Goal: Transaction & Acquisition: Purchase product/service

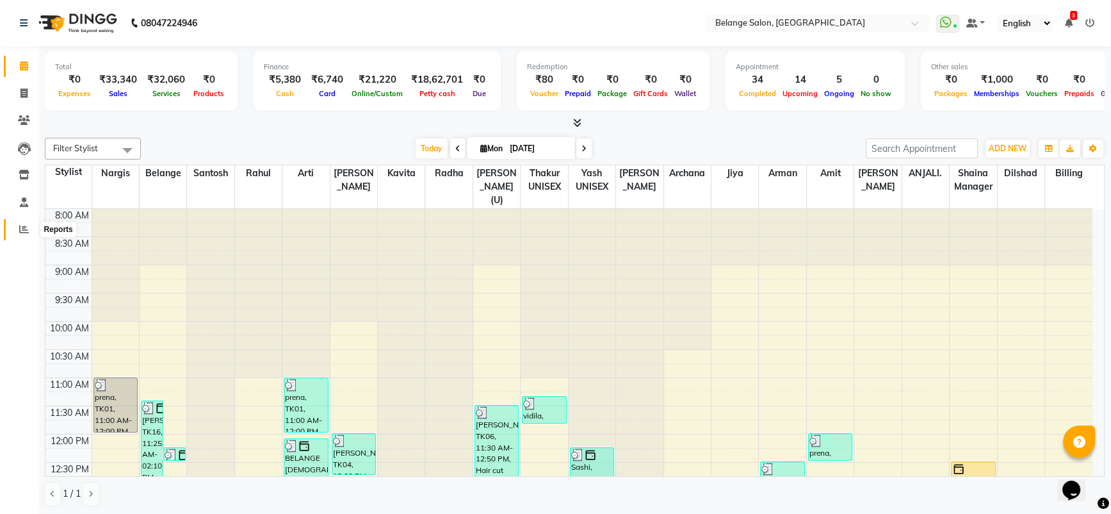
click at [18, 235] on span at bounding box center [24, 229] width 22 height 15
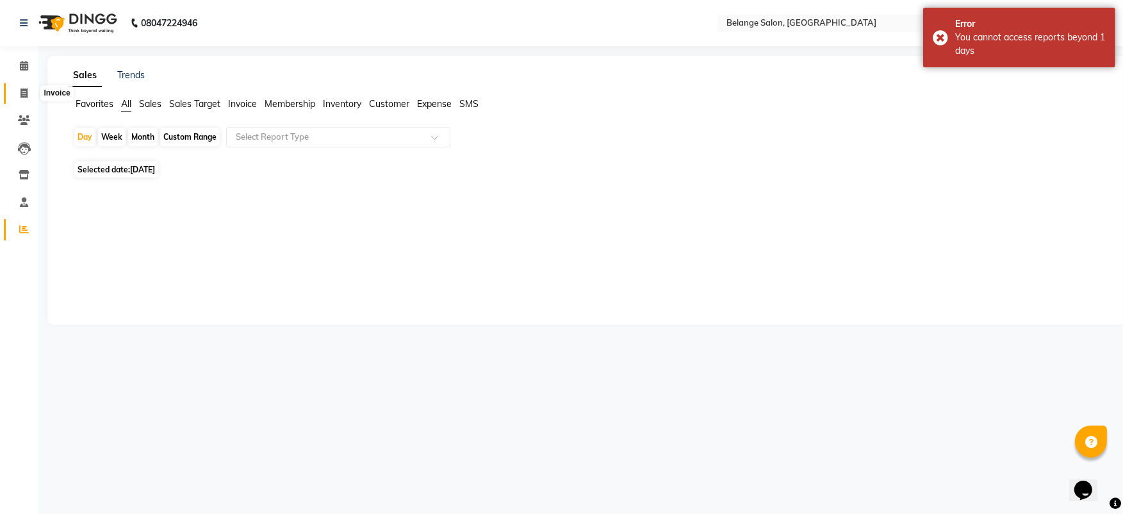
click at [22, 94] on icon at bounding box center [23, 93] width 7 height 10
select select "5076"
select select "service"
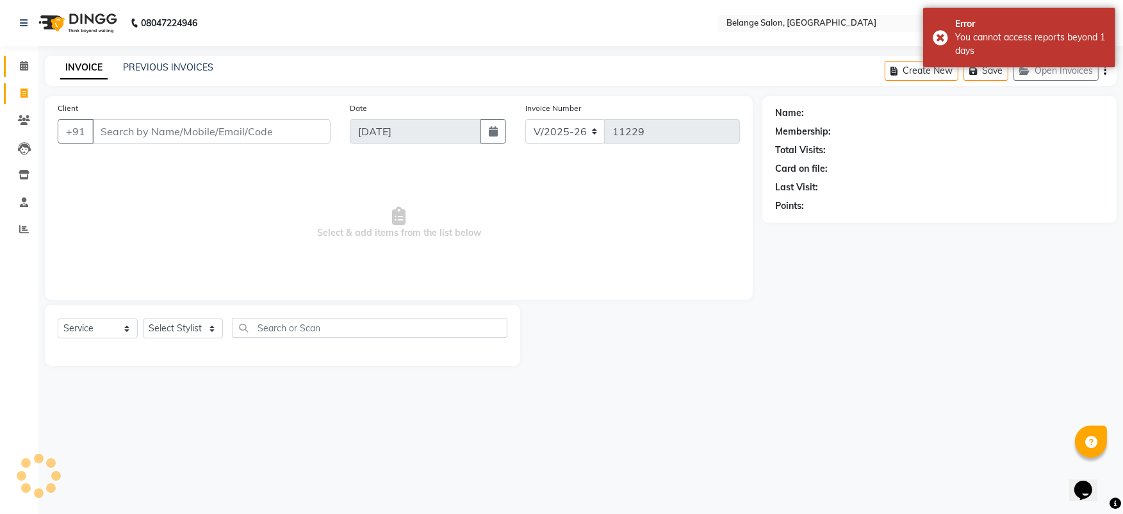
click at [23, 73] on link "Calendar" at bounding box center [19, 66] width 31 height 21
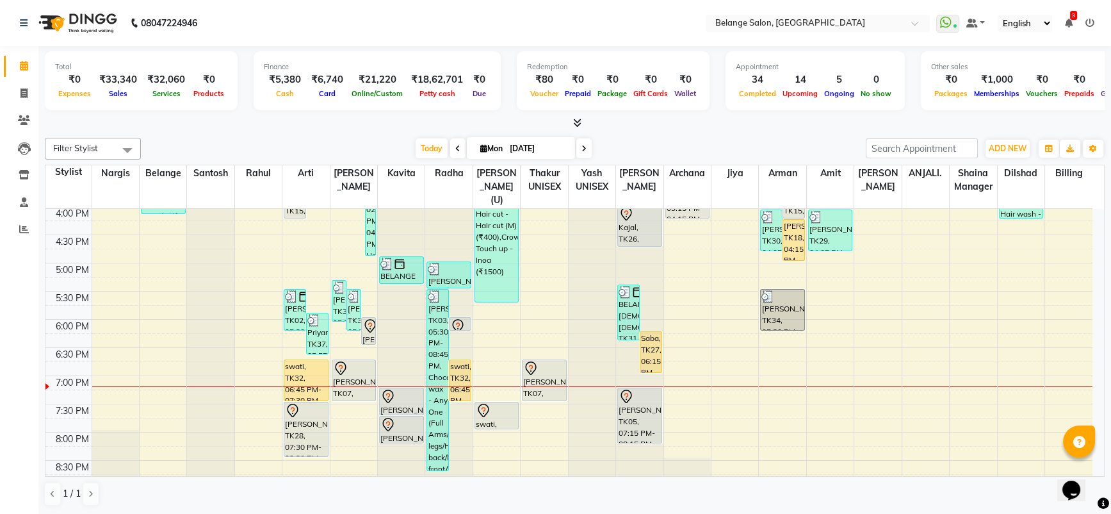
scroll to position [454, 0]
click at [25, 96] on icon at bounding box center [23, 93] width 7 height 10
select select "service"
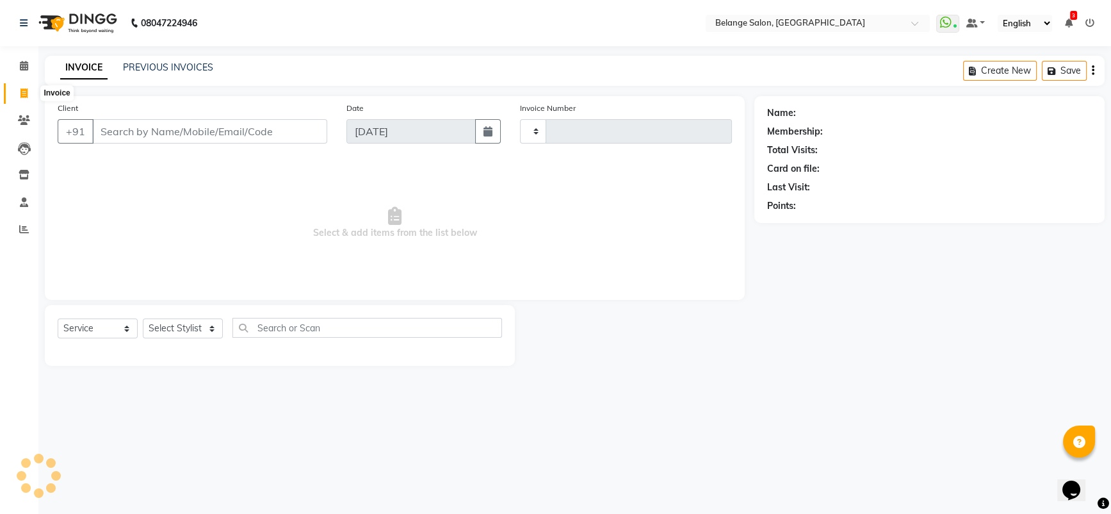
type input "11234"
select select "5076"
click at [163, 135] on input "Client" at bounding box center [211, 131] width 238 height 24
click at [276, 135] on input "Client" at bounding box center [211, 131] width 238 height 24
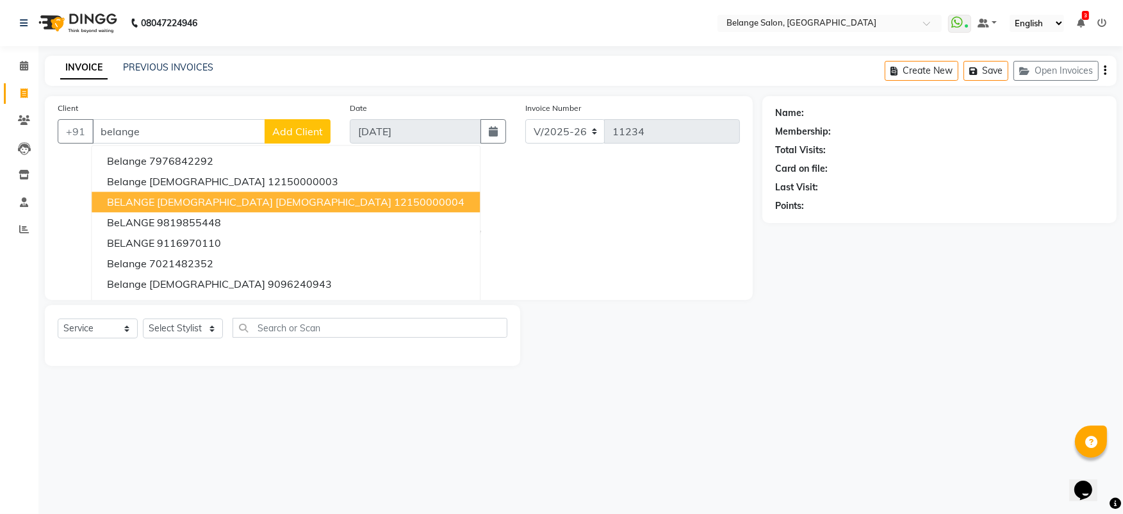
click at [195, 203] on span "BELANGE [DEMOGRAPHIC_DATA] [DEMOGRAPHIC_DATA]" at bounding box center [249, 201] width 284 height 13
type input "12150000004"
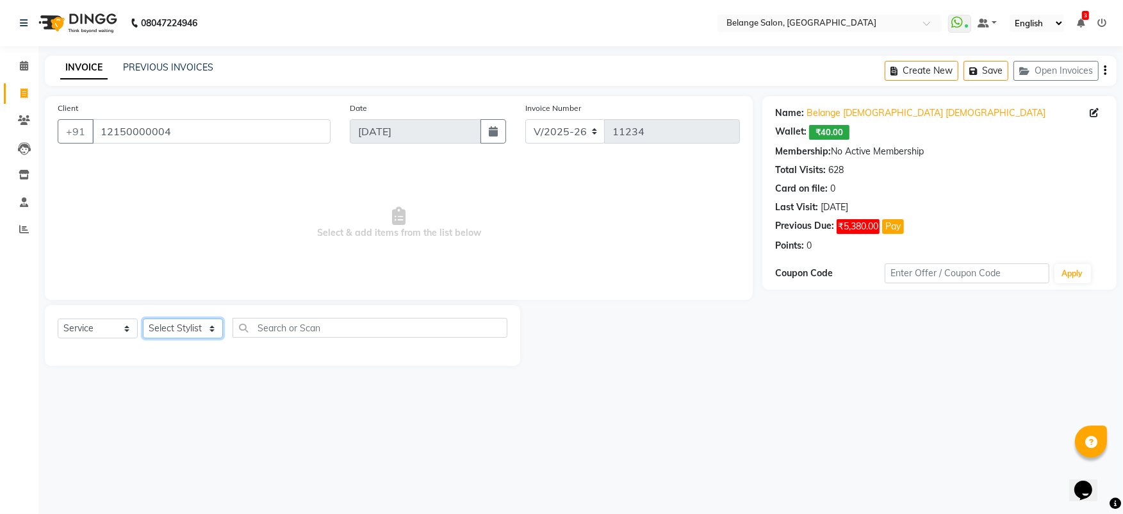
click at [171, 333] on select "Select Stylist [PERSON_NAME] (U) [PERSON_NAME] ANJALI. [PERSON_NAME] [PERSON_NA…" at bounding box center [183, 328] width 80 height 20
select select "54495"
click at [171, 333] on select "Select Stylist [PERSON_NAME] (U) [PERSON_NAME] ANJALI. [PERSON_NAME] [PERSON_NA…" at bounding box center [183, 328] width 80 height 20
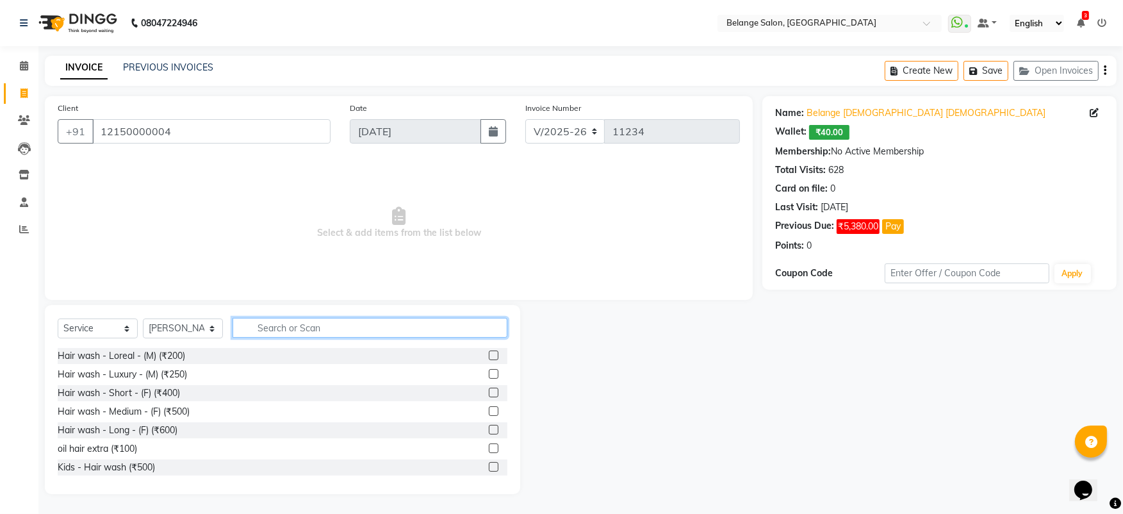
click at [270, 329] on input "text" at bounding box center [369, 328] width 275 height 20
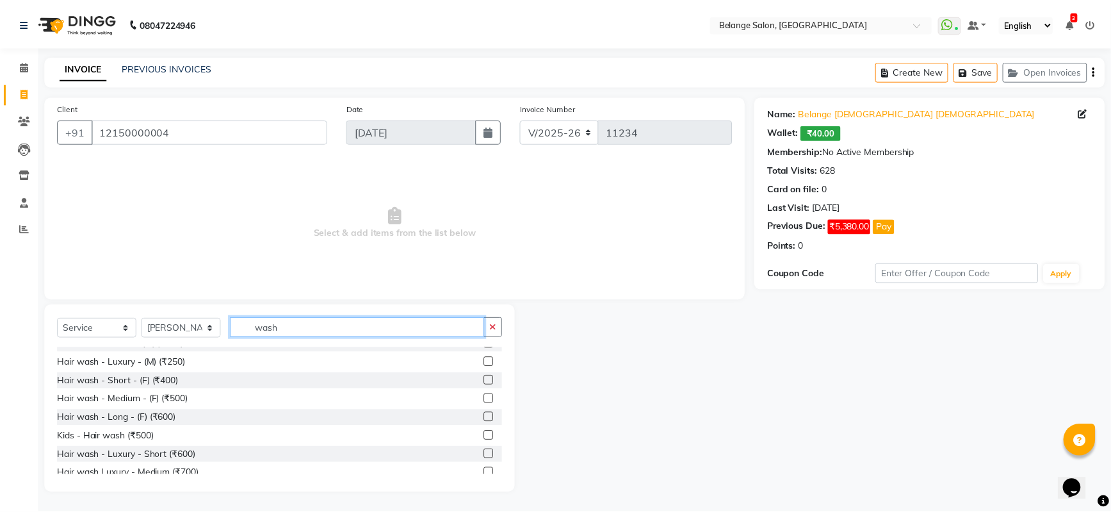
scroll to position [13, 0]
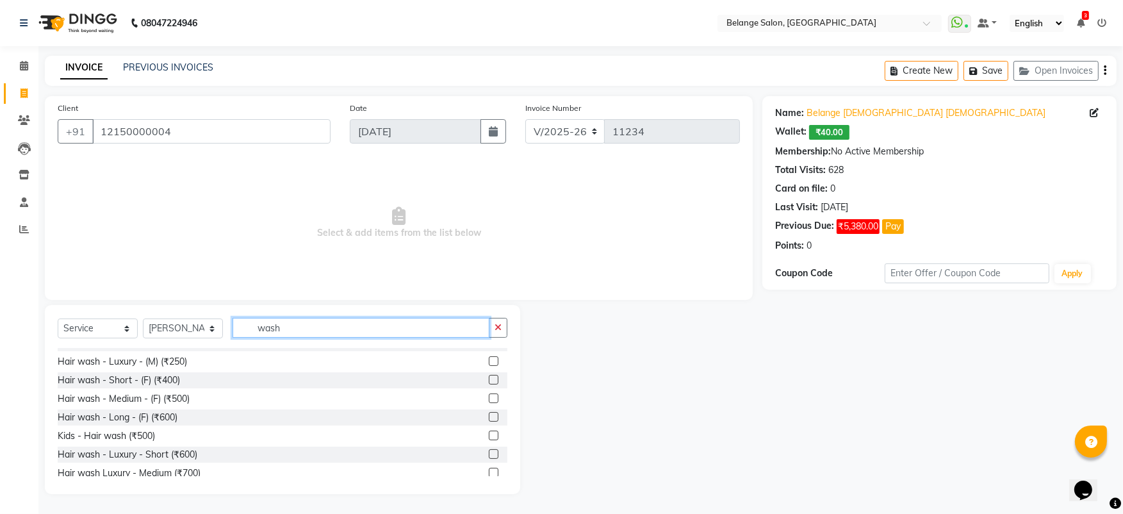
type input "wash"
click at [489, 394] on label at bounding box center [494, 398] width 10 height 10
click at [489, 395] on input "checkbox" at bounding box center [493, 399] width 8 height 8
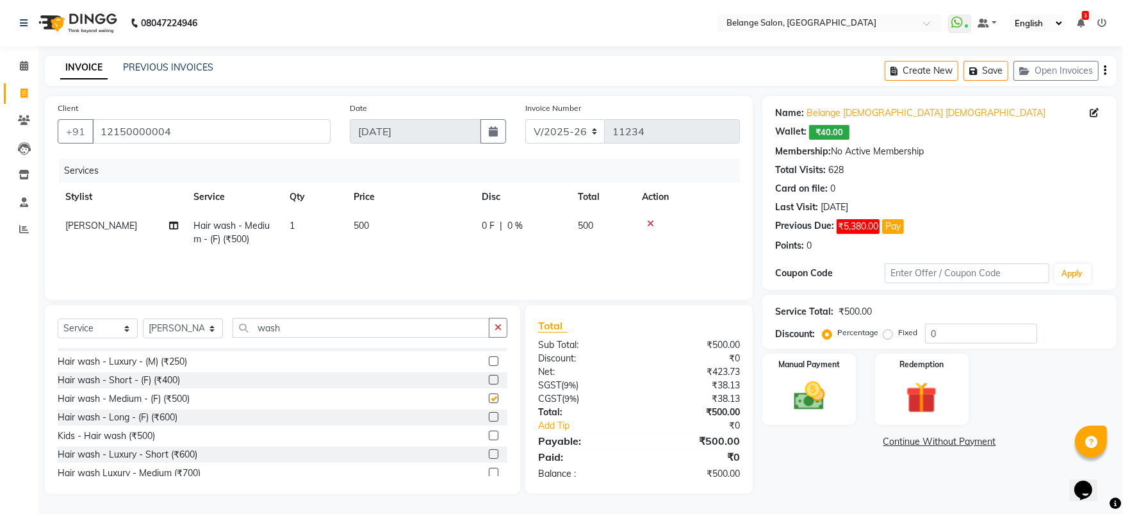
checkbox input "false"
click at [810, 373] on div "Manual Payment" at bounding box center [808, 389] width 97 height 74
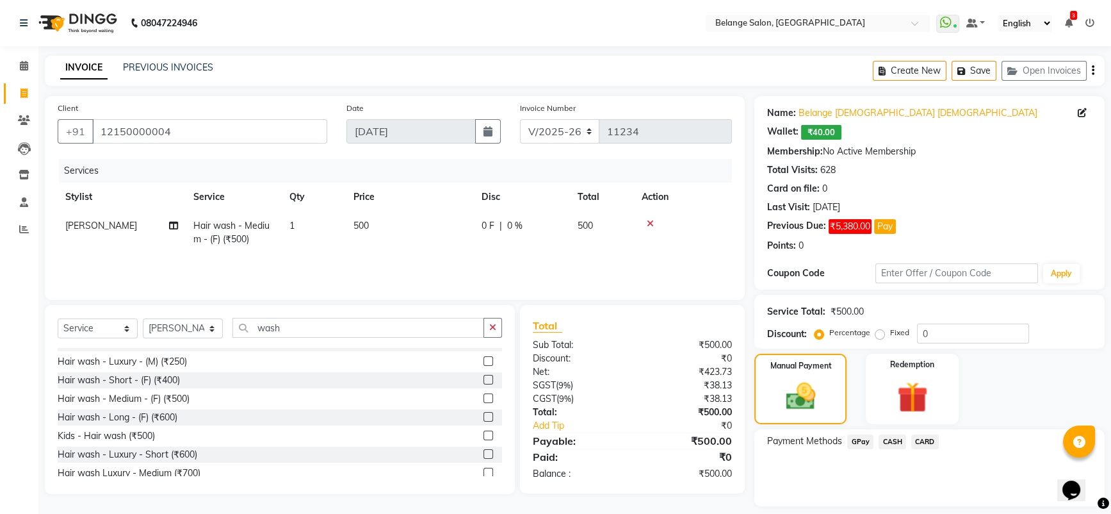
click at [890, 442] on span "CASH" at bounding box center [893, 441] width 28 height 15
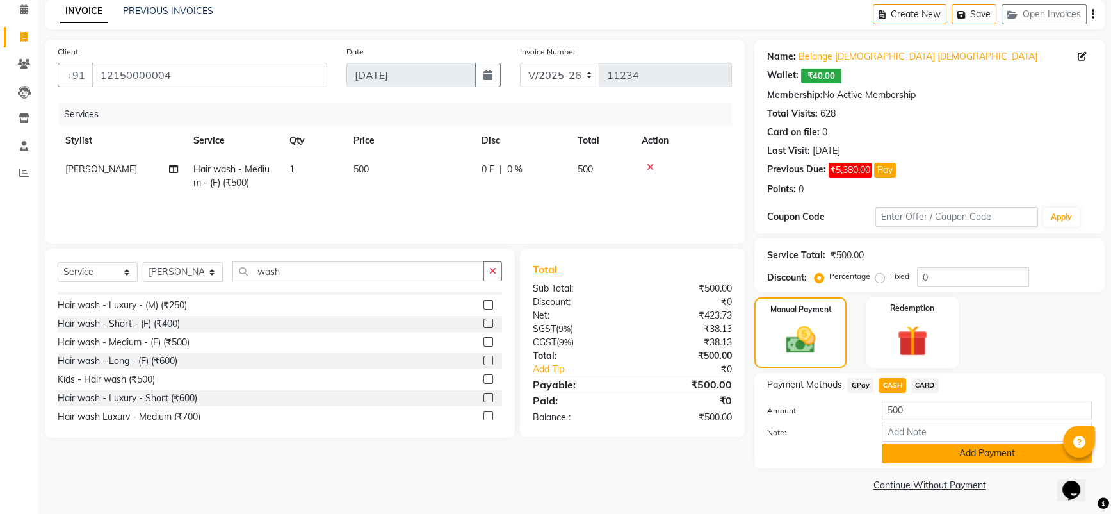
click at [975, 455] on button "Add Payment" at bounding box center [987, 453] width 210 height 20
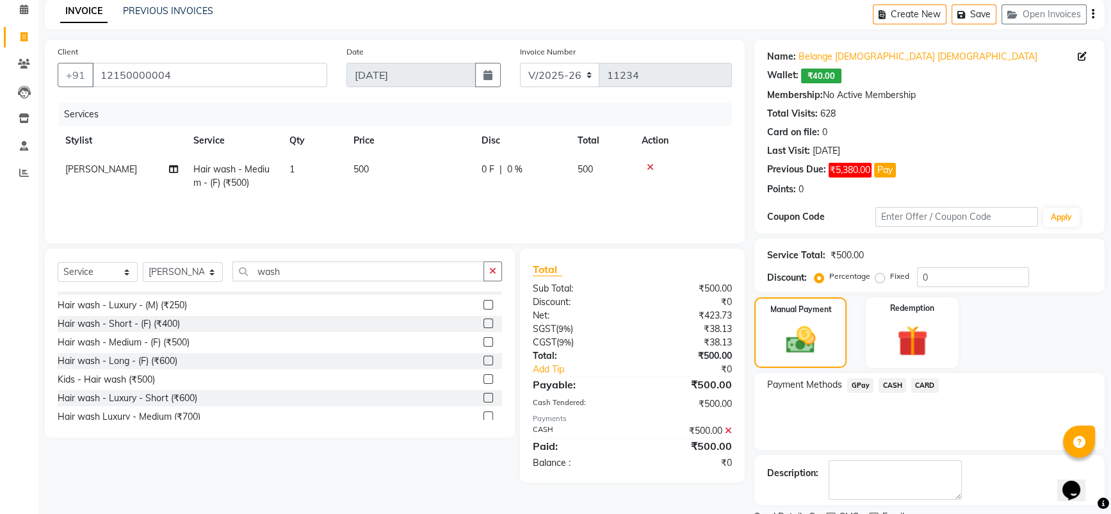
scroll to position [110, 0]
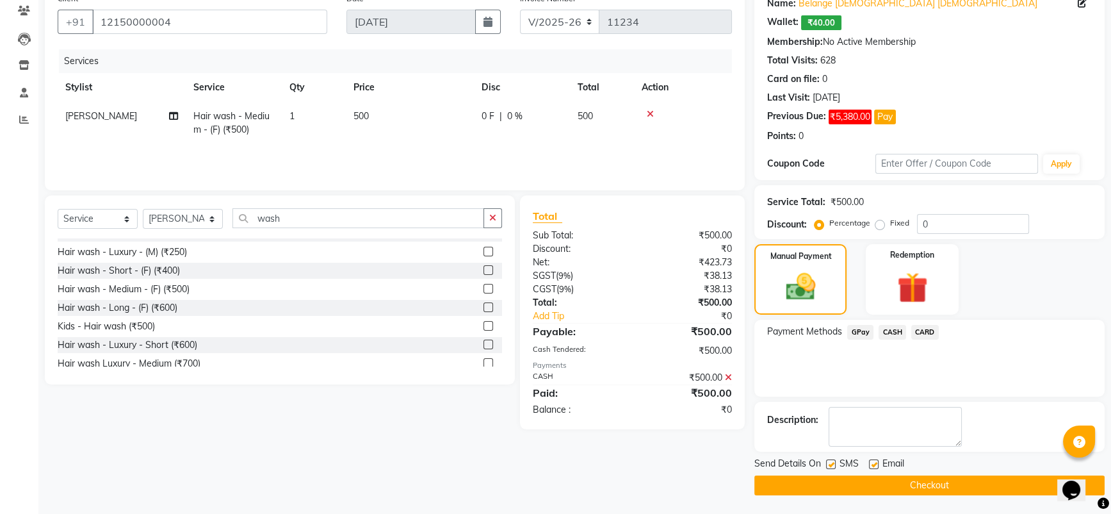
click at [908, 486] on button "Checkout" at bounding box center [929, 485] width 350 height 20
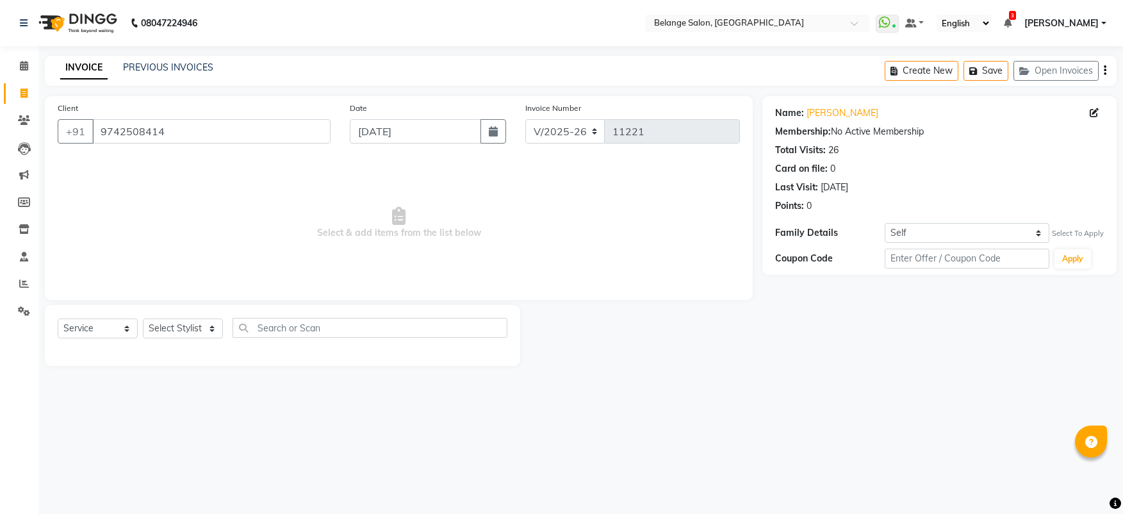
select select "5076"
select select "service"
click at [247, 140] on input "9742508414" at bounding box center [211, 131] width 238 height 24
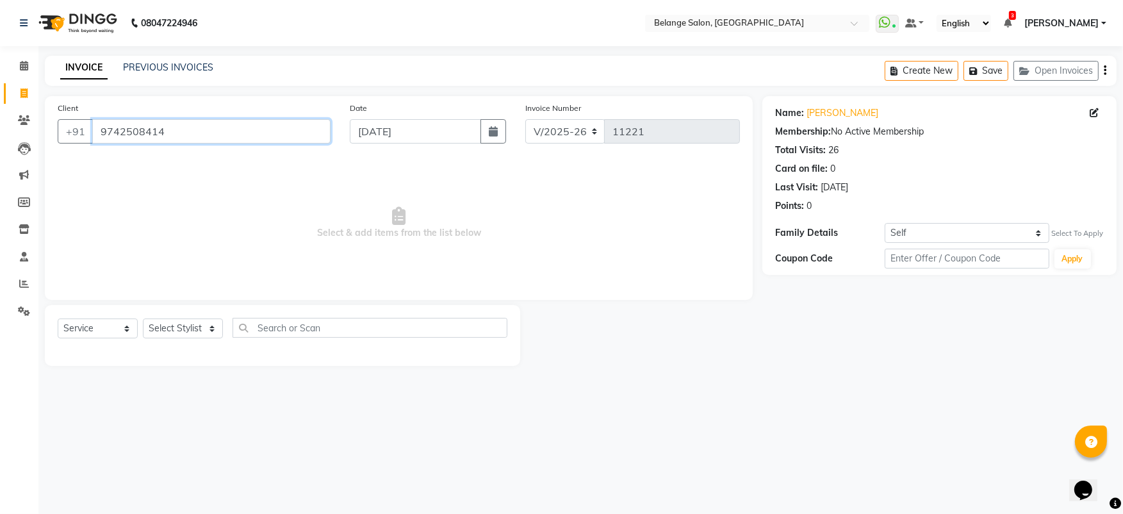
click at [247, 140] on input "9742508414" at bounding box center [211, 131] width 238 height 24
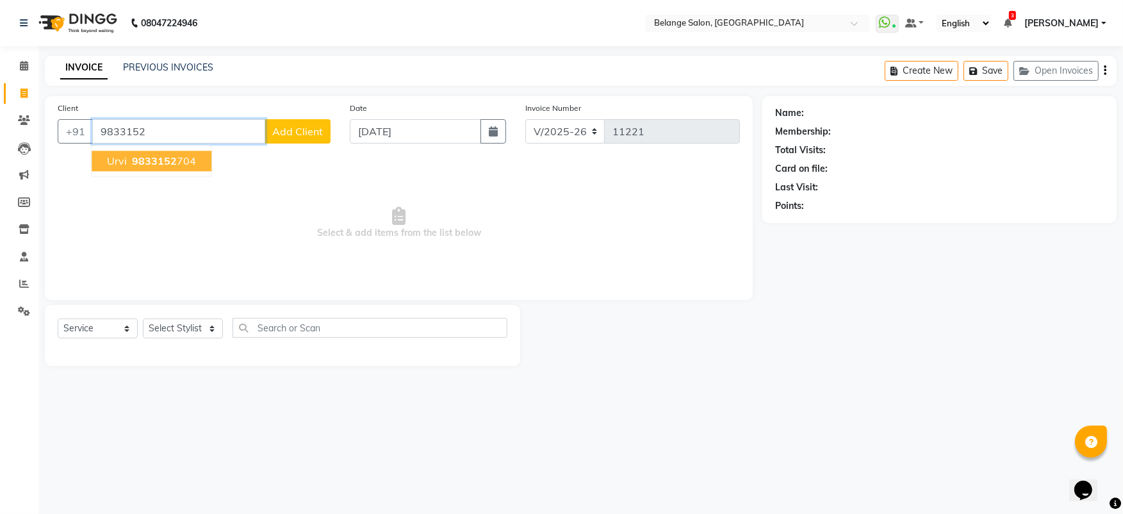
click at [124, 160] on span "Urvi" at bounding box center [117, 160] width 20 height 13
type input "9833152704"
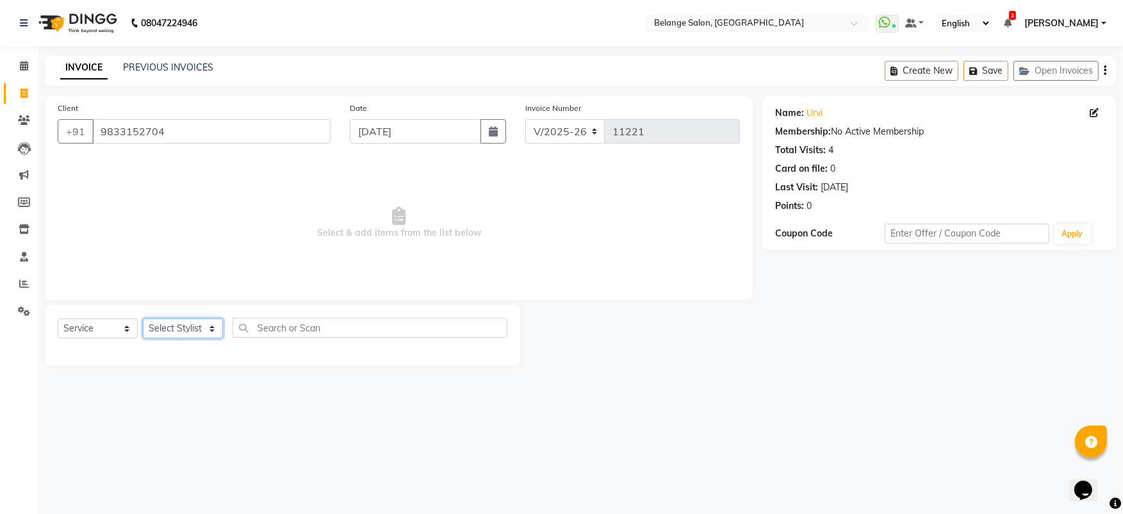
click at [169, 324] on select "Select Stylist [PERSON_NAME] (U) [PERSON_NAME] ANJALI. Archana [PERSON_NAME] [P…" at bounding box center [183, 328] width 80 height 20
select select "87927"
click at [143, 318] on select "Select Stylist [PERSON_NAME] (U) [PERSON_NAME] ANJALI. Archana [PERSON_NAME] [P…" at bounding box center [183, 328] width 80 height 20
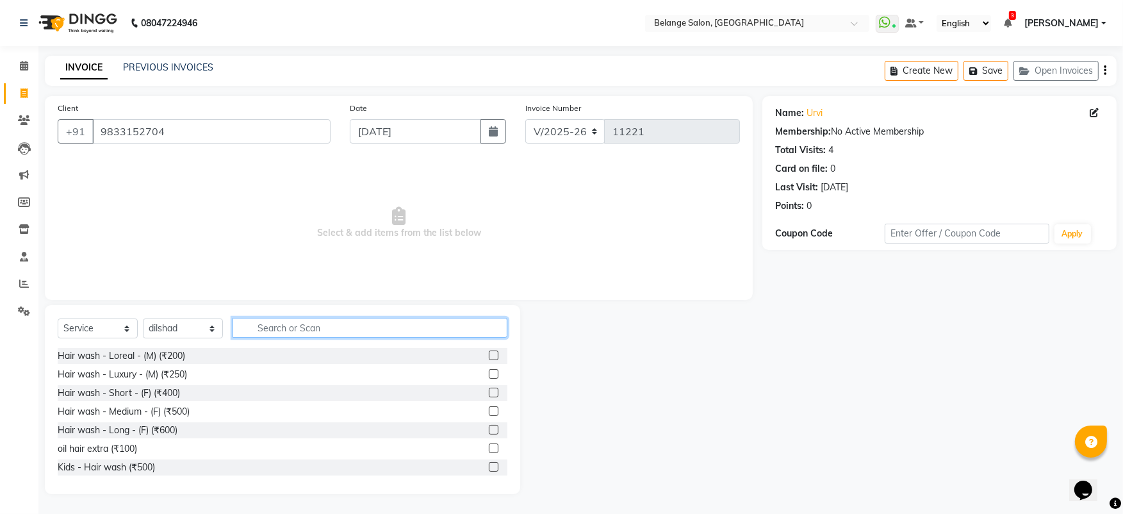
click at [276, 327] on input "text" at bounding box center [369, 328] width 275 height 20
type input "wash"
click at [489, 408] on label at bounding box center [494, 411] width 10 height 10
click at [489, 408] on input "checkbox" at bounding box center [493, 411] width 8 height 8
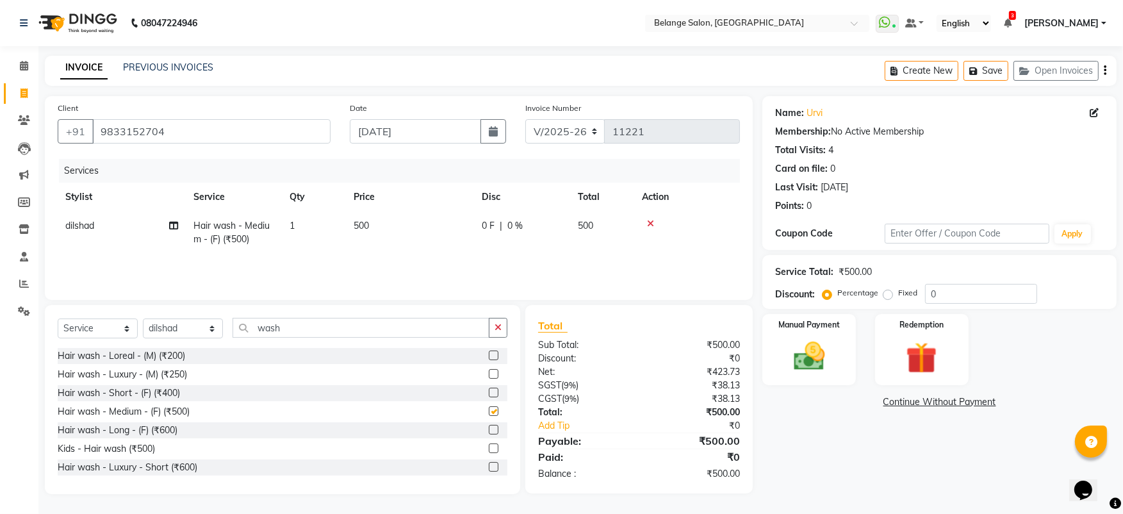
checkbox input "false"
click at [329, 320] on input "wash" at bounding box center [360, 328] width 257 height 20
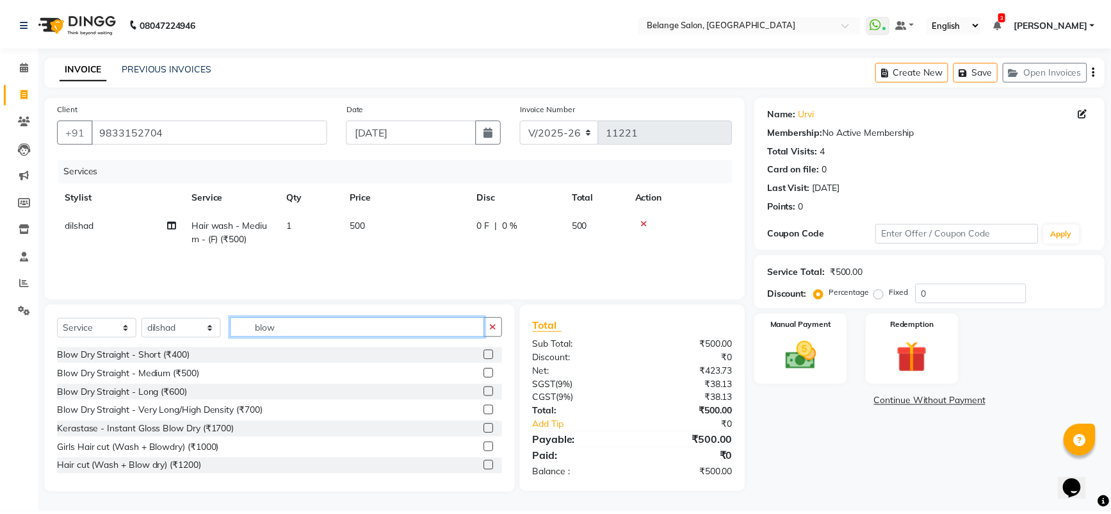
scroll to position [1, 0]
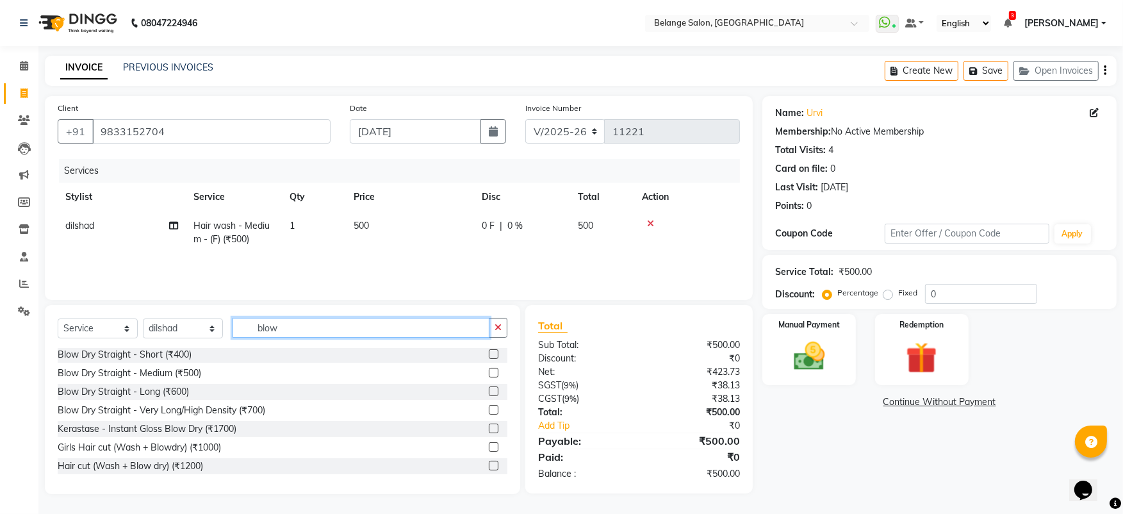
type input "blow"
click at [489, 388] on label at bounding box center [494, 391] width 10 height 10
click at [489, 388] on input "checkbox" at bounding box center [493, 391] width 8 height 8
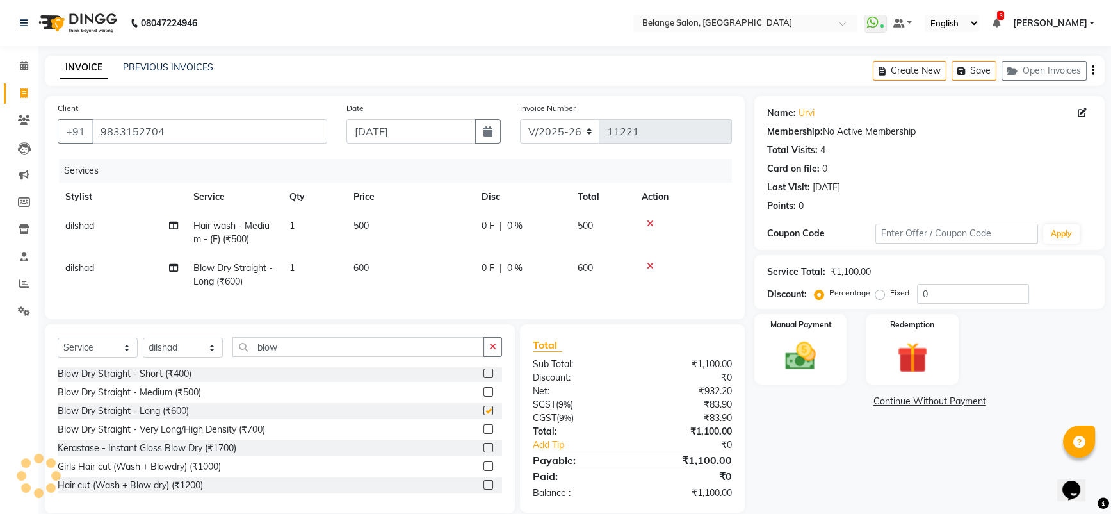
checkbox input "false"
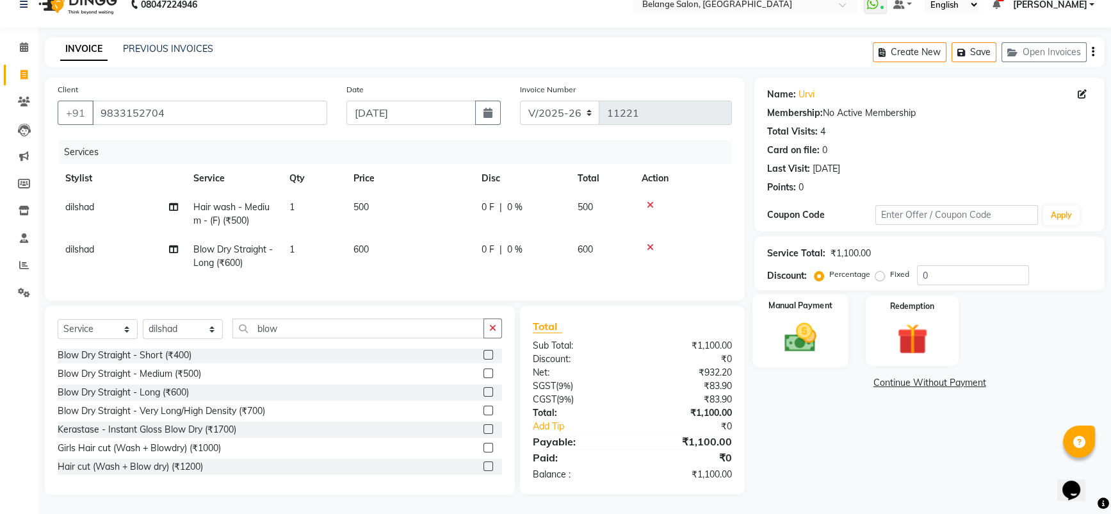
click at [804, 325] on img at bounding box center [801, 337] width 52 height 37
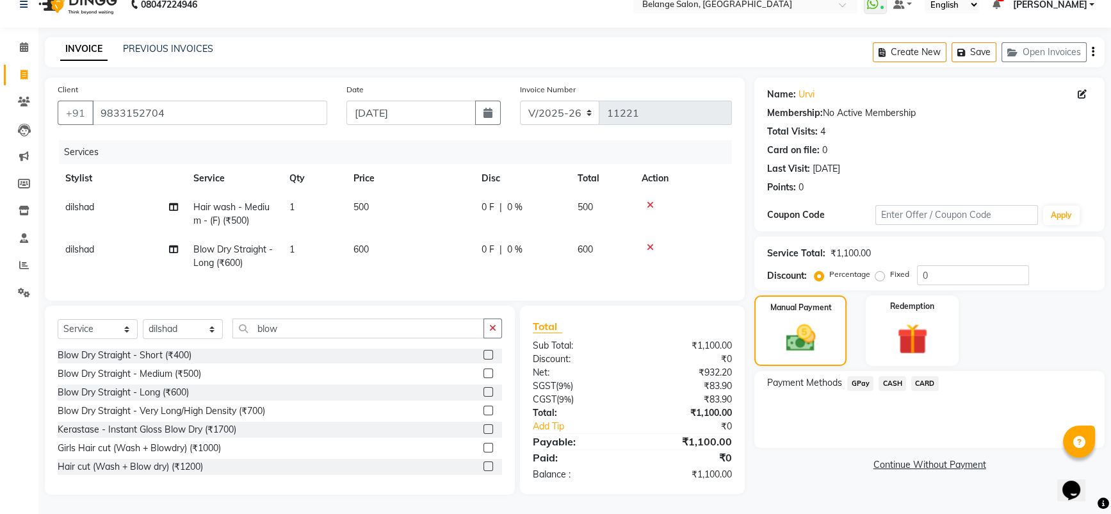
click at [894, 376] on span "CASH" at bounding box center [893, 383] width 28 height 15
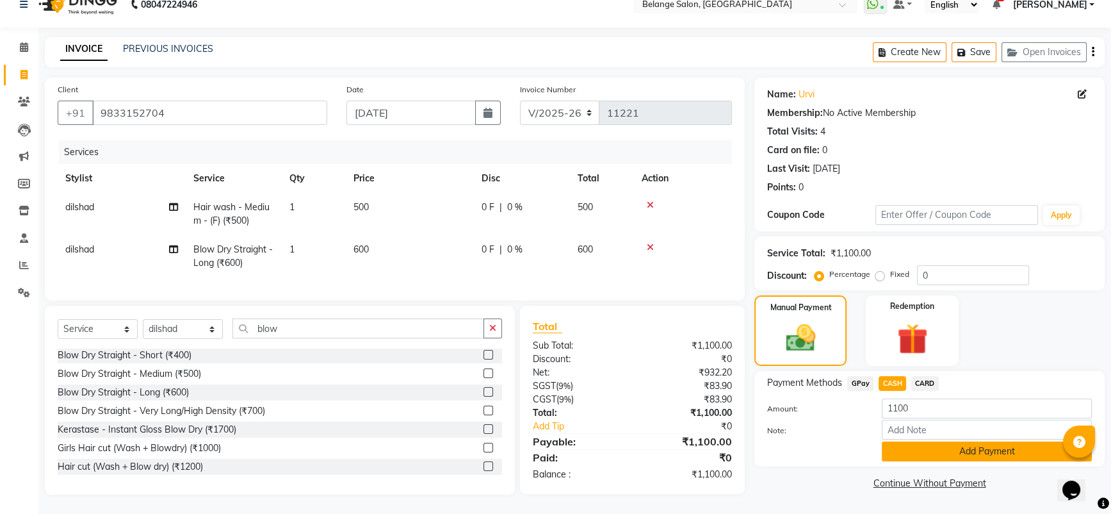
click at [942, 441] on button "Add Payment" at bounding box center [987, 451] width 210 height 20
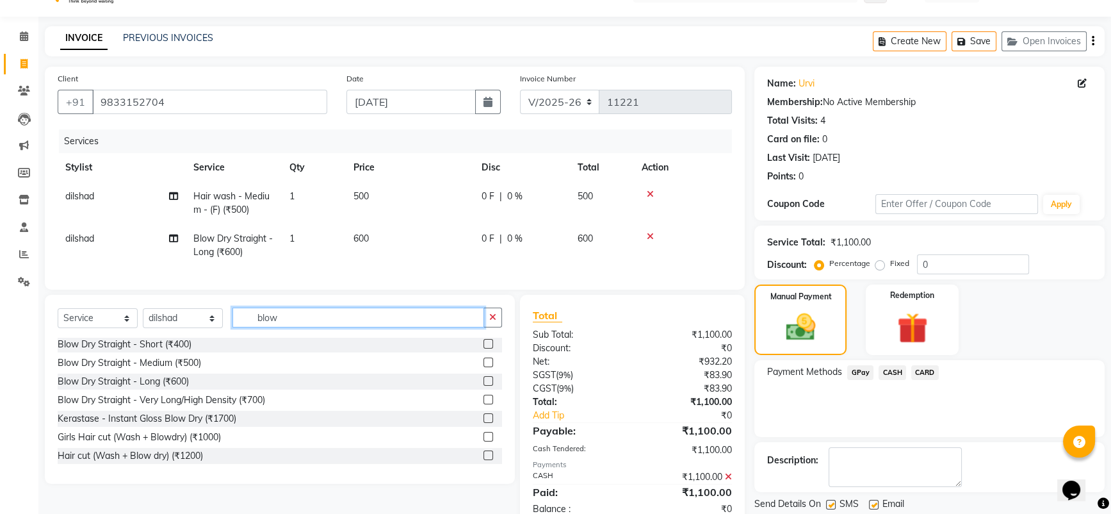
click at [272, 327] on input "blow" at bounding box center [358, 317] width 252 height 20
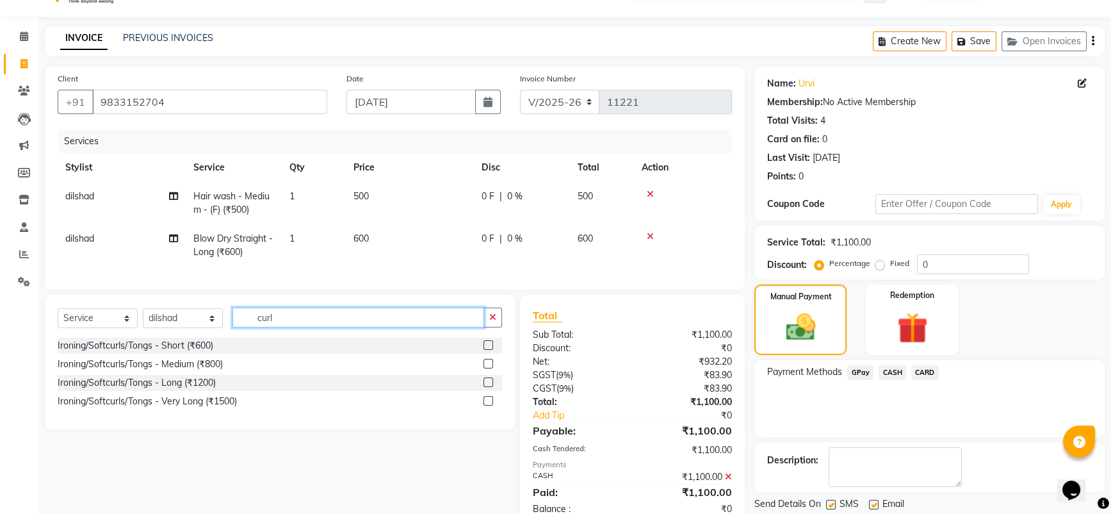
scroll to position [75, 0]
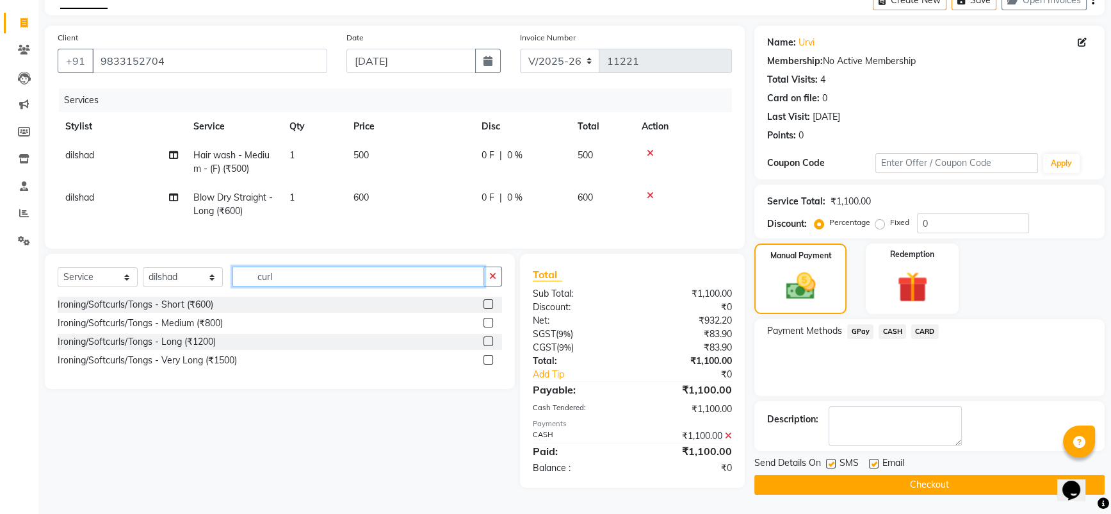
type input "curl"
click at [928, 484] on button "Checkout" at bounding box center [929, 485] width 350 height 20
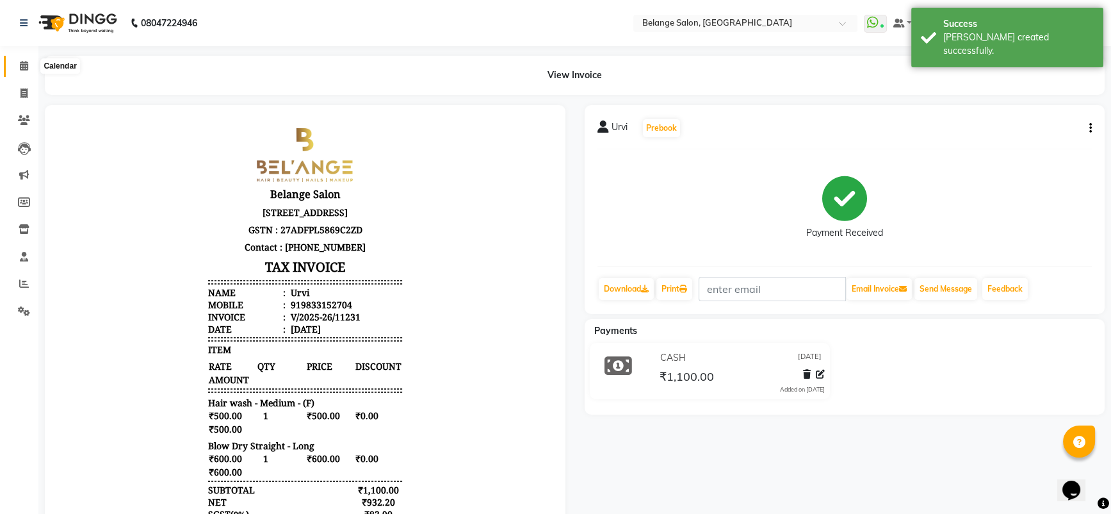
click at [25, 65] on icon at bounding box center [24, 66] width 8 height 10
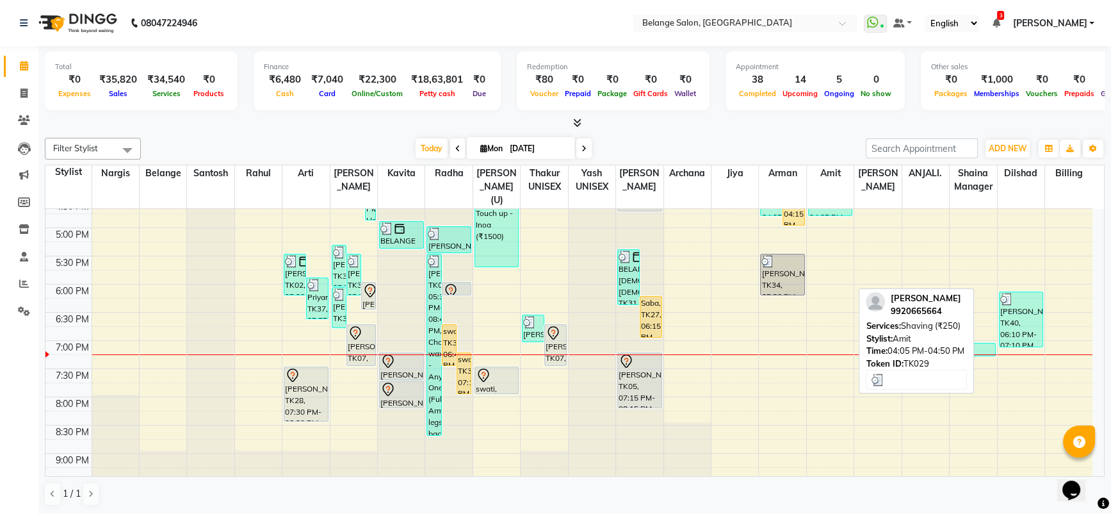
scroll to position [491, 0]
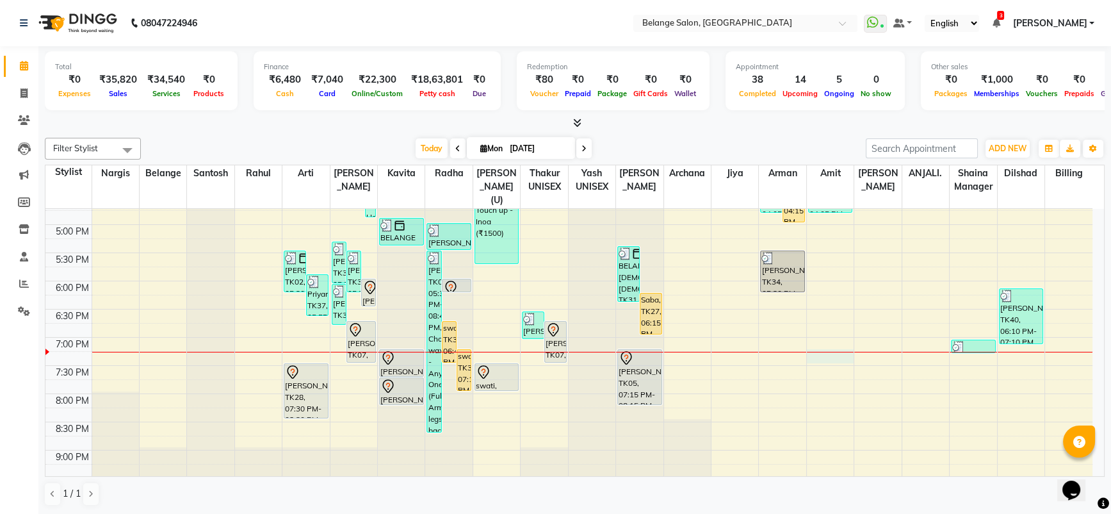
click at [825, 343] on div "8:00 AM 8:30 AM 9:00 AM 9:30 AM 10:00 AM 10:30 AM 11:00 AM 11:30 AM 12:00 PM 12…" at bounding box center [568, 140] width 1047 height 845
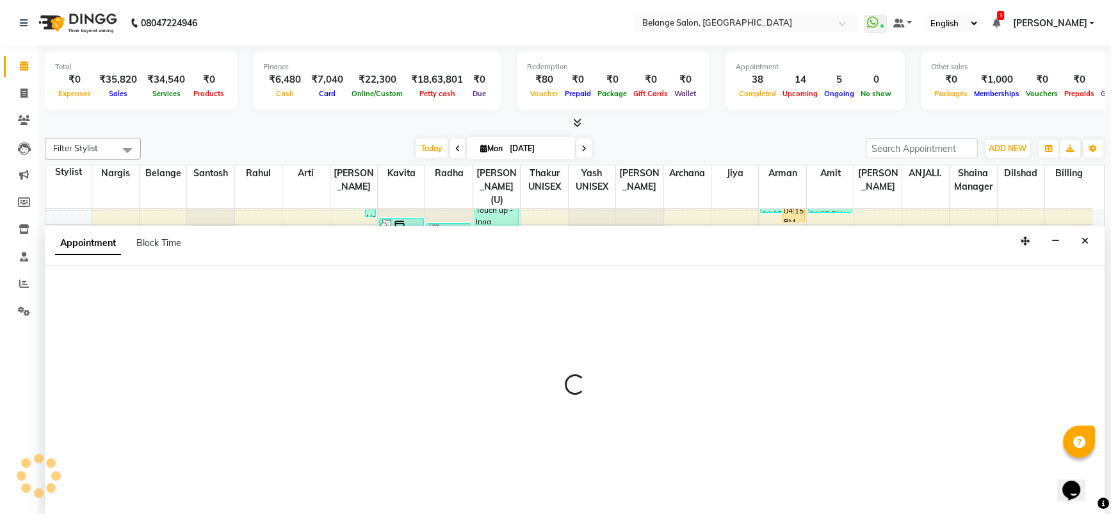
select select "82348"
select select "1155"
select select "tentative"
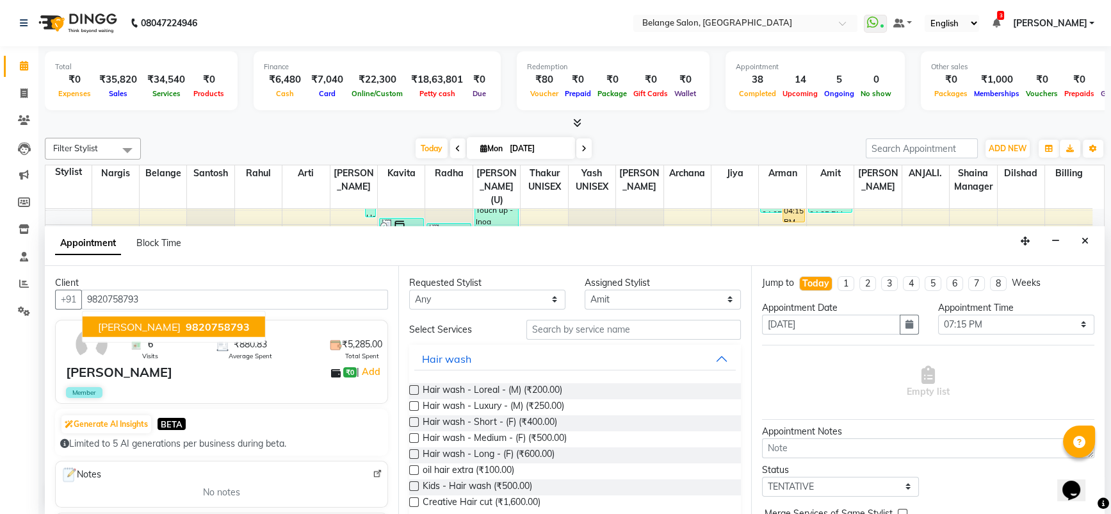
click at [186, 322] on span "9820758793" at bounding box center [218, 326] width 64 height 13
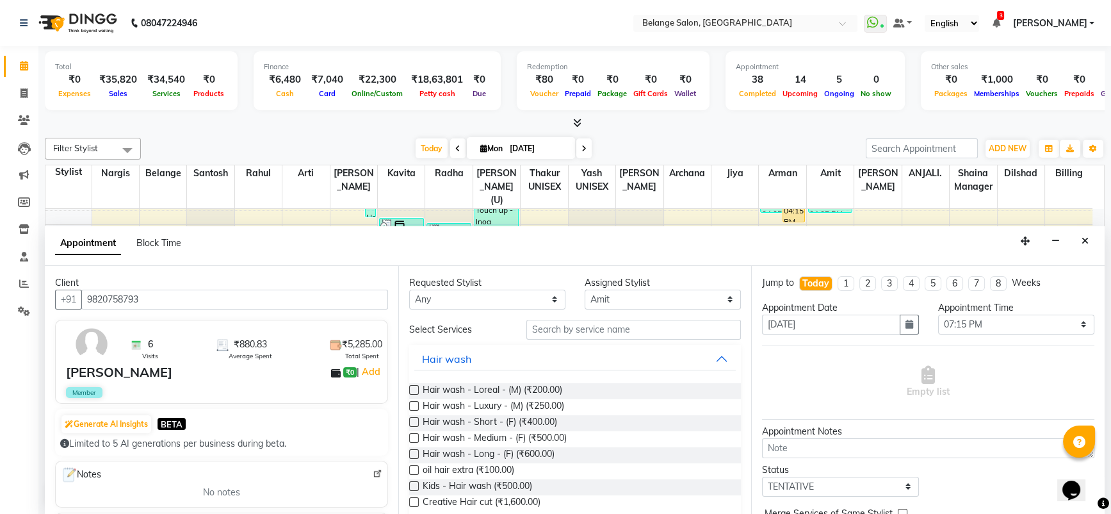
type input "9820758793"
click at [584, 330] on input "text" at bounding box center [633, 330] width 215 height 20
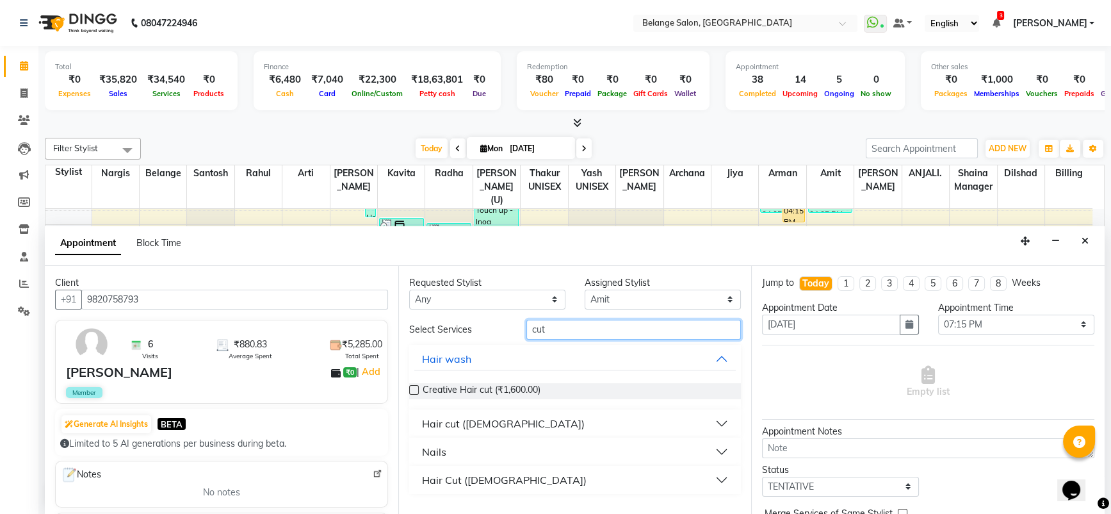
type input "cut"
click at [452, 419] on div "Hair cut (Male)" at bounding box center [503, 423] width 163 height 15
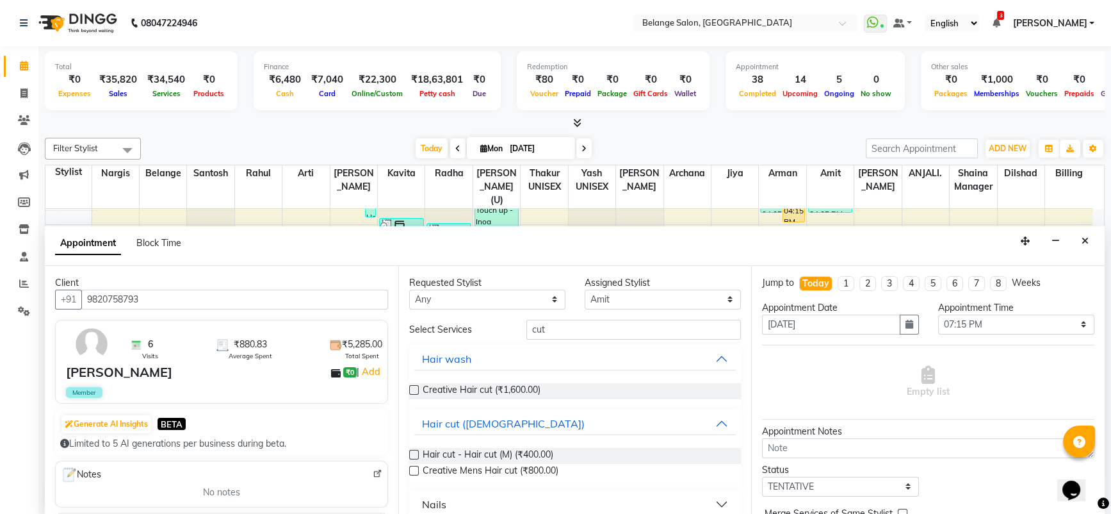
click at [416, 454] on label at bounding box center [414, 455] width 10 height 10
click at [416, 454] on input "checkbox" at bounding box center [413, 456] width 8 height 8
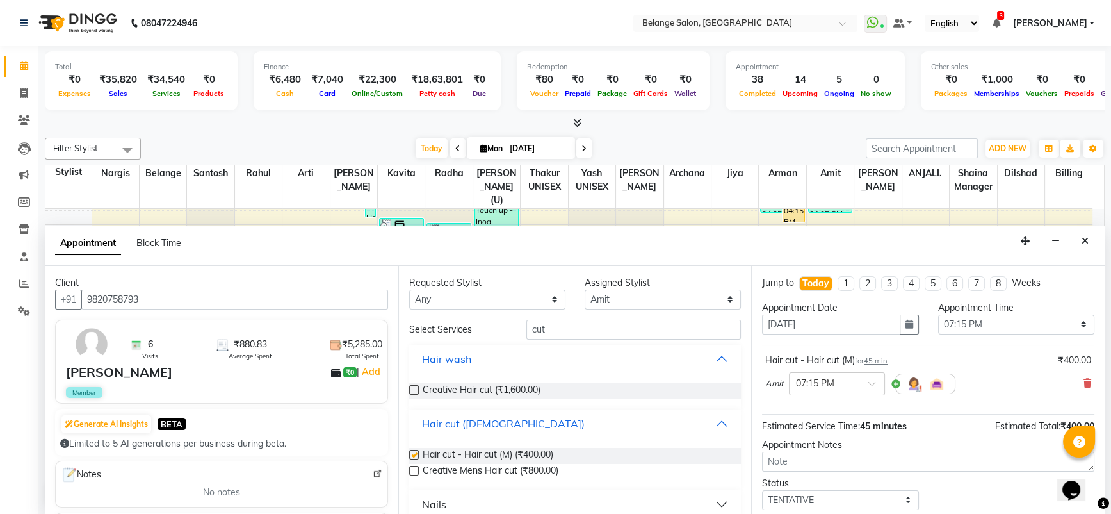
checkbox input "false"
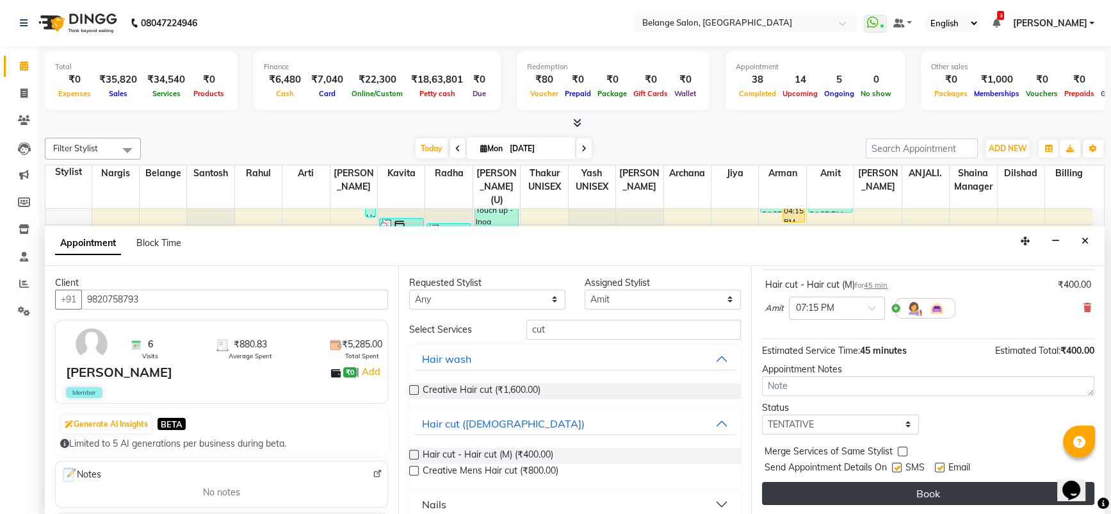
click at [923, 496] on button "Book" at bounding box center [928, 493] width 332 height 23
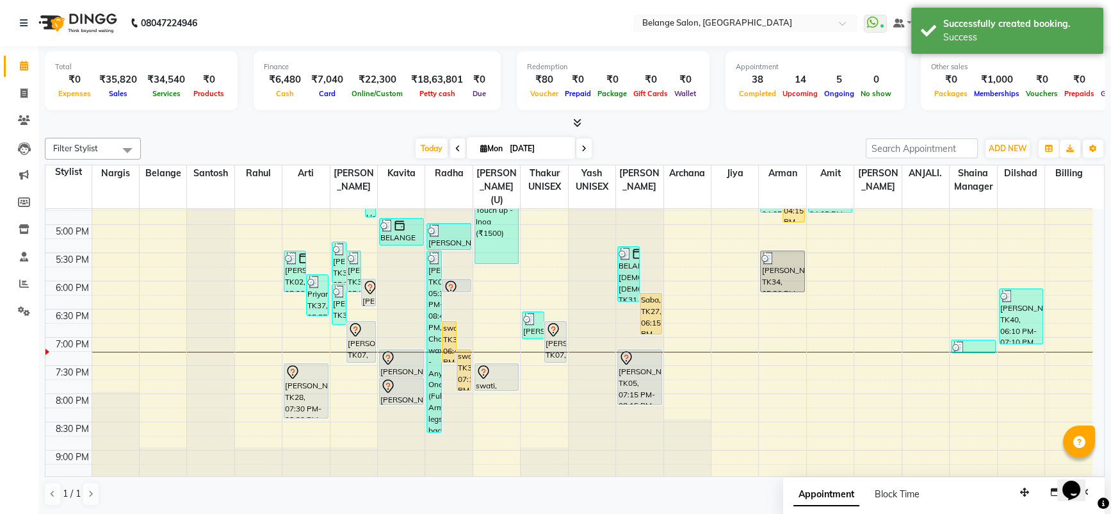
scroll to position [0, 0]
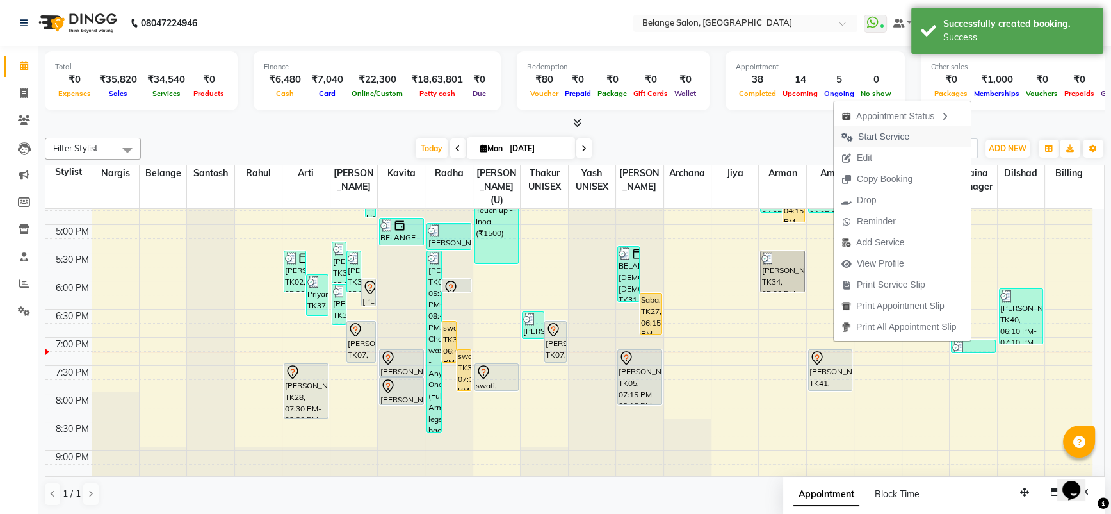
click at [874, 140] on span "Start Service" at bounding box center [883, 136] width 51 height 13
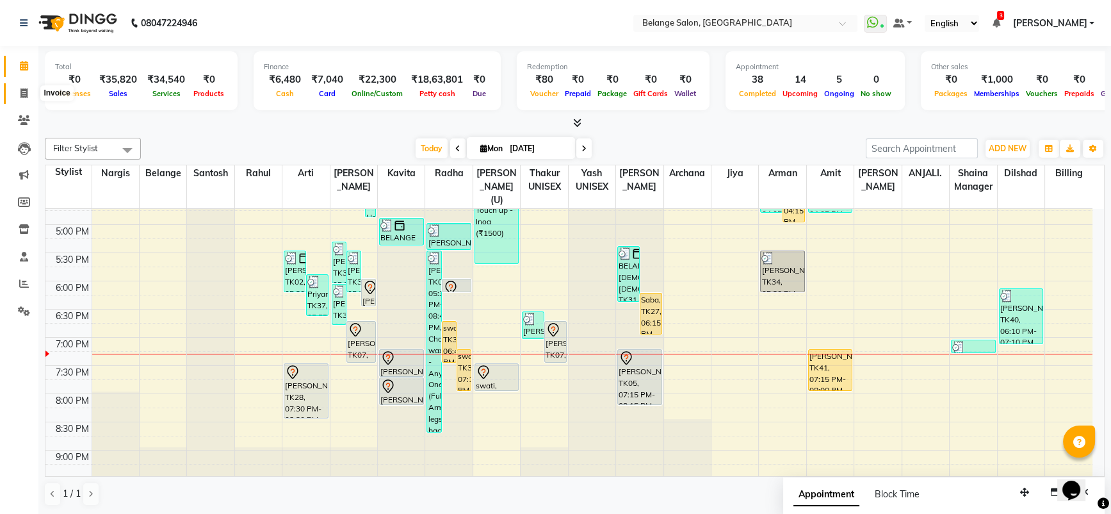
click at [28, 92] on span at bounding box center [24, 93] width 22 height 15
select select "service"
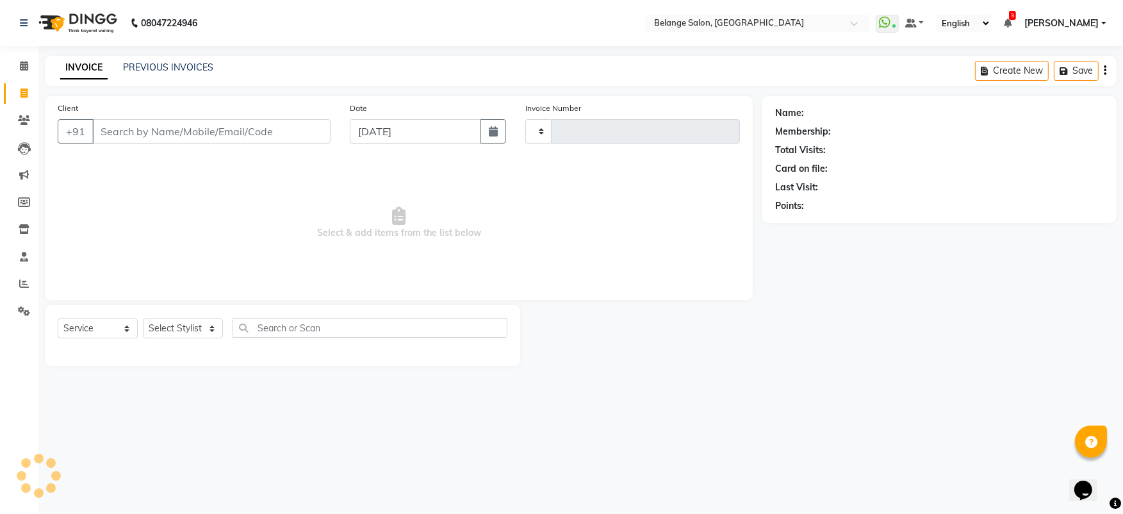
type input "11232"
select select "5076"
click at [179, 117] on div "Client +91" at bounding box center [194, 127] width 292 height 53
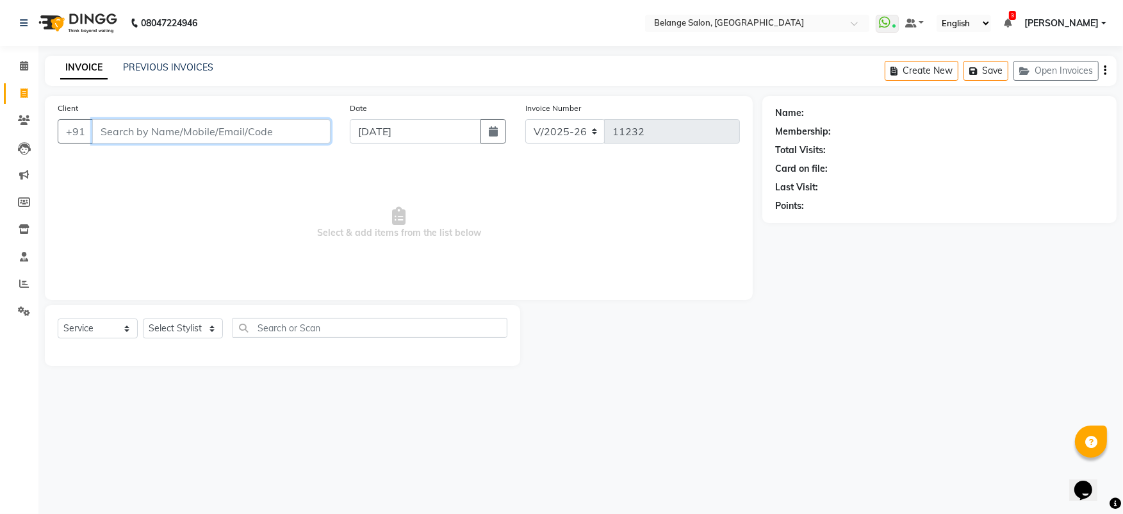
click at [188, 130] on input "Client" at bounding box center [211, 131] width 238 height 24
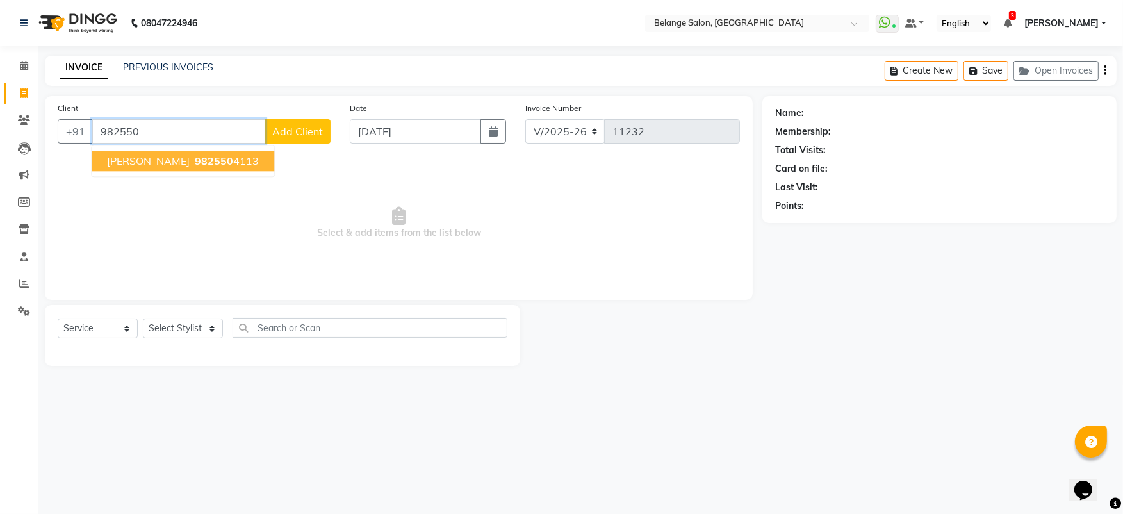
click at [192, 157] on ngb-highlight "982550 4113" at bounding box center [225, 160] width 67 height 13
type input "9825504113"
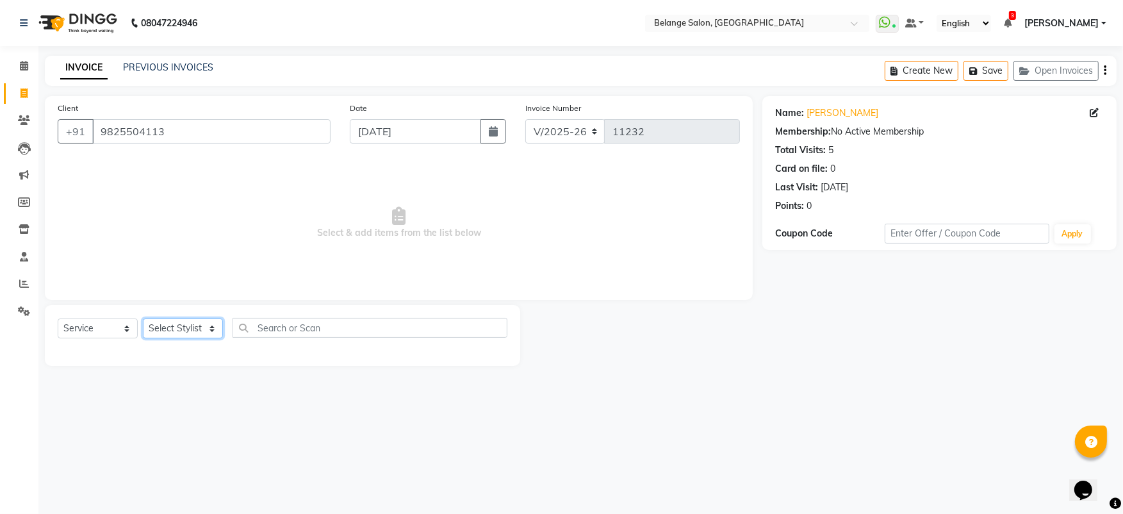
click at [170, 332] on select "Select Stylist aftab (U) Ali Amit ANJALI. Archana Arman Arti Belange Billing de…" at bounding box center [183, 328] width 80 height 20
select select "78262"
click at [143, 318] on select "Select Stylist aftab (U) Ali Amit ANJALI. Archana Arman Arti Belange Billing de…" at bounding box center [183, 328] width 80 height 20
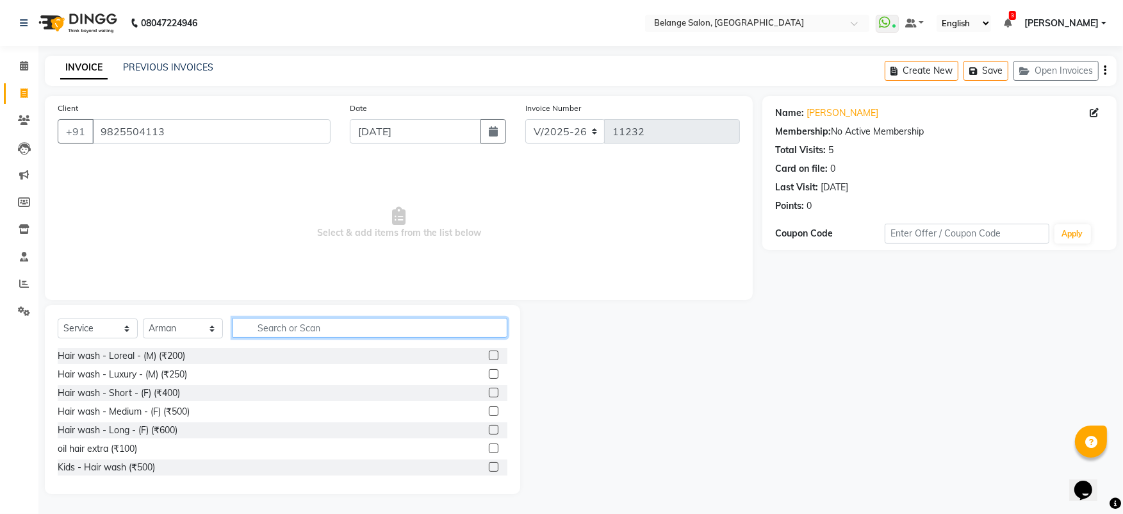
click at [373, 321] on input "text" at bounding box center [369, 328] width 275 height 20
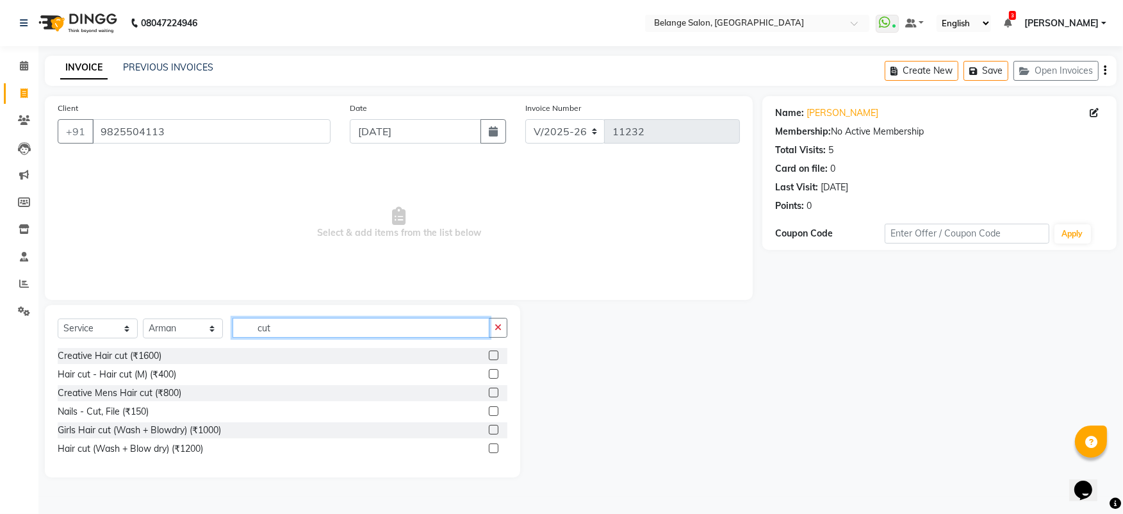
type input "cut"
click at [493, 371] on label at bounding box center [494, 374] width 10 height 10
click at [493, 371] on input "checkbox" at bounding box center [493, 374] width 8 height 8
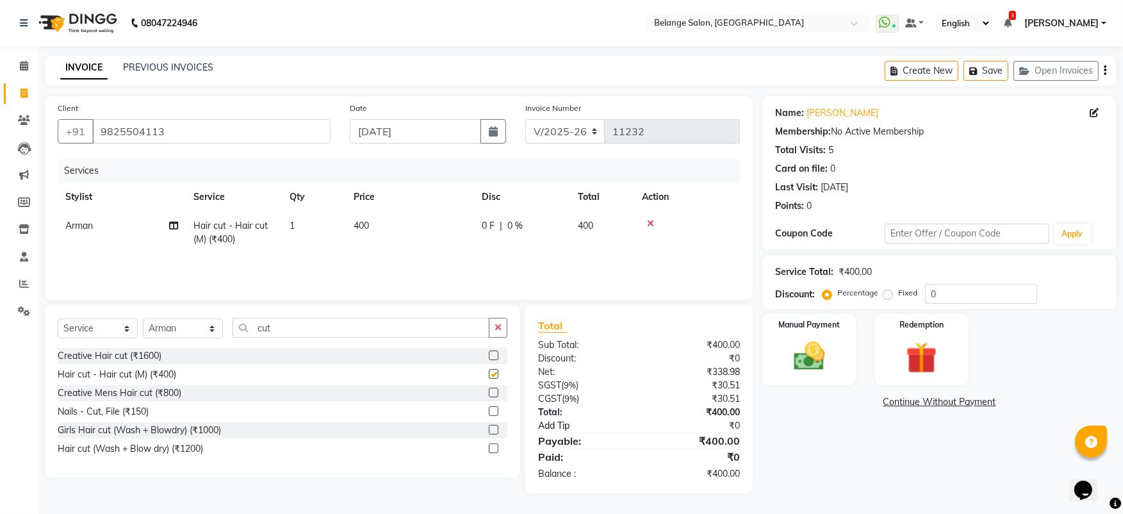
checkbox input "false"
click at [804, 341] on img at bounding box center [809, 356] width 53 height 37
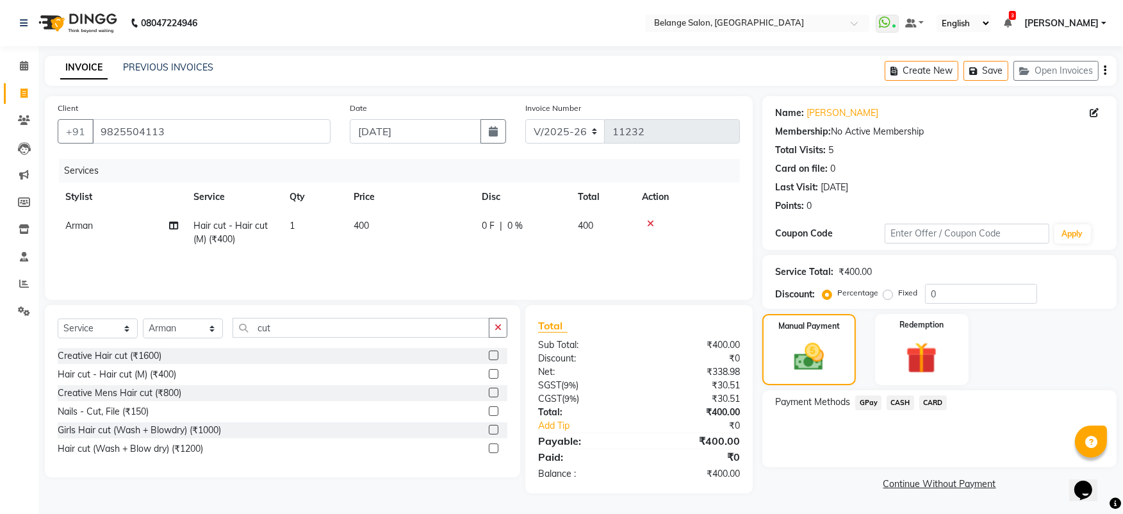
click at [865, 402] on span "GPay" at bounding box center [868, 402] width 26 height 15
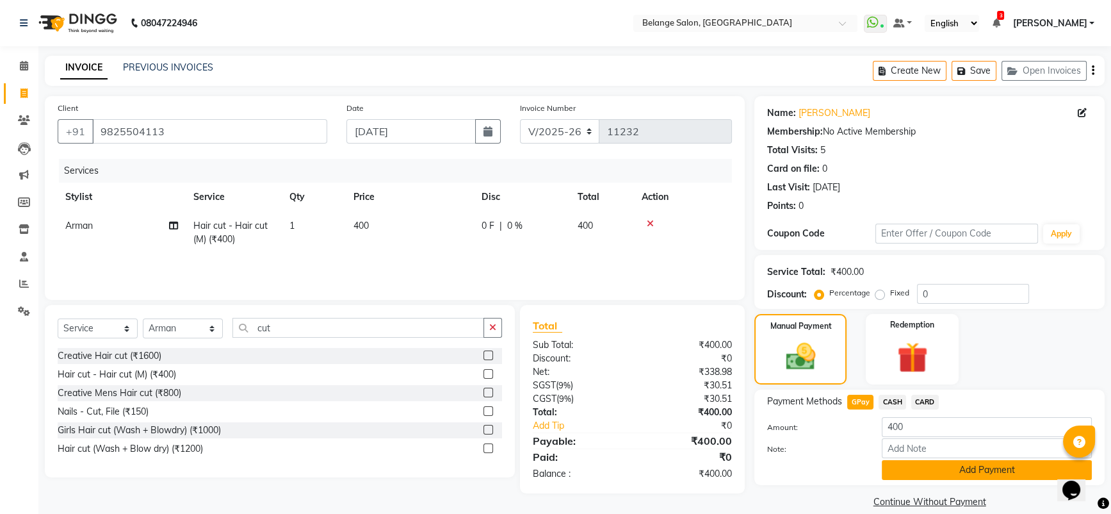
click at [983, 476] on button "Add Payment" at bounding box center [987, 470] width 210 height 20
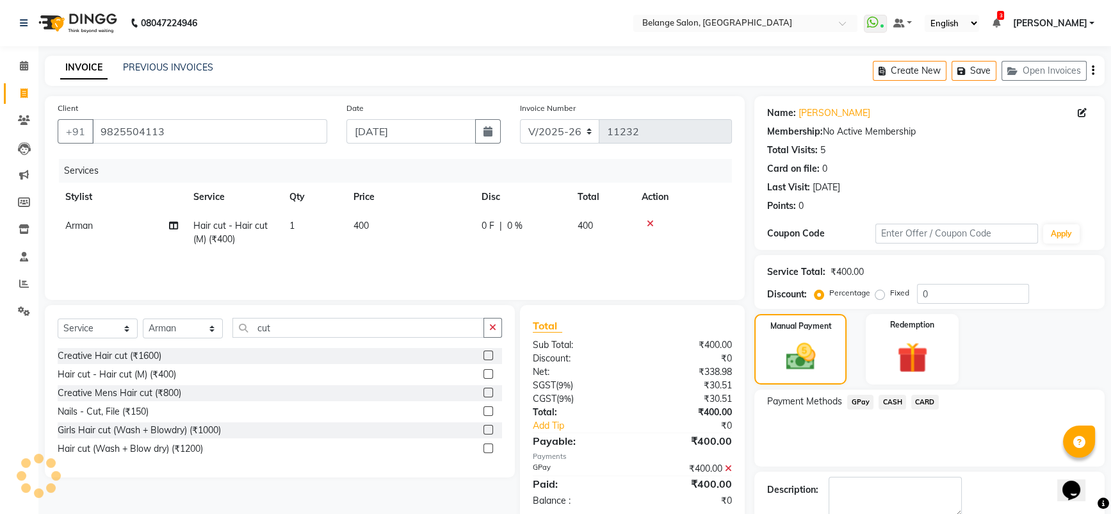
scroll to position [70, 0]
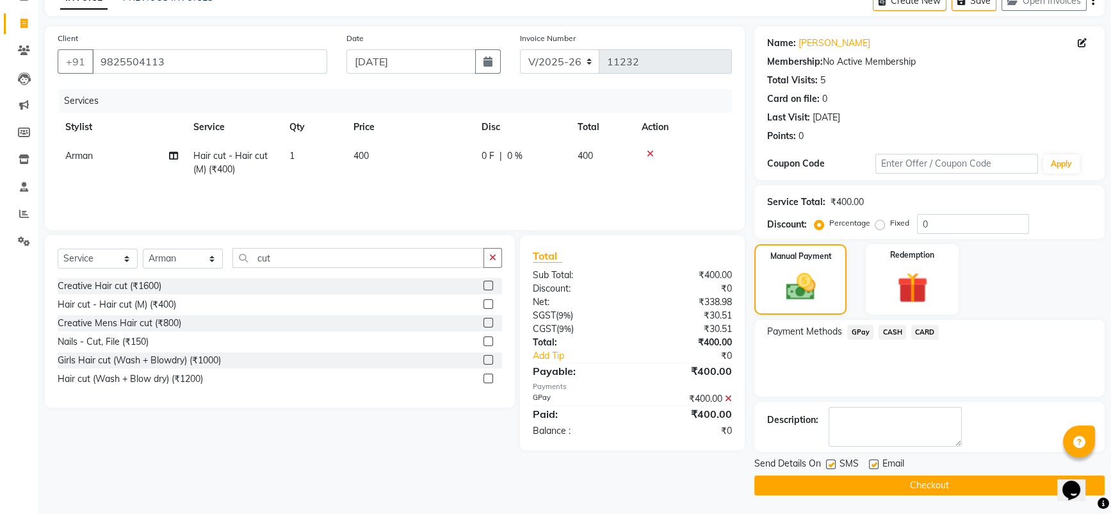
click at [895, 482] on button "Checkout" at bounding box center [929, 485] width 350 height 20
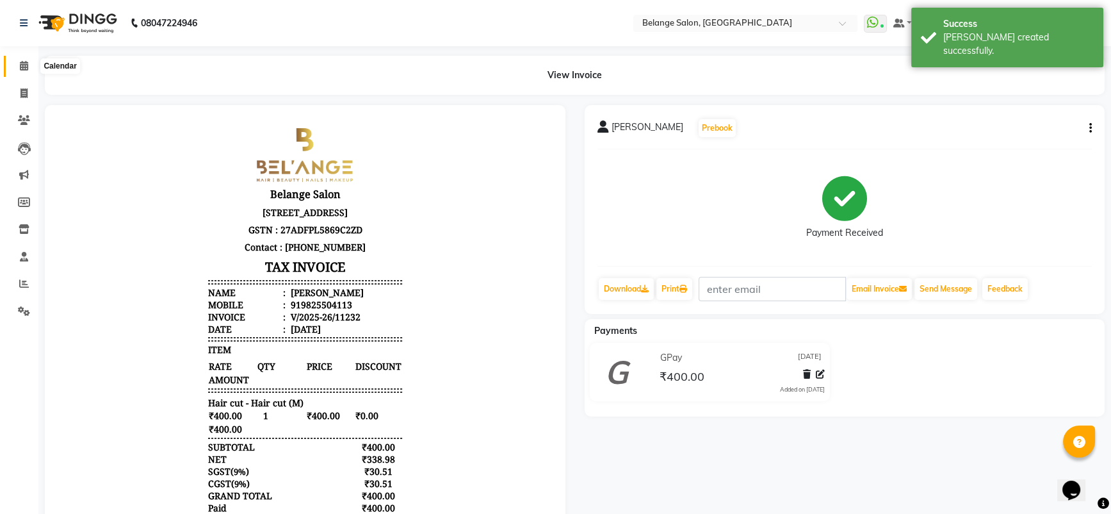
click at [20, 66] on icon at bounding box center [24, 66] width 8 height 10
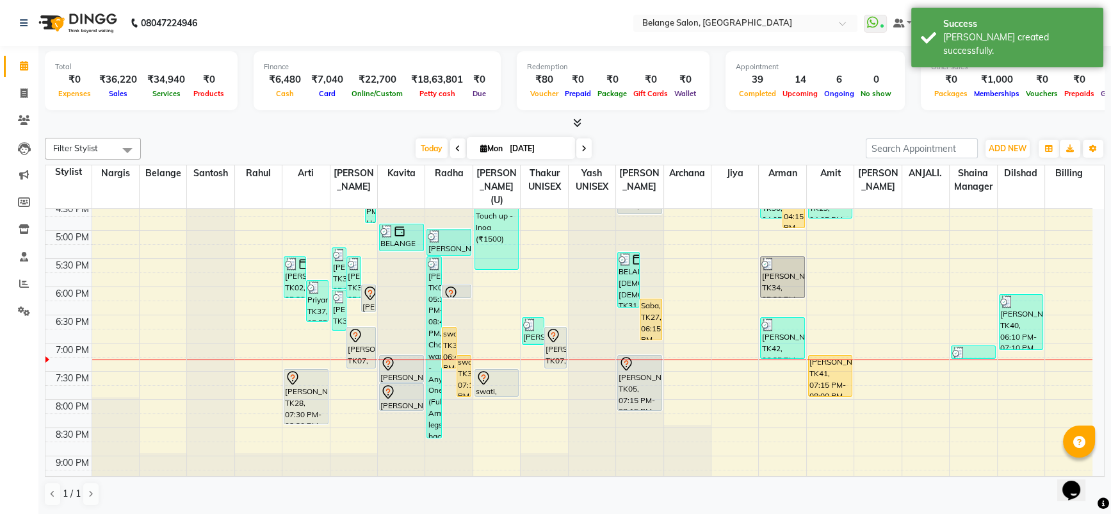
scroll to position [488, 0]
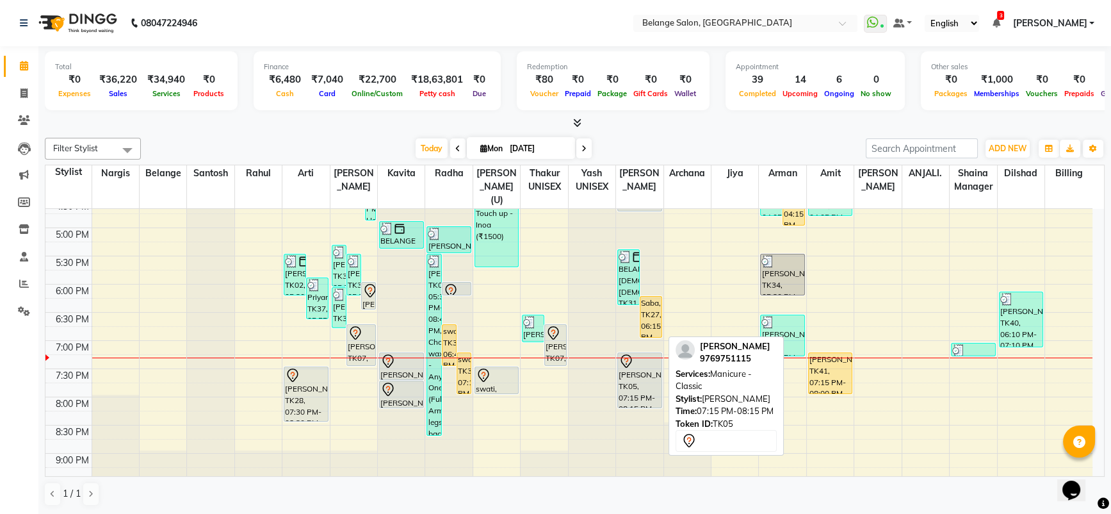
click at [644, 363] on div "[PERSON_NAME], TK05, 07:15 PM-08:15 PM, Manicure - Classic" at bounding box center [640, 380] width 44 height 54
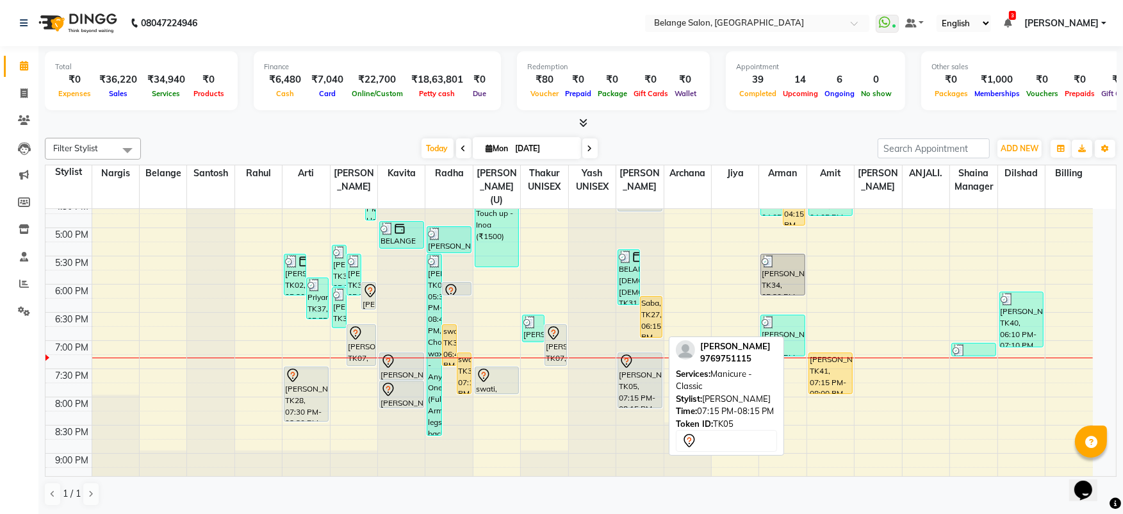
select select "7"
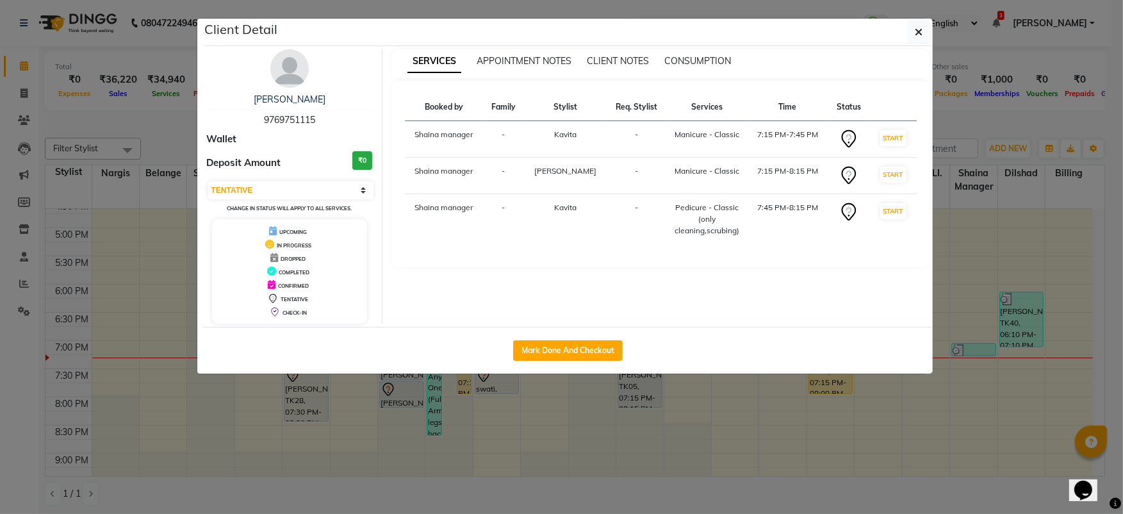
click at [292, 118] on span "9769751115" at bounding box center [289, 120] width 51 height 12
copy span "9769751115"
click at [916, 29] on icon "button" at bounding box center [919, 32] width 8 height 10
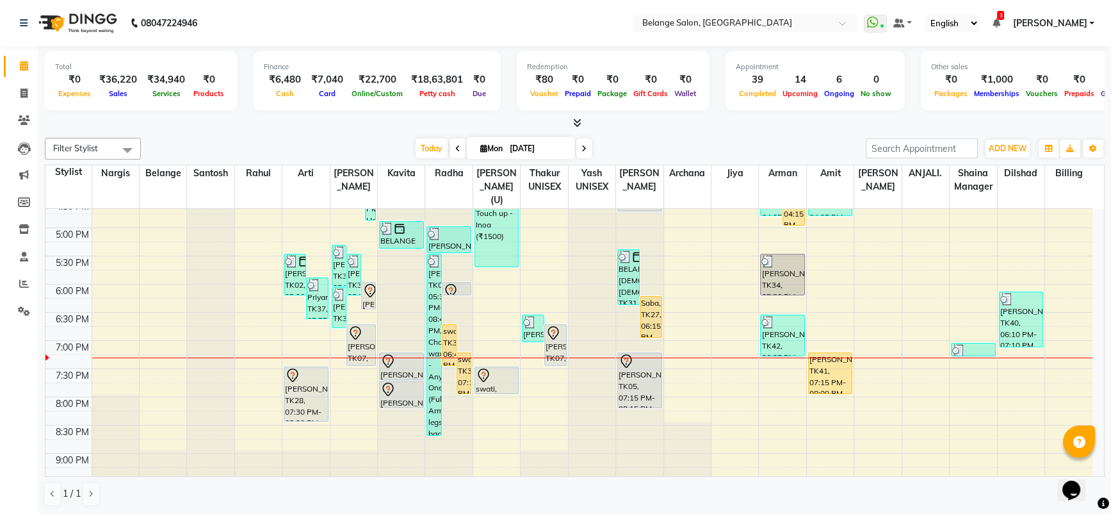
click at [585, 141] on span at bounding box center [583, 148] width 15 height 20
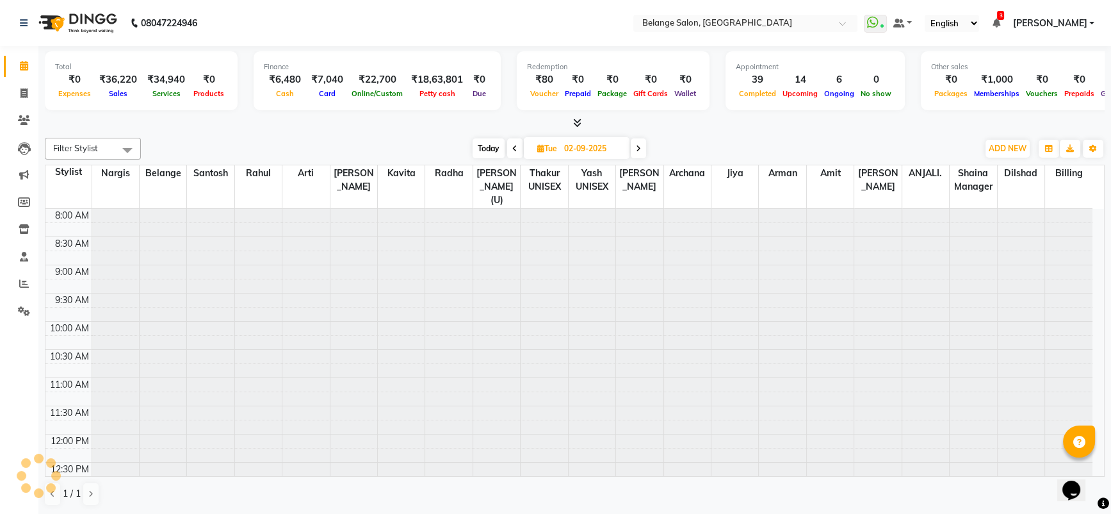
scroll to position [560, 0]
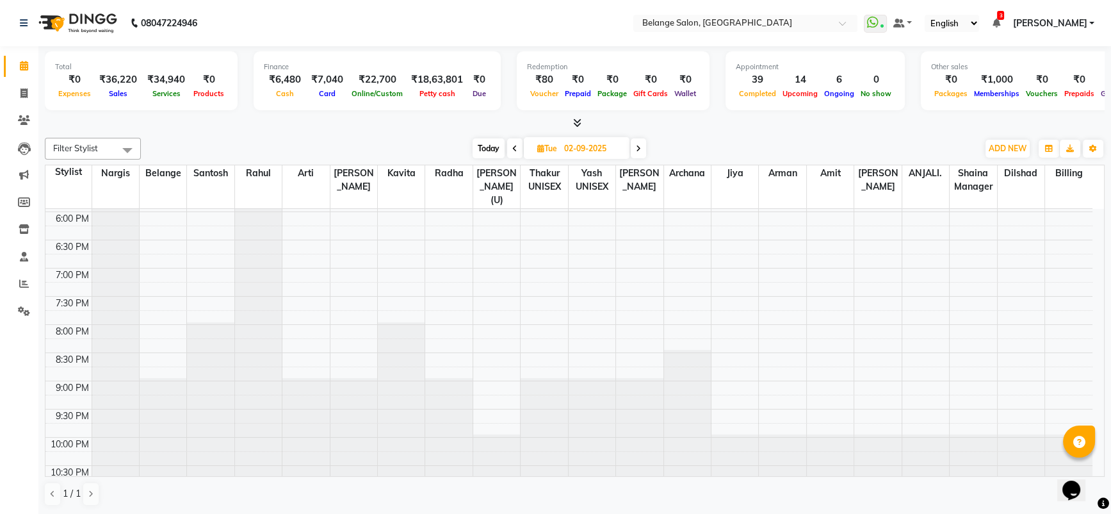
click at [637, 149] on icon at bounding box center [638, 149] width 5 height 8
type input "03-09-2025"
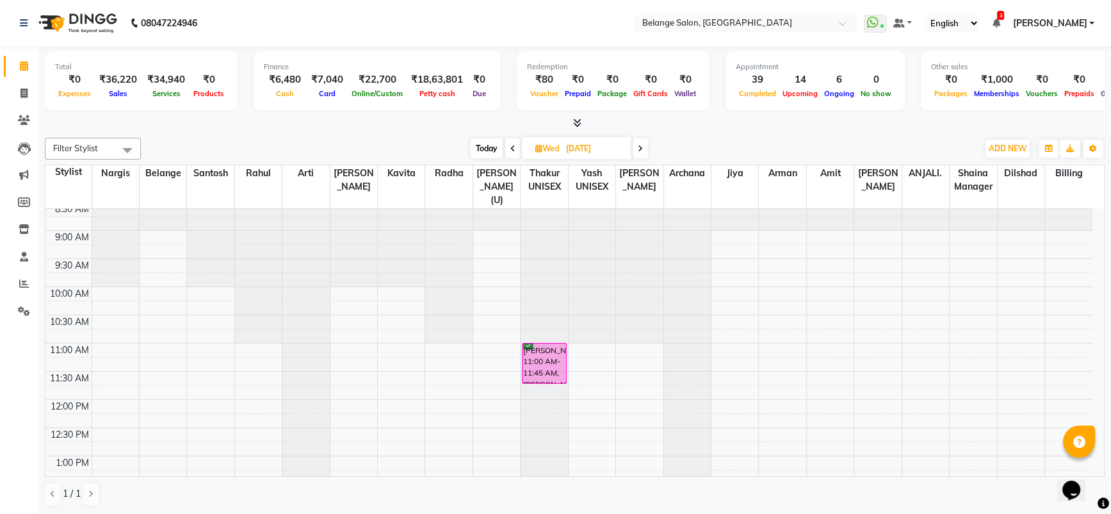
scroll to position [32, 0]
select select "61784"
select select "tentative"
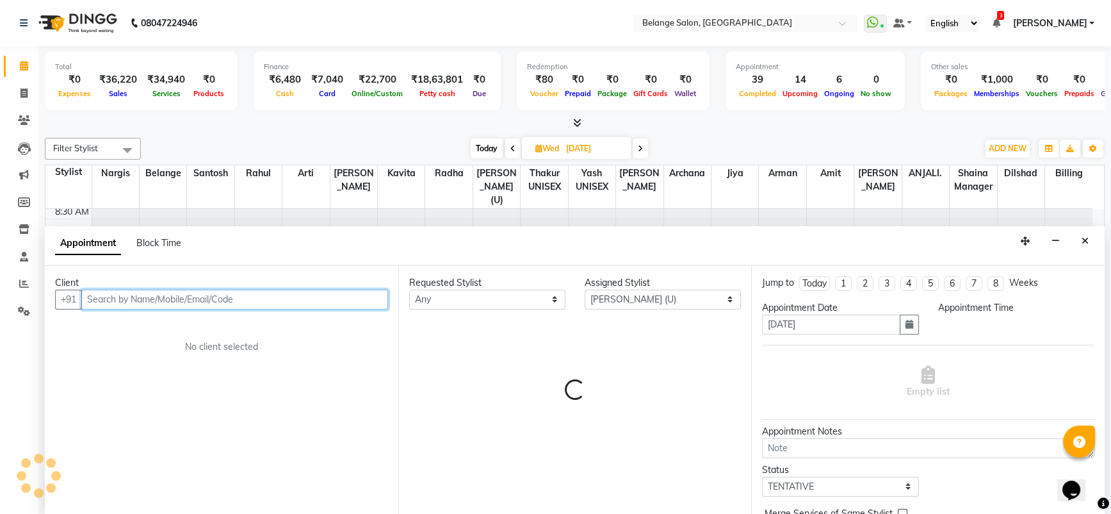
scroll to position [0, 0]
select select "660"
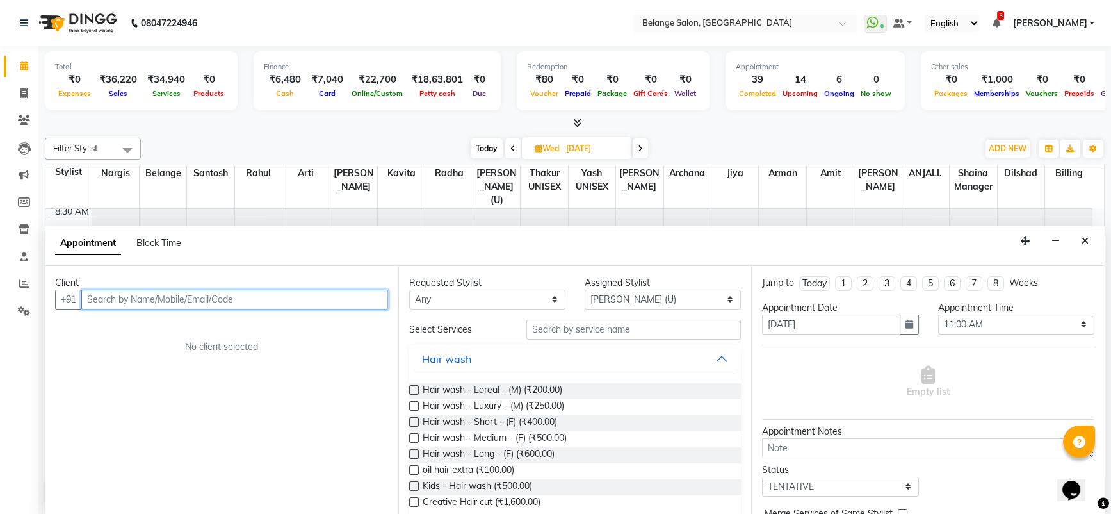
paste input "9769751115"
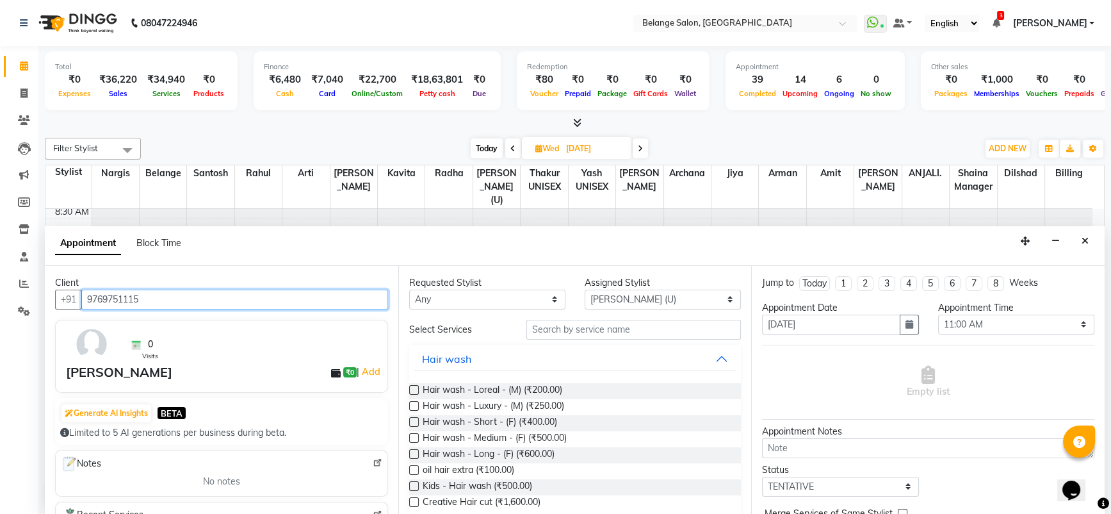
type input "9769751115"
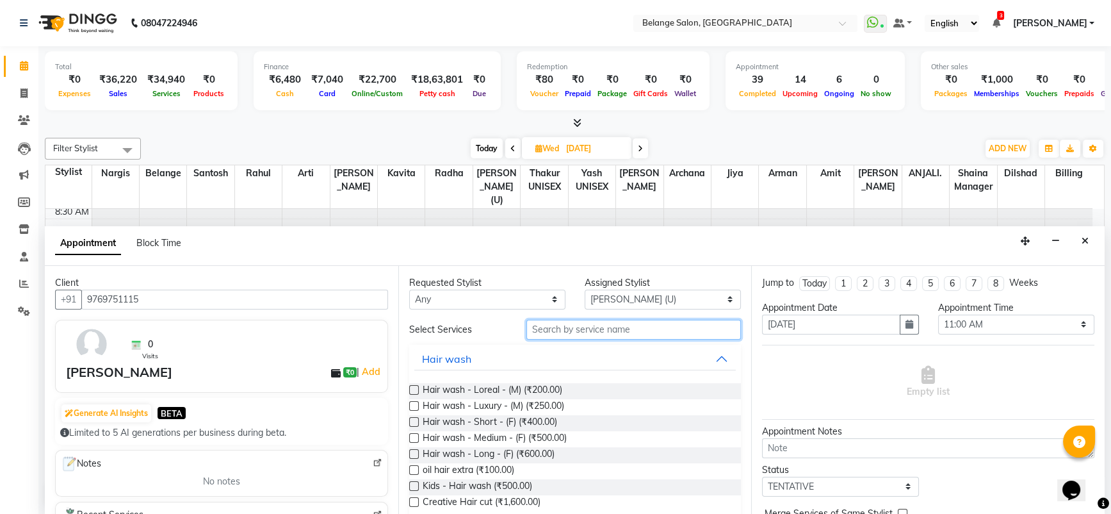
click at [606, 329] on input "text" at bounding box center [633, 330] width 215 height 20
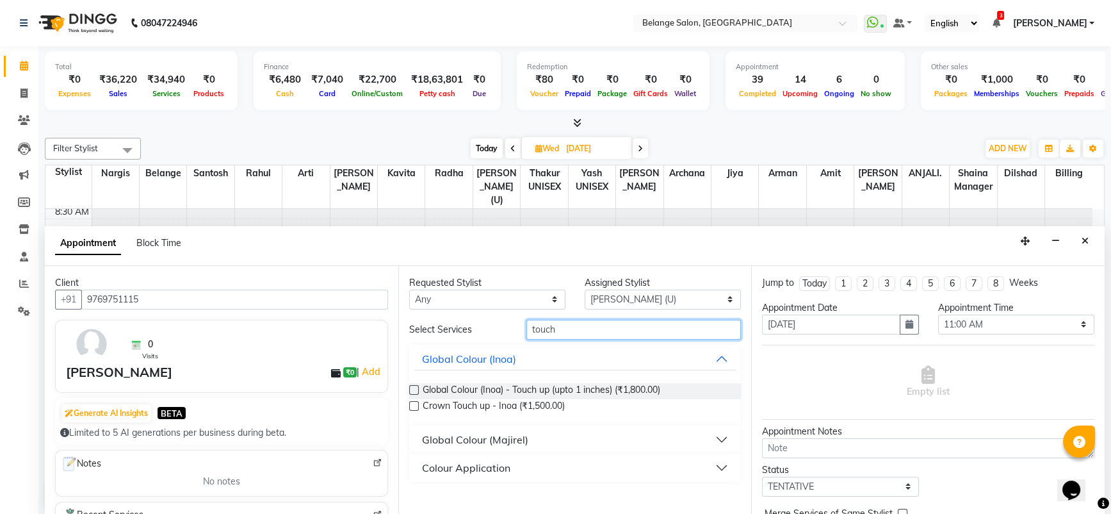
type input "touch"
click at [412, 387] on label at bounding box center [414, 390] width 10 height 10
click at [412, 387] on input "checkbox" at bounding box center [413, 391] width 8 height 8
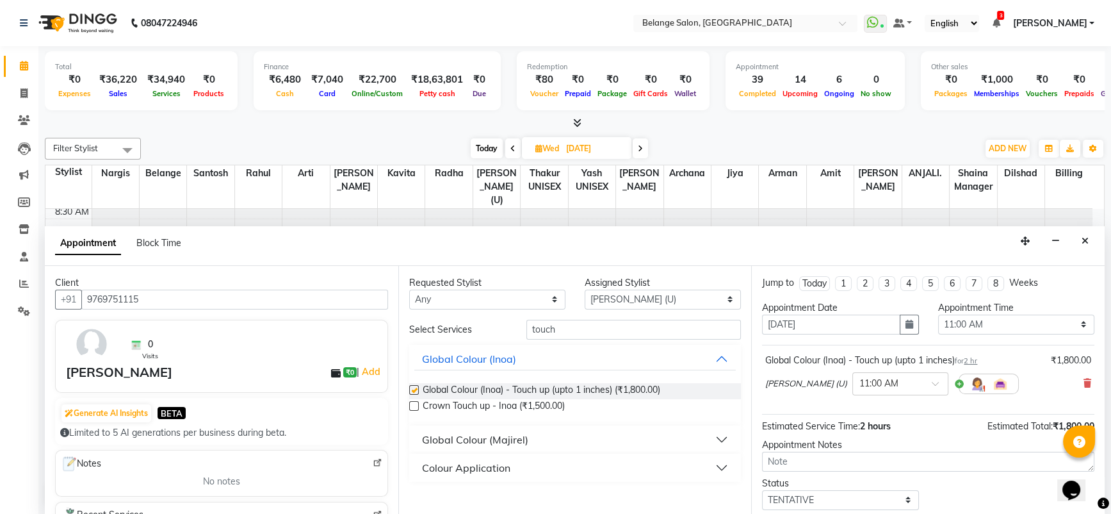
checkbox input "false"
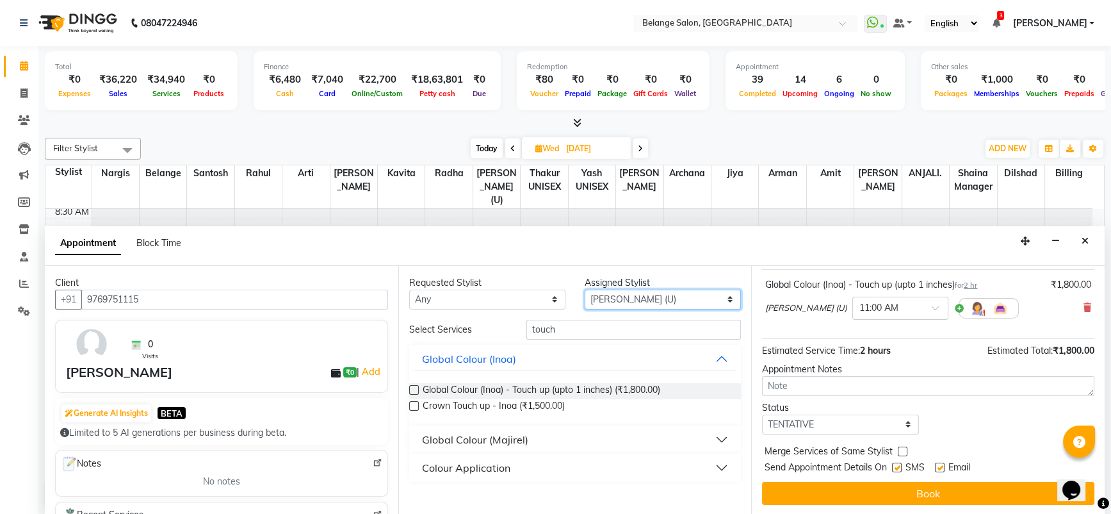
click at [637, 298] on select "Select aftab (U) Ali Amit ANJALI. Archana Arman Arti Belange Billing deepali di…" at bounding box center [663, 300] width 156 height 20
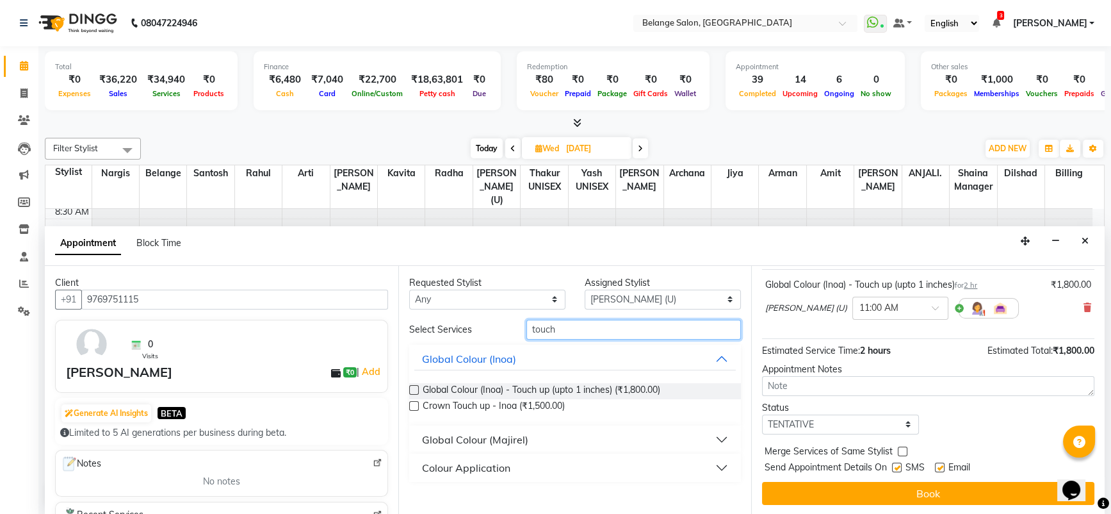
click at [585, 335] on input "touch" at bounding box center [633, 330] width 215 height 20
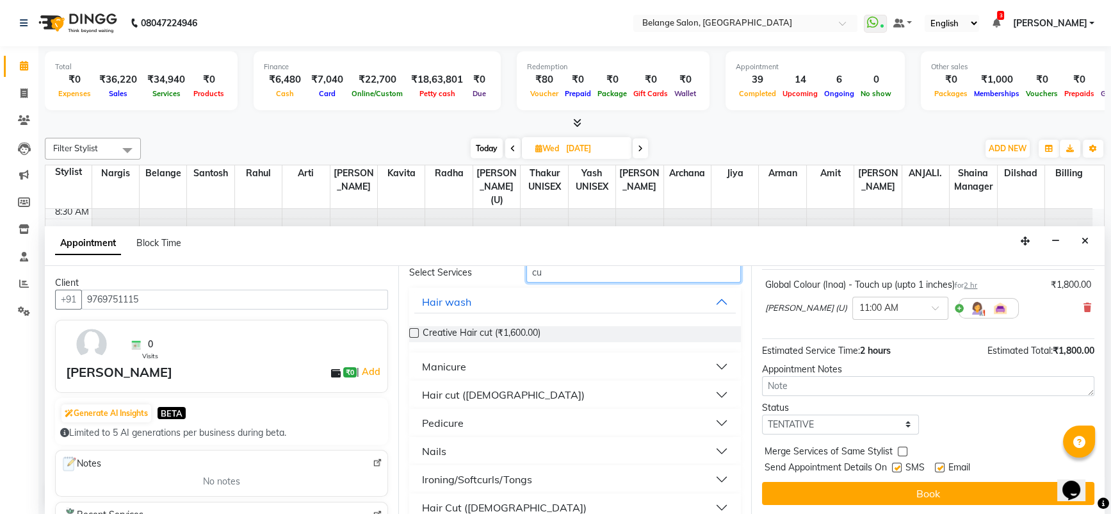
scroll to position [63, 0]
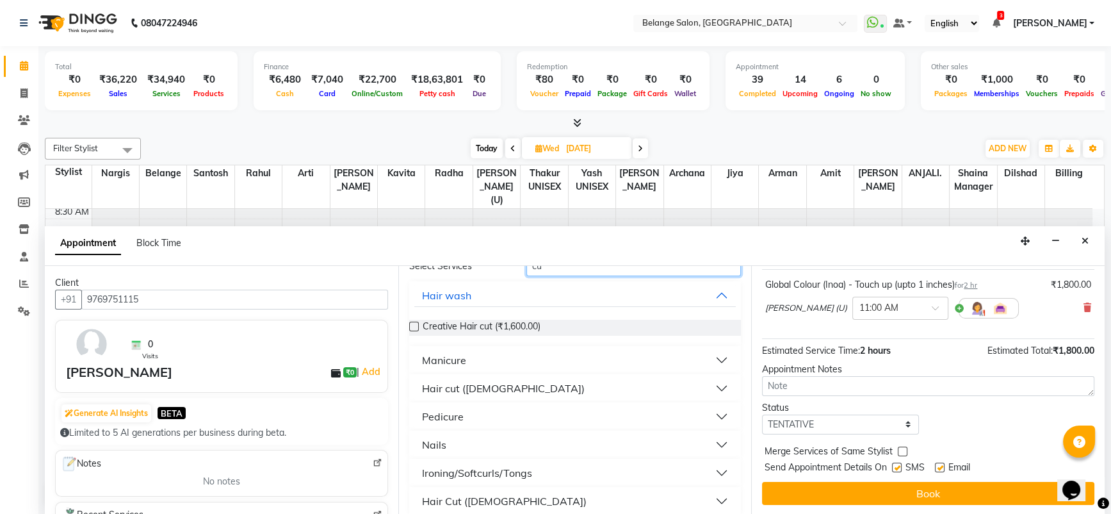
type input "cu"
click at [507, 493] on button "Hair Cut (Female)" at bounding box center [575, 500] width 322 height 23
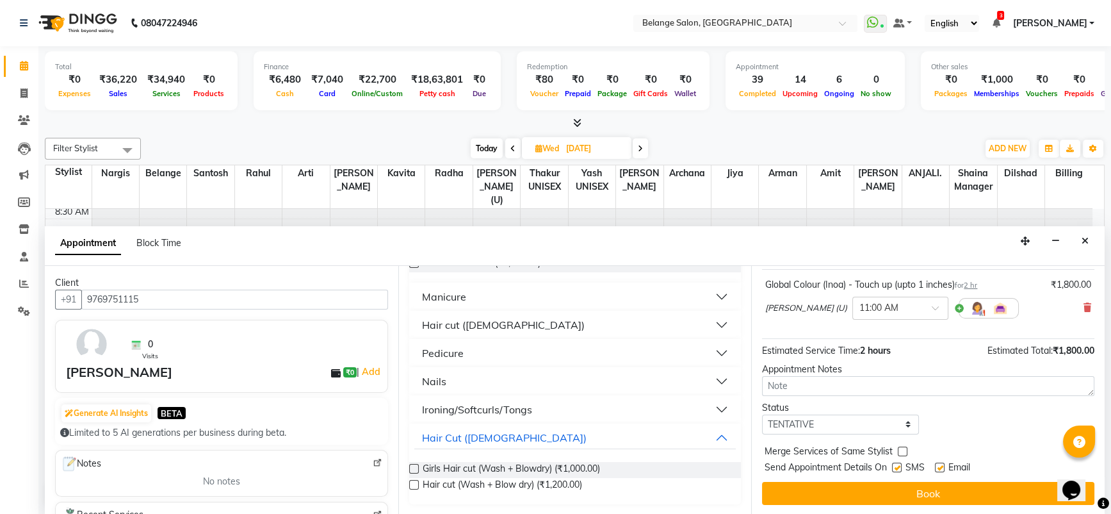
click at [410, 480] on label at bounding box center [414, 485] width 10 height 10
click at [410, 482] on input "checkbox" at bounding box center [413, 486] width 8 height 8
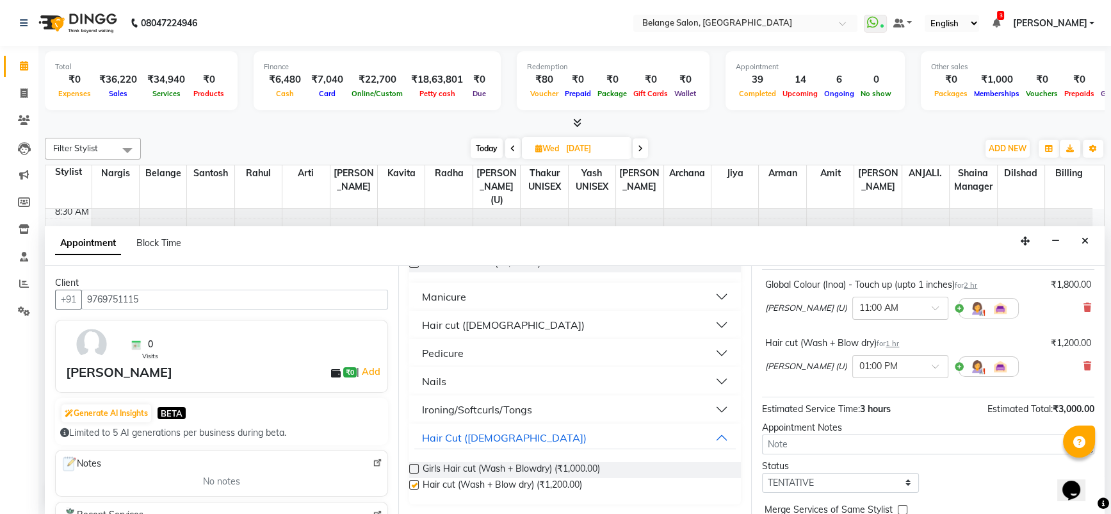
checkbox input "false"
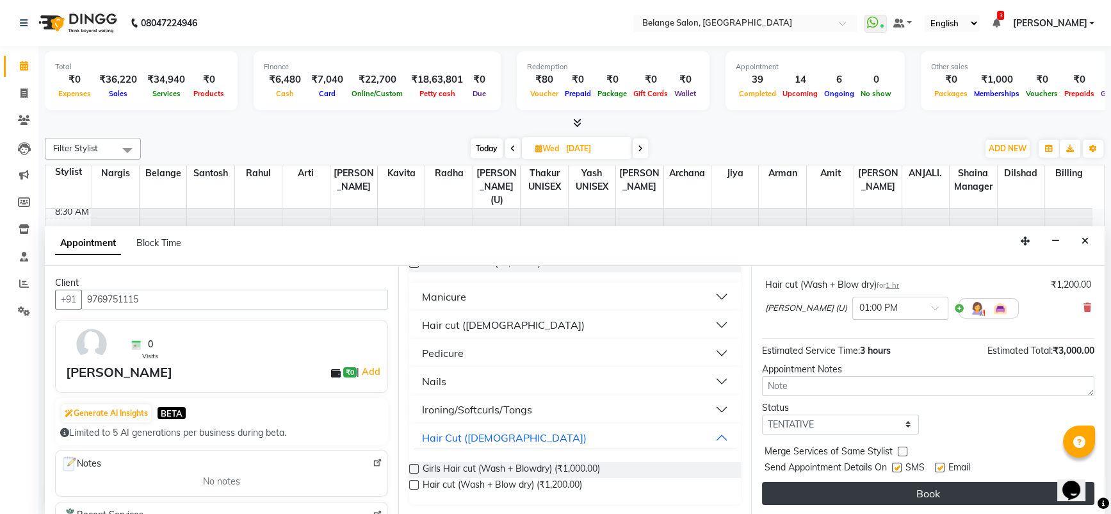
click at [931, 493] on button "Book" at bounding box center [928, 493] width 332 height 23
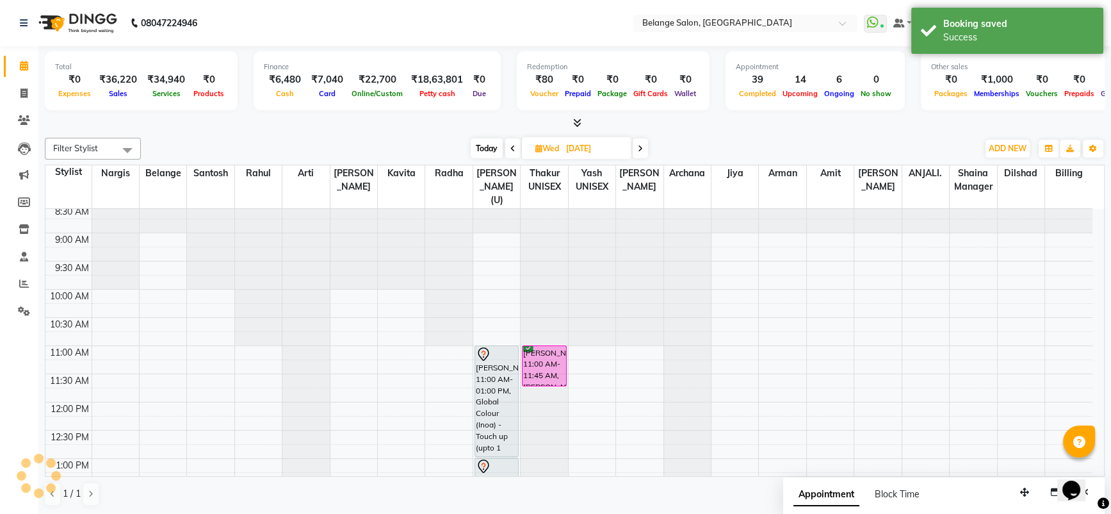
scroll to position [0, 0]
click at [486, 146] on span "Today" at bounding box center [487, 148] width 32 height 20
type input "[DATE]"
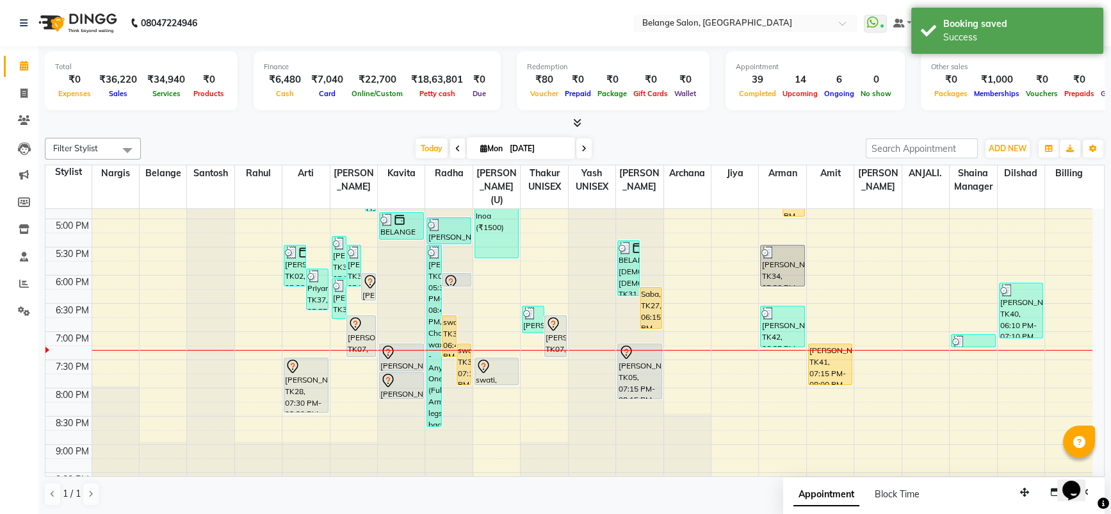
scroll to position [406, 0]
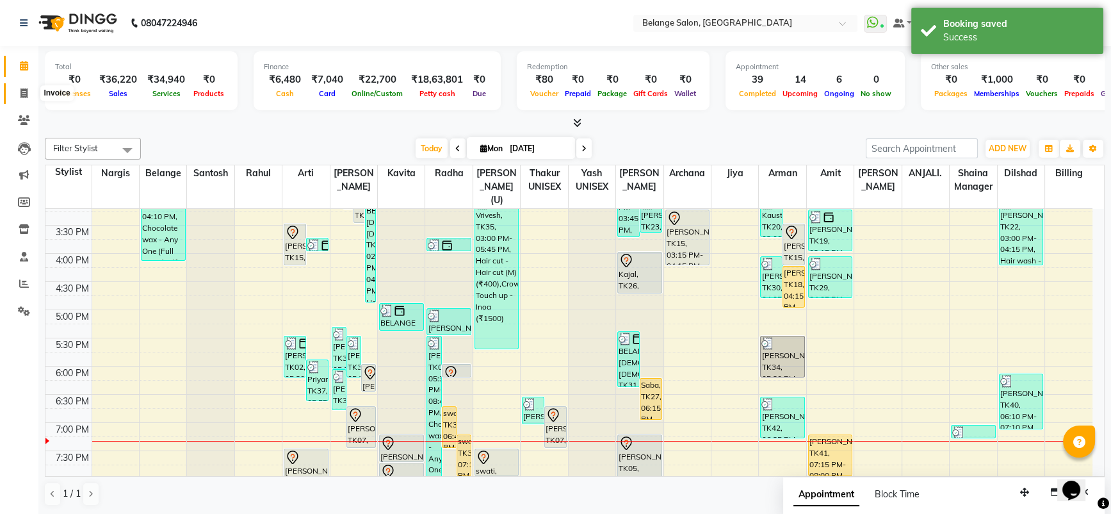
click at [27, 88] on icon at bounding box center [23, 93] width 7 height 10
select select "5076"
select select "service"
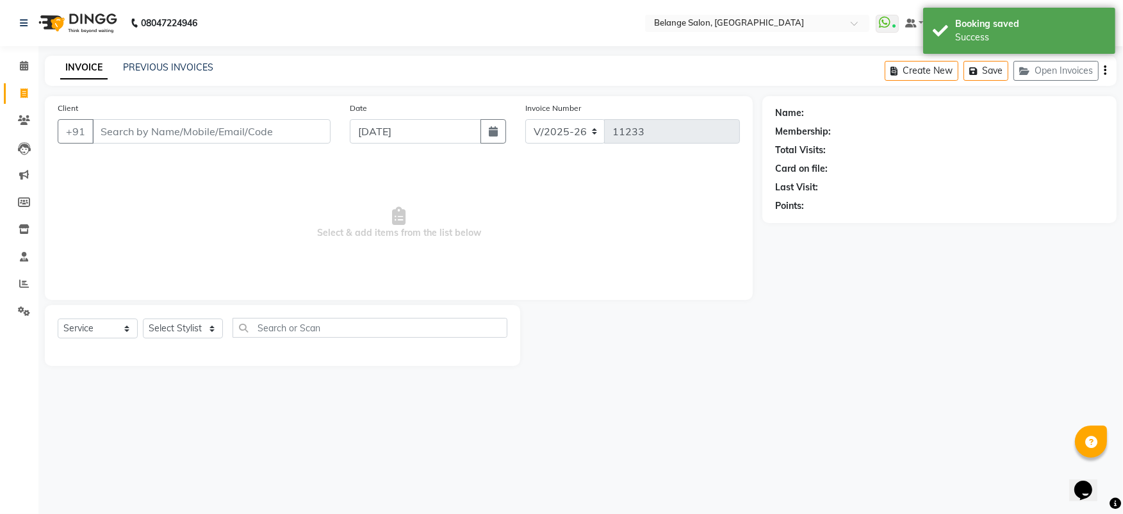
click at [180, 130] on input "Client" at bounding box center [211, 131] width 238 height 24
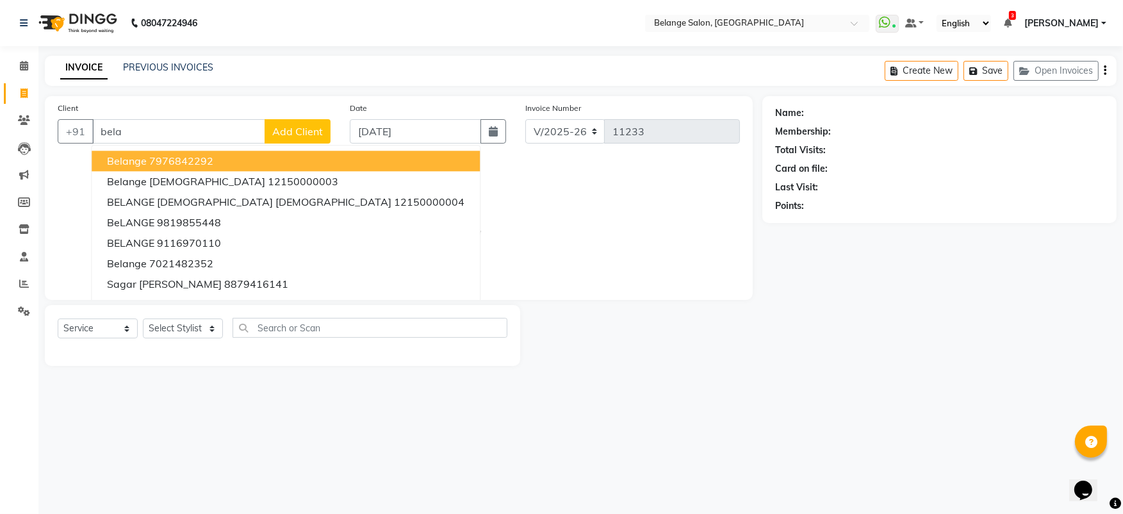
click at [190, 167] on ngb-highlight "7976842292" at bounding box center [181, 160] width 64 height 13
type input "7976842292"
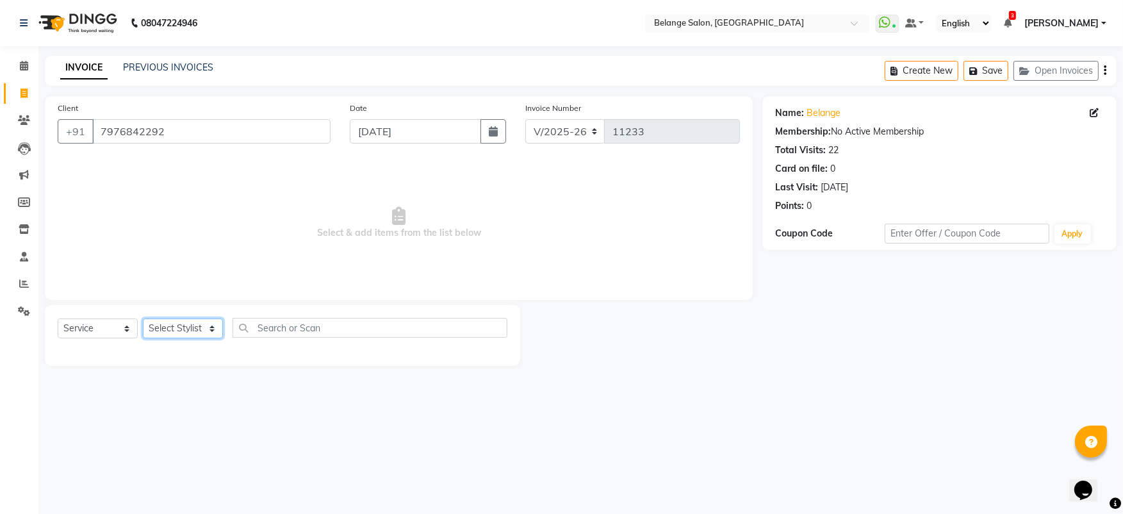
click at [184, 326] on select "Select Stylist aftab (U) Ali Amit ANJALI. Archana Arman Arti Belange Billing de…" at bounding box center [183, 328] width 80 height 20
select select "86798"
click at [143, 318] on select "Select Stylist aftab (U) Ali Amit ANJALI. Archana Arman Arti Belange Billing de…" at bounding box center [183, 328] width 80 height 20
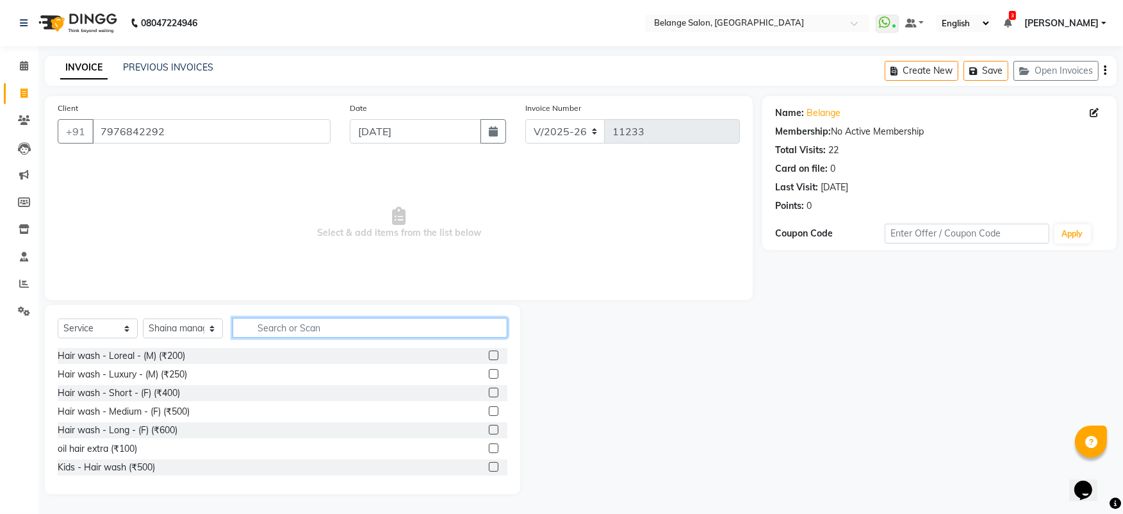
click at [309, 330] on input "text" at bounding box center [369, 328] width 275 height 20
type input "thread"
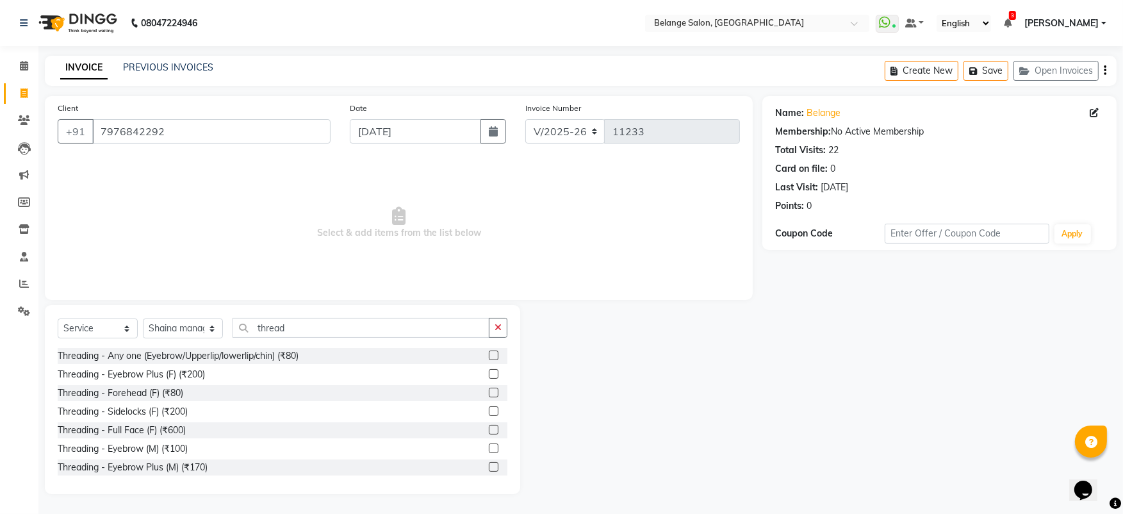
click at [489, 355] on label at bounding box center [494, 355] width 10 height 10
click at [489, 355] on input "checkbox" at bounding box center [493, 356] width 8 height 8
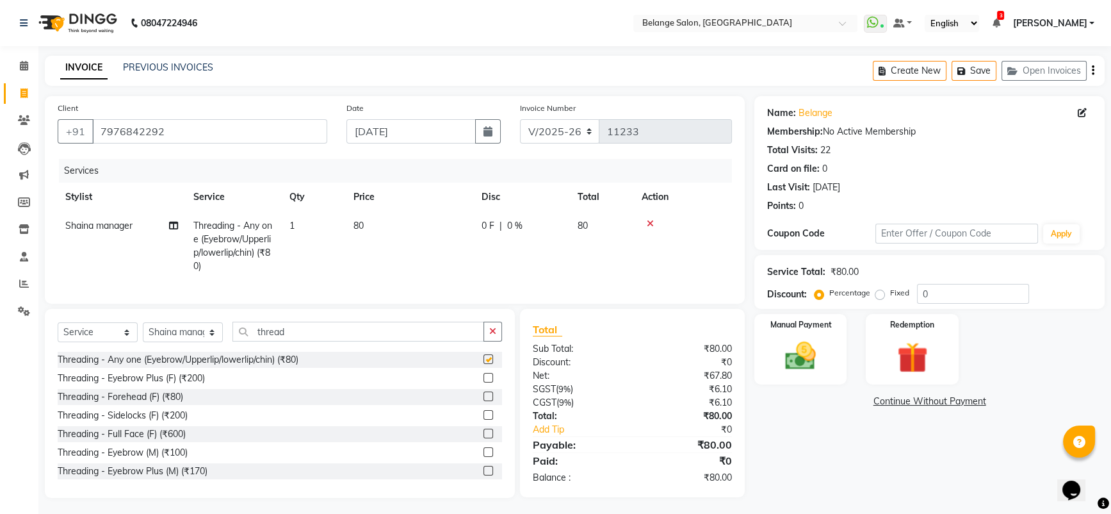
checkbox input "false"
click at [295, 225] on td "1" at bounding box center [314, 245] width 64 height 69
select select "86798"
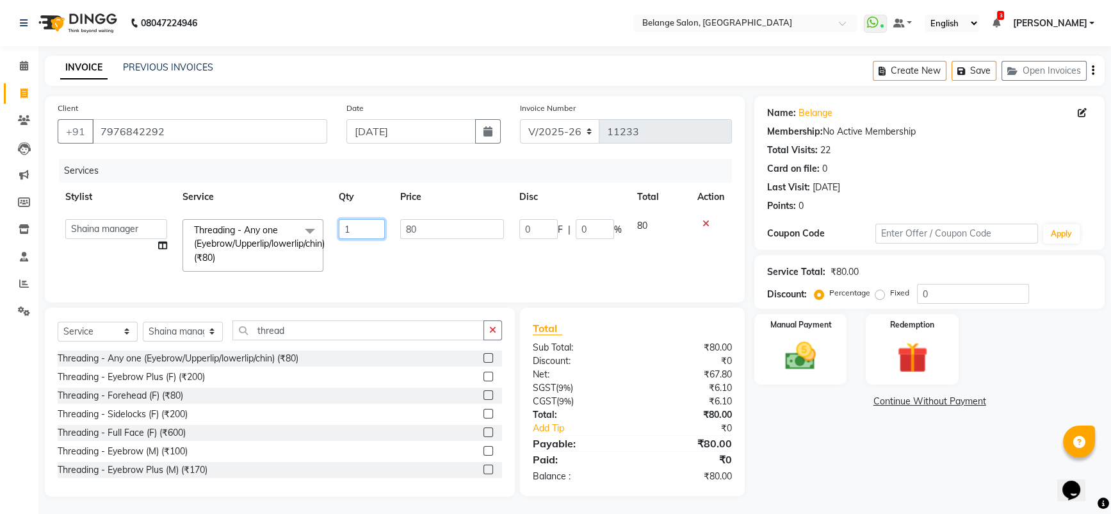
click at [356, 229] on input "1" at bounding box center [362, 229] width 46 height 20
type input "2"
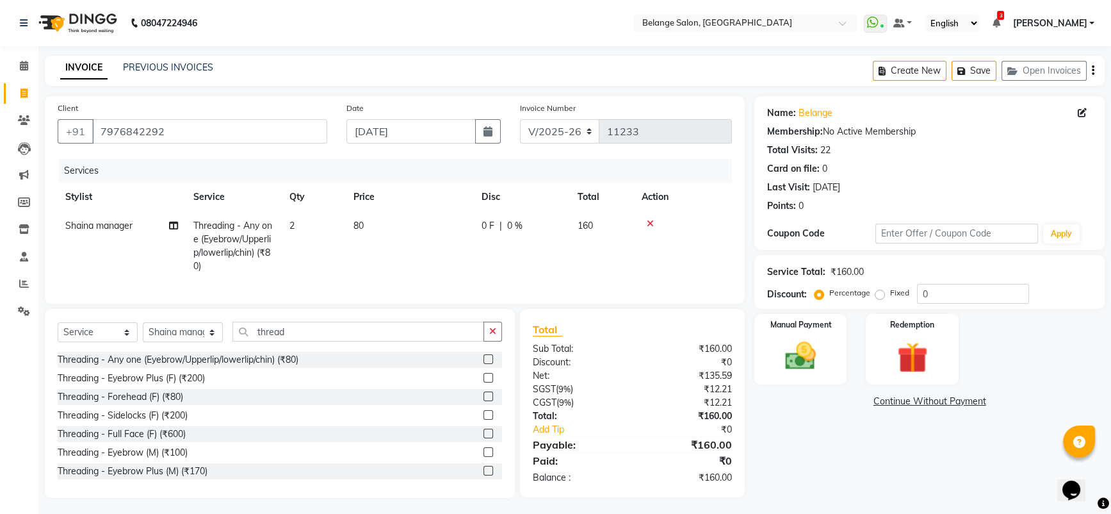
click at [471, 272] on td "80" at bounding box center [410, 245] width 128 height 69
select select "86798"
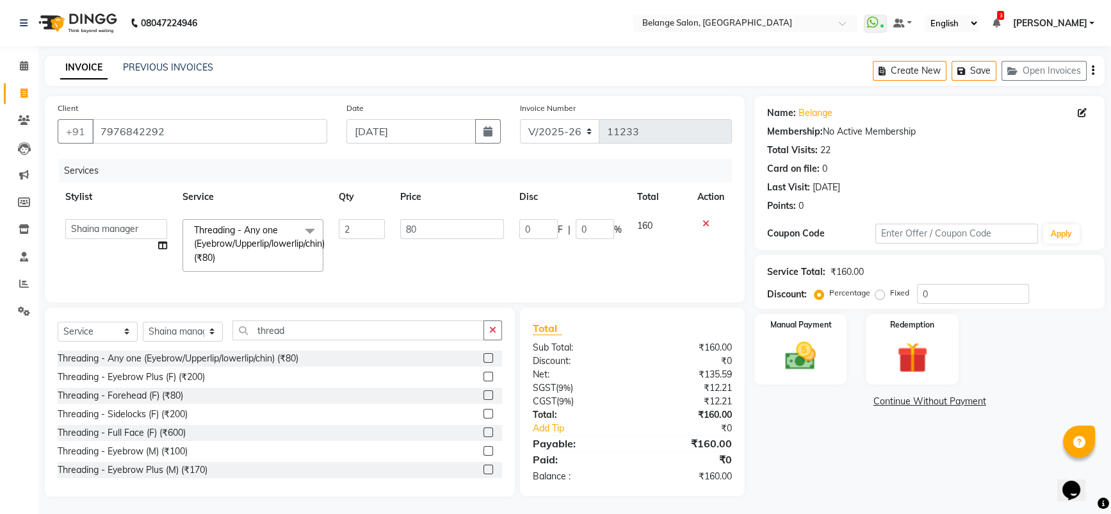
scroll to position [13, 0]
click at [801, 341] on img at bounding box center [801, 354] width 52 height 37
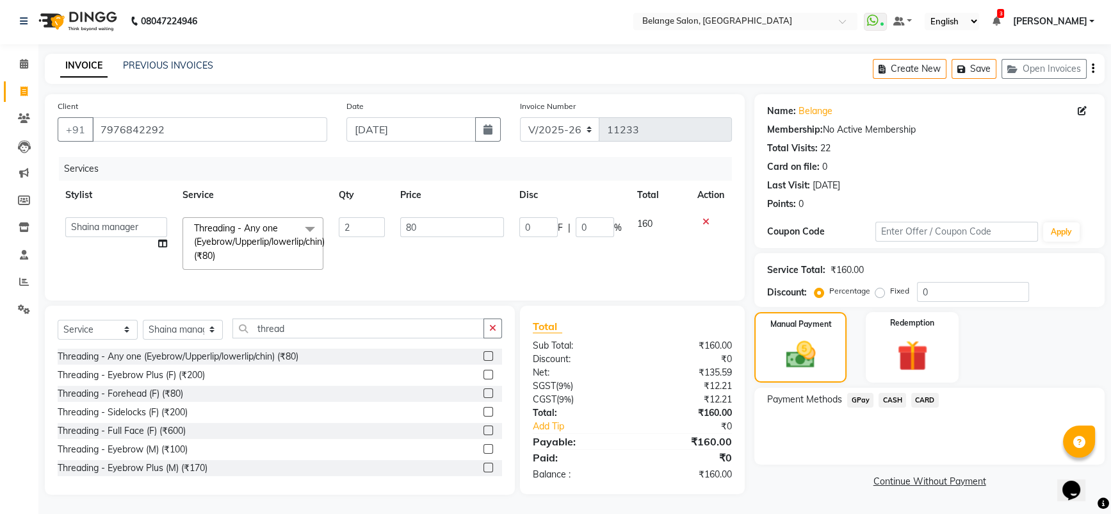
click at [859, 393] on span "GPay" at bounding box center [860, 400] width 26 height 15
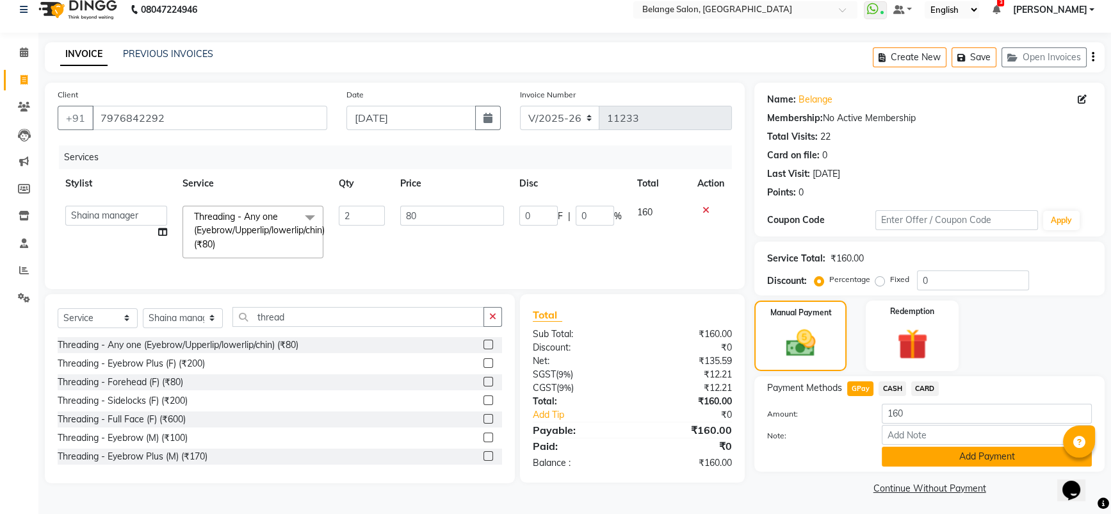
click at [903, 452] on button "Add Payment" at bounding box center [987, 456] width 210 height 20
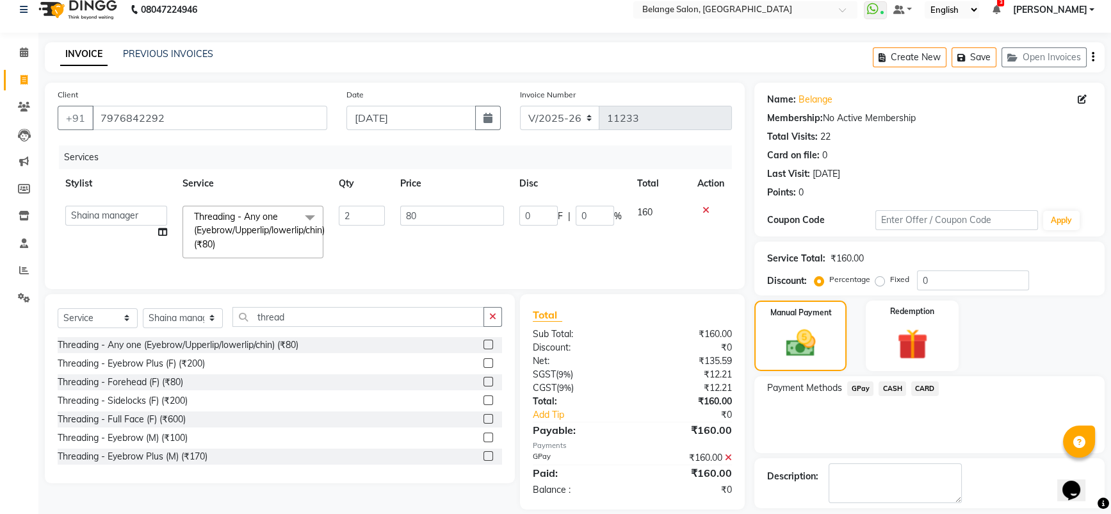
scroll to position [70, 0]
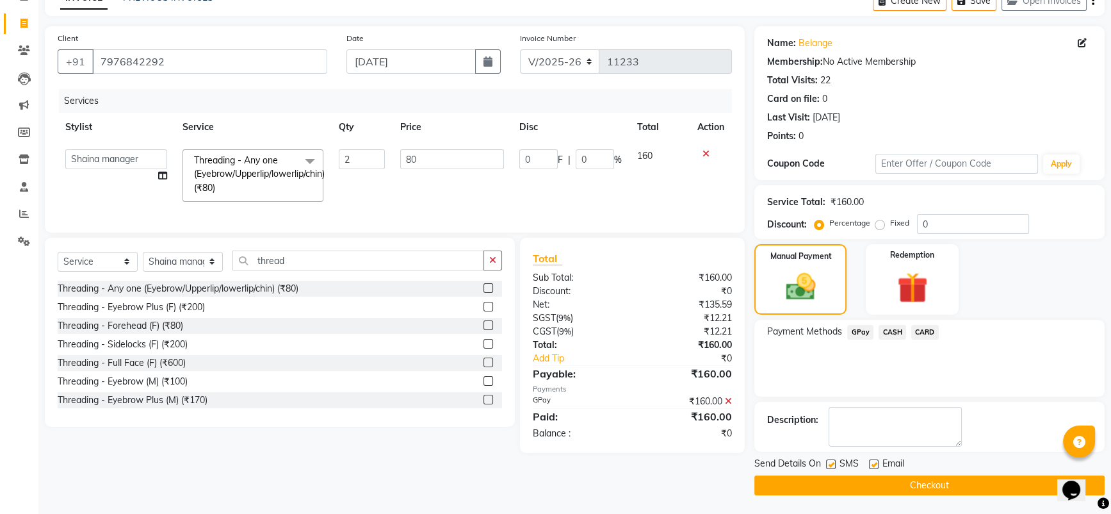
click at [881, 477] on button "Checkout" at bounding box center [929, 485] width 350 height 20
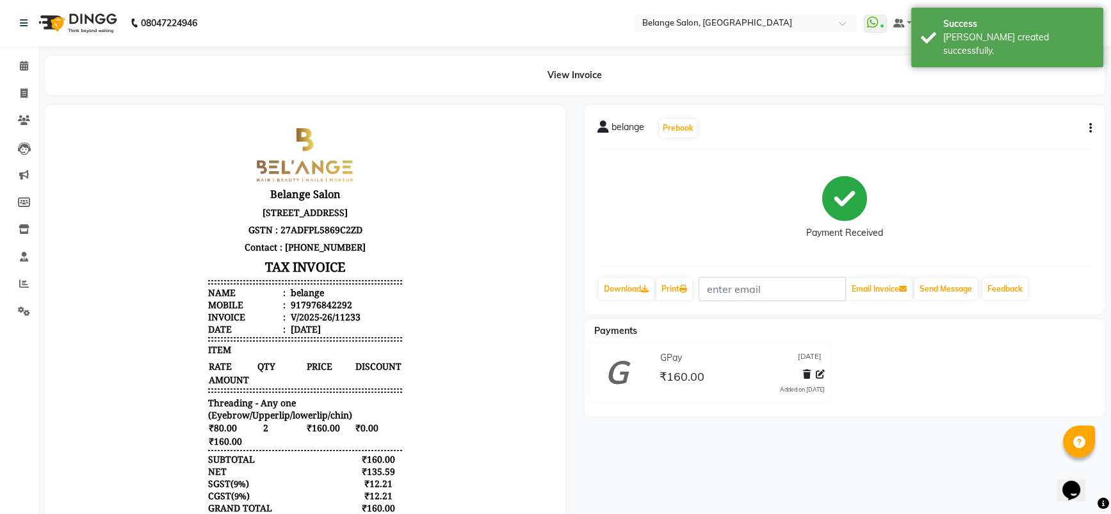
scroll to position [10, 0]
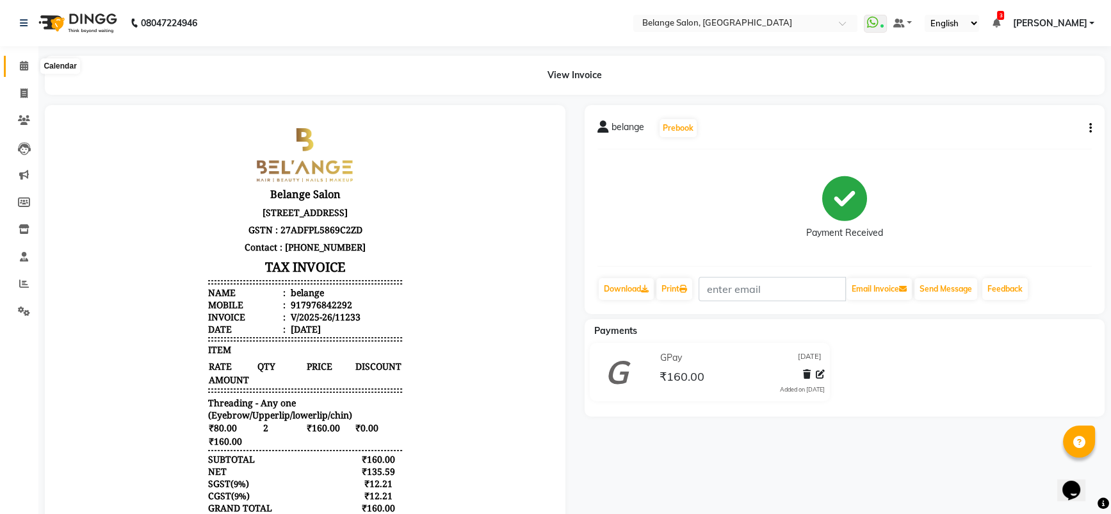
click at [21, 65] on icon at bounding box center [24, 66] width 8 height 10
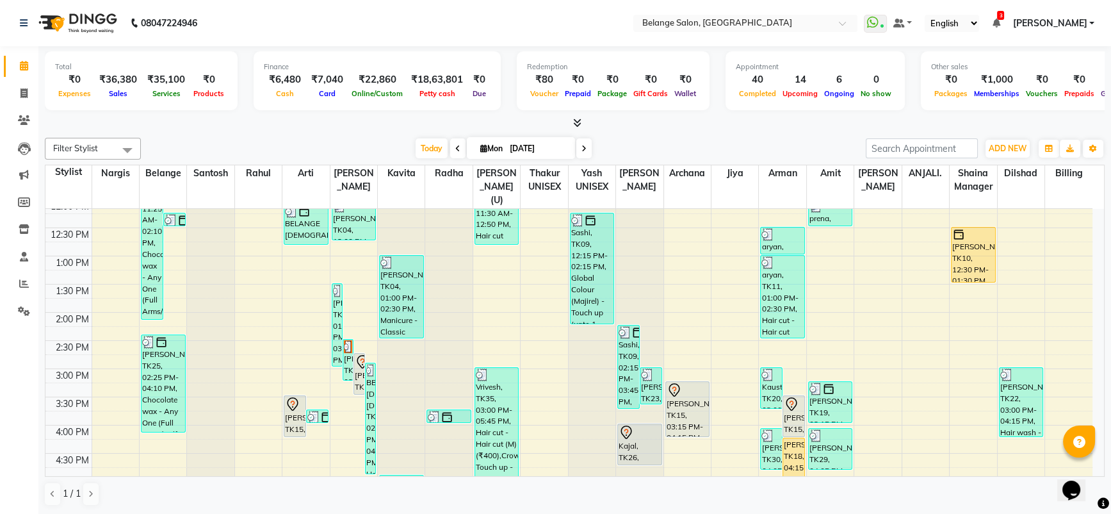
scroll to position [420, 0]
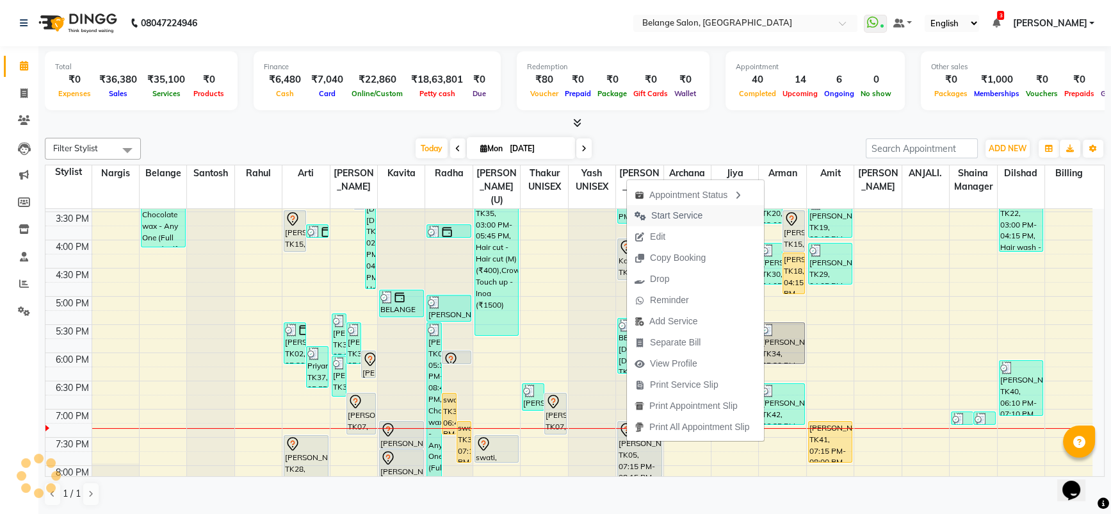
click at [690, 215] on span "Start Service" at bounding box center [676, 215] width 51 height 13
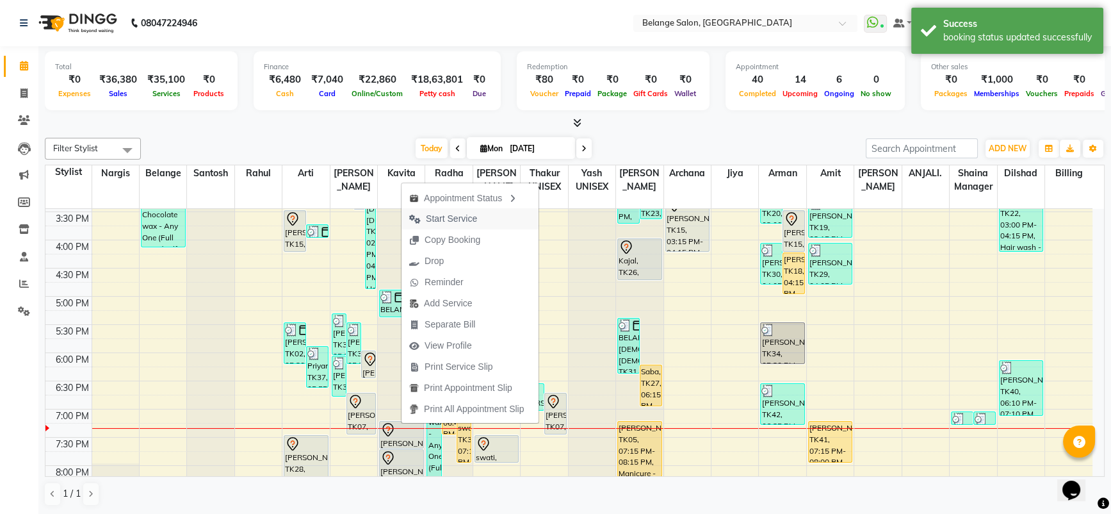
click at [459, 215] on span "Start Service" at bounding box center [451, 218] width 51 height 13
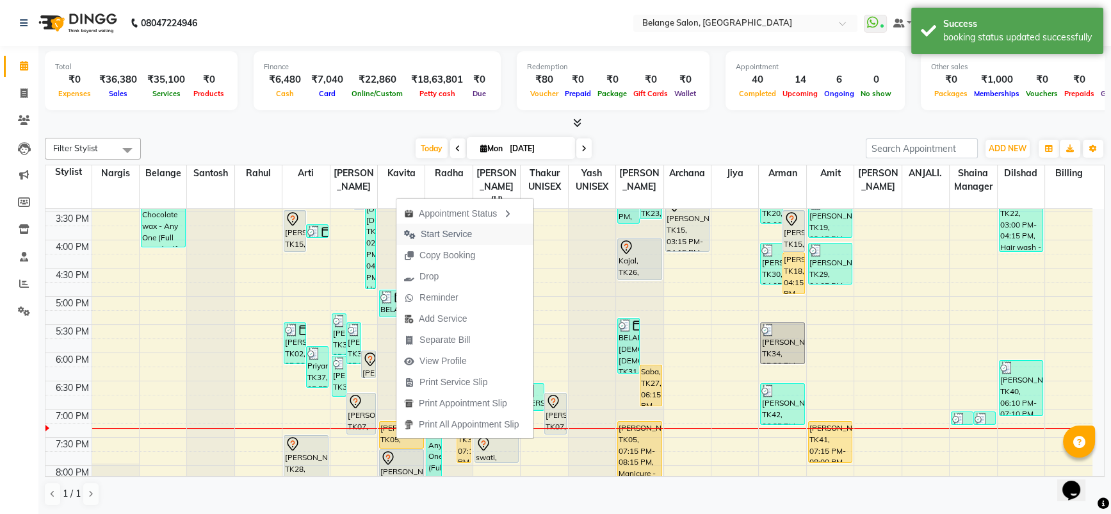
click at [434, 231] on span "Start Service" at bounding box center [446, 233] width 51 height 13
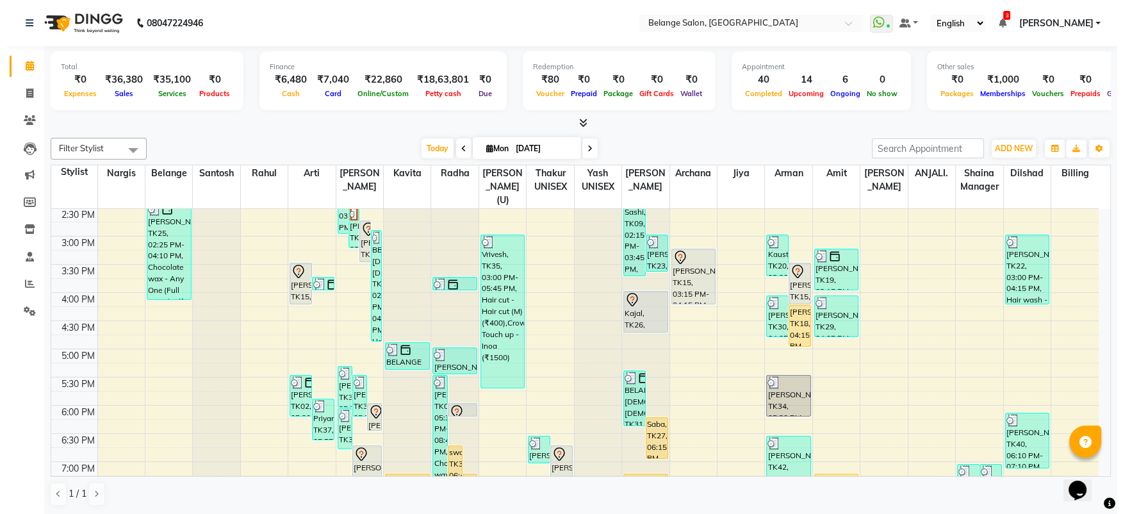
scroll to position [465, 0]
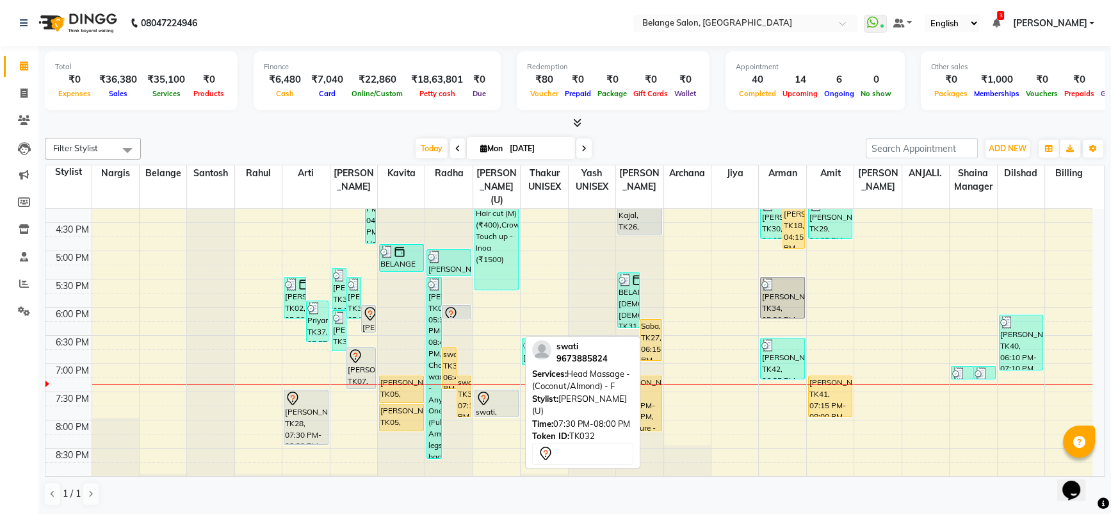
click at [493, 391] on div at bounding box center [497, 398] width 42 height 15
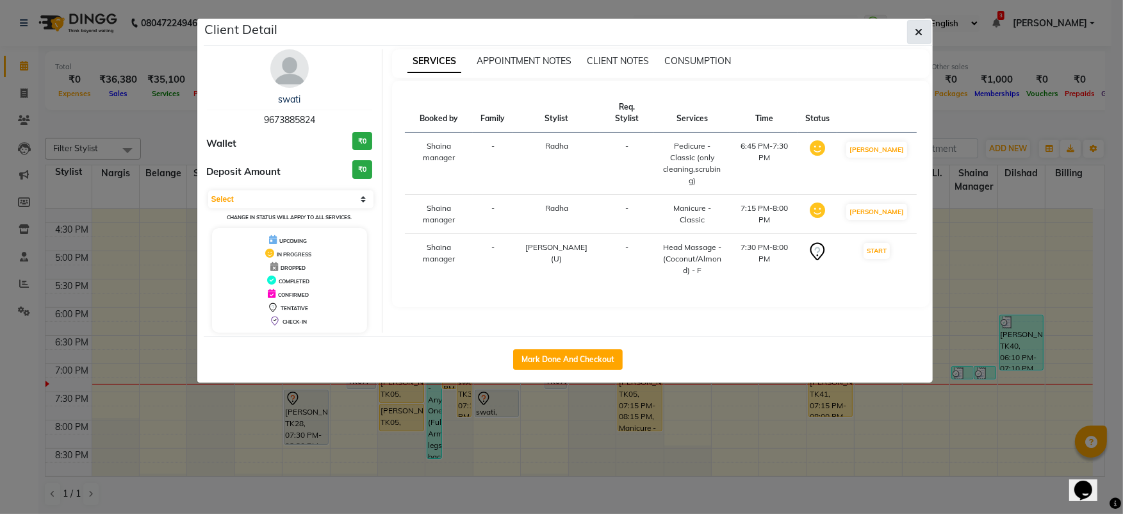
click at [924, 30] on button "button" at bounding box center [919, 32] width 24 height 24
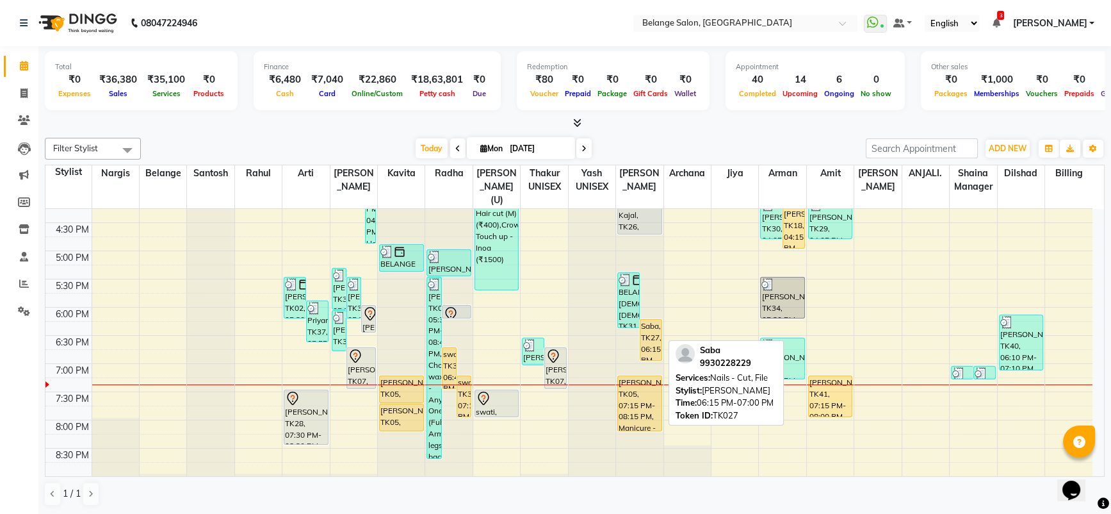
click at [652, 334] on div "Saba, TK27, 06:15 PM-07:00 PM, Nails - Cut, File" at bounding box center [650, 340] width 21 height 40
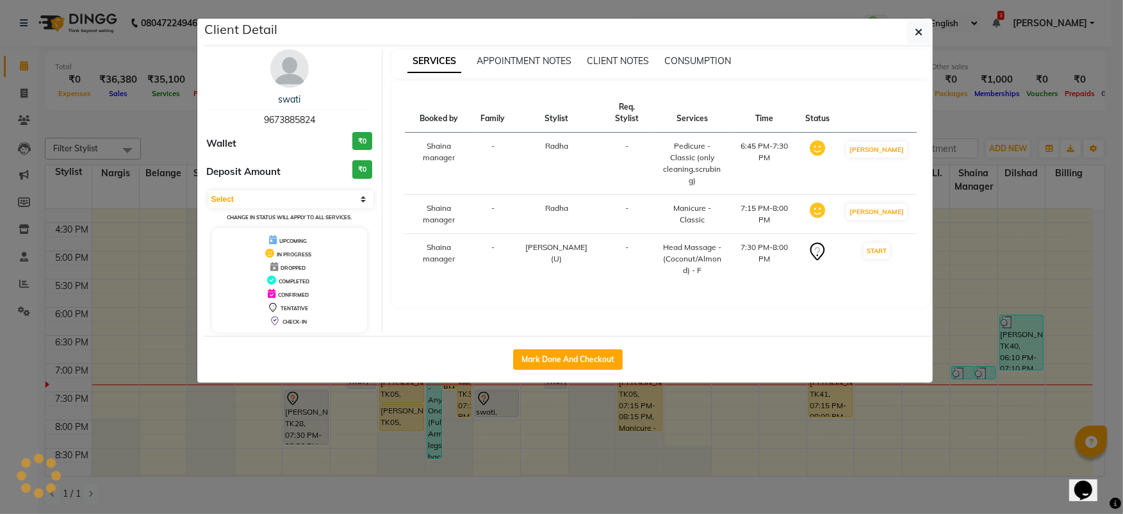
select select "1"
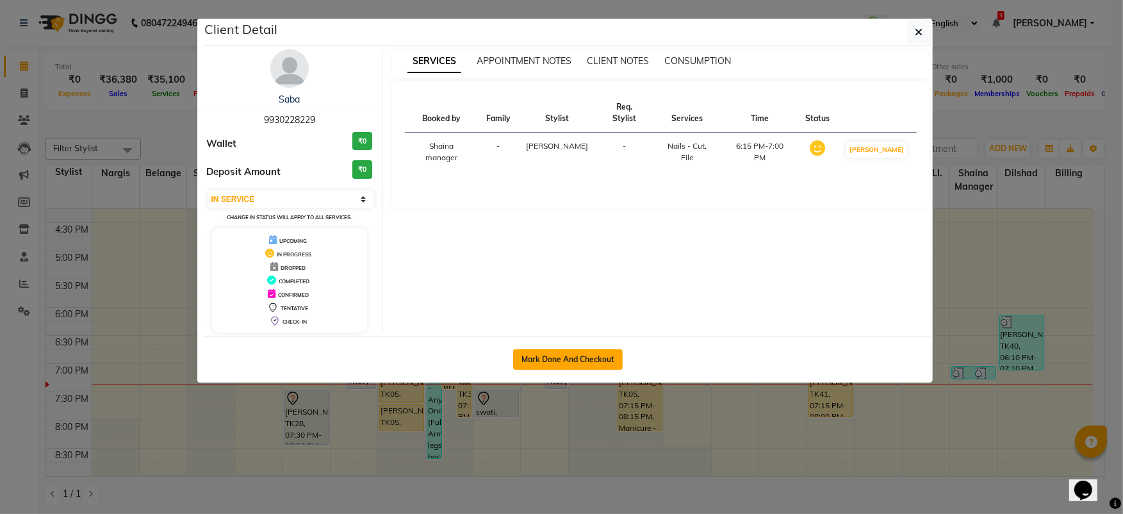
click at [561, 357] on button "Mark Done And Checkout" at bounding box center [568, 359] width 110 height 20
select select "5076"
select select "service"
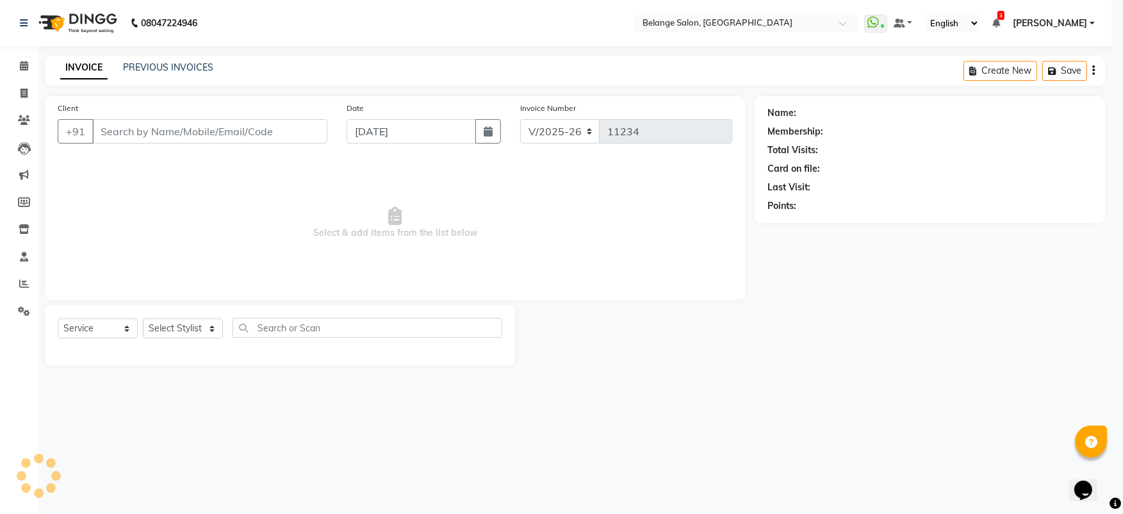
select select "3"
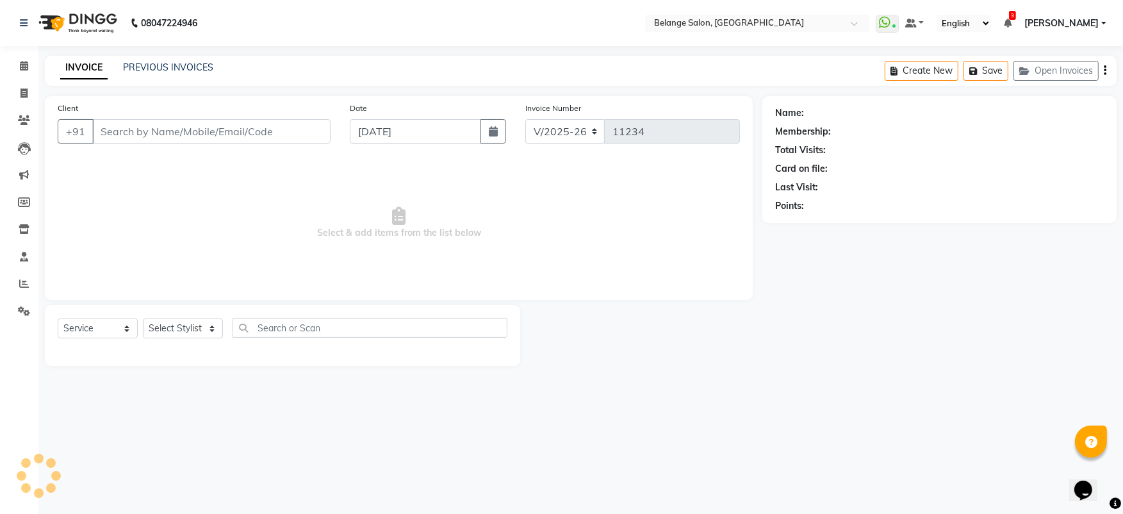
type input "9930228229"
select select "68481"
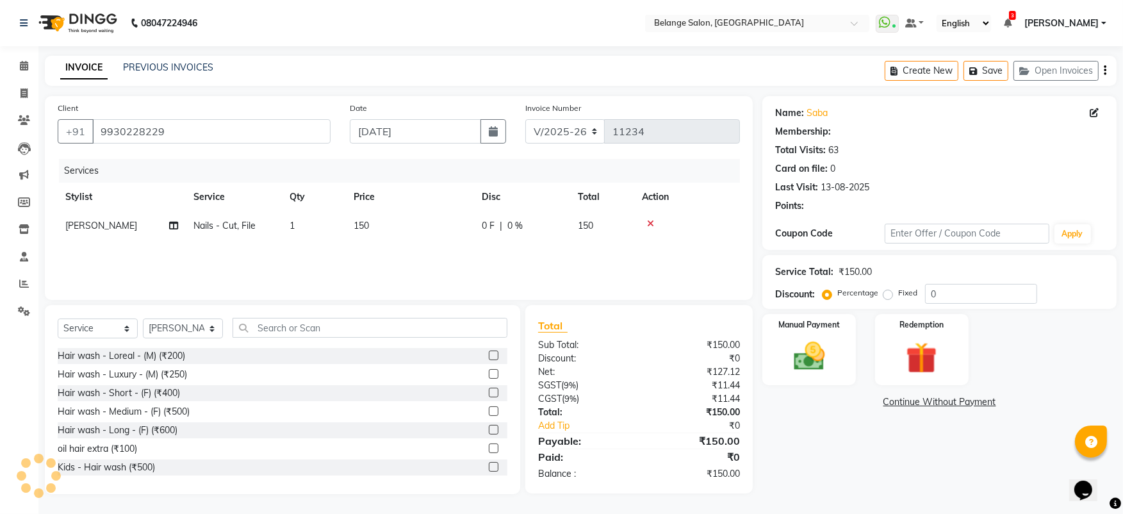
select select "1: Object"
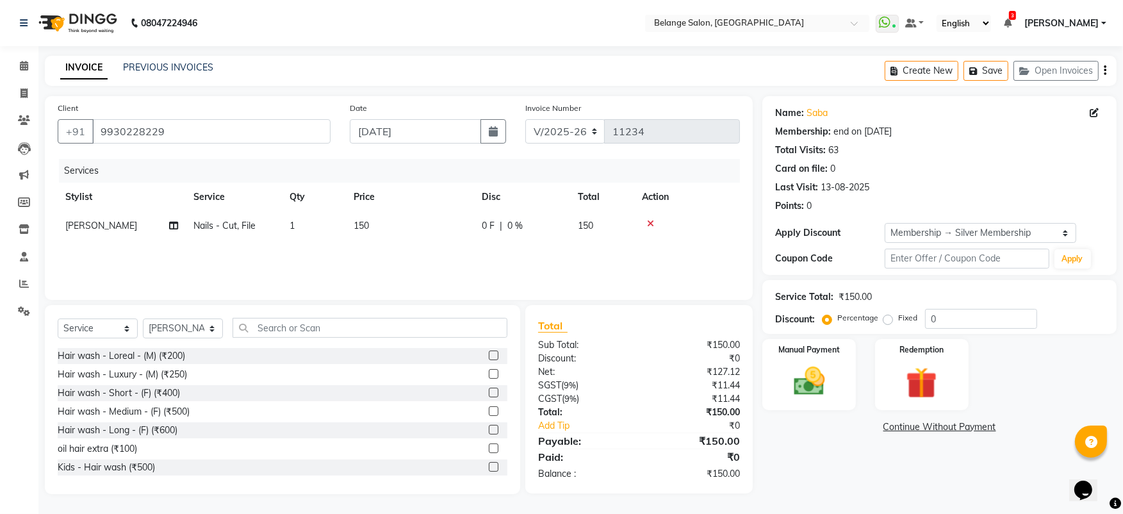
click at [651, 217] on td at bounding box center [687, 225] width 106 height 29
click at [651, 224] on icon at bounding box center [650, 223] width 7 height 9
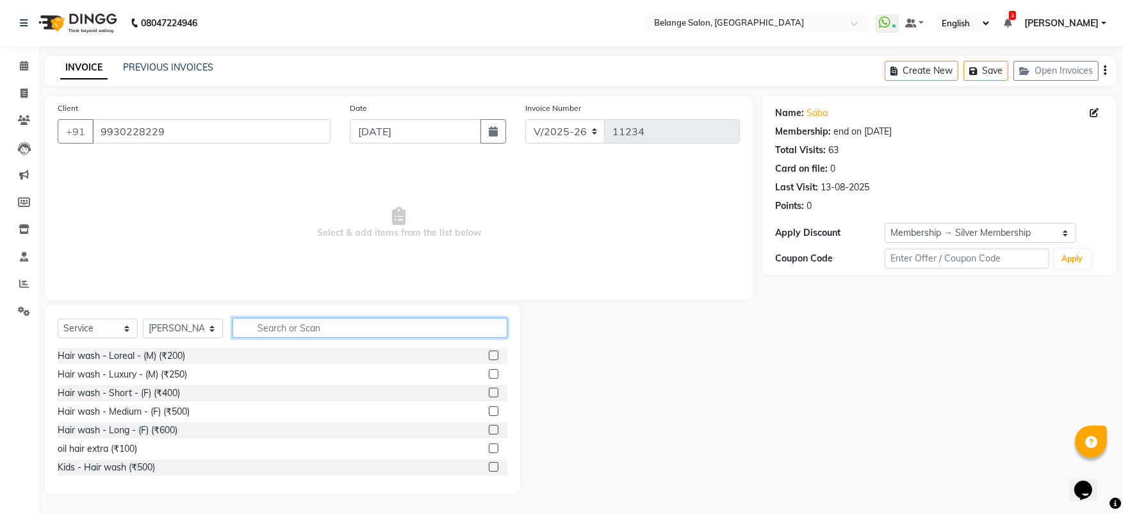
click at [350, 323] on input "text" at bounding box center [369, 328] width 275 height 20
type input "p"
type input "mani"
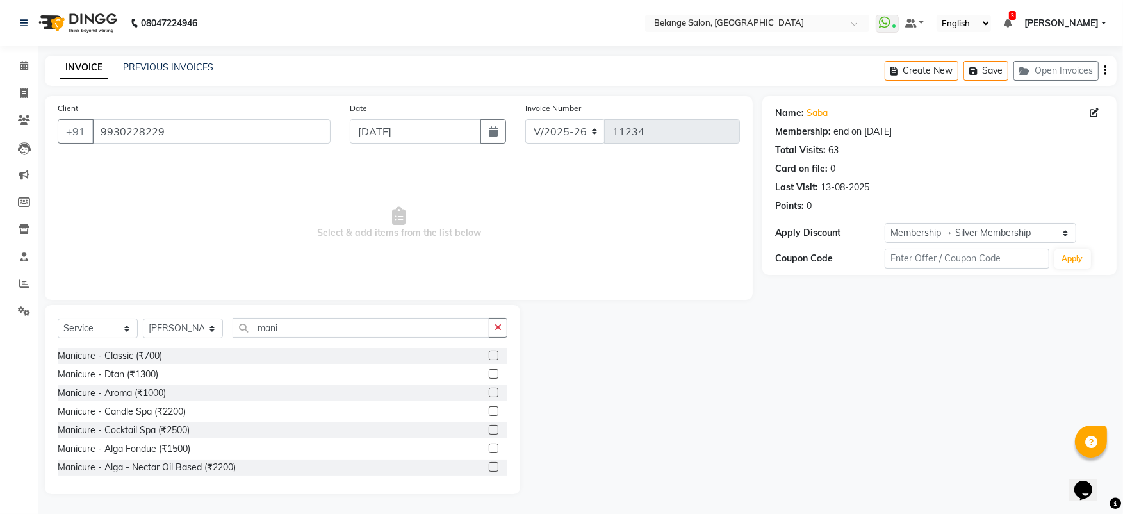
click at [489, 356] on label at bounding box center [494, 355] width 10 height 10
click at [489, 356] on input "checkbox" at bounding box center [493, 356] width 8 height 8
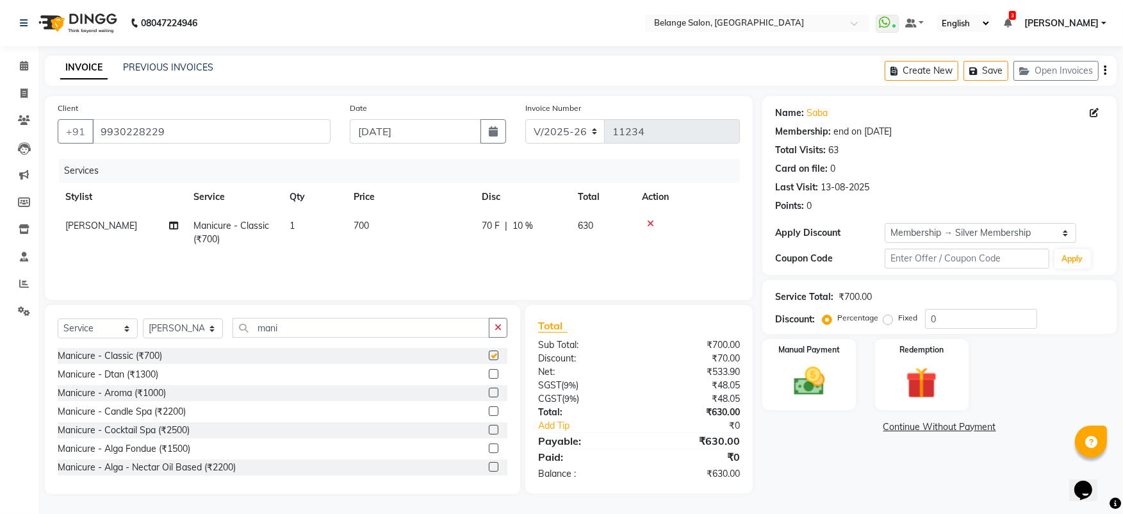
checkbox input "false"
click at [177, 323] on select "Select Stylist aftab (U) Ali Amit ANJALI. Archana Arman Arti Belange Billing de…" at bounding box center [183, 328] width 80 height 20
select select "60057"
click at [143, 318] on select "Select Stylist aftab (U) Ali Amit ANJALI. Archana Arman Arti Belange Billing de…" at bounding box center [183, 328] width 80 height 20
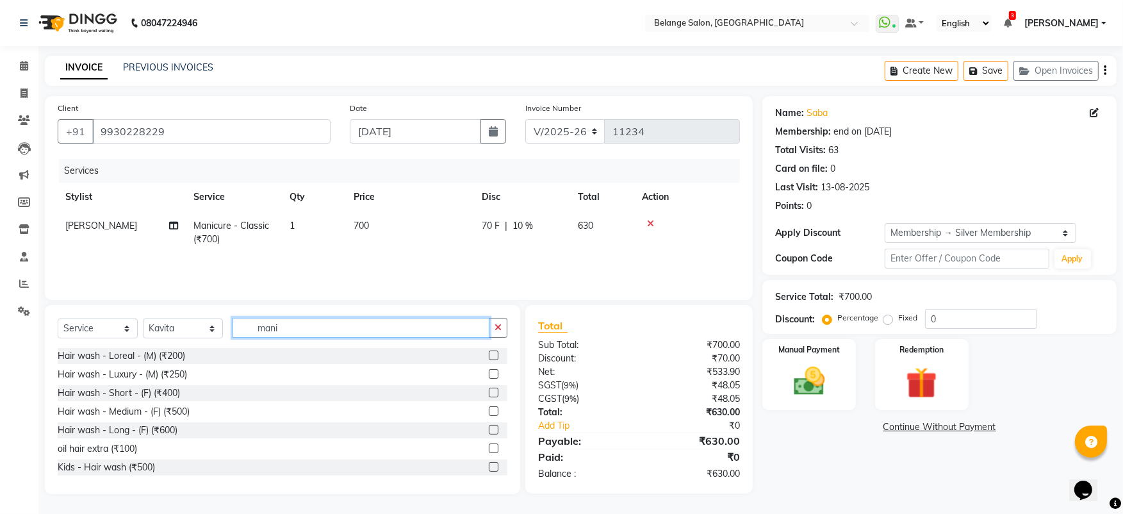
click at [295, 322] on input "mani" at bounding box center [360, 328] width 257 height 20
type input "pedi"
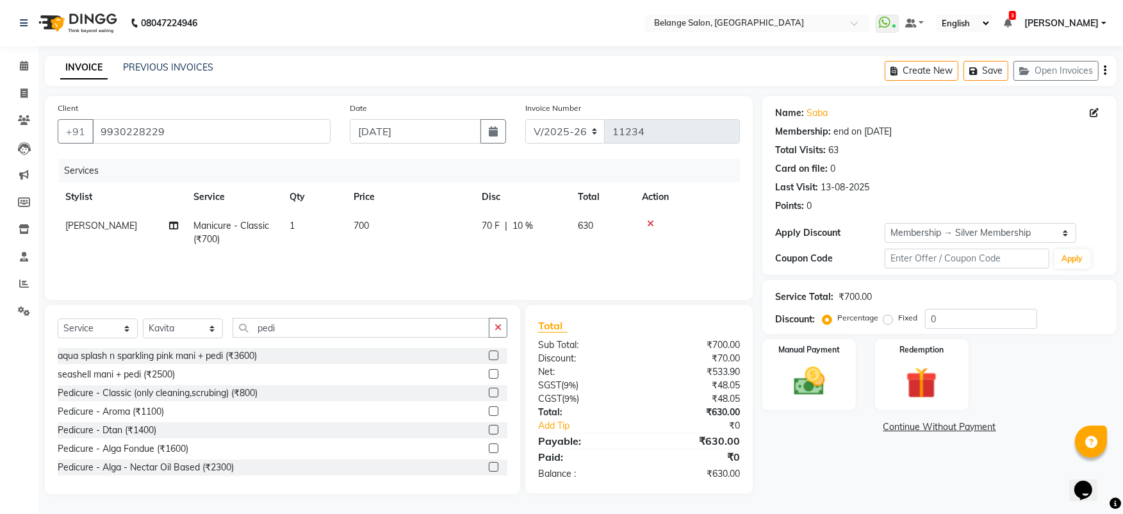
click at [489, 389] on label at bounding box center [494, 392] width 10 height 10
click at [489, 389] on input "checkbox" at bounding box center [493, 393] width 8 height 8
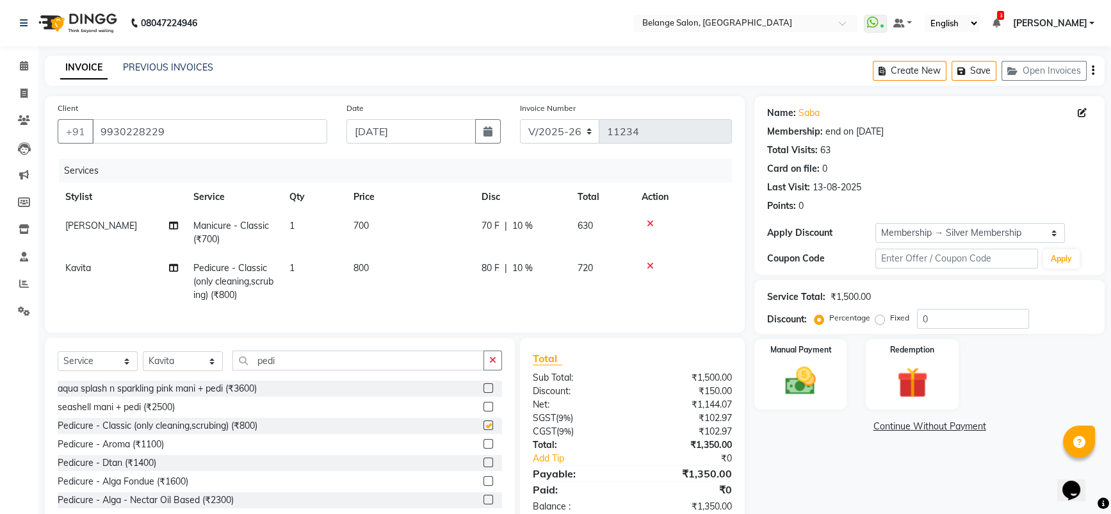
checkbox input "false"
click at [806, 459] on div "Name: Saba Membership: end on 12-07-2026 Total Visits: 63 Card on file: 0 Last …" at bounding box center [934, 311] width 360 height 430
click at [767, 387] on div "Manual Payment" at bounding box center [801, 374] width 96 height 73
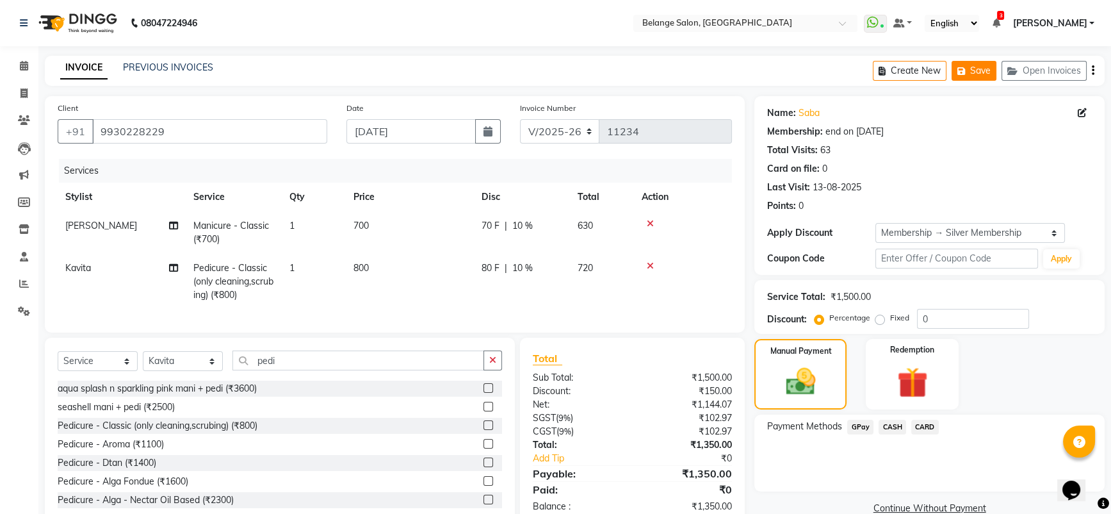
click at [966, 67] on icon "button" at bounding box center [964, 71] width 13 height 9
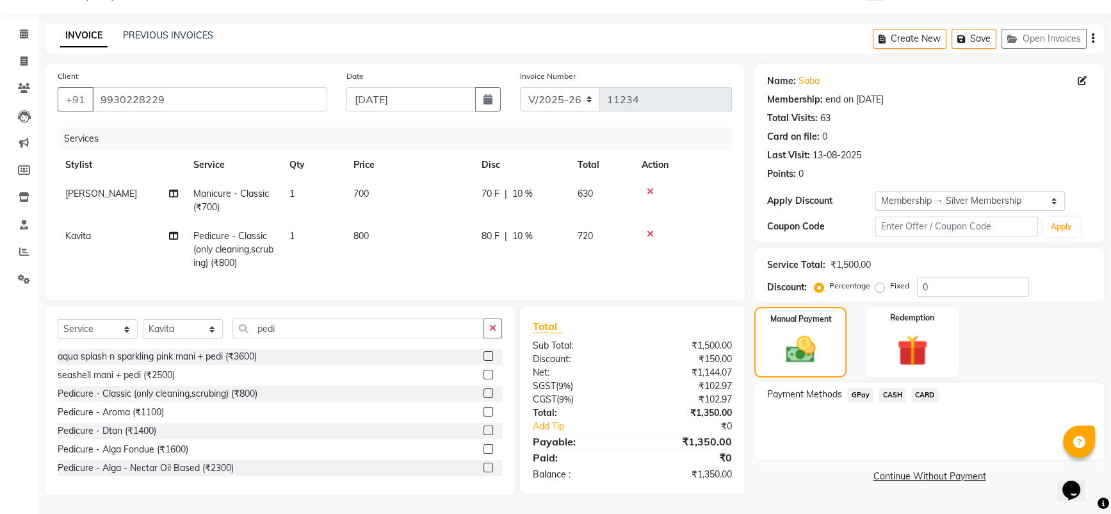
click at [856, 387] on span "GPay" at bounding box center [860, 394] width 26 height 15
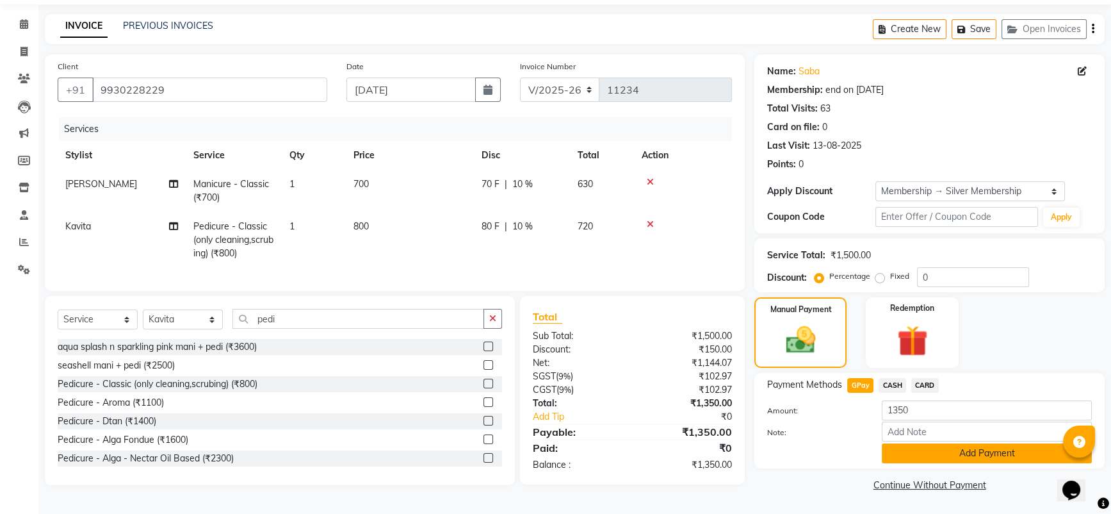
click at [934, 448] on button "Add Payment" at bounding box center [987, 453] width 210 height 20
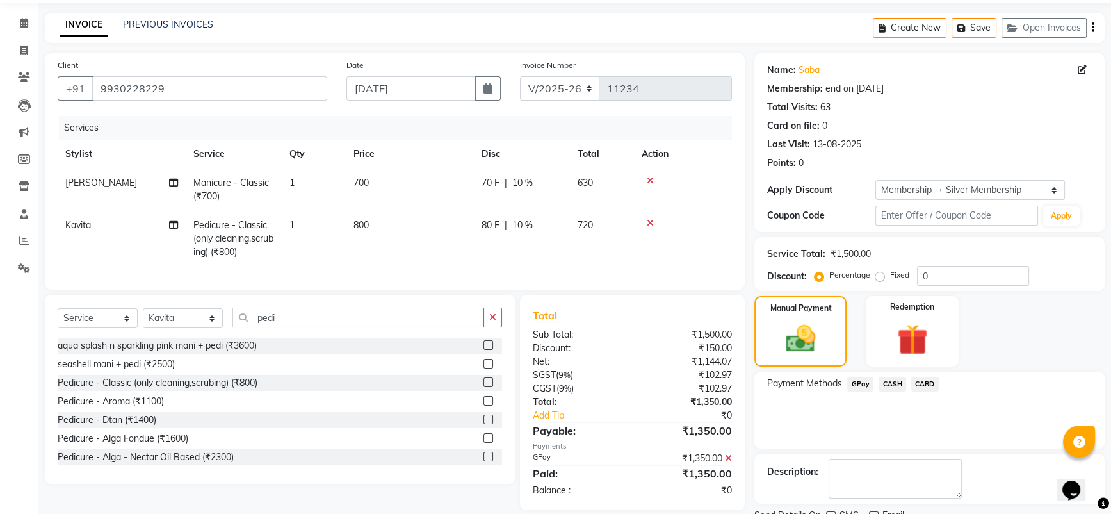
scroll to position [95, 0]
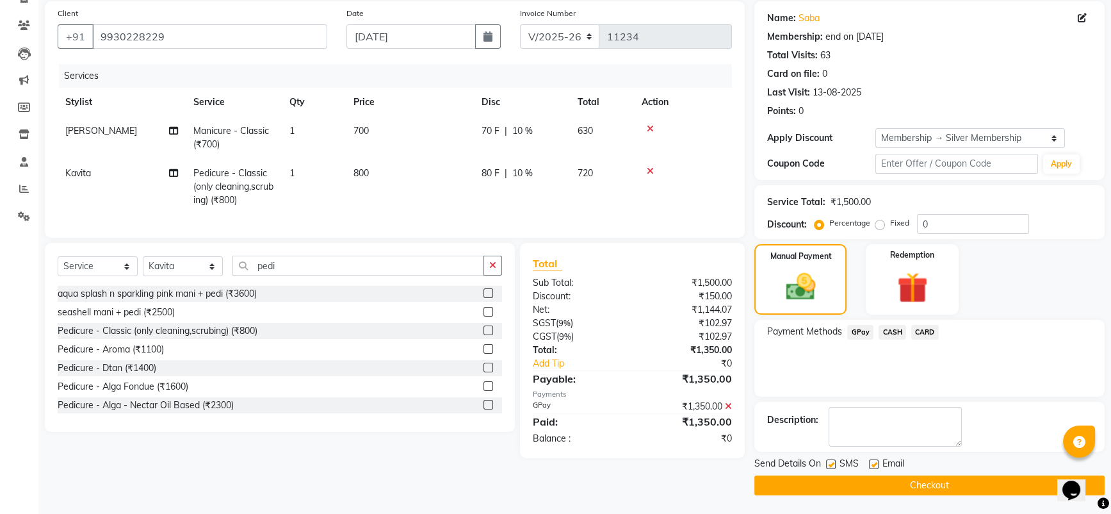
click at [879, 481] on button "Checkout" at bounding box center [929, 485] width 350 height 20
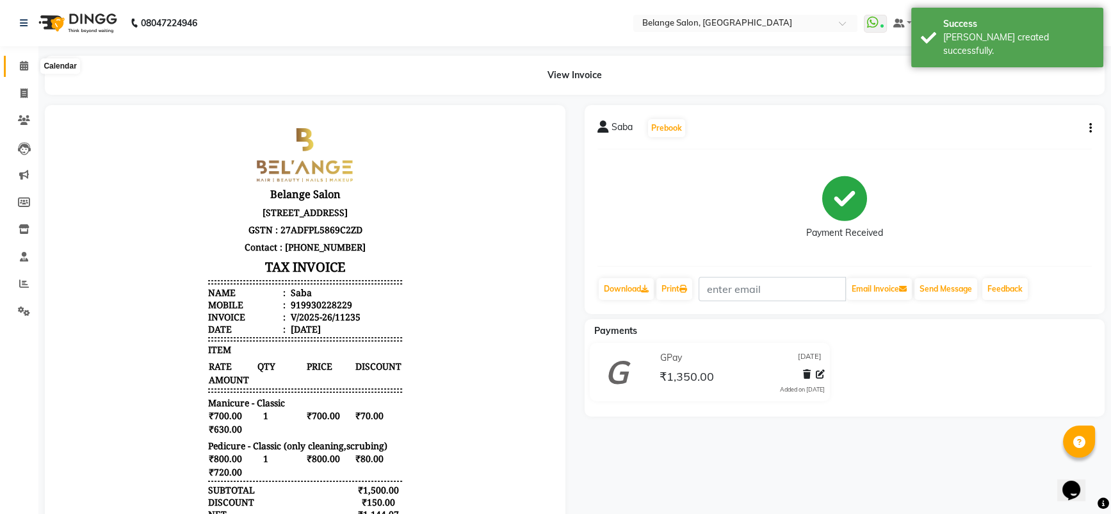
click at [16, 59] on span at bounding box center [24, 66] width 22 height 15
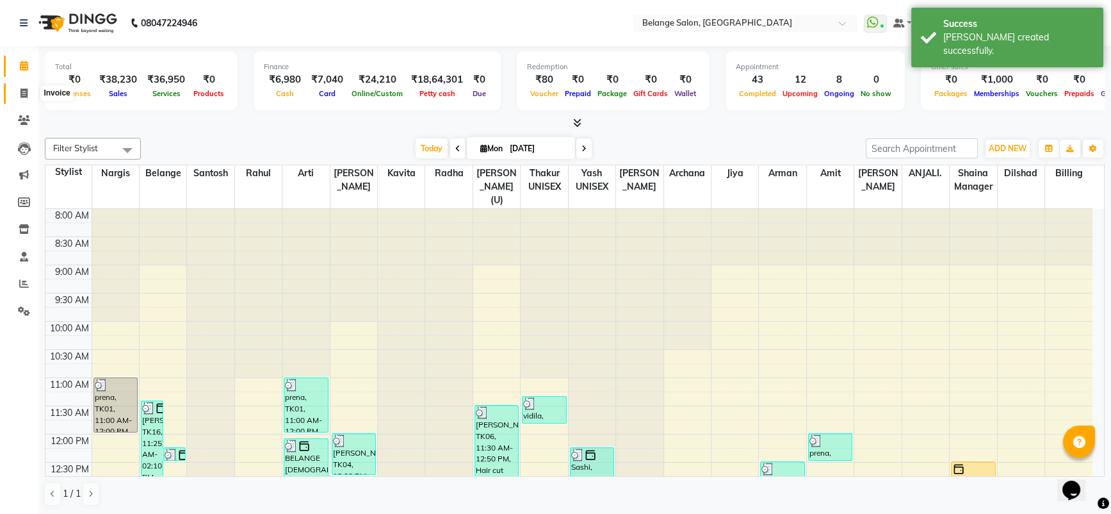
click at [24, 88] on icon at bounding box center [23, 93] width 7 height 10
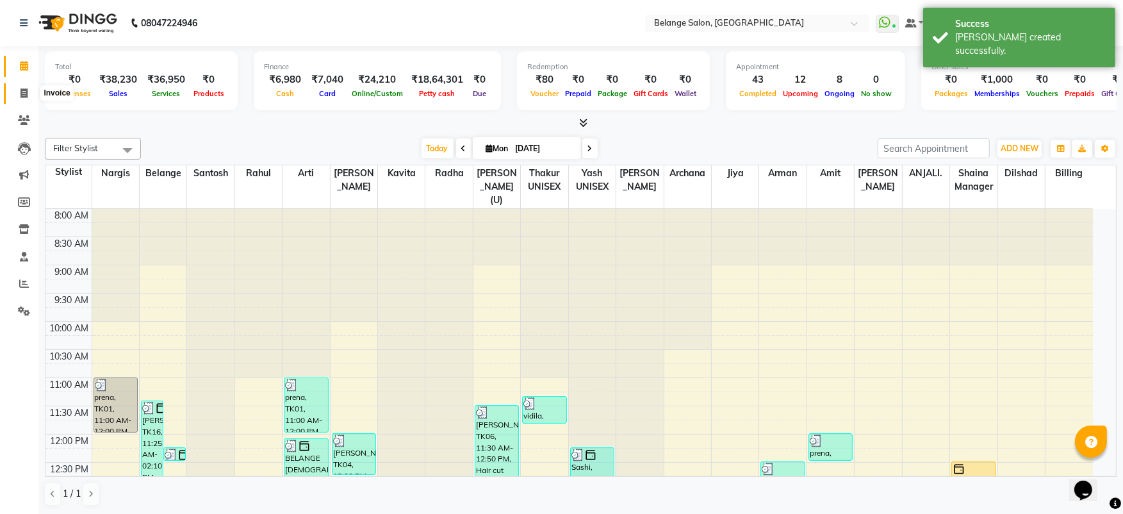
select select "5076"
select select "service"
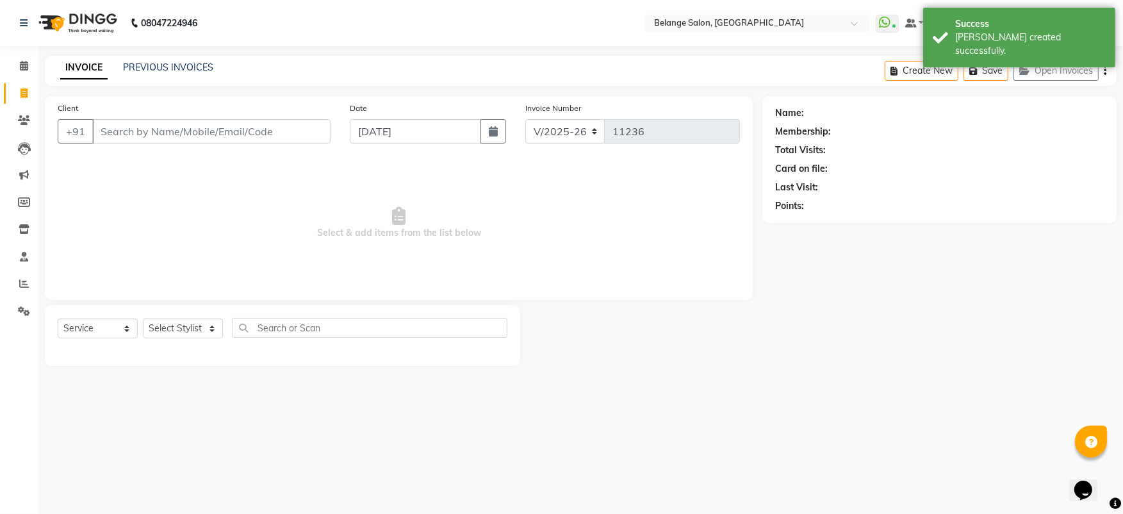
click at [214, 122] on input "Client" at bounding box center [211, 131] width 238 height 24
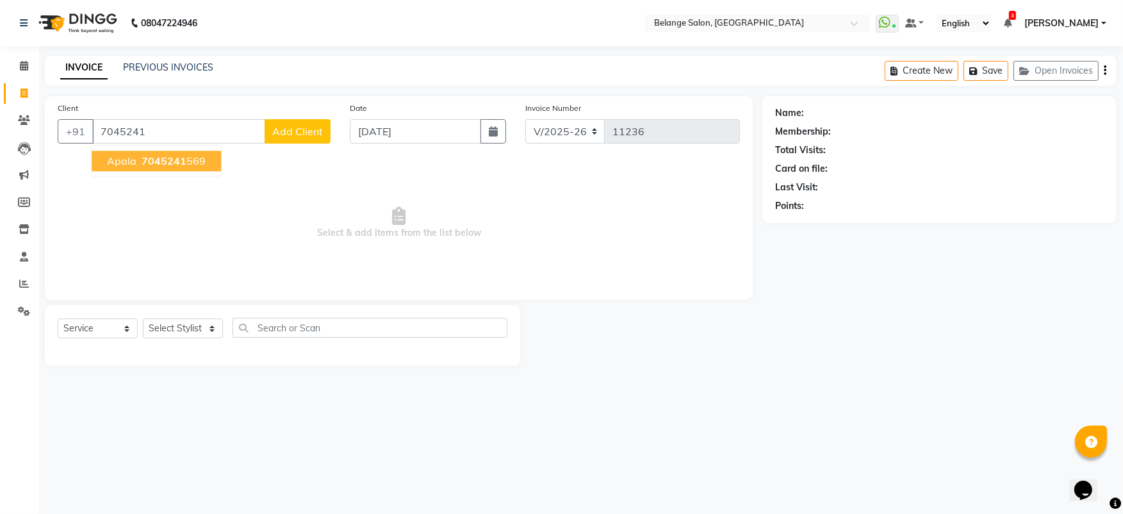
click at [131, 154] on span "Apala" at bounding box center [121, 160] width 29 height 13
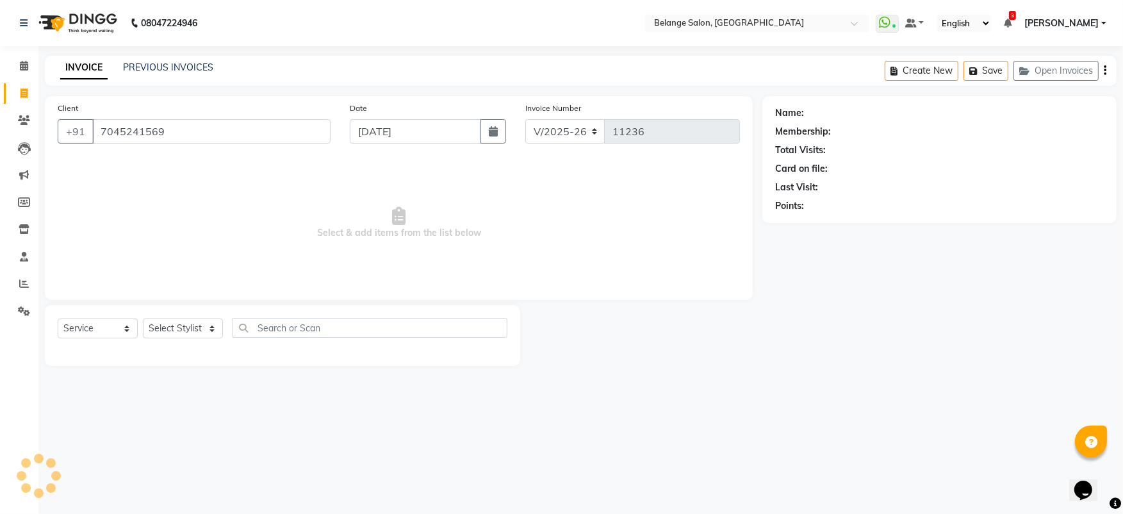
type input "7045241569"
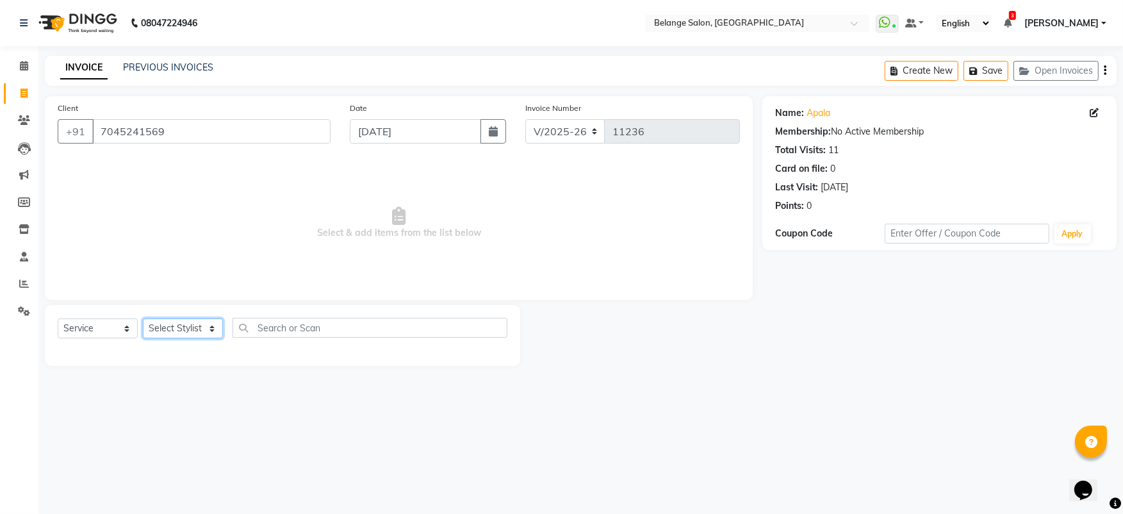
click at [190, 327] on select "Select Stylist aftab (U) Ali Amit ANJALI. Archana Arman Arti Belange Billing de…" at bounding box center [183, 328] width 80 height 20
select select "61784"
click at [143, 318] on select "Select Stylist aftab (U) Ali Amit ANJALI. Archana Arman Arti Belange Billing de…" at bounding box center [183, 328] width 80 height 20
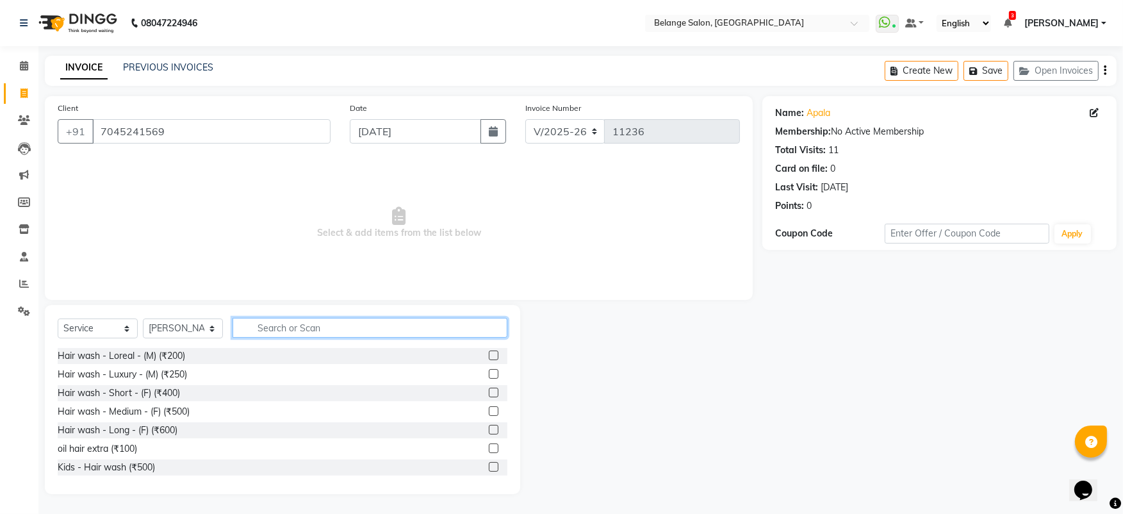
click at [273, 323] on input "text" at bounding box center [369, 328] width 275 height 20
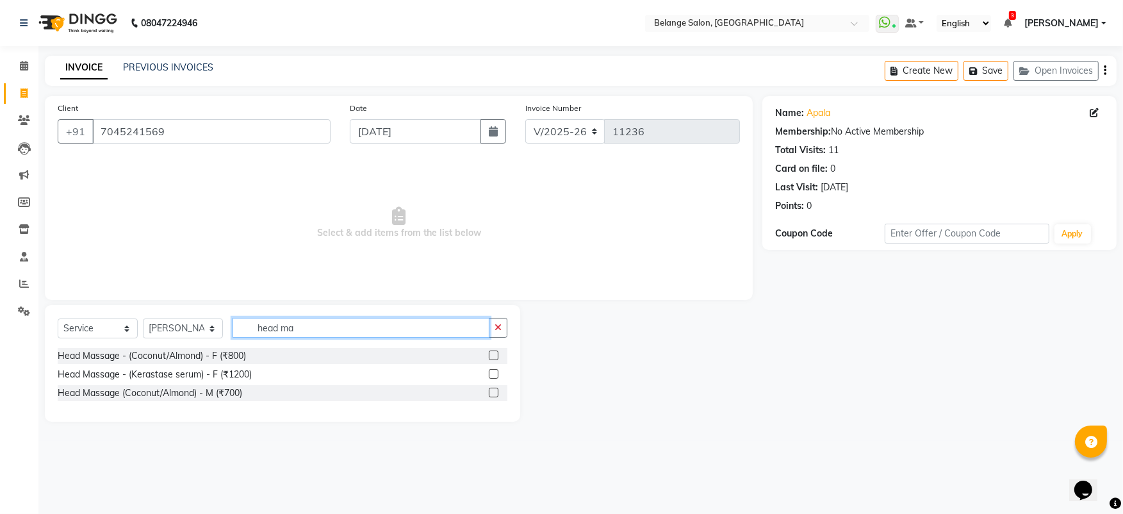
type input "head ma"
click at [493, 356] on label at bounding box center [494, 355] width 10 height 10
click at [493, 356] on input "checkbox" at bounding box center [493, 356] width 8 height 8
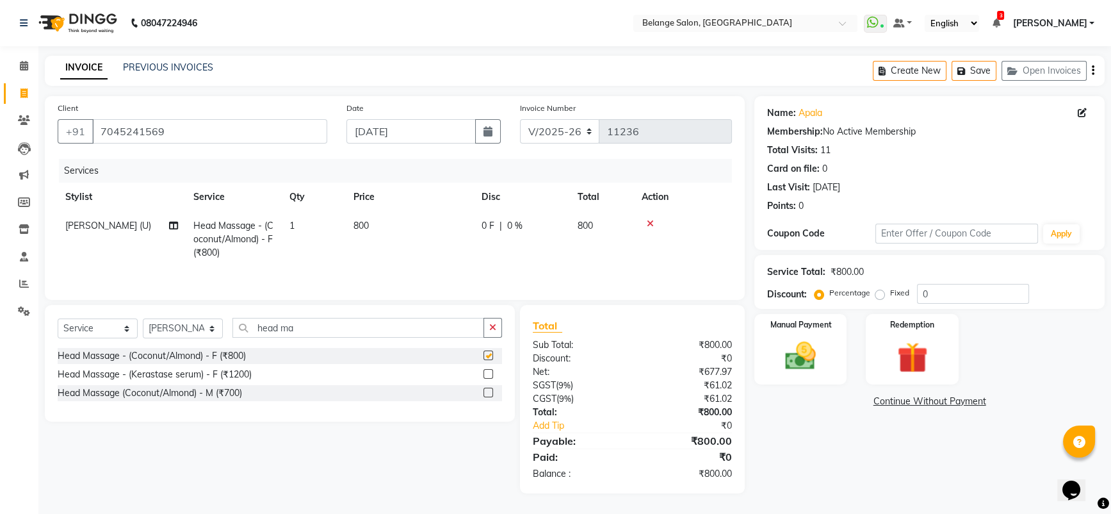
checkbox input "false"
click at [779, 372] on img at bounding box center [801, 356] width 52 height 37
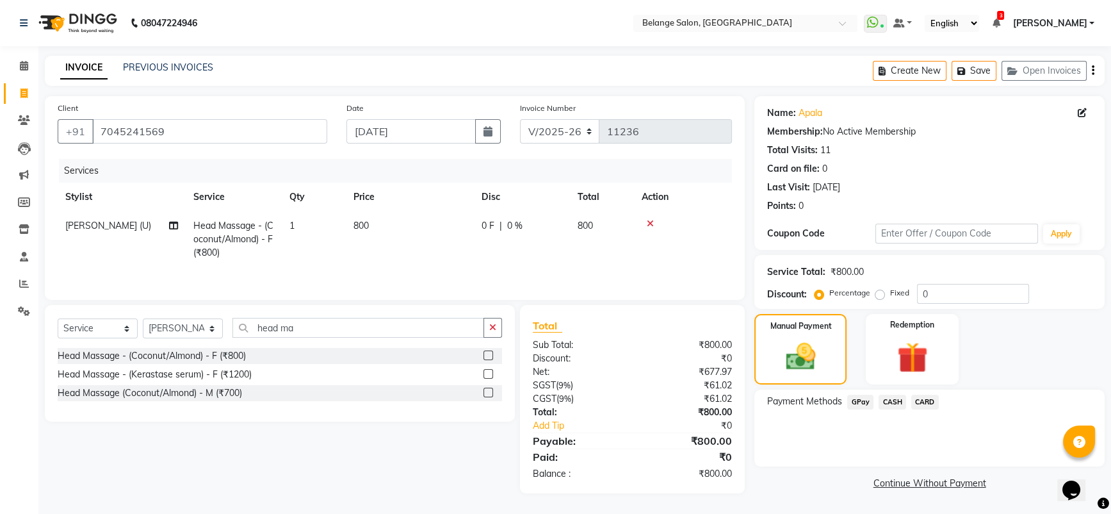
click at [865, 399] on span "GPay" at bounding box center [860, 402] width 26 height 15
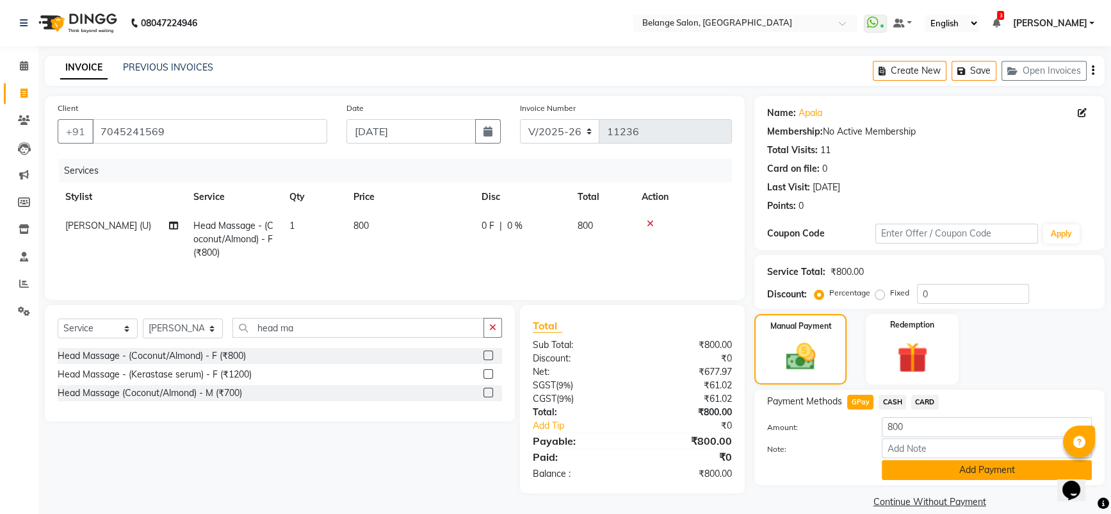
click at [944, 468] on button "Add Payment" at bounding box center [987, 470] width 210 height 20
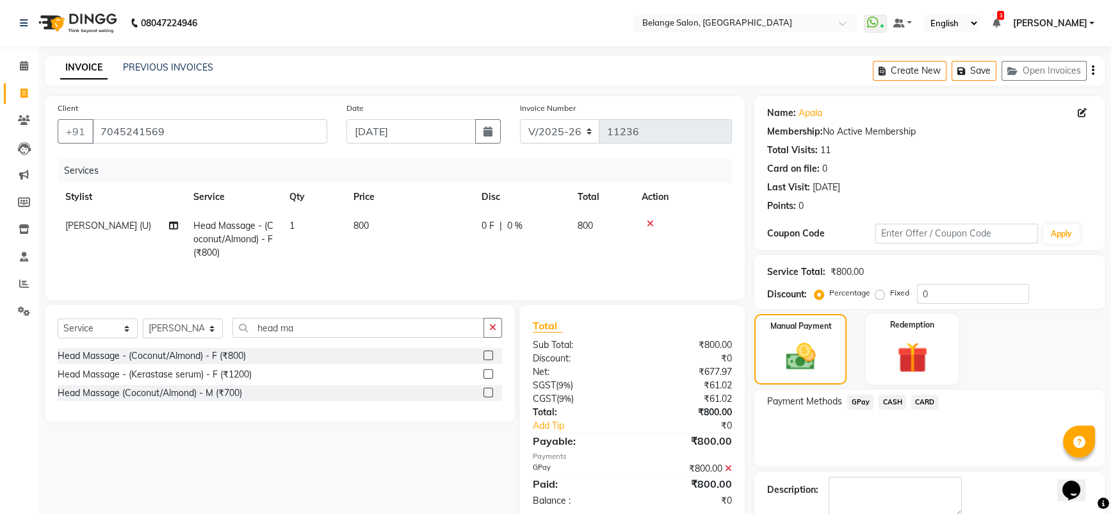
scroll to position [70, 0]
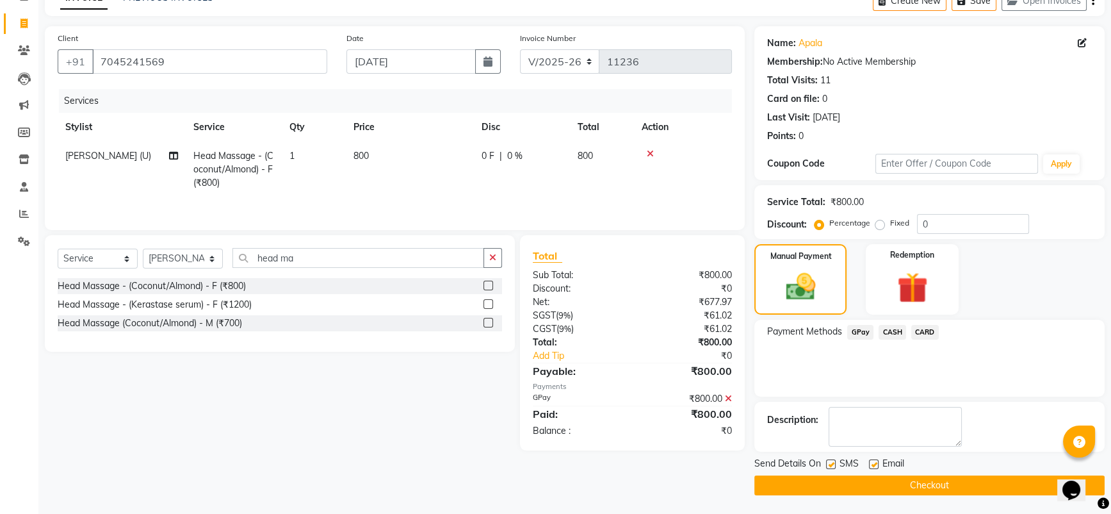
click at [929, 478] on button "Checkout" at bounding box center [929, 485] width 350 height 20
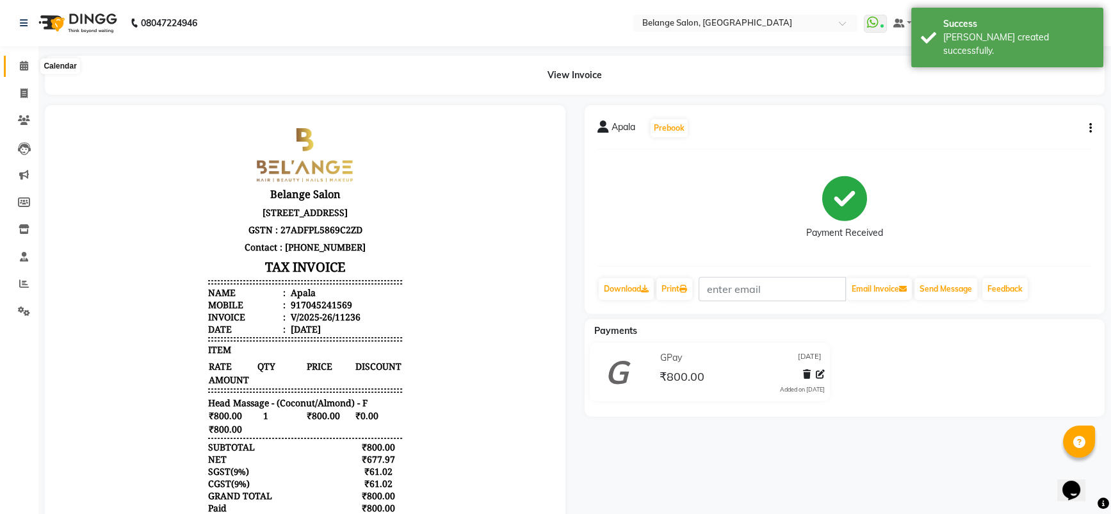
click at [18, 63] on span at bounding box center [24, 66] width 22 height 15
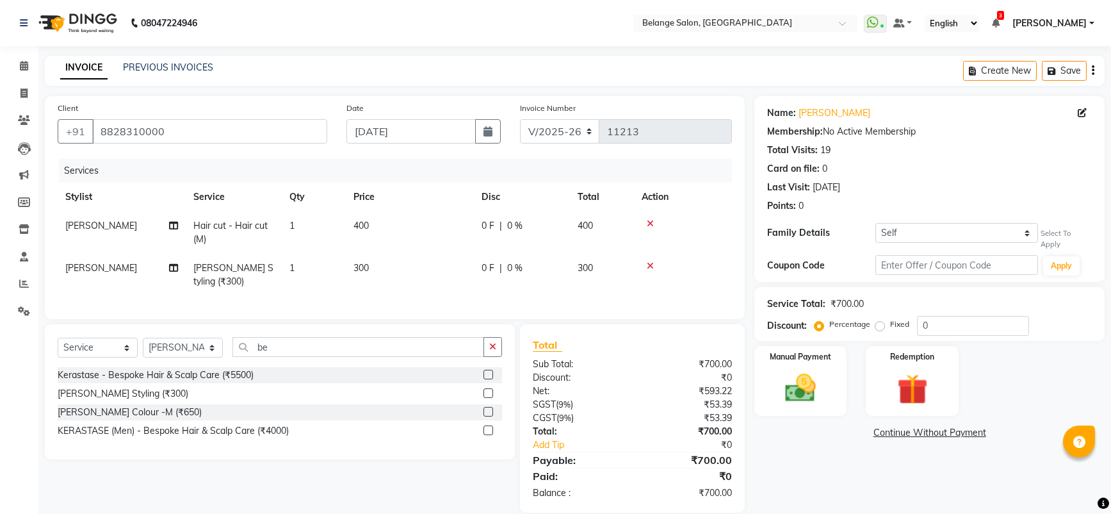
select select "5076"
select select "service"
select select "54495"
click at [1061, 66] on button "Save" at bounding box center [1064, 71] width 45 height 20
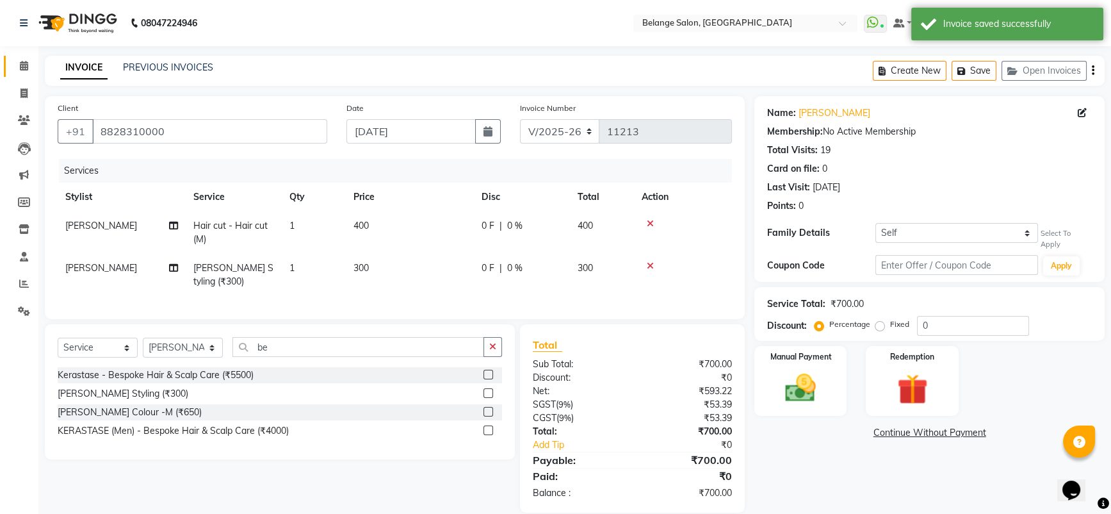
click at [18, 74] on link "Calendar" at bounding box center [19, 66] width 31 height 21
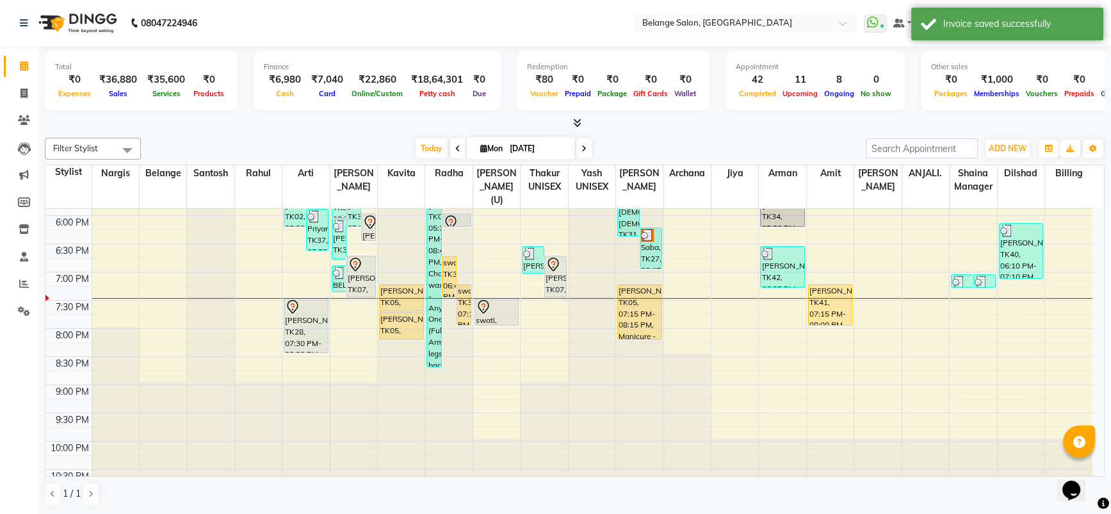
scroll to position [560, 0]
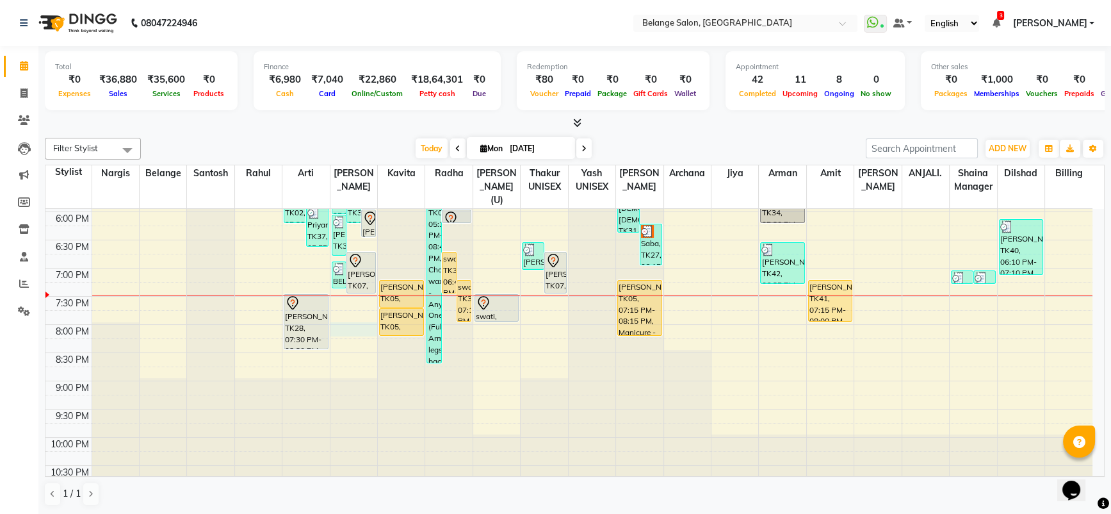
click at [351, 314] on div "8:00 AM 8:30 AM 9:00 AM 9:30 AM 10:00 AM 10:30 AM 11:00 AM 11:30 AM 12:00 PM 12…" at bounding box center [568, 70] width 1047 height 845
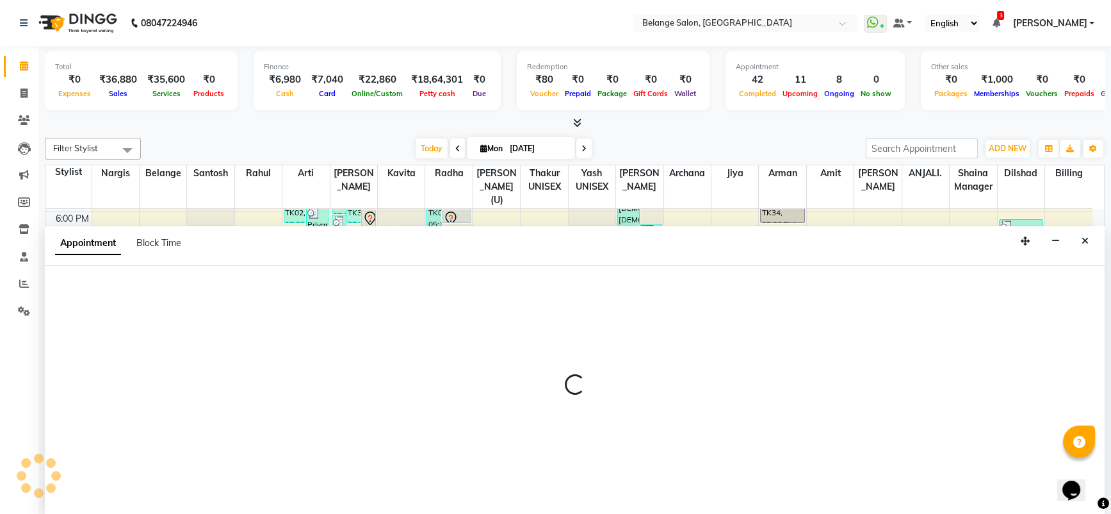
scroll to position [0, 0]
select select "54495"
select select "tentative"
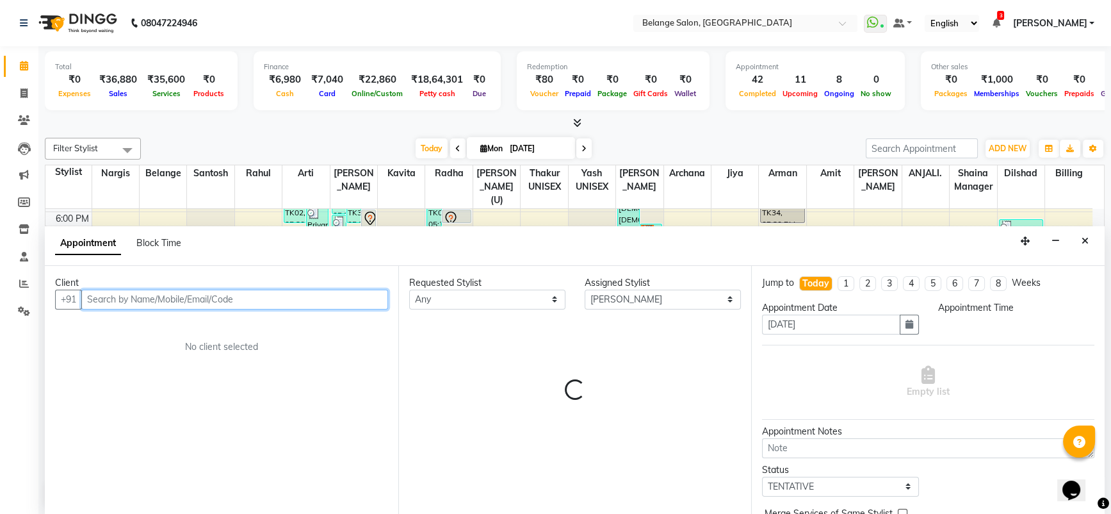
select select "1200"
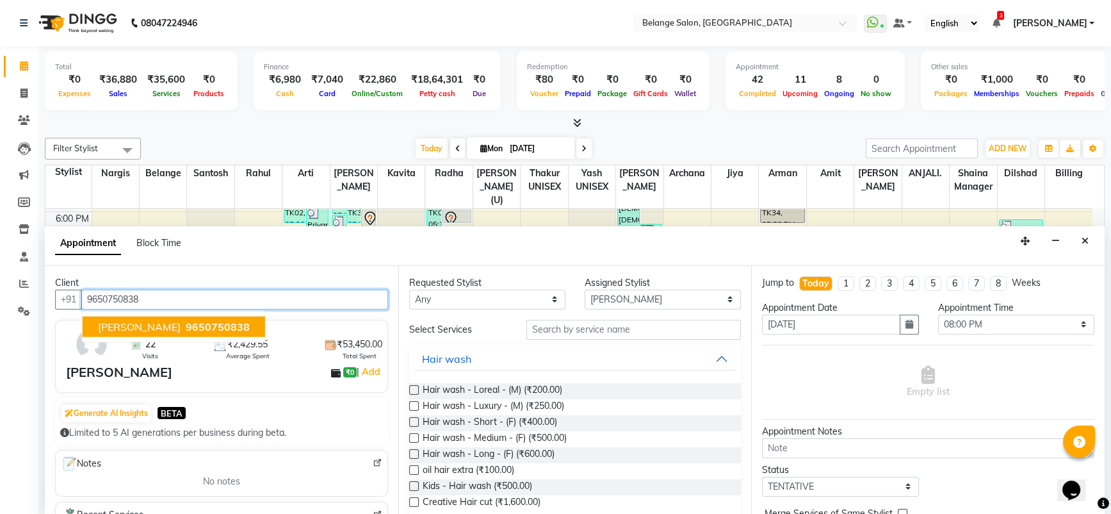
click at [186, 321] on span "9650750838" at bounding box center [218, 326] width 64 height 13
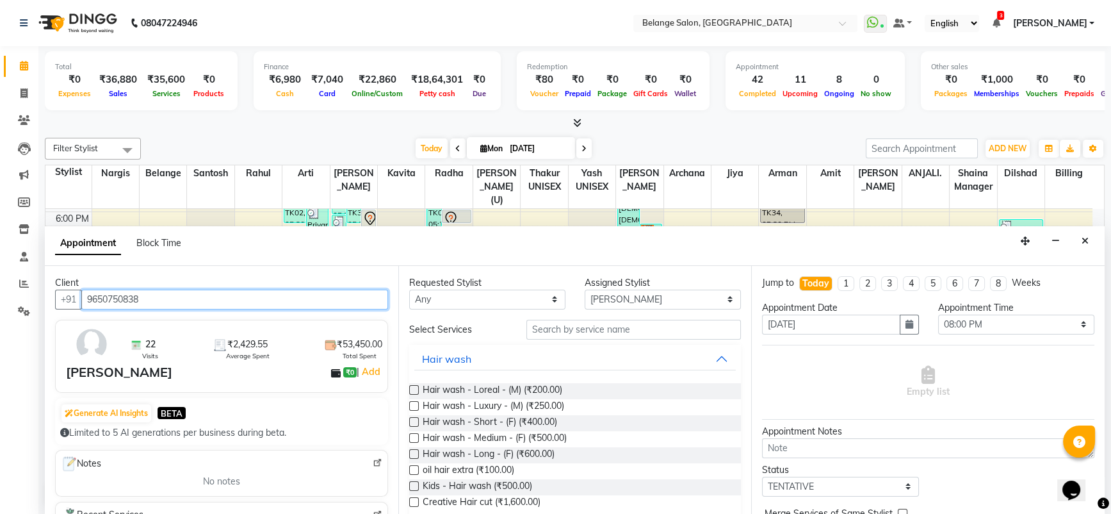
type input "9650750838"
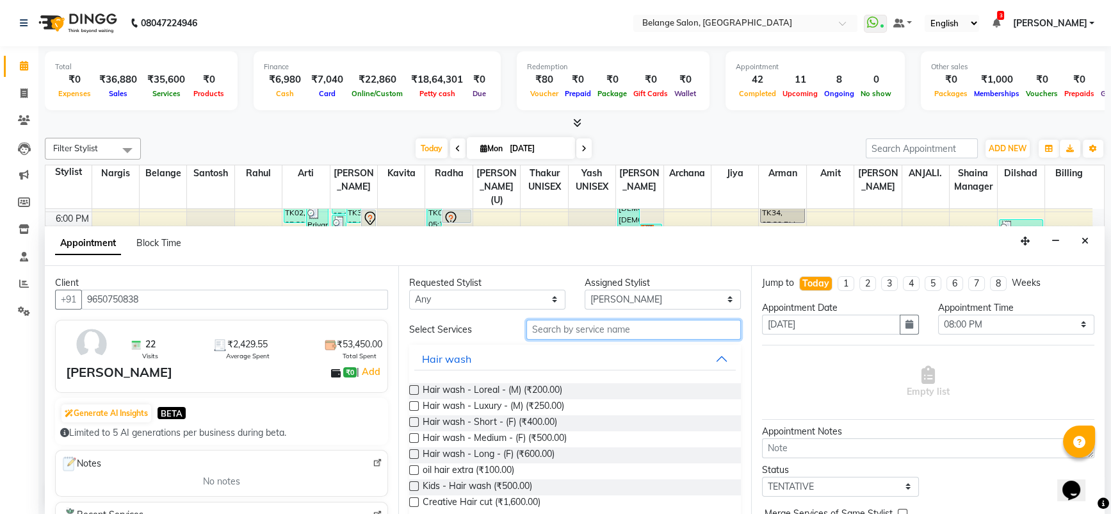
click at [557, 330] on input "text" at bounding box center [633, 330] width 215 height 20
type input "m"
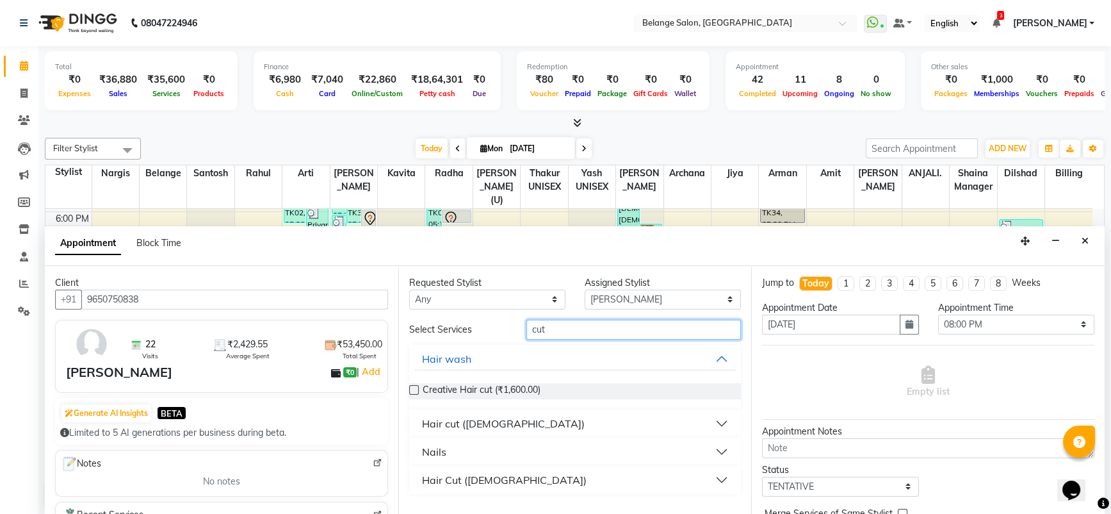
type input "cut"
click at [542, 418] on button "Hair cut ([DEMOGRAPHIC_DATA])" at bounding box center [575, 423] width 322 height 23
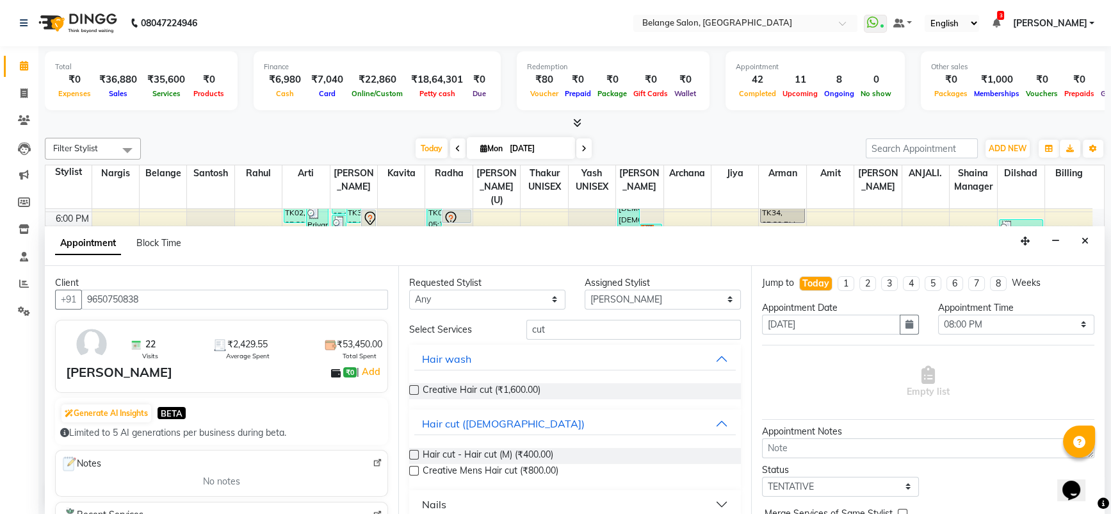
click at [414, 453] on label at bounding box center [414, 455] width 10 height 10
click at [414, 453] on input "checkbox" at bounding box center [413, 456] width 8 height 8
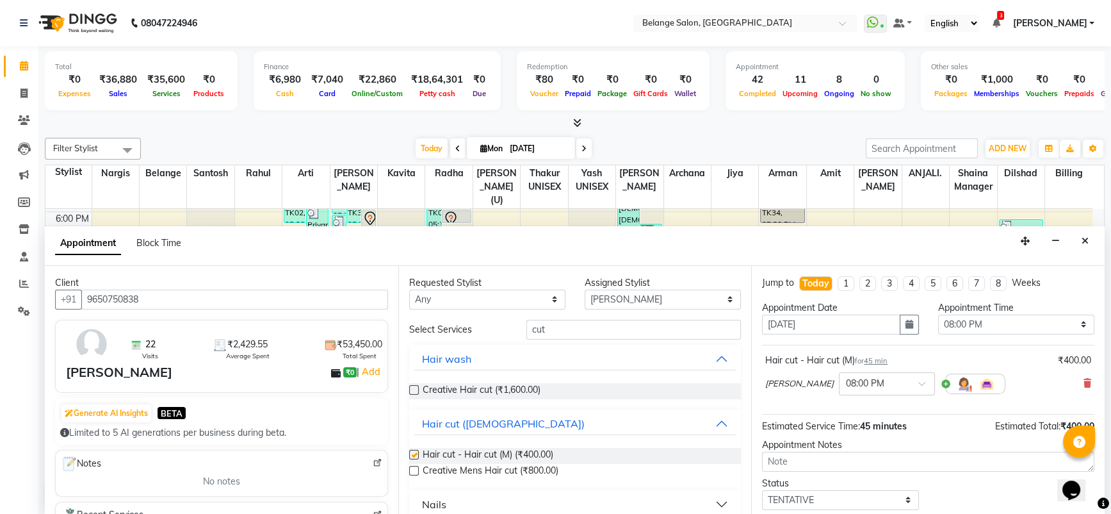
checkbox input "false"
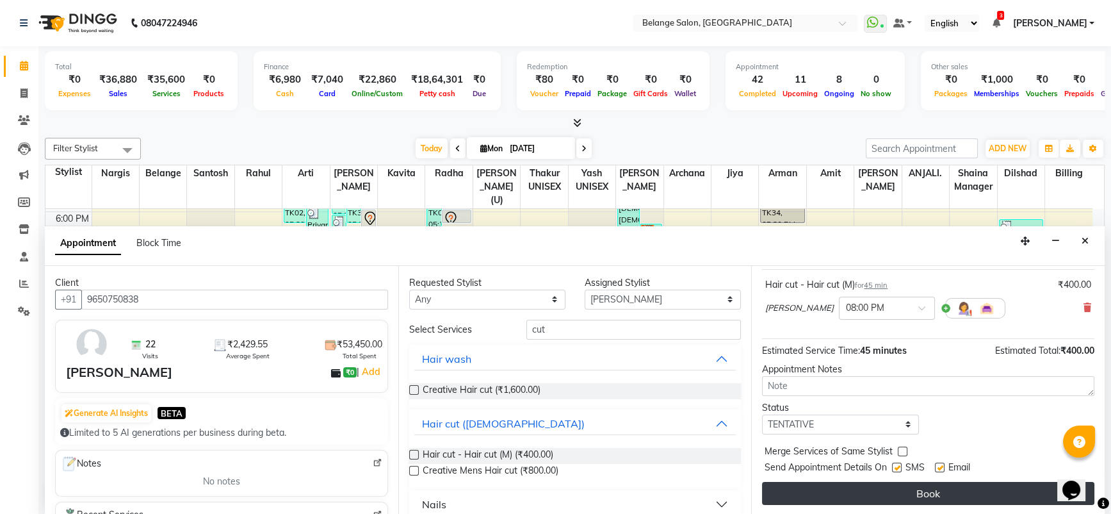
click at [916, 493] on button "Book" at bounding box center [928, 493] width 332 height 23
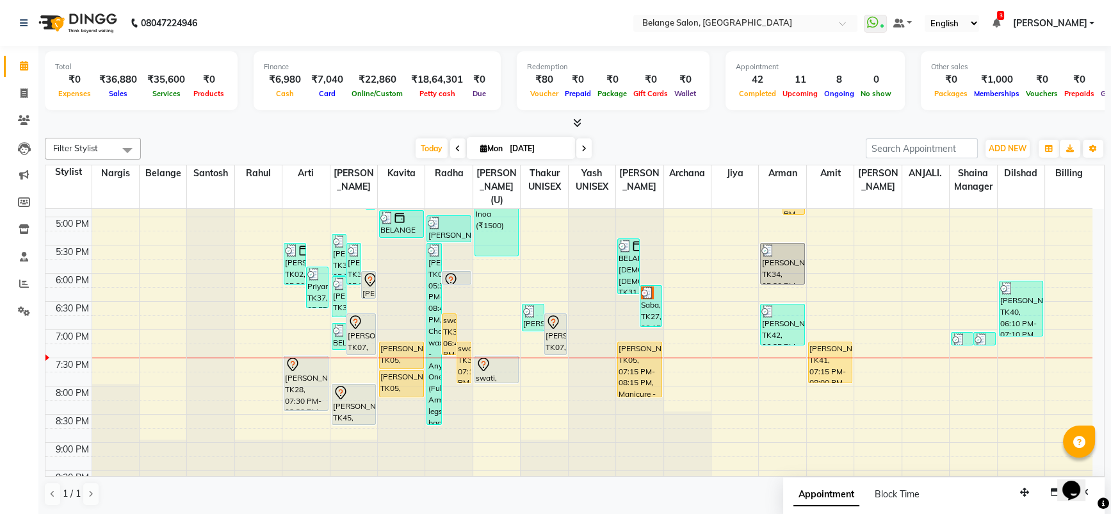
scroll to position [498, 0]
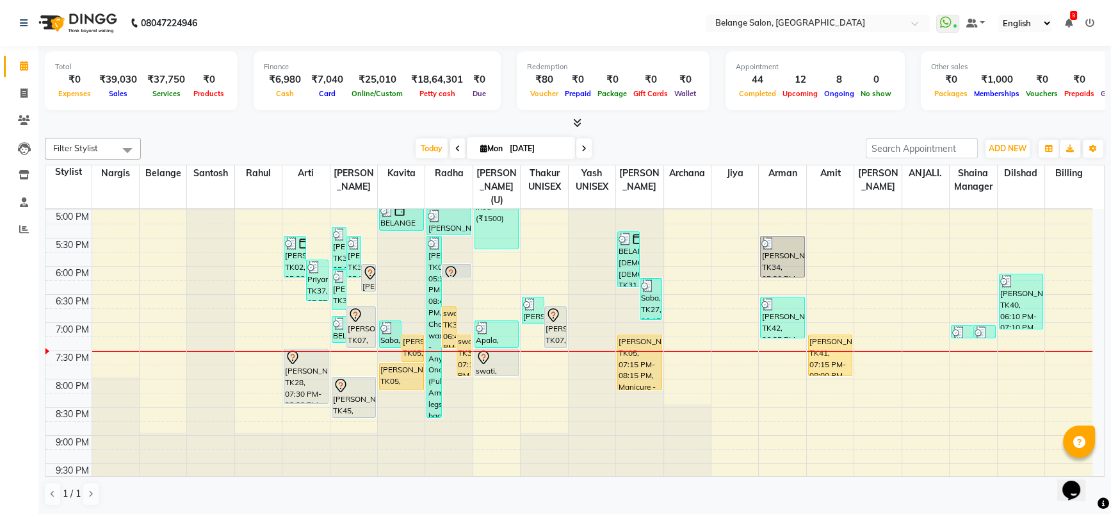
scroll to position [560, 0]
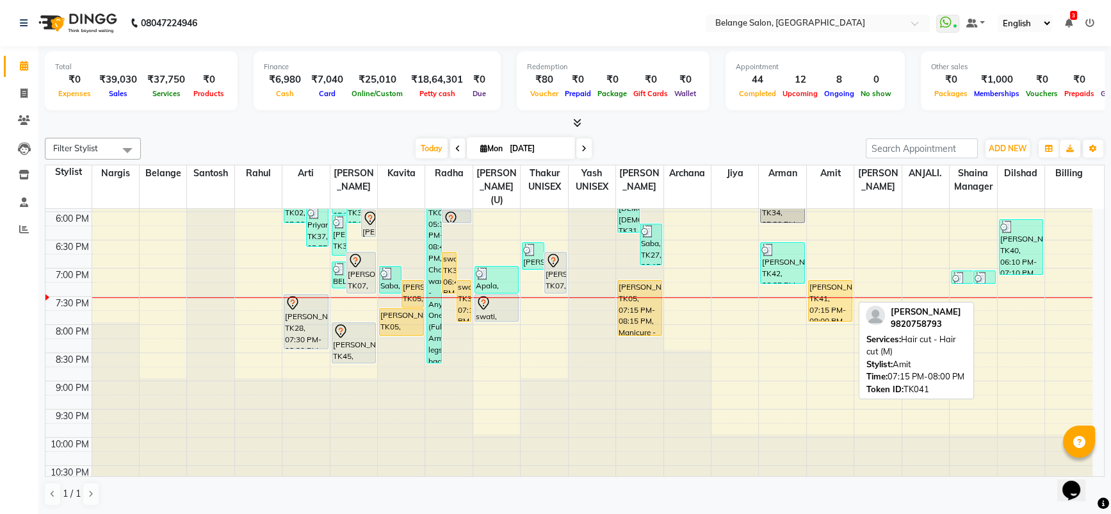
click at [844, 286] on div "[PERSON_NAME], TK41, 07:15 PM-08:00 PM, Hair cut - Hair cut (M)" at bounding box center [831, 301] width 44 height 40
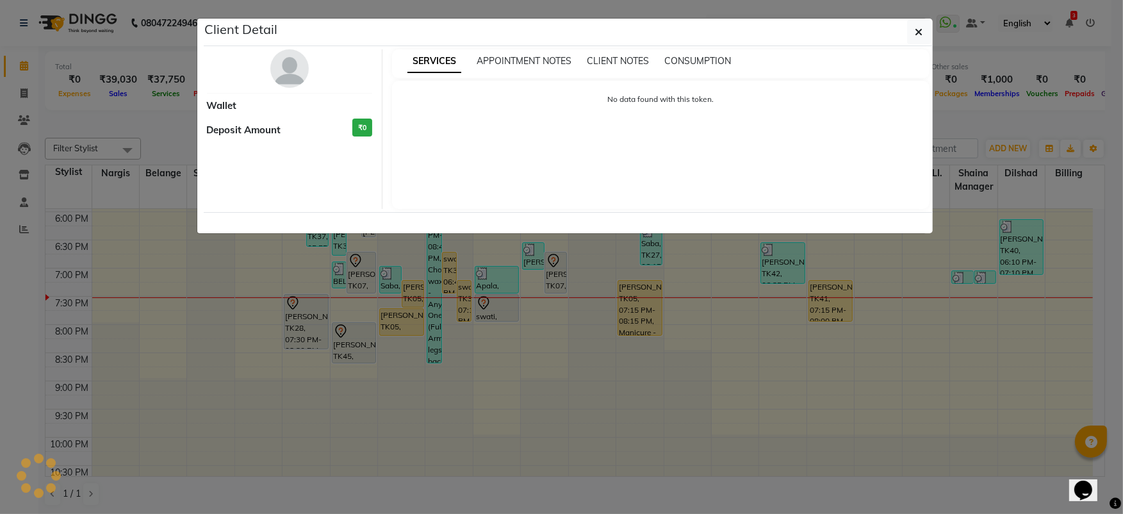
select select "1"
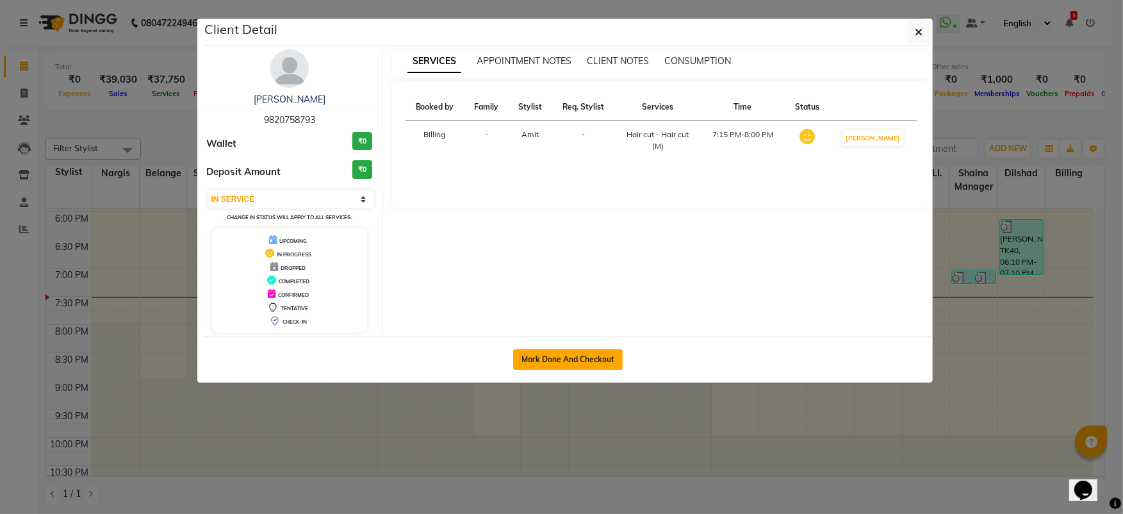
click at [593, 359] on button "Mark Done And Checkout" at bounding box center [568, 359] width 110 height 20
select select "service"
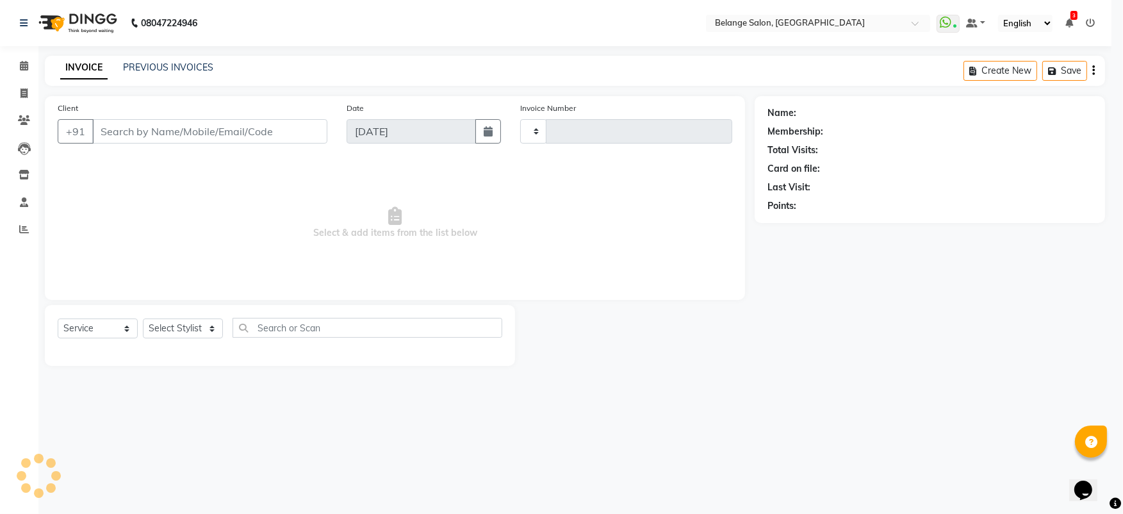
type input "11237"
select select "3"
select select "5076"
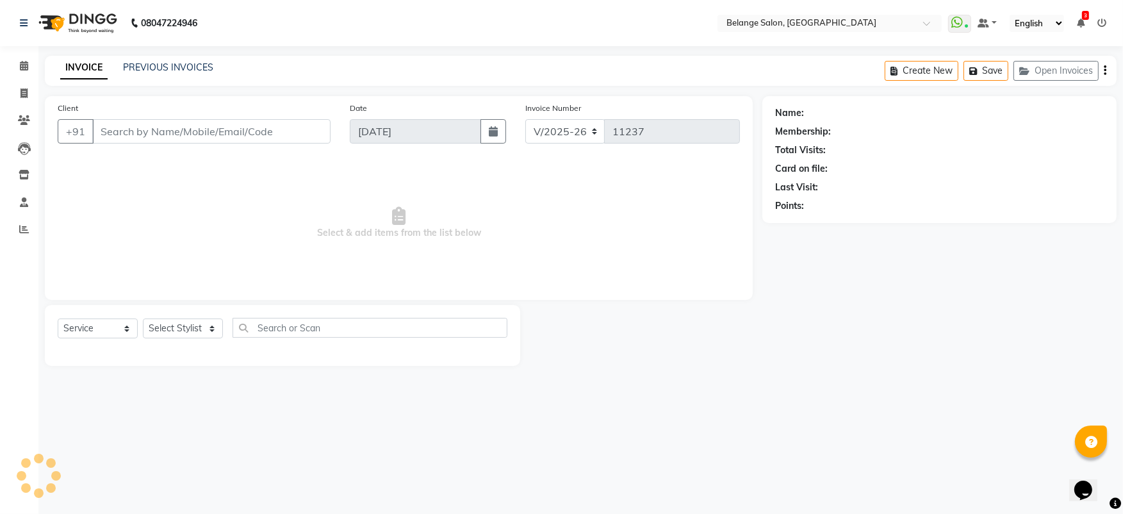
type input "9820758793"
select select "82348"
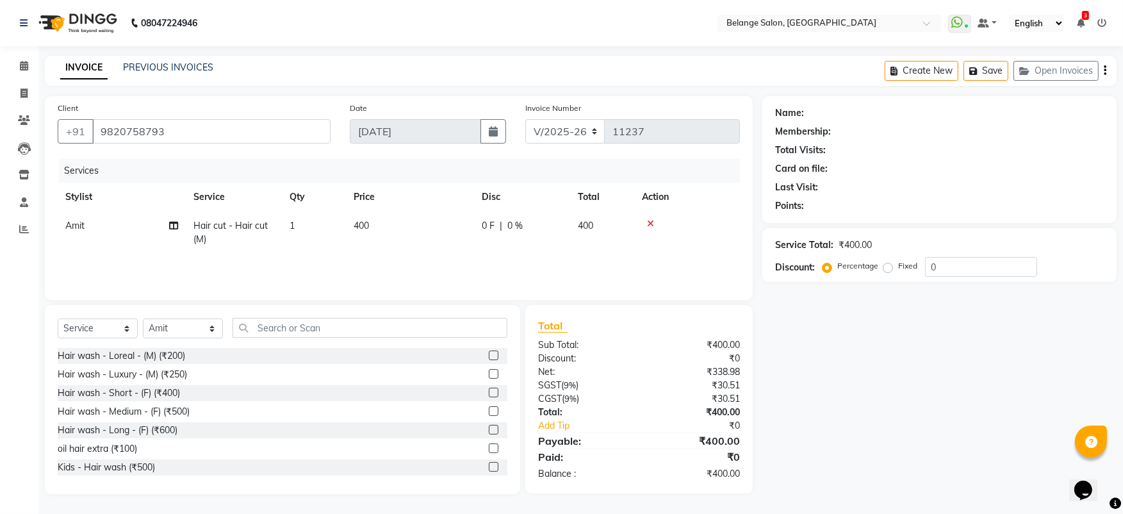
select select "1: Object"
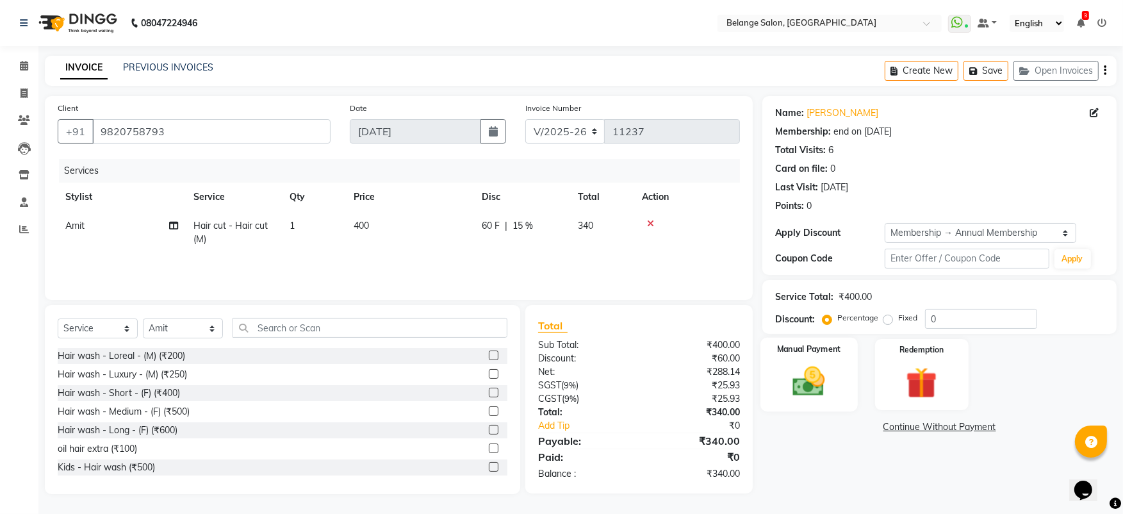
click at [798, 384] on img at bounding box center [809, 381] width 53 height 37
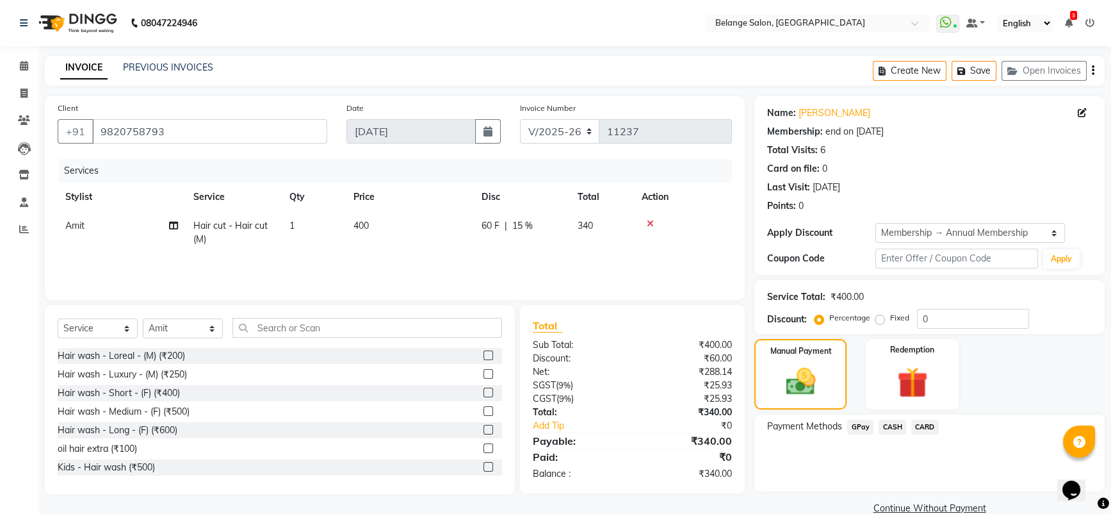
click at [918, 424] on span "CARD" at bounding box center [925, 427] width 28 height 15
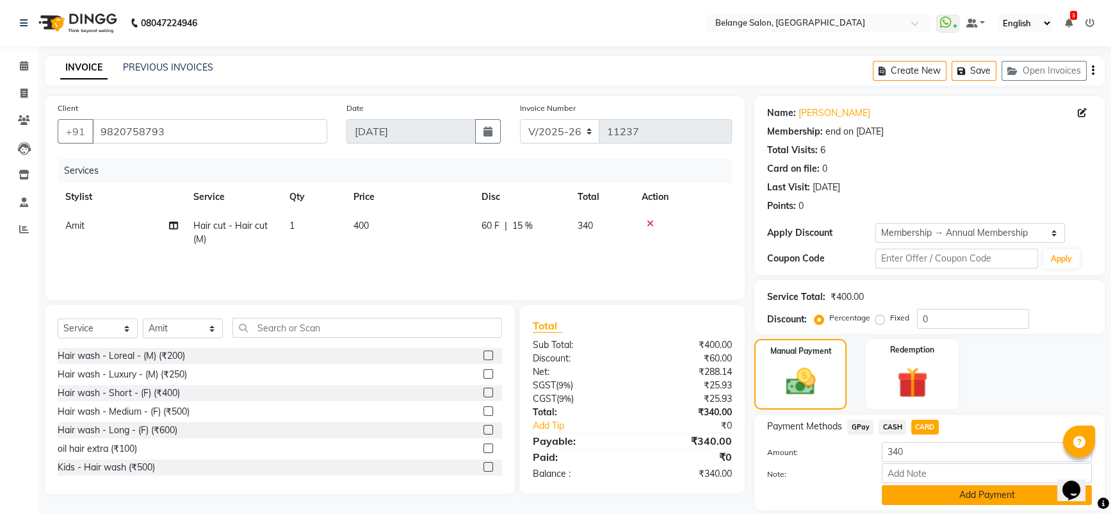
click at [964, 500] on button "Add Payment" at bounding box center [987, 495] width 210 height 20
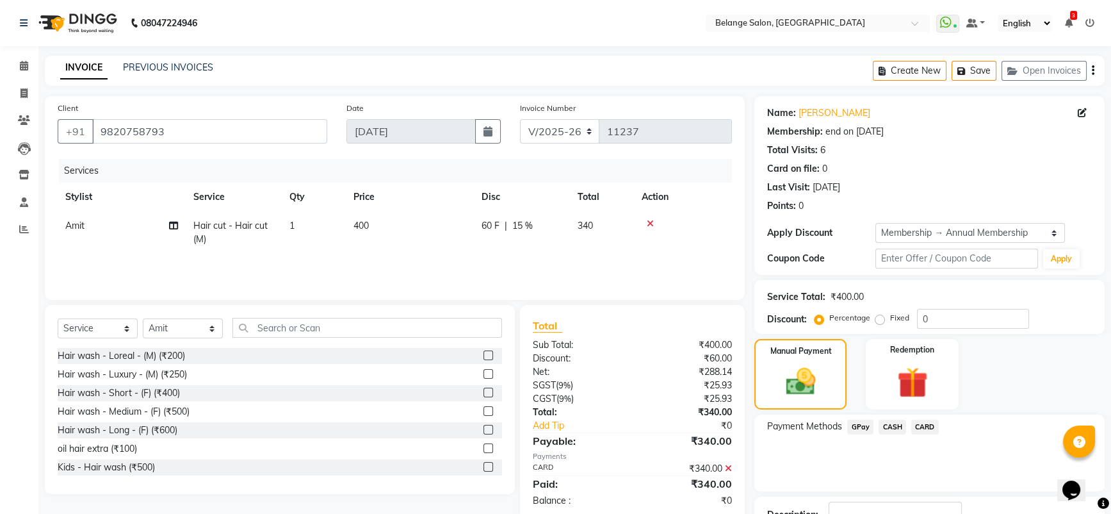
scroll to position [95, 0]
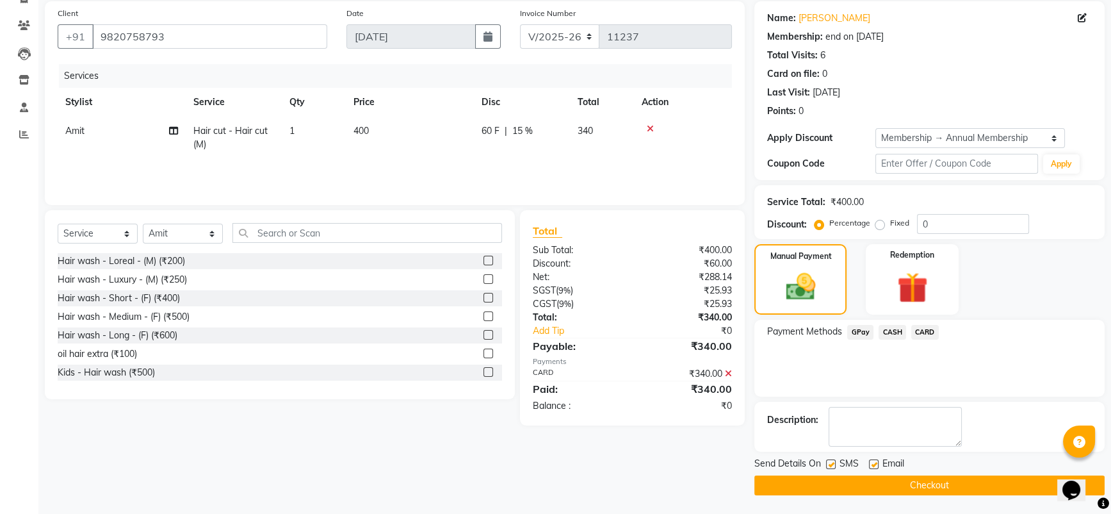
click at [936, 484] on button "Checkout" at bounding box center [929, 485] width 350 height 20
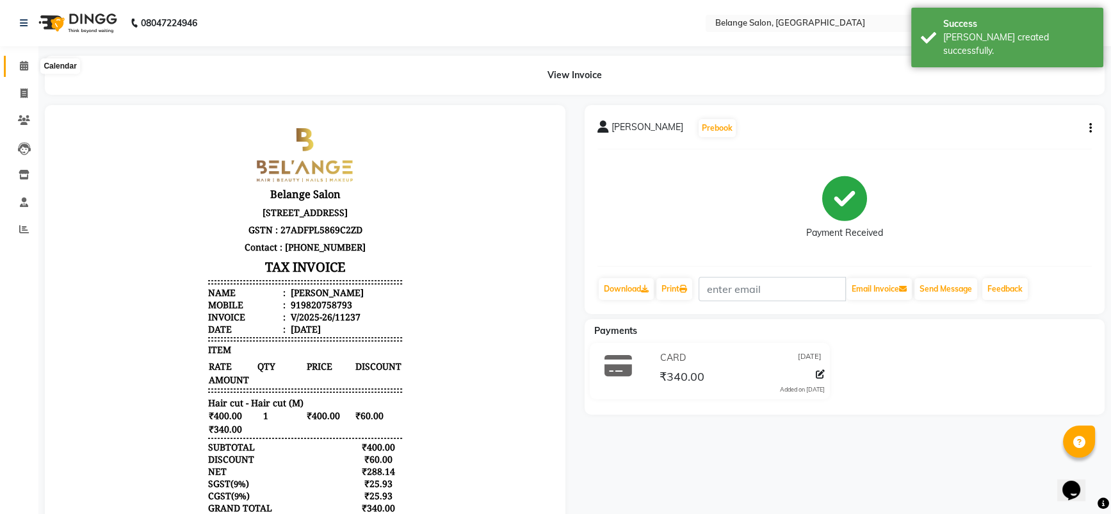
click at [22, 69] on icon at bounding box center [24, 66] width 8 height 10
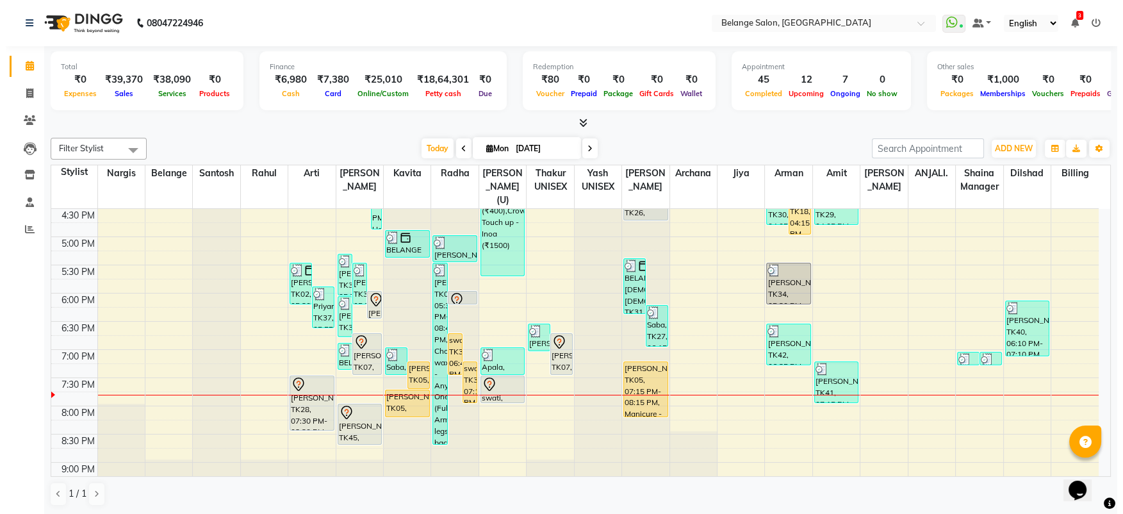
scroll to position [480, 0]
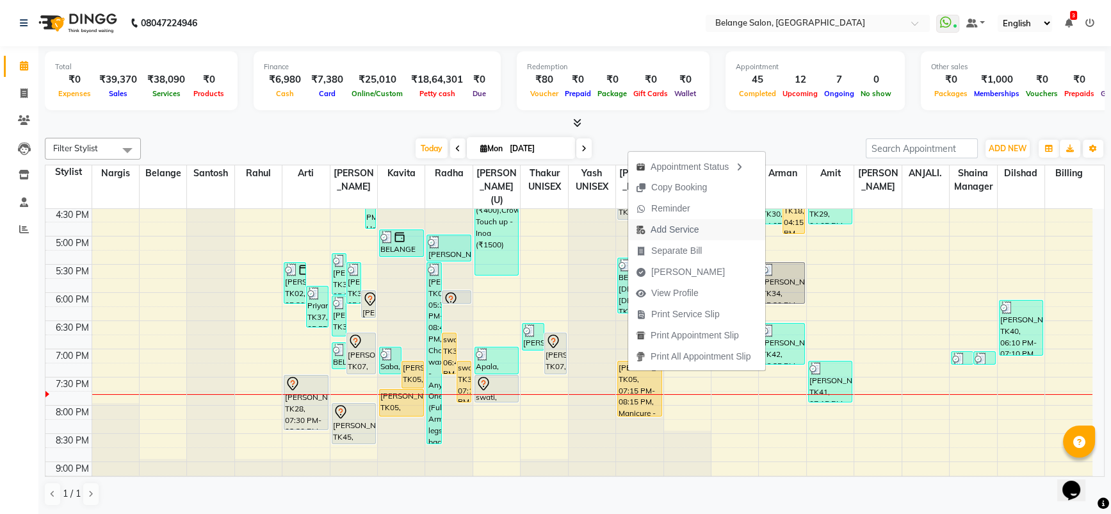
click at [685, 229] on span "Add Service" at bounding box center [675, 229] width 48 height 13
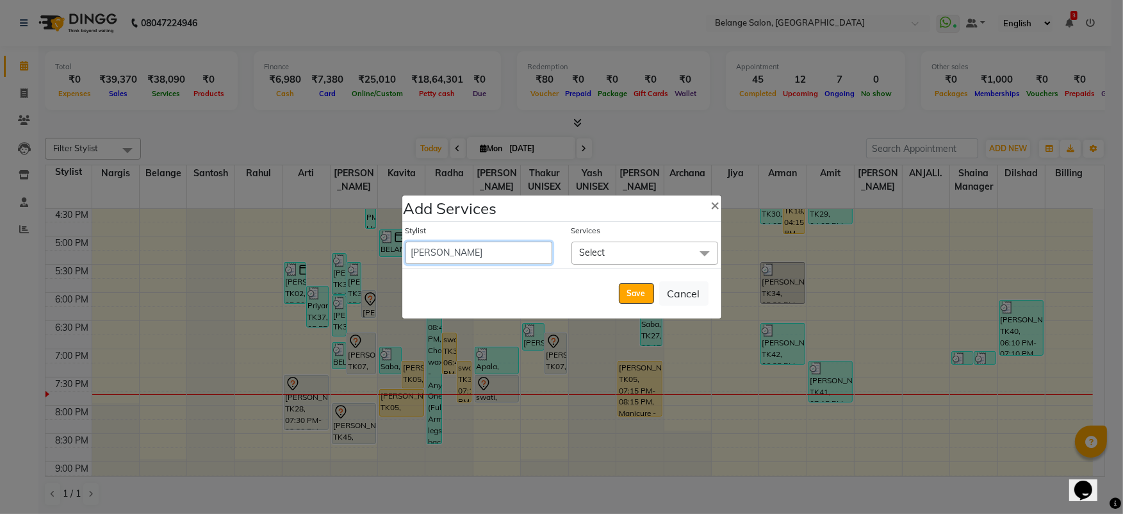
click at [442, 255] on select "aftab (U) Ali Amit ANJALI. Archana Arman Arti Belange Billing deepali dilshad J…" at bounding box center [478, 252] width 147 height 22
select select "66547"
click at [405, 241] on select "aftab (U) Ali Amit ANJALI. Archana Arman Arti Belange Billing deepali dilshad J…" at bounding box center [478, 252] width 147 height 22
select select "1215"
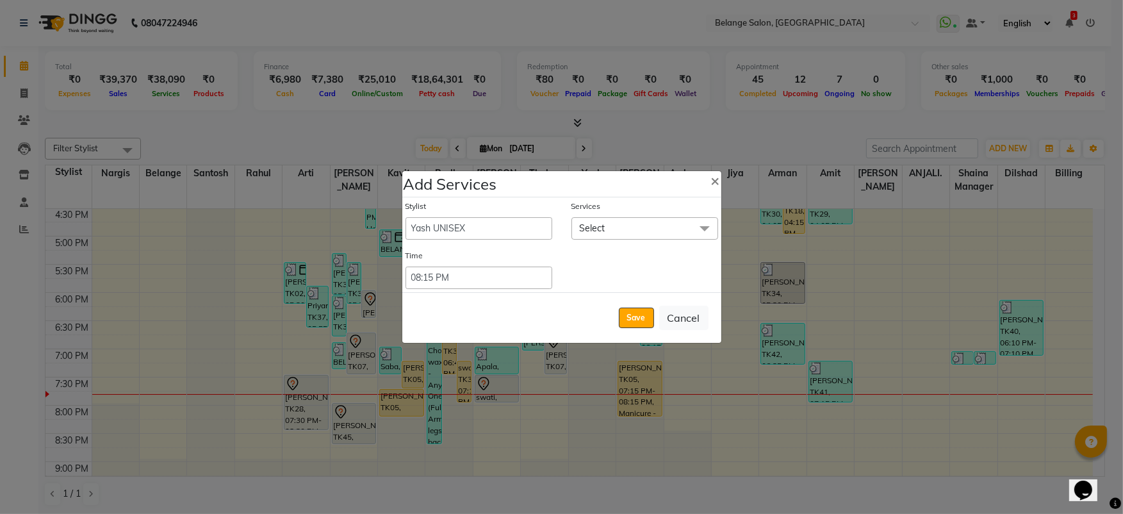
click at [638, 226] on span "Select" at bounding box center [644, 228] width 147 height 22
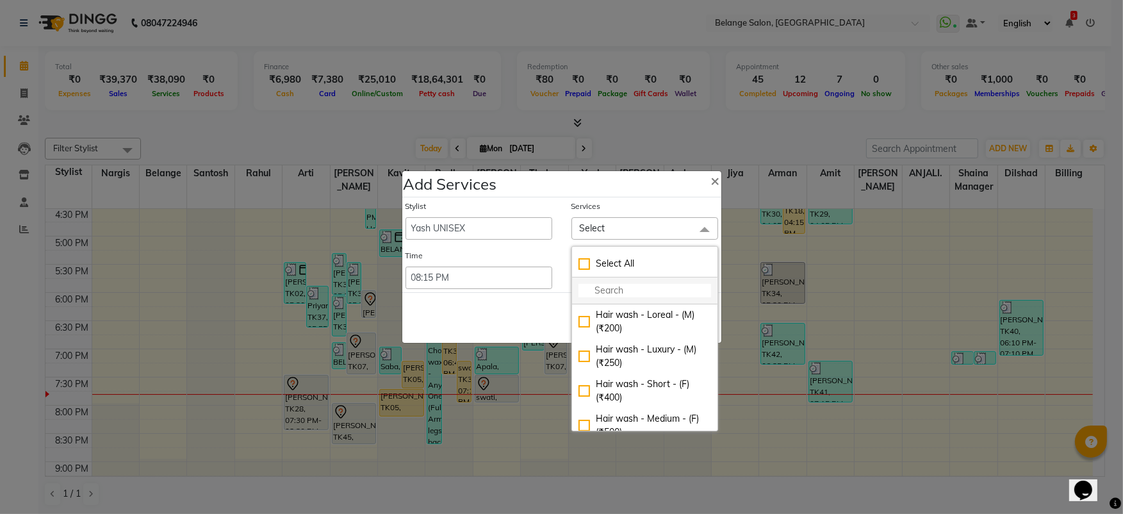
click at [613, 295] on input "multiselect-search" at bounding box center [644, 290] width 133 height 13
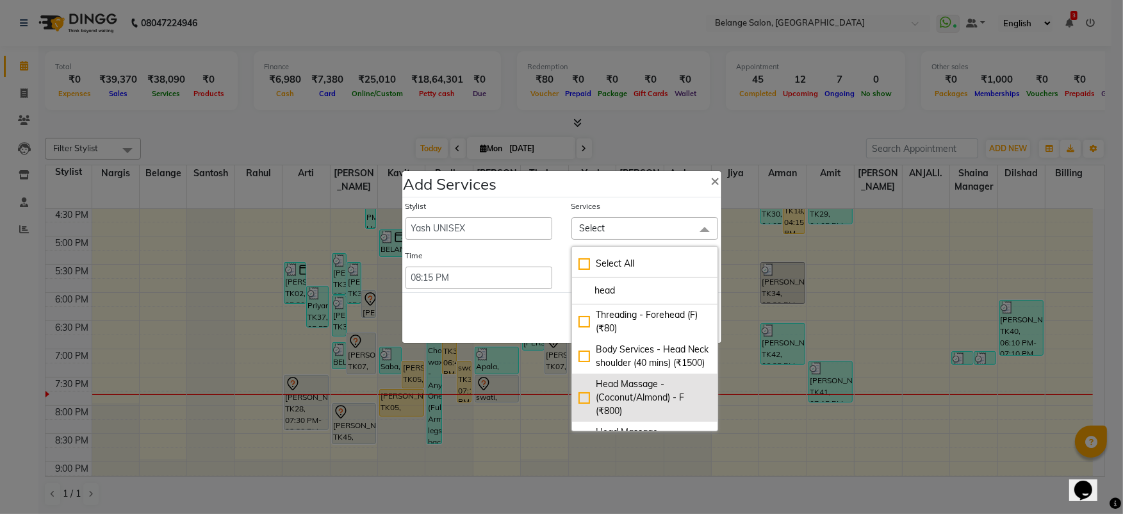
type input "head"
click at [579, 407] on div "Head Massage - (Coconut/Almond) - F (₹800)" at bounding box center [644, 397] width 133 height 40
checkbox input "true"
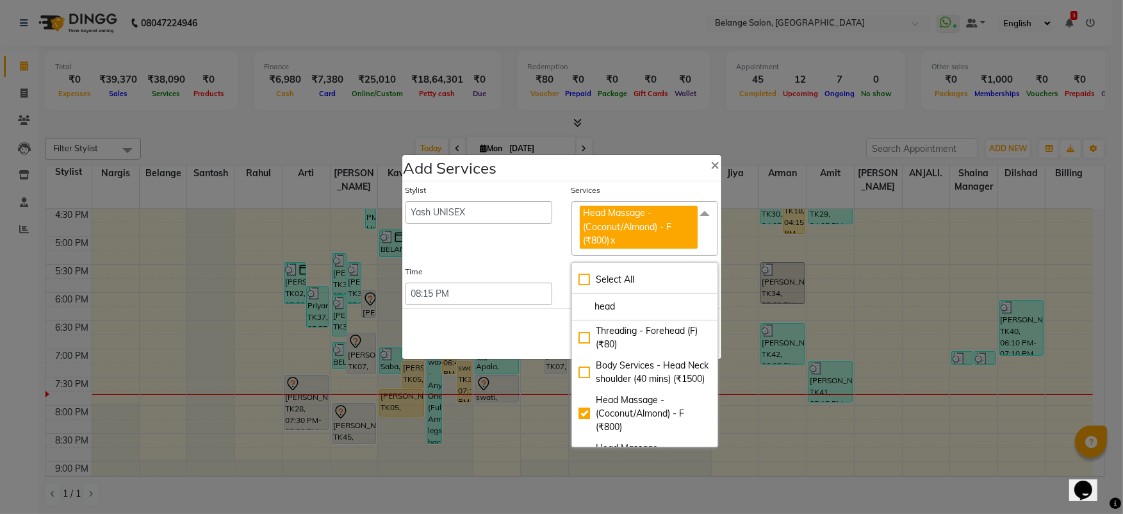
click at [610, 240] on link "x" at bounding box center [613, 240] width 6 height 12
checkbox input "false"
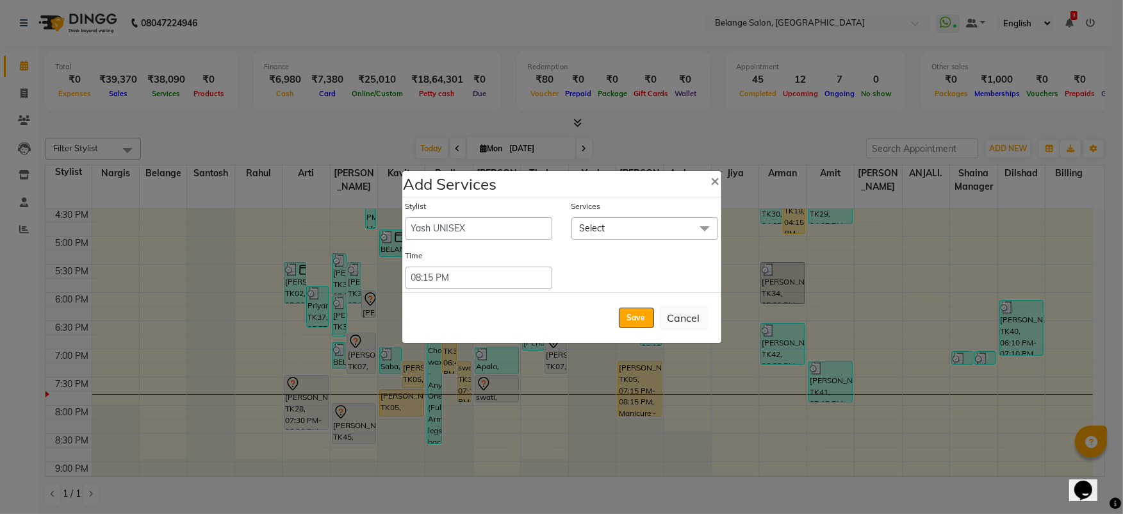
click at [608, 222] on span "Select" at bounding box center [644, 228] width 147 height 22
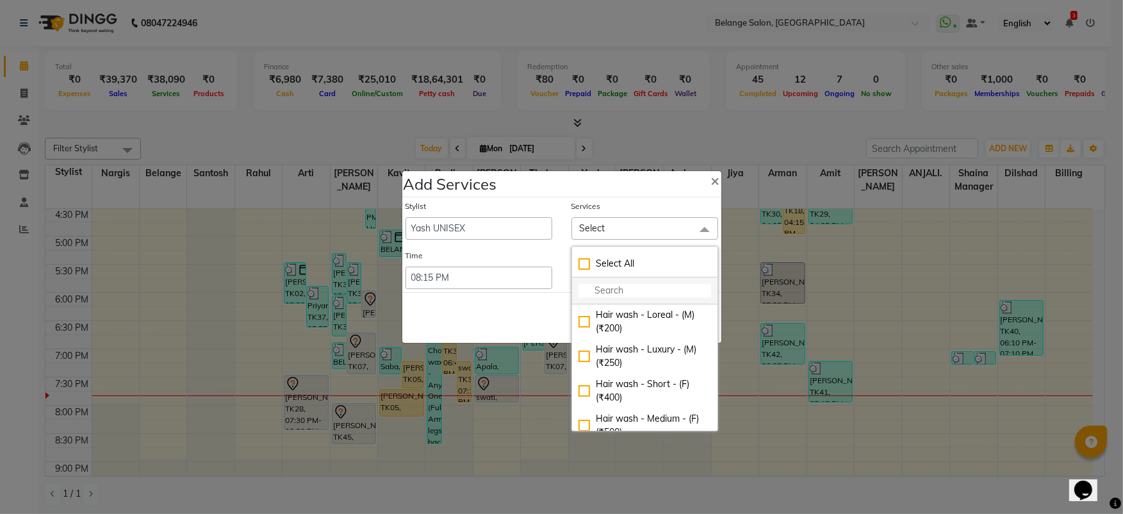
click at [607, 288] on input "multiselect-search" at bounding box center [644, 290] width 133 height 13
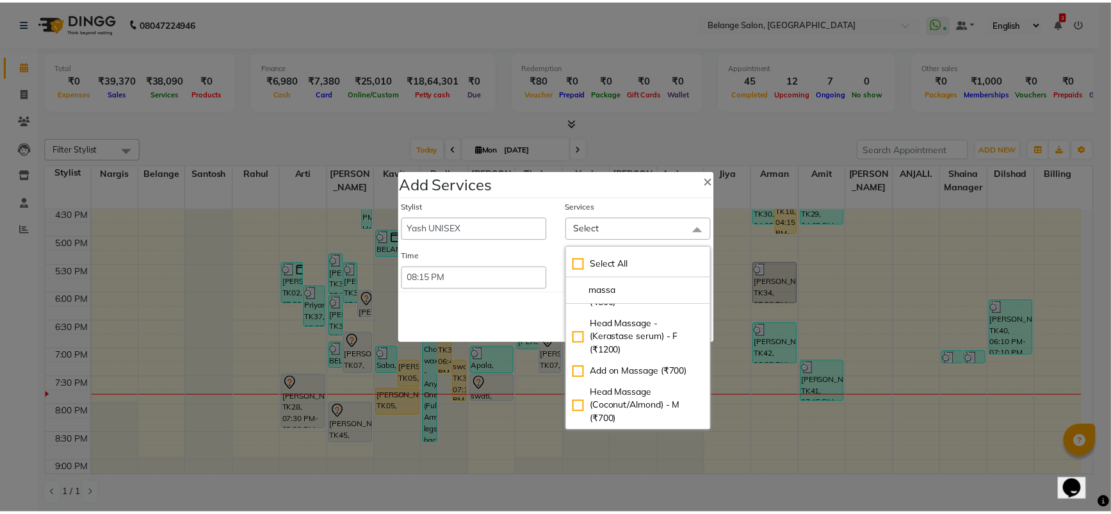
scroll to position [259, 0]
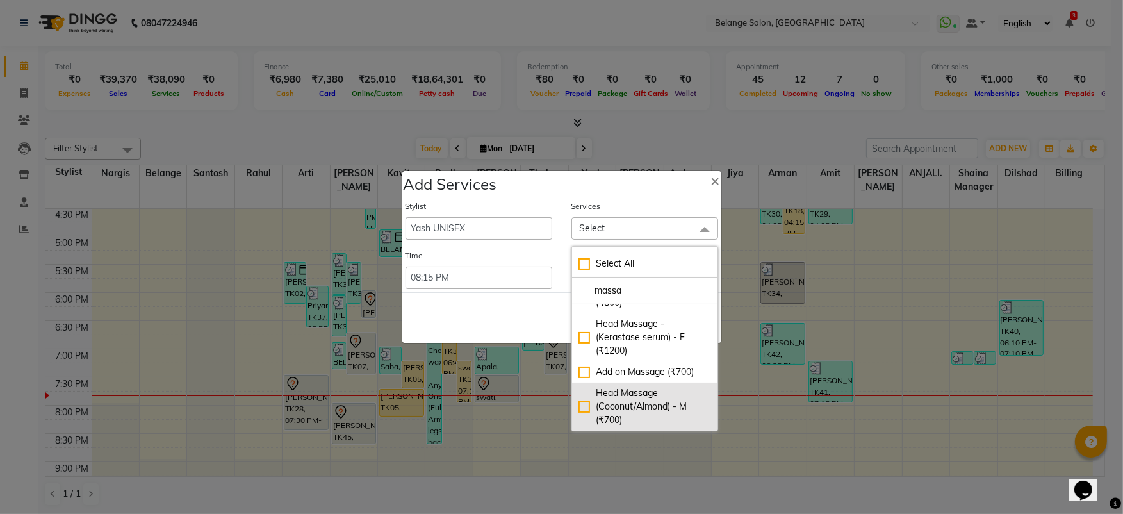
type input "massa"
click at [578, 410] on div "Head Massage (Coconut/Almond) - M (₹700)" at bounding box center [644, 406] width 133 height 40
checkbox input "true"
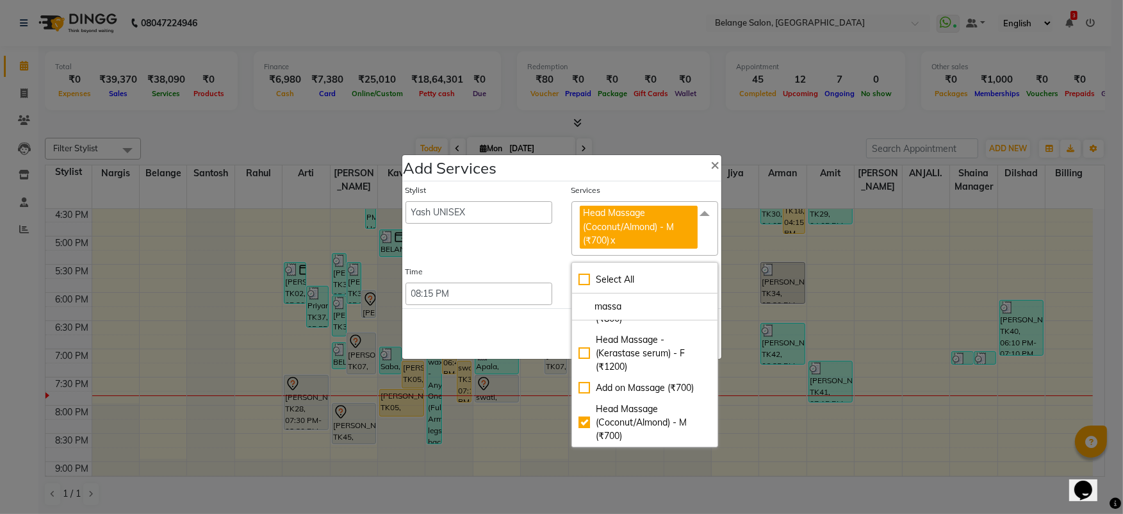
click at [506, 334] on div "Save Cancel" at bounding box center [561, 333] width 319 height 51
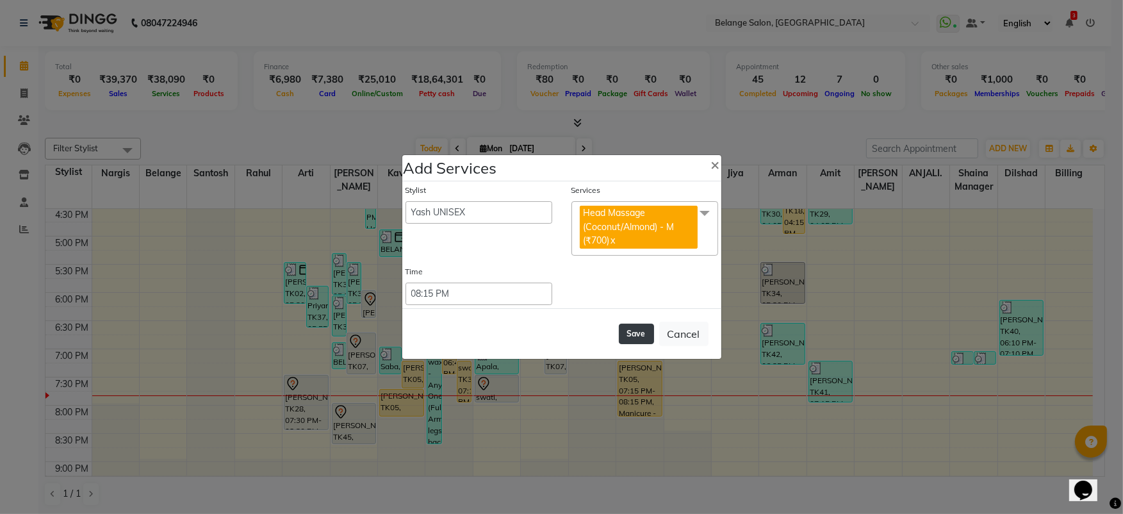
click at [639, 336] on button "Save" at bounding box center [636, 333] width 35 height 20
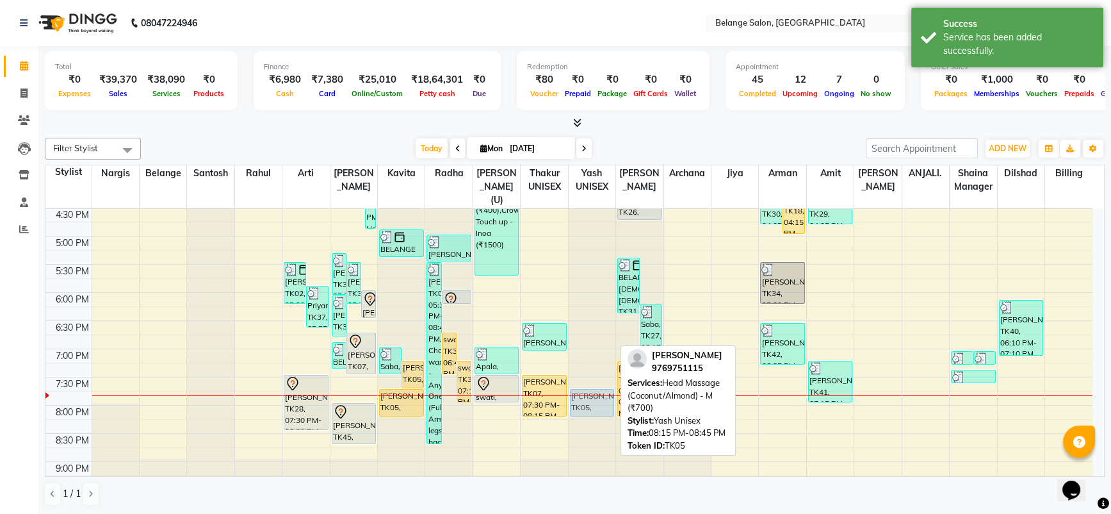
drag, startPoint x: 585, startPoint y: 405, endPoint x: 588, endPoint y: 377, distance: 28.4
click at [588, 377] on div "Sashi, TK09, 12:15 PM-02:15 PM, Global Colour (Majirel) - Touch up (upto 1 inch…" at bounding box center [592, 151] width 47 height 845
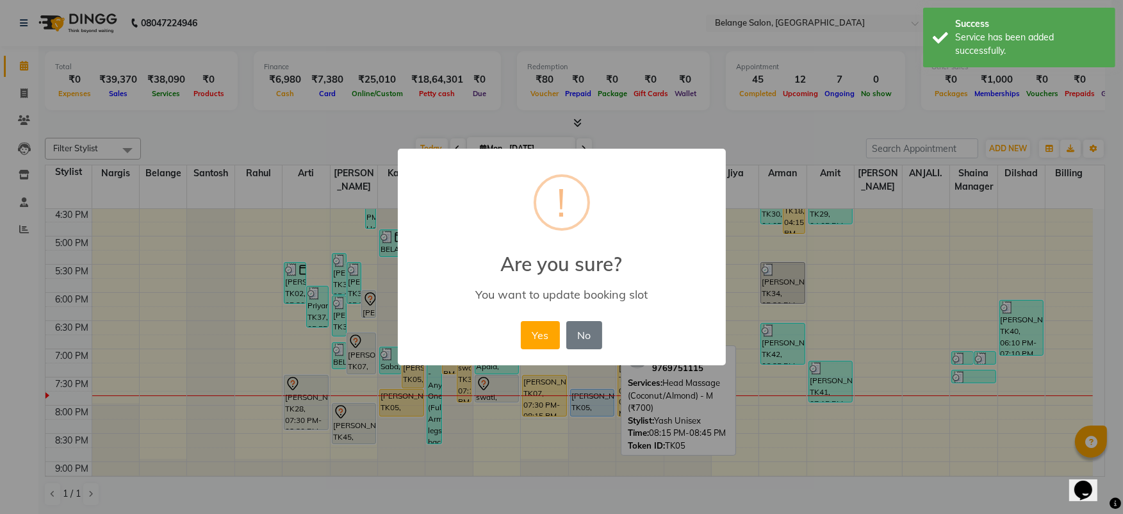
click at [521, 321] on button "Yes" at bounding box center [540, 335] width 39 height 28
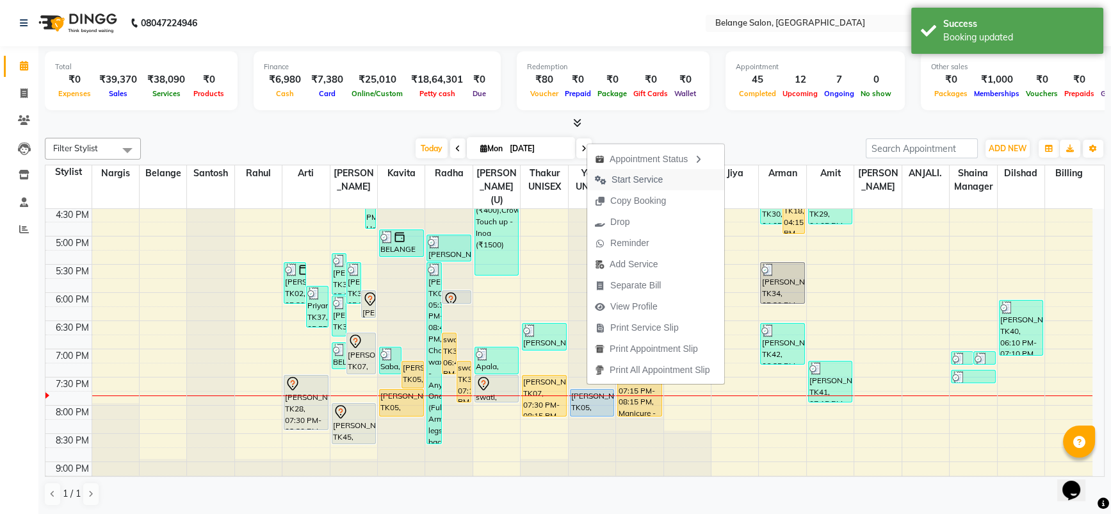
click at [644, 173] on span "Start Service" at bounding box center [637, 179] width 51 height 13
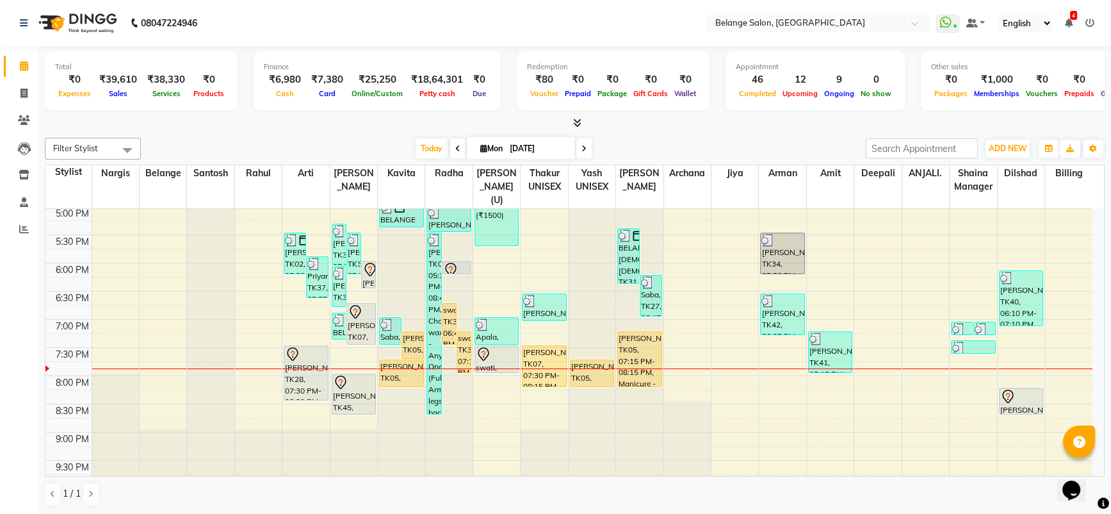
scroll to position [510, 0]
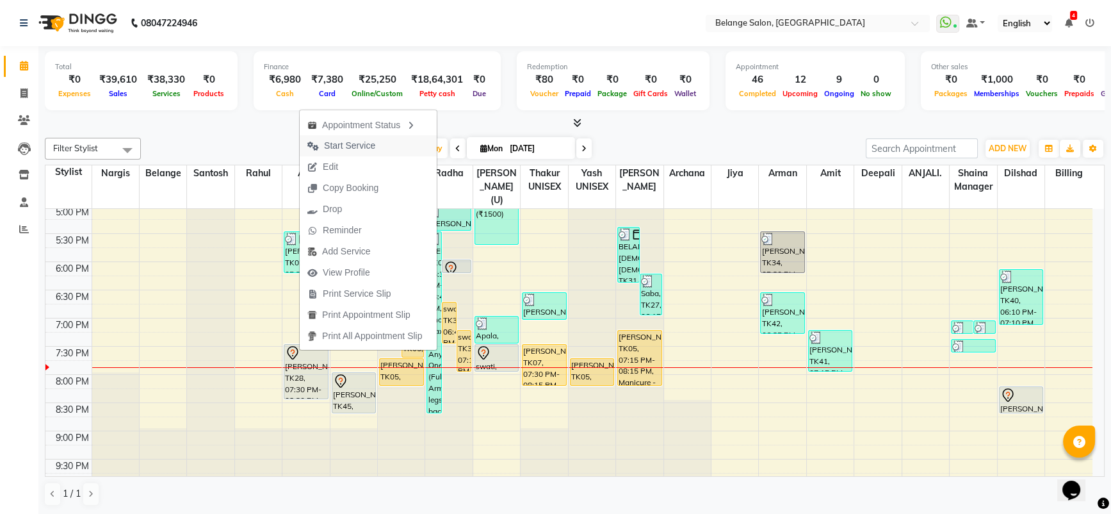
click at [409, 145] on button "Start Service" at bounding box center [368, 145] width 137 height 21
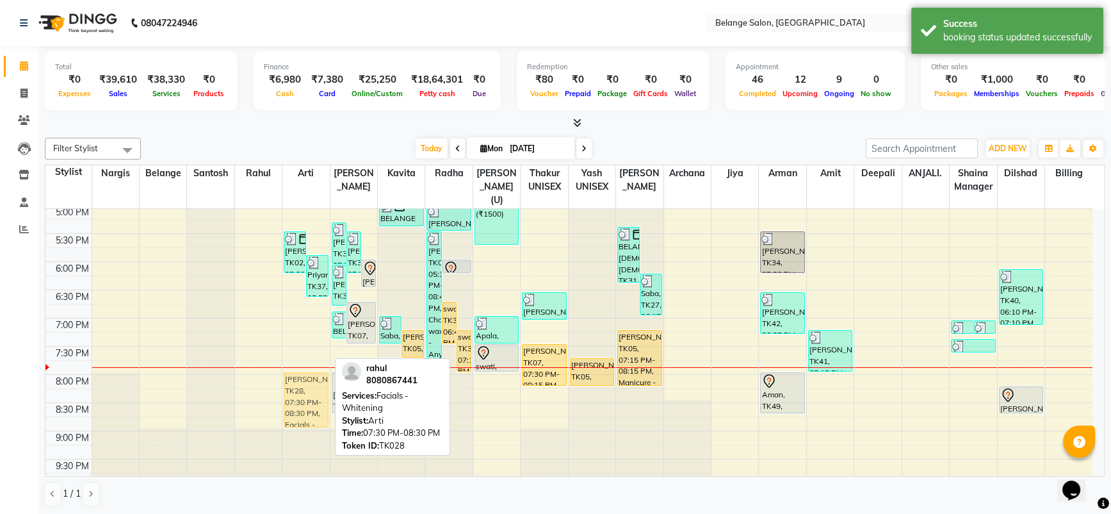
drag, startPoint x: 299, startPoint y: 358, endPoint x: 299, endPoint y: 391, distance: 32.7
click at [299, 391] on div "atul kapadia, TK15, 03:30 PM-04:15 PM, Facials - Express Nanki, TK24, 03:45 PM-…" at bounding box center [305, 120] width 47 height 845
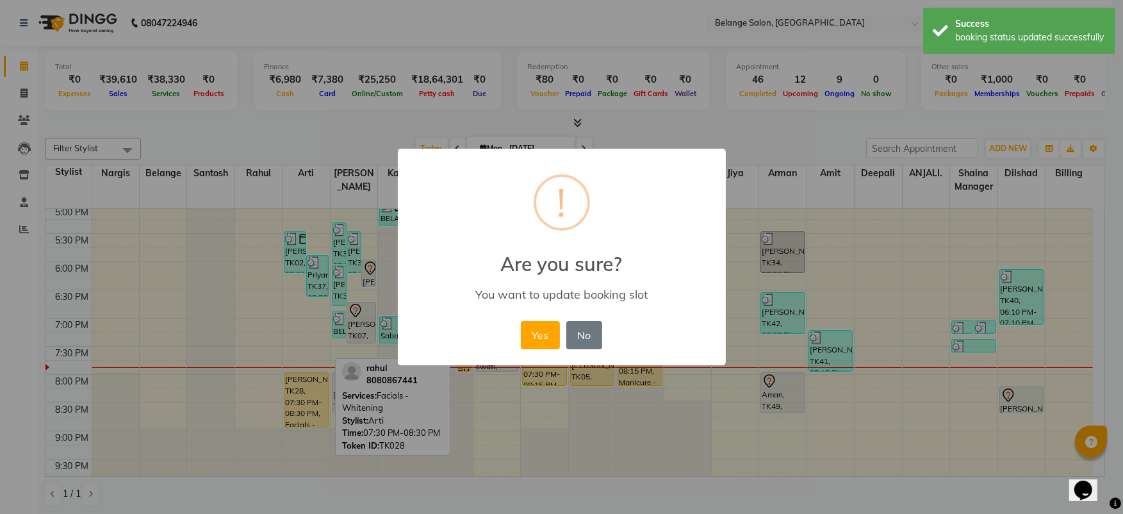
click at [521, 321] on button "Yes" at bounding box center [540, 335] width 39 height 28
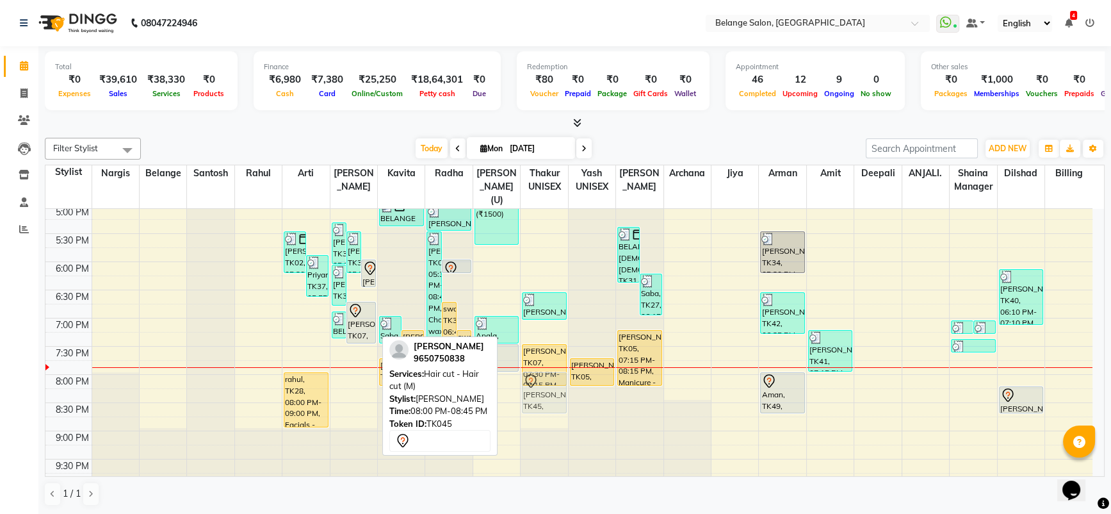
drag, startPoint x: 343, startPoint y: 379, endPoint x: 535, endPoint y: 377, distance: 191.5
click at [535, 377] on tr "prena, TK01, 11:00 AM-12:00 PM, Facials - Dtan Sapna, TK16, 11:25 AM-02:10 PM, …" at bounding box center [568, 120] width 1047 height 845
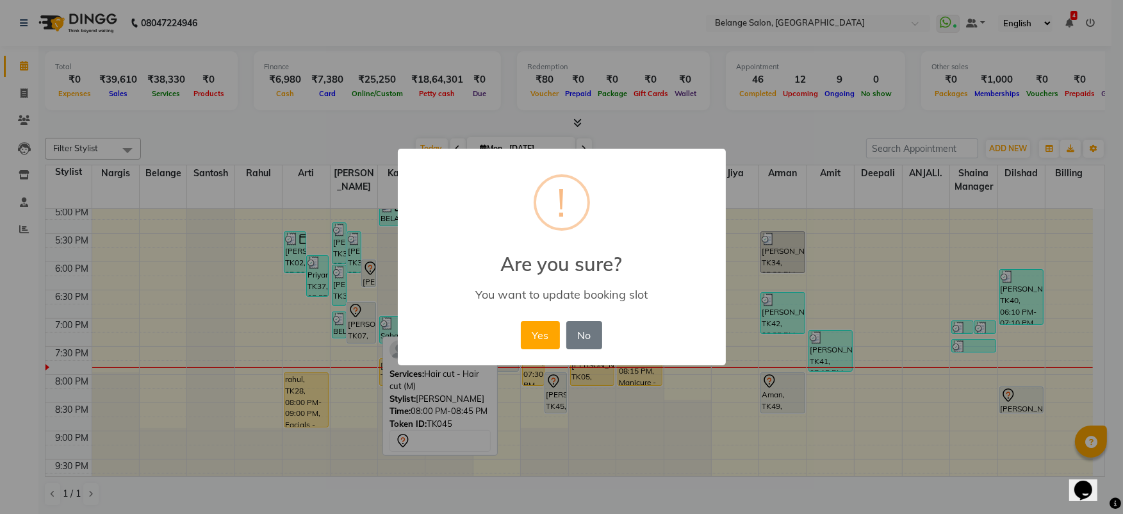
click at [521, 321] on button "Yes" at bounding box center [540, 335] width 39 height 28
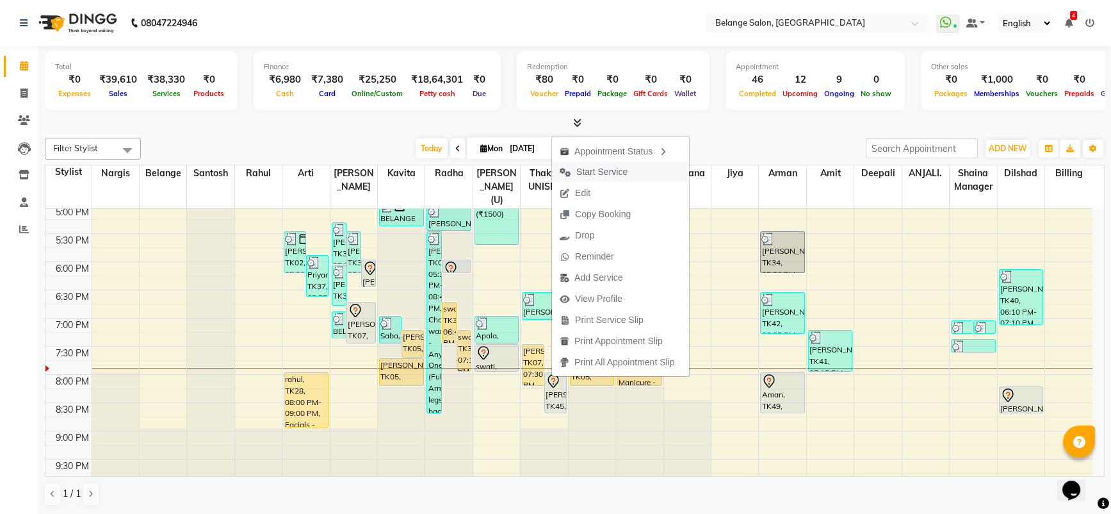
click at [608, 174] on span "Start Service" at bounding box center [601, 171] width 51 height 13
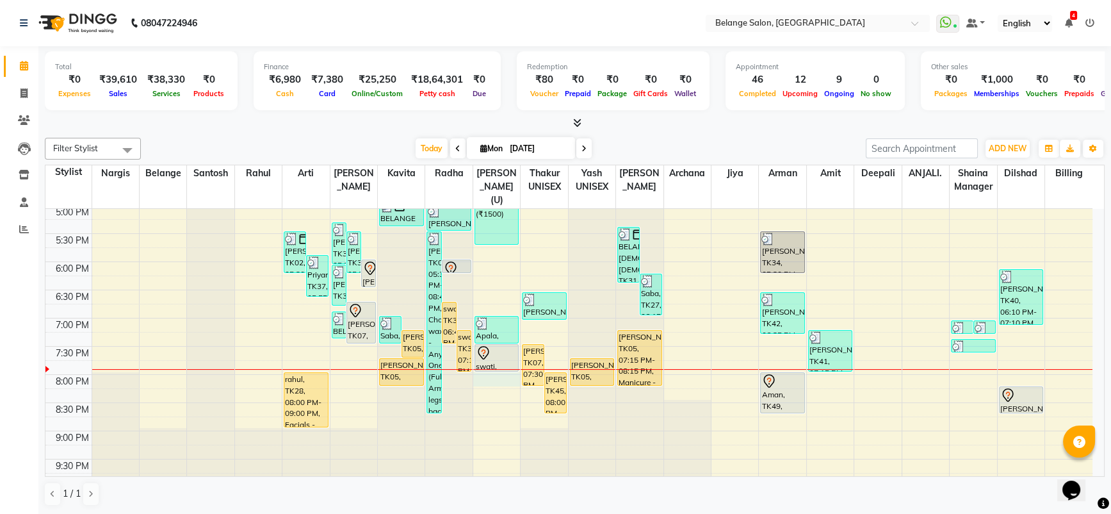
click at [497, 362] on div "8:00 AM 8:30 AM 9:00 AM 9:30 AM 10:00 AM 10:30 AM 11:00 AM 11:30 AM 12:00 PM 12…" at bounding box center [568, 120] width 1047 height 845
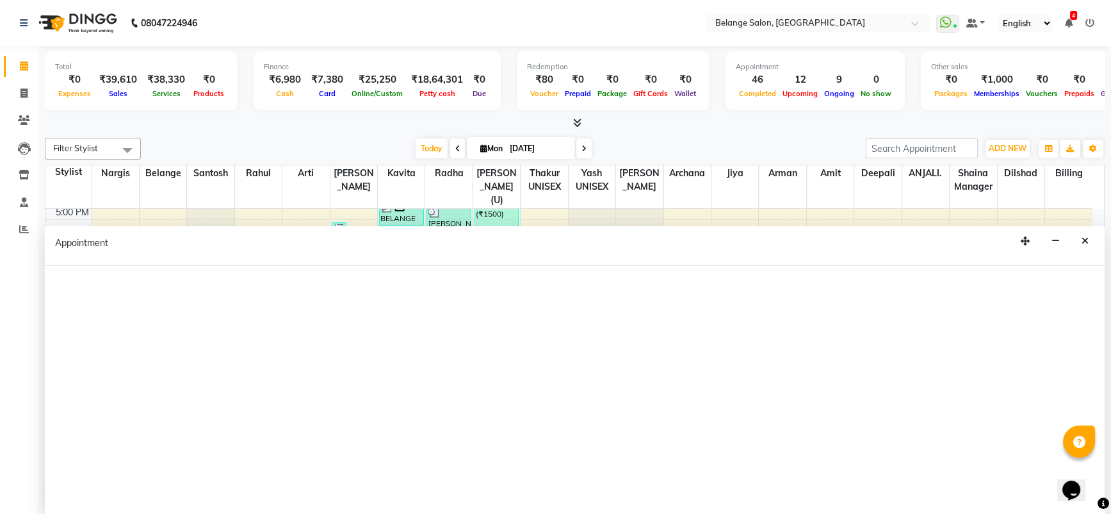
select select "61784"
select select "tentative"
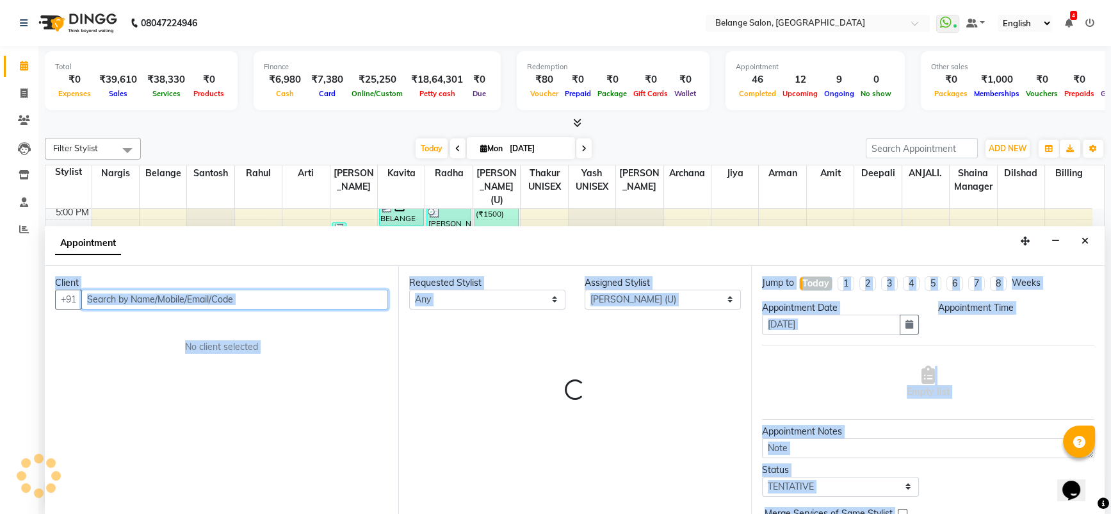
scroll to position [0, 0]
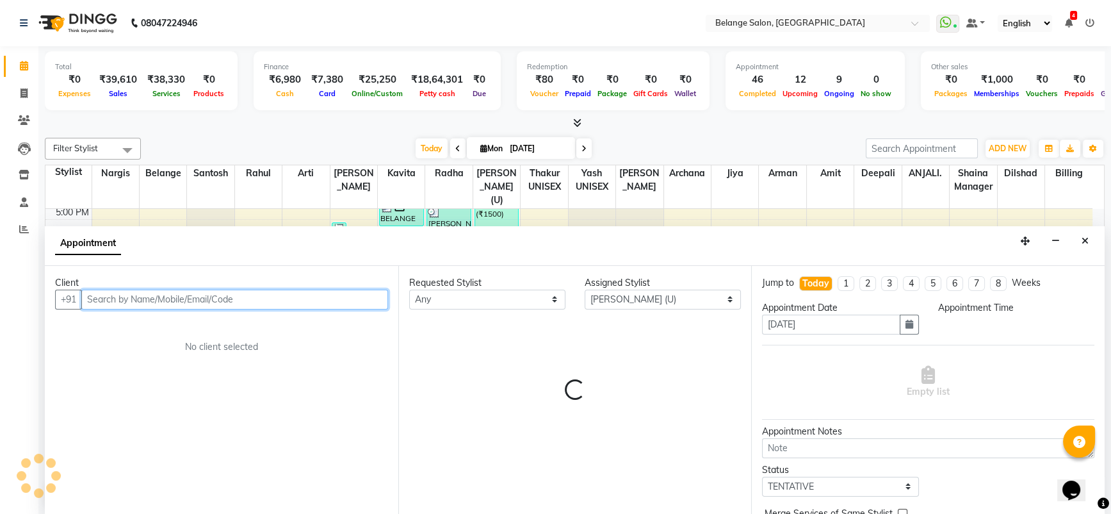
select select "1200"
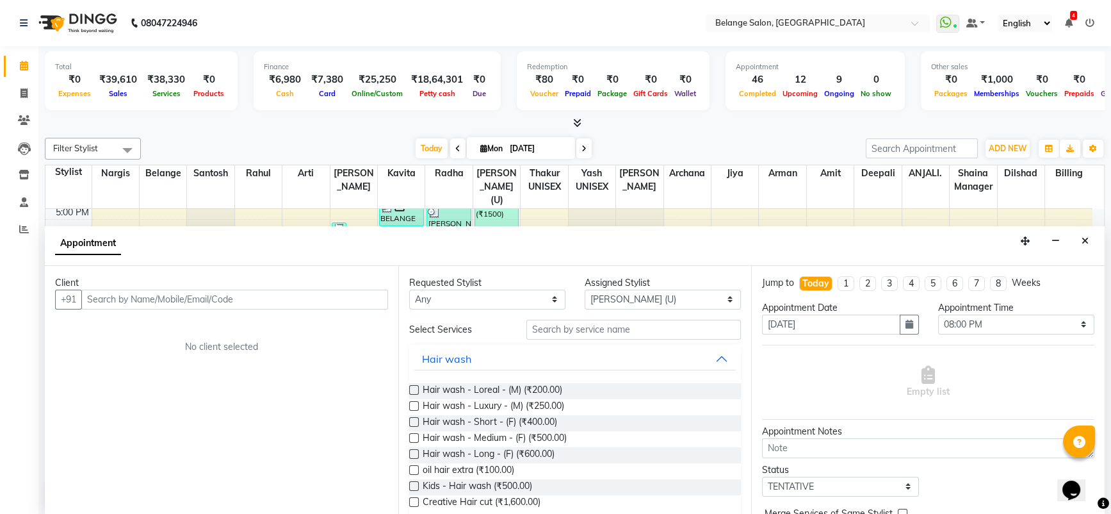
click at [311, 309] on div "Client +91 No client selected" at bounding box center [222, 390] width 354 height 249
click at [295, 295] on input "text" at bounding box center [234, 300] width 307 height 20
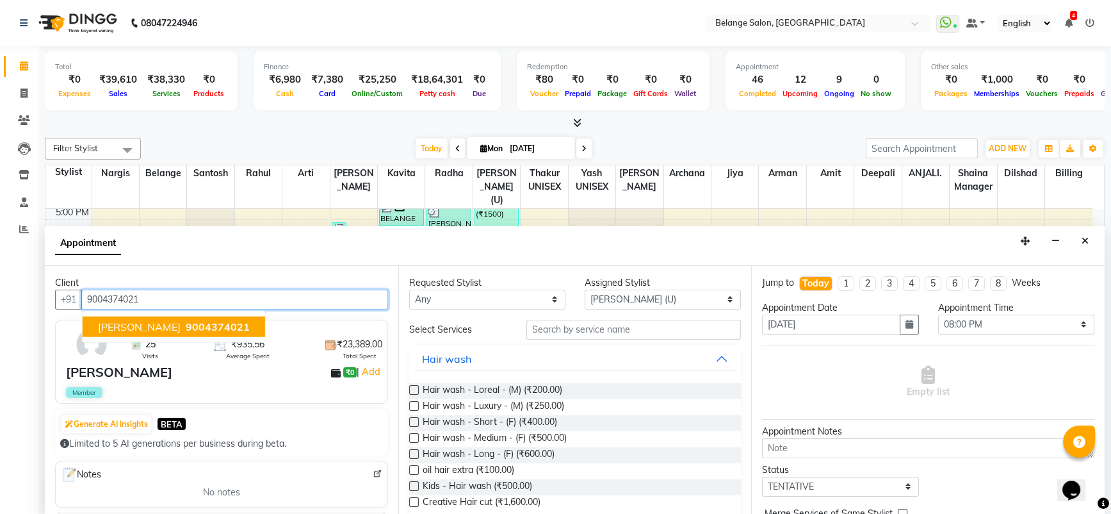
drag, startPoint x: 158, startPoint y: 323, endPoint x: 118, endPoint y: 324, distance: 40.4
click at [118, 324] on span "Abhipsa" at bounding box center [139, 326] width 83 height 13
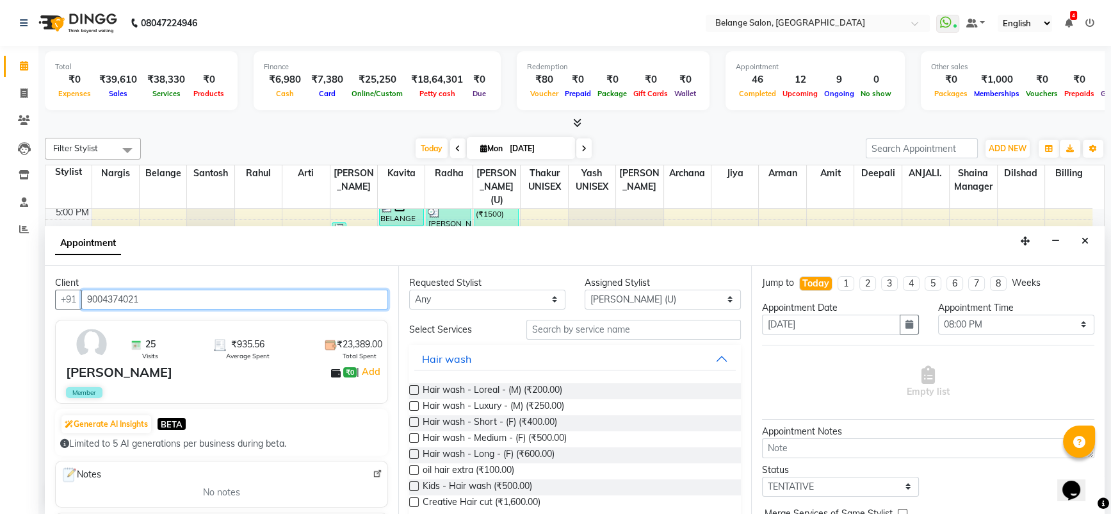
click at [124, 290] on input "9004374021" at bounding box center [234, 300] width 307 height 20
type input "9004374021"
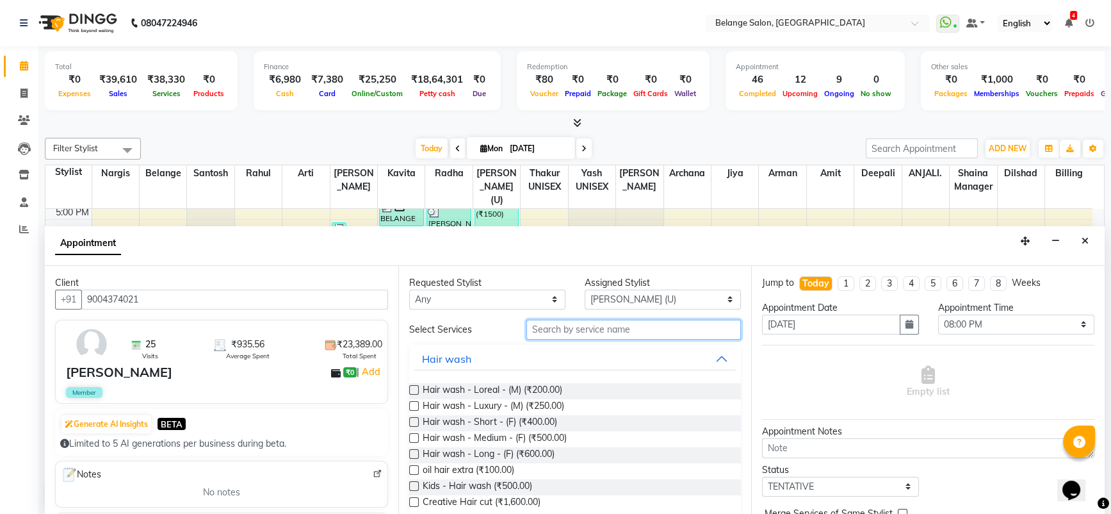
click at [588, 329] on input "text" at bounding box center [633, 330] width 215 height 20
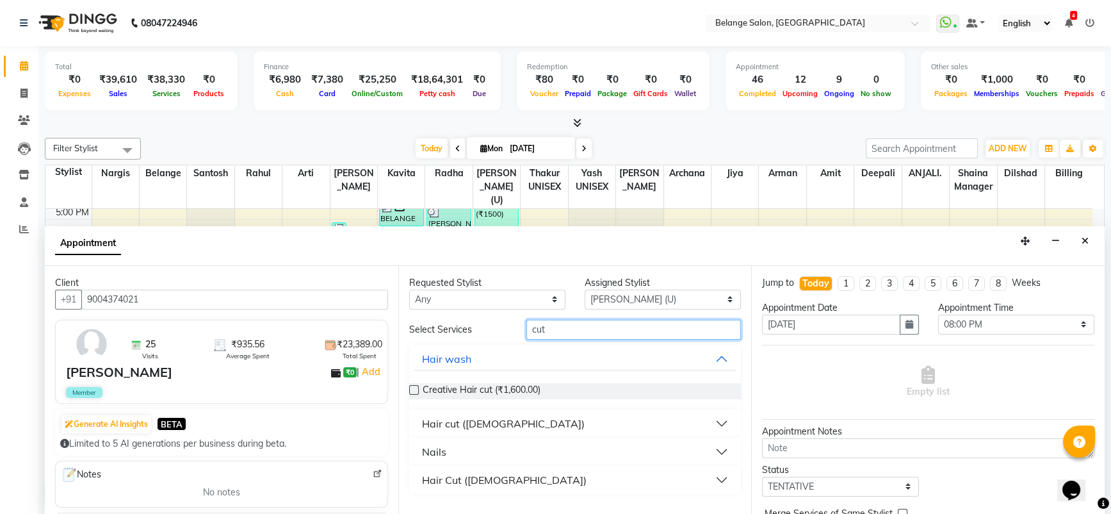
type input "cut"
click at [517, 420] on button "Hair cut (Male)" at bounding box center [575, 423] width 322 height 23
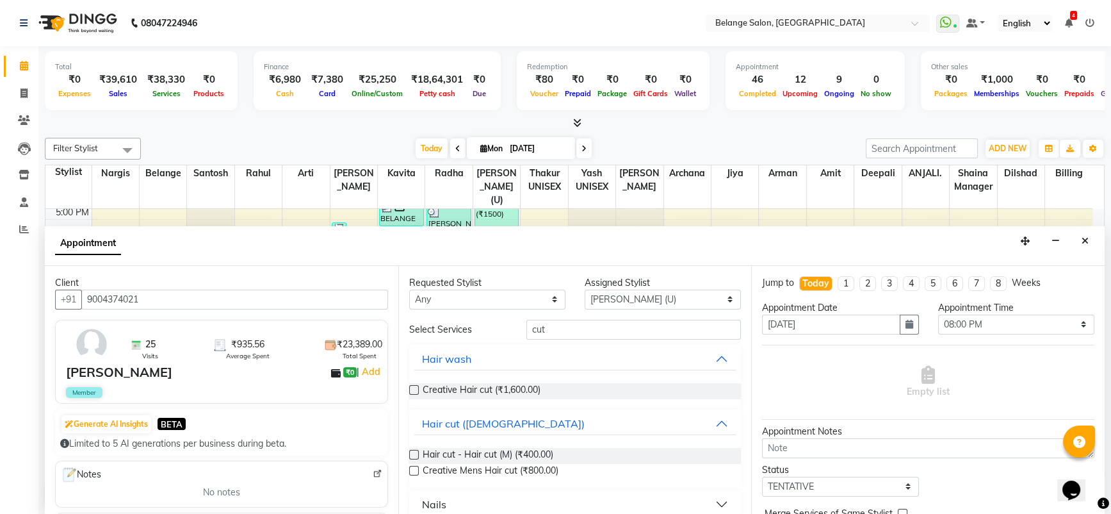
click at [412, 452] on label at bounding box center [414, 455] width 10 height 10
click at [412, 452] on input "checkbox" at bounding box center [413, 456] width 8 height 8
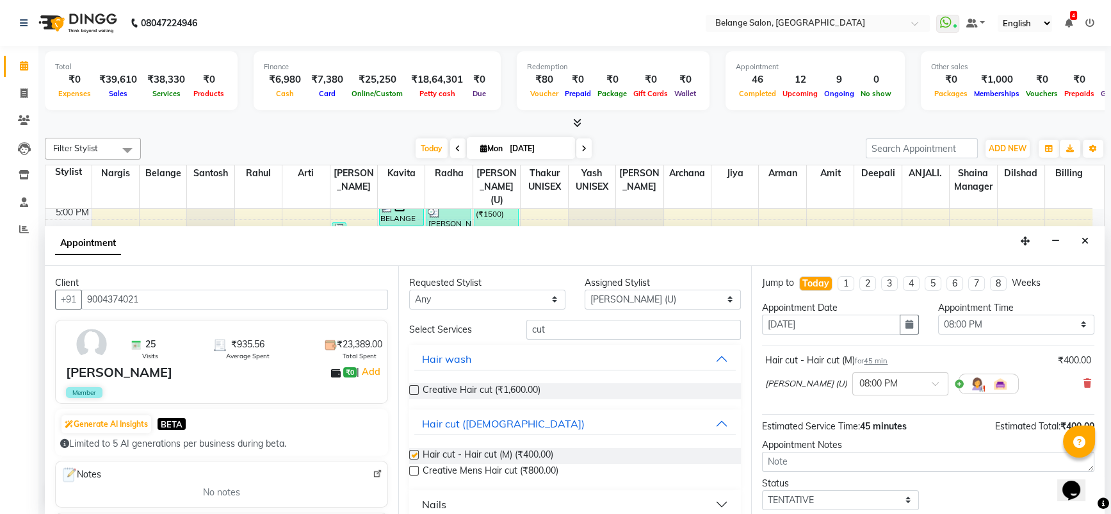
checkbox input "false"
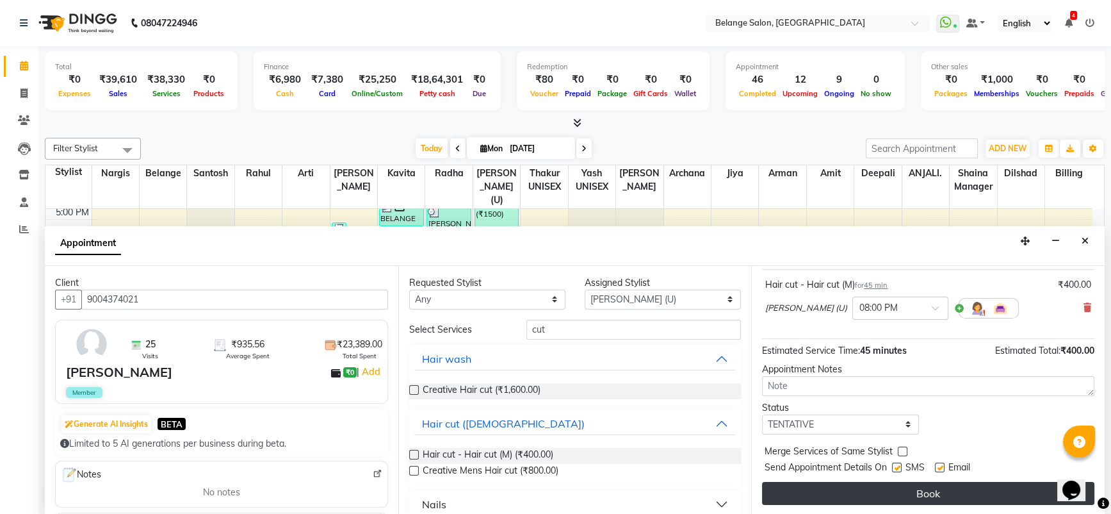
click at [919, 487] on button "Book" at bounding box center [928, 493] width 332 height 23
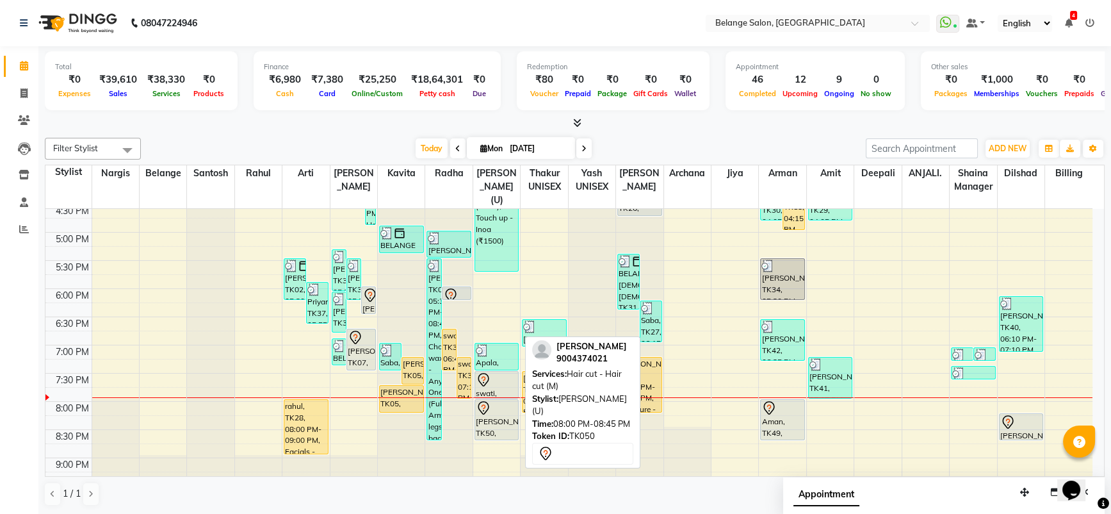
scroll to position [484, 0]
click at [489, 414] on div "[PERSON_NAME], TK50, 08:00 PM-08:45 PM, Hair cut - Hair cut (M)" at bounding box center [497, 420] width 44 height 40
click at [489, 405] on div "[PERSON_NAME], TK50, 08:00 PM-08:45 PM, Hair cut - Hair cut (M)" at bounding box center [497, 420] width 44 height 40
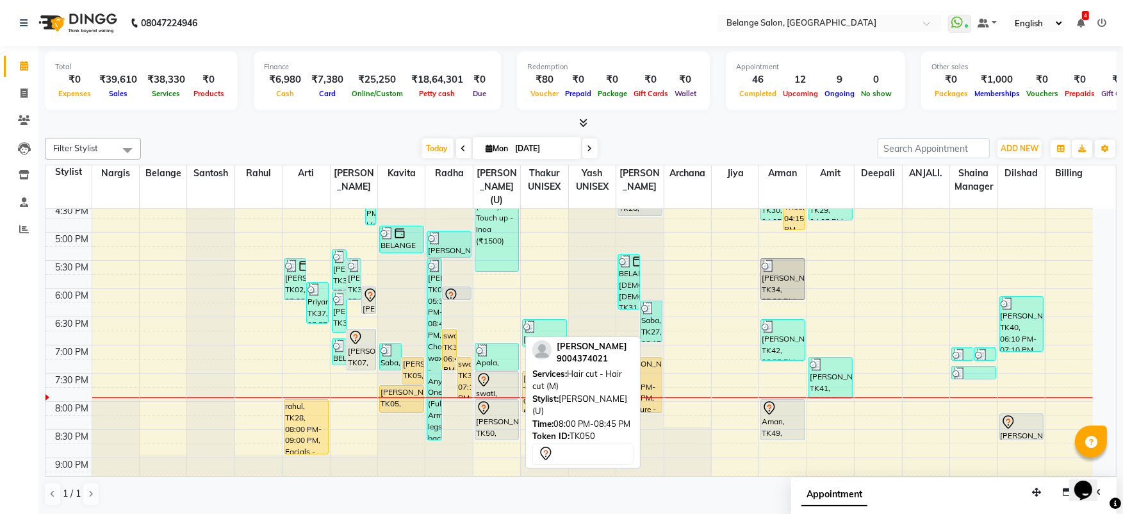
select select "7"
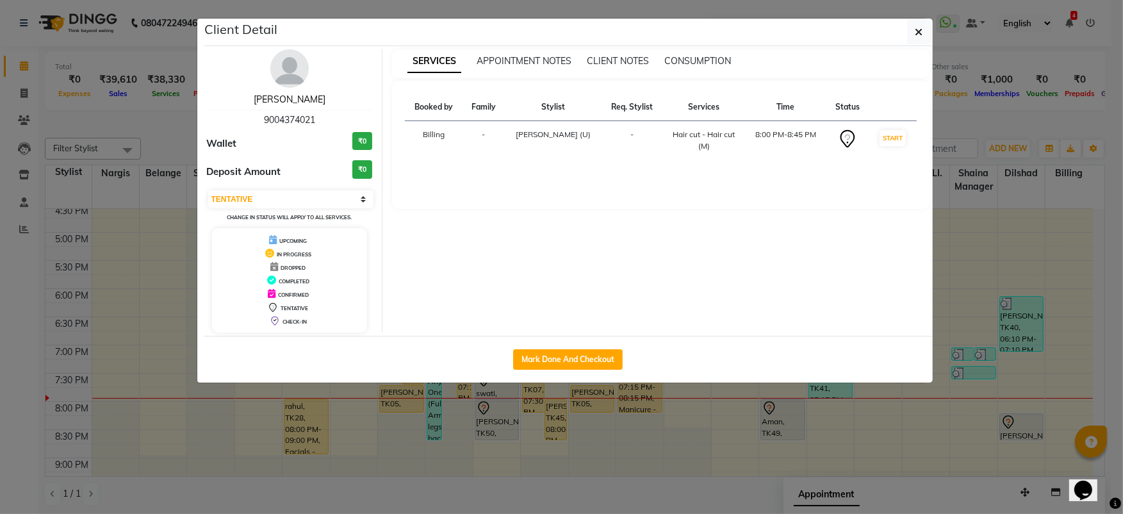
click at [294, 99] on link "Abhipsa" at bounding box center [290, 100] width 72 height 12
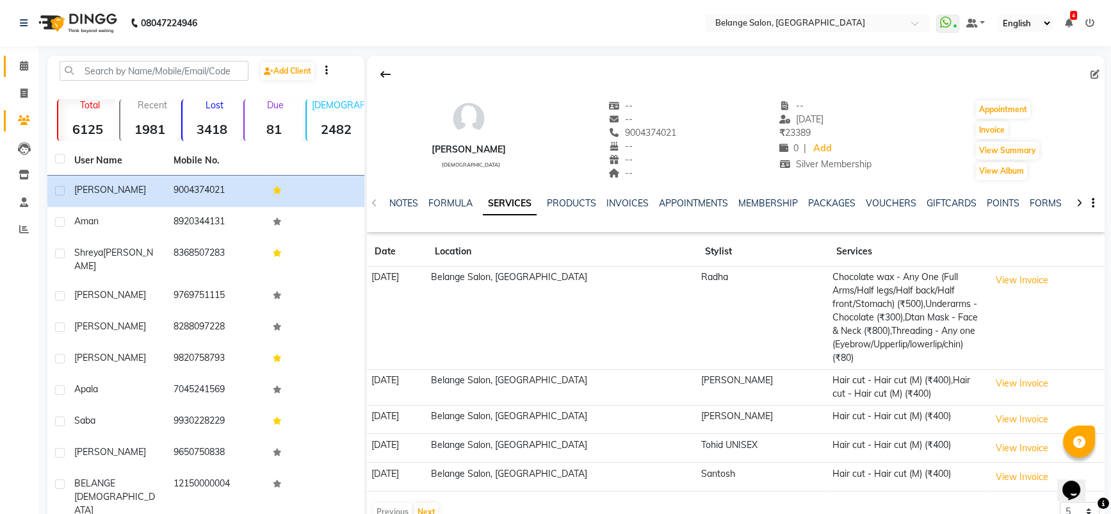
click at [20, 74] on link "Calendar" at bounding box center [19, 66] width 31 height 21
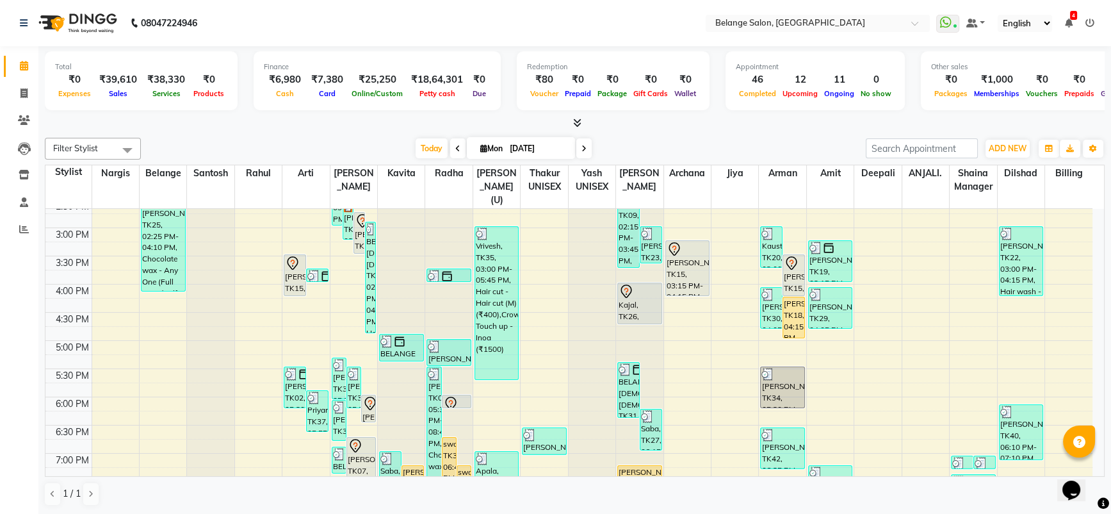
scroll to position [560, 0]
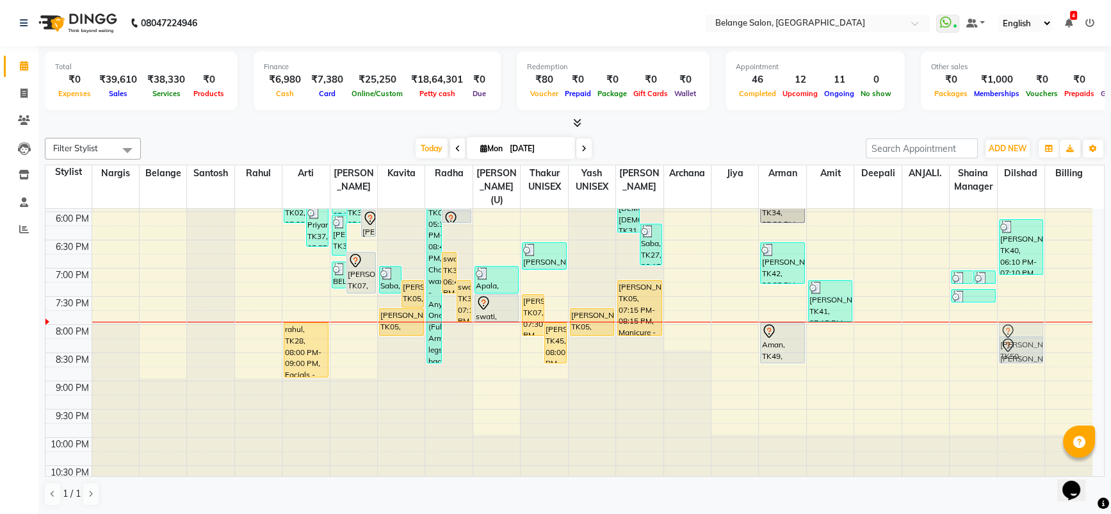
drag, startPoint x: 502, startPoint y: 329, endPoint x: 1030, endPoint y: 328, distance: 528.4
click at [1030, 328] on tr "prena, TK01, 11:00 AM-12:00 PM, Facials - Dtan Sapna, TK16, 11:25 AM-02:10 PM, …" at bounding box center [568, 70] width 1047 height 845
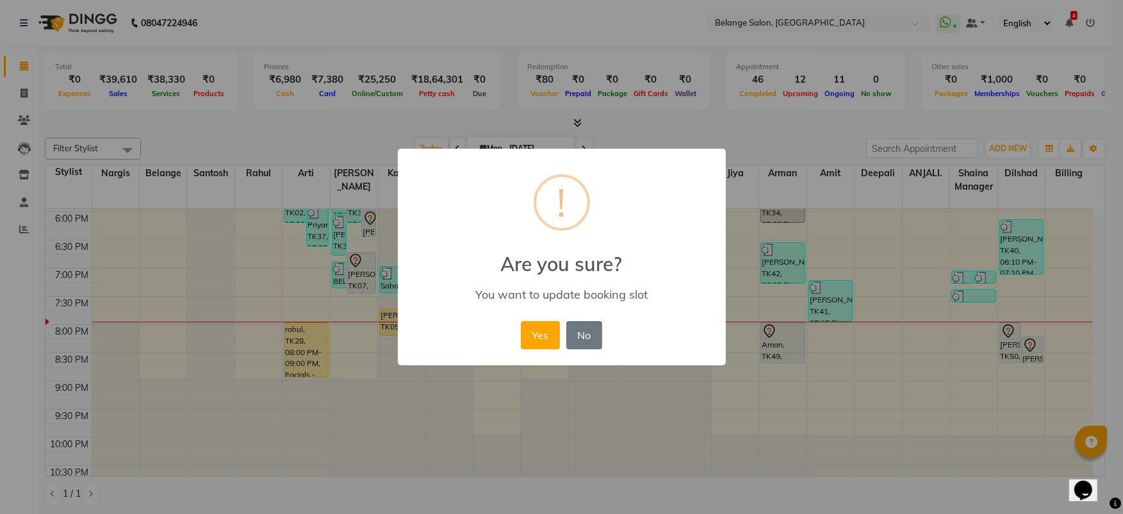
click at [521, 321] on button "Yes" at bounding box center [540, 335] width 39 height 28
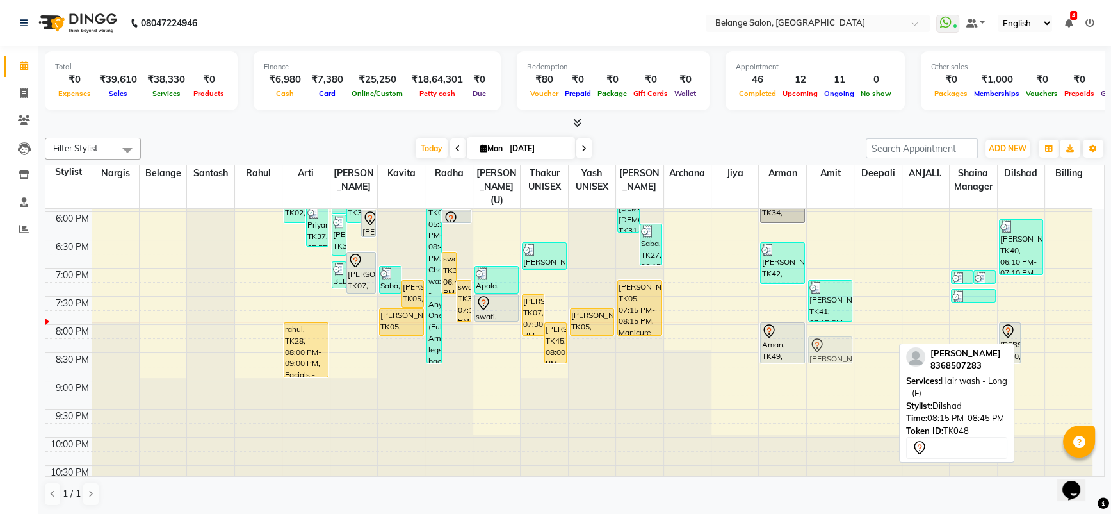
drag, startPoint x: 1035, startPoint y: 339, endPoint x: 837, endPoint y: 341, distance: 197.9
click at [837, 341] on tr "prena, TK01, 11:00 AM-12:00 PM, Facials - Dtan Sapna, TK16, 11:25 AM-02:10 PM, …" at bounding box center [568, 70] width 1047 height 845
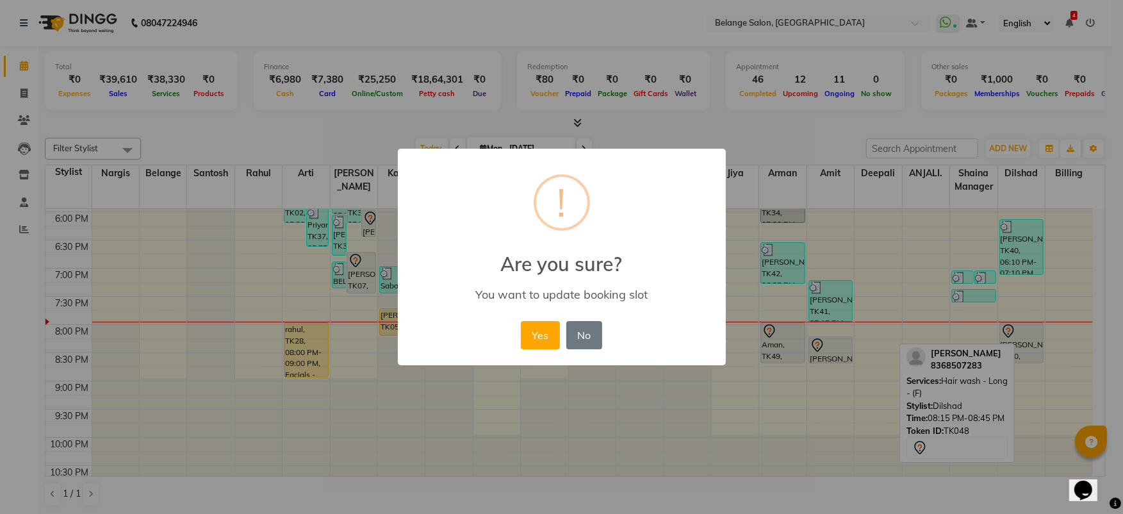
click at [521, 321] on button "Yes" at bounding box center [540, 335] width 39 height 28
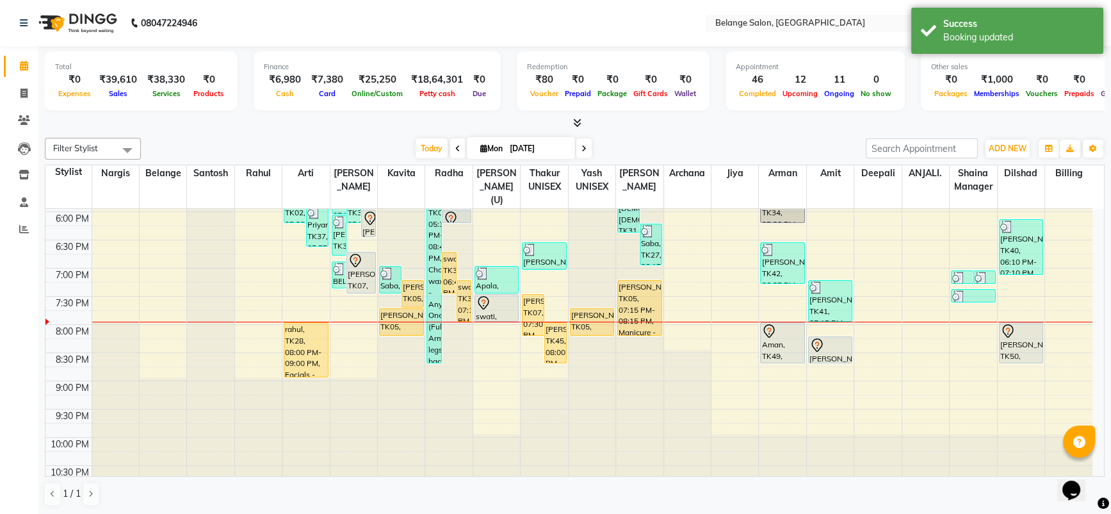
click at [767, 135] on div "Filter Stylist Select All aftab (U) Ali Amit ANJALI. Archana Arman Arti Belange…" at bounding box center [575, 322] width 1060 height 379
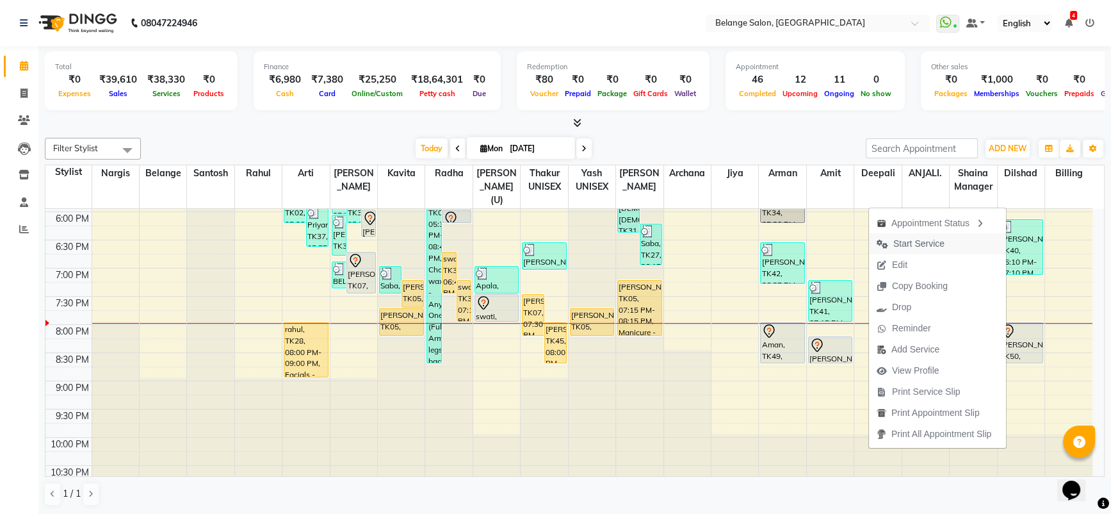
click at [934, 242] on span "Start Service" at bounding box center [918, 243] width 51 height 13
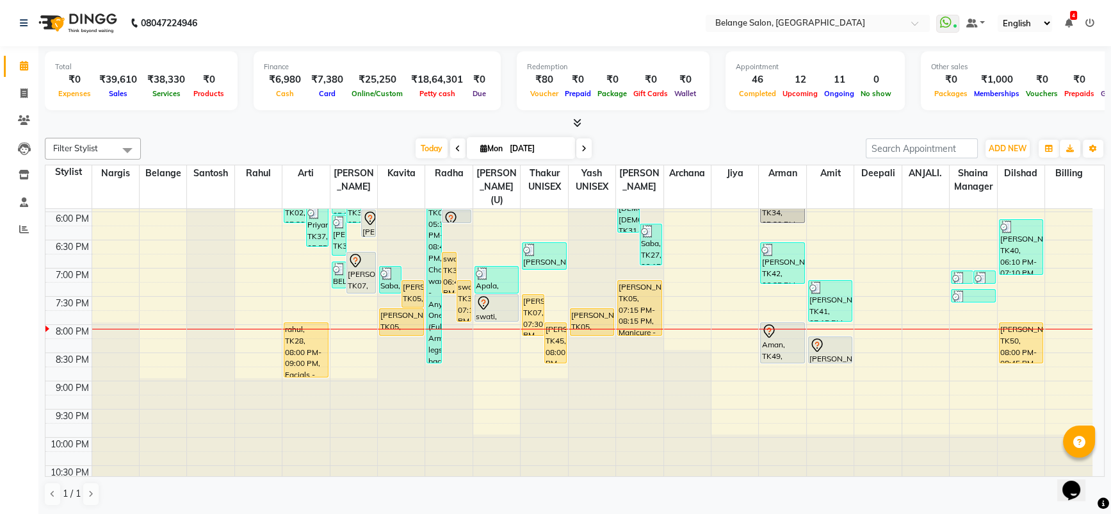
scroll to position [0, 0]
drag, startPoint x: 812, startPoint y: 338, endPoint x: 352, endPoint y: 330, distance: 460.6
click at [352, 330] on tr "prena, TK01, 11:00 AM-12:00 PM, Facials - Dtan Sapna, TK16, 11:25 AM-02:10 PM, …" at bounding box center [568, 70] width 1047 height 845
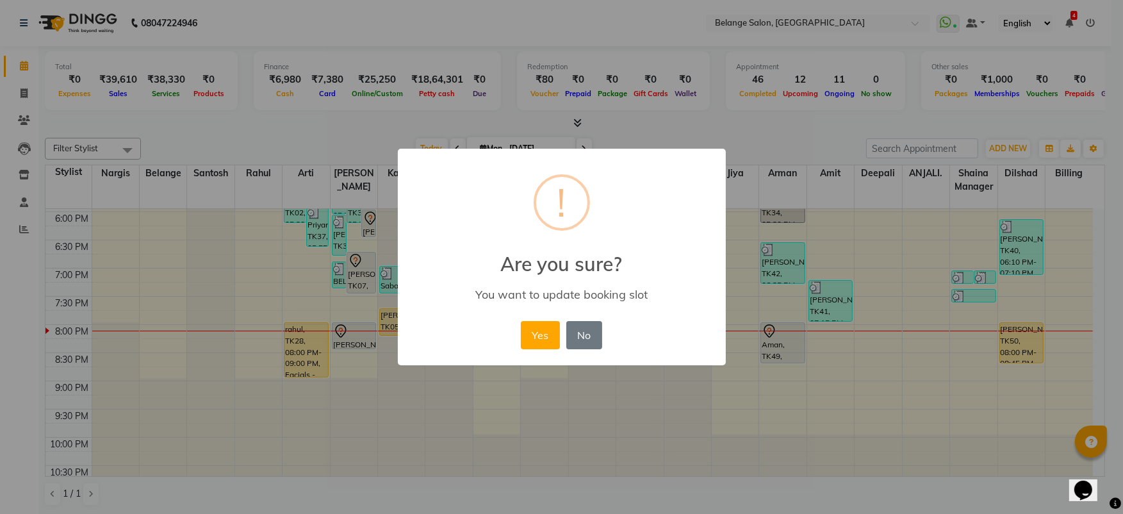
click at [521, 321] on button "Yes" at bounding box center [540, 335] width 39 height 28
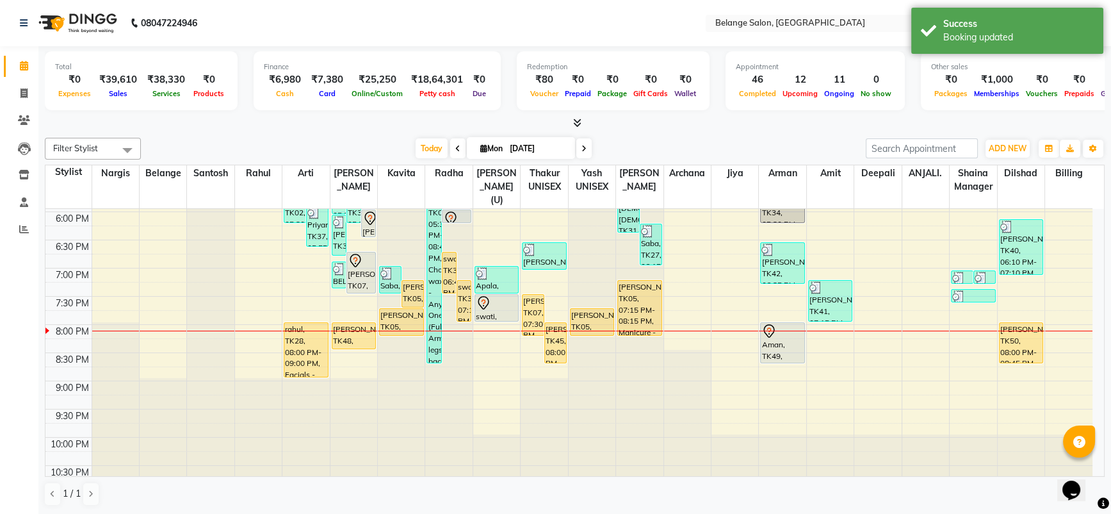
click at [717, 126] on div at bounding box center [575, 123] width 1060 height 13
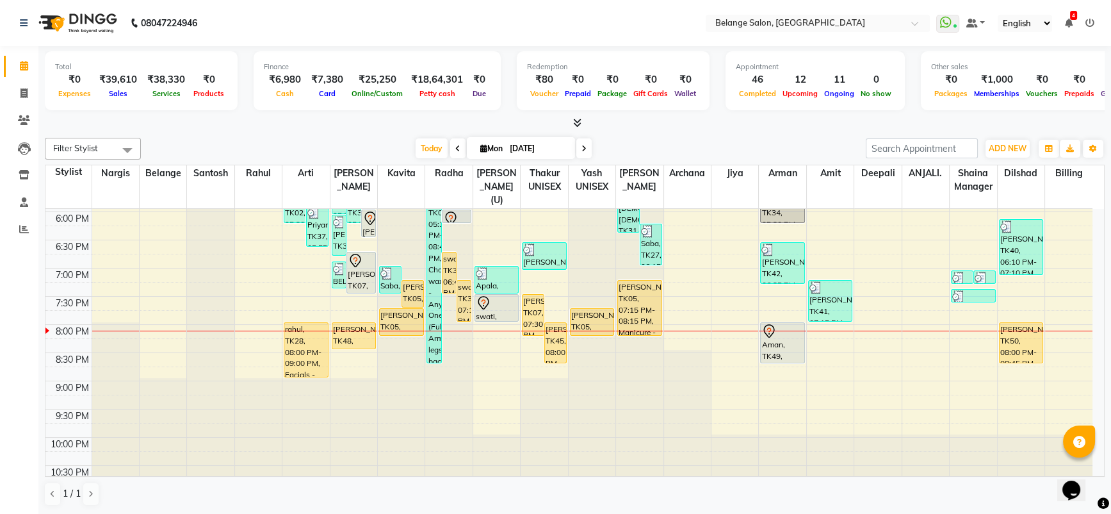
click at [765, 125] on div at bounding box center [575, 123] width 1060 height 13
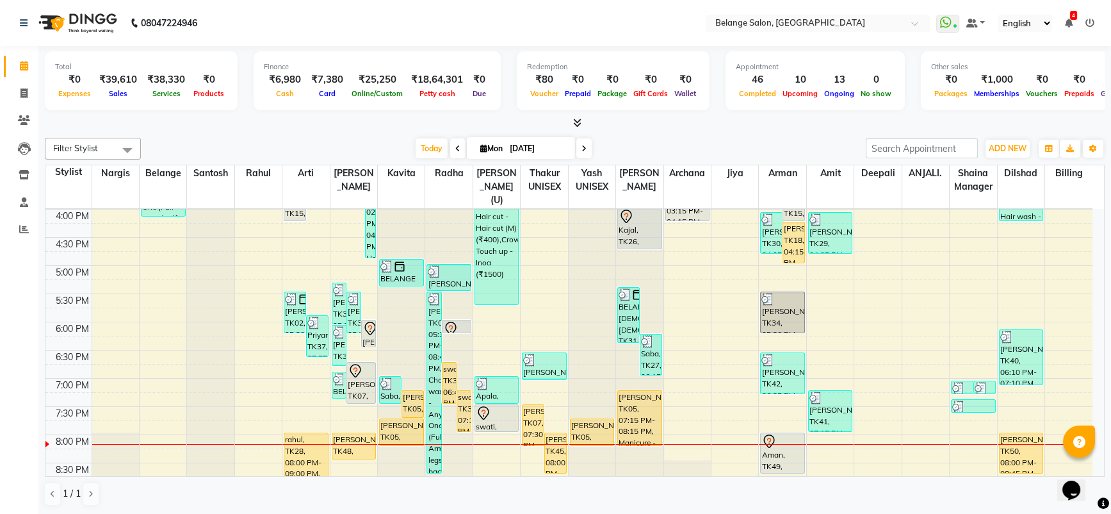
scroll to position [512, 0]
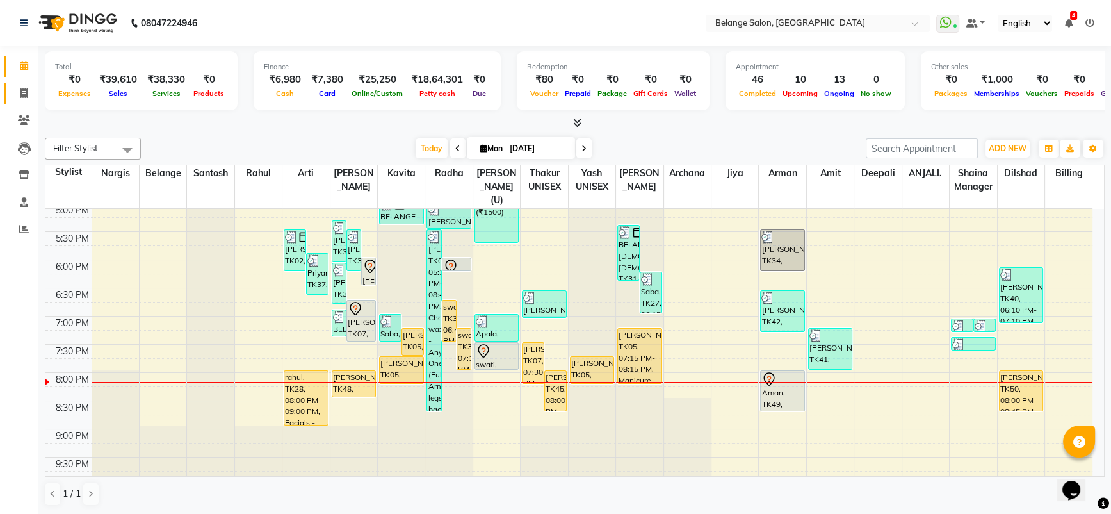
click at [16, 88] on span at bounding box center [24, 93] width 22 height 15
select select "service"
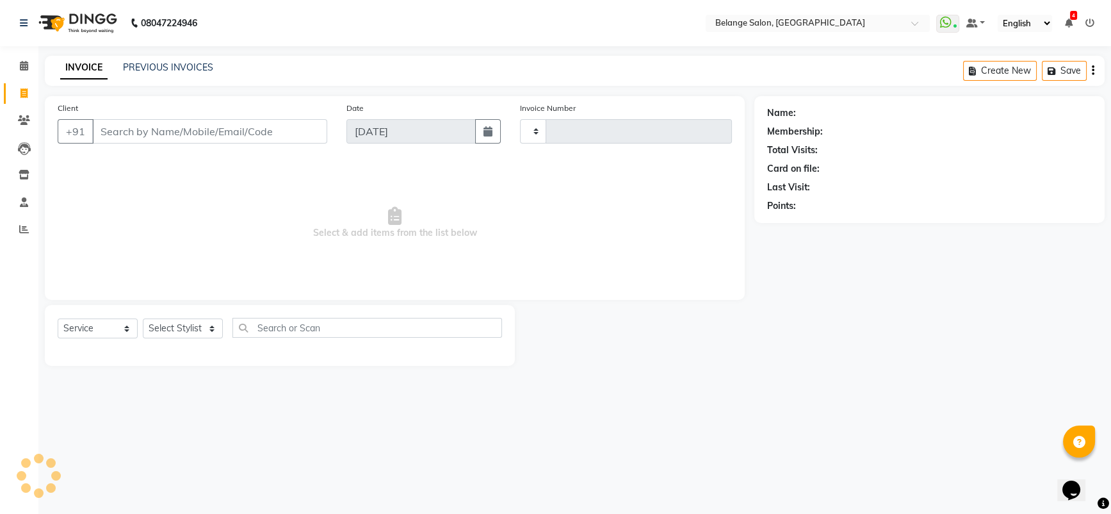
type input "11239"
select select "5076"
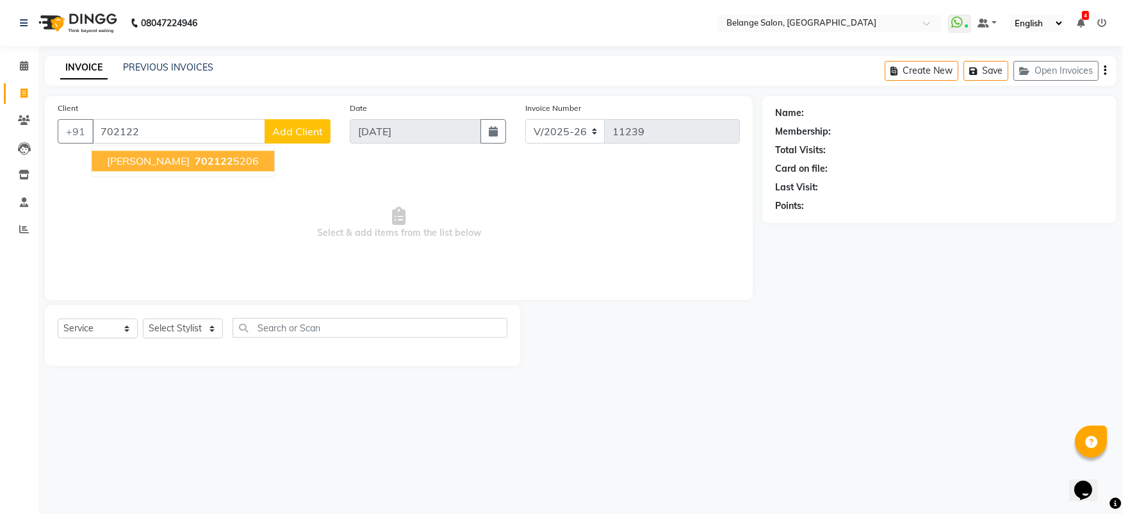
click at [195, 160] on span "702122" at bounding box center [214, 160] width 38 height 13
type input "7021225206"
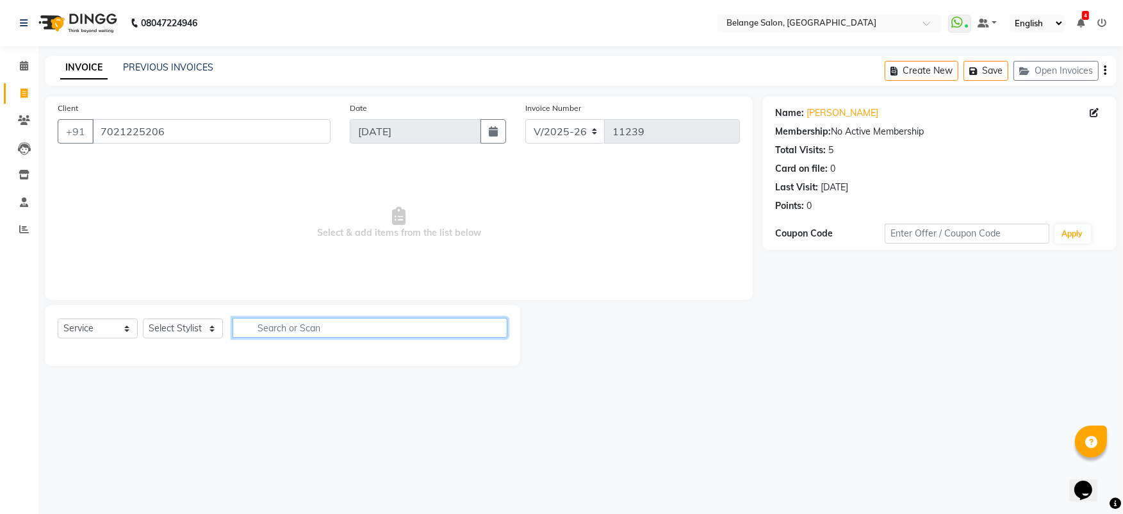
click at [264, 332] on input "text" at bounding box center [369, 328] width 275 height 20
click at [204, 327] on select "Select Stylist aftab (U) Ali Amit ANJALI. Archana Arman Arti Belange Billing de…" at bounding box center [183, 328] width 80 height 20
select select "78262"
click at [143, 318] on select "Select Stylist aftab (U) Ali Amit ANJALI. Archana Arman Arti Belange Billing de…" at bounding box center [183, 328] width 80 height 20
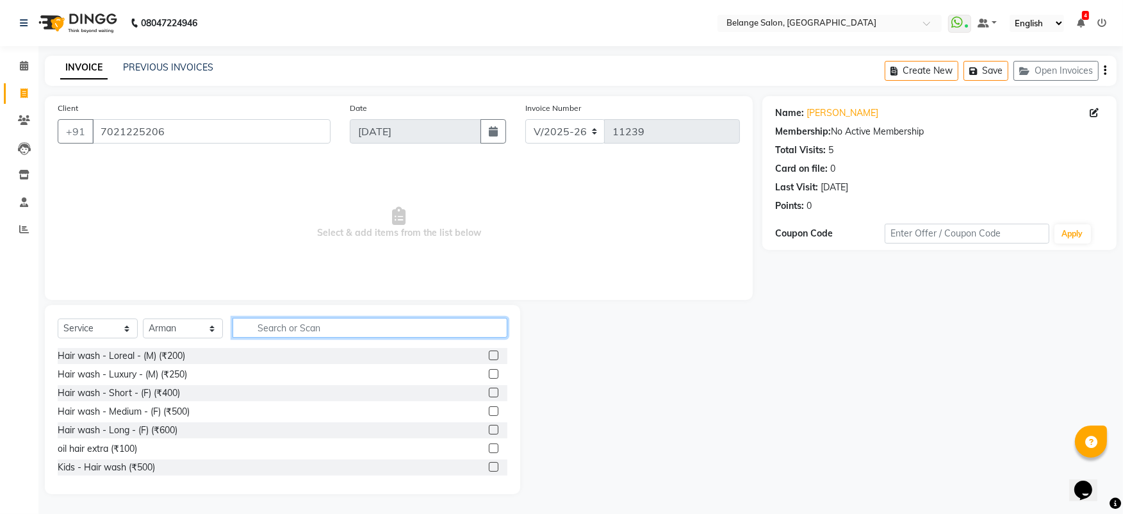
click at [283, 323] on input "text" at bounding box center [369, 328] width 275 height 20
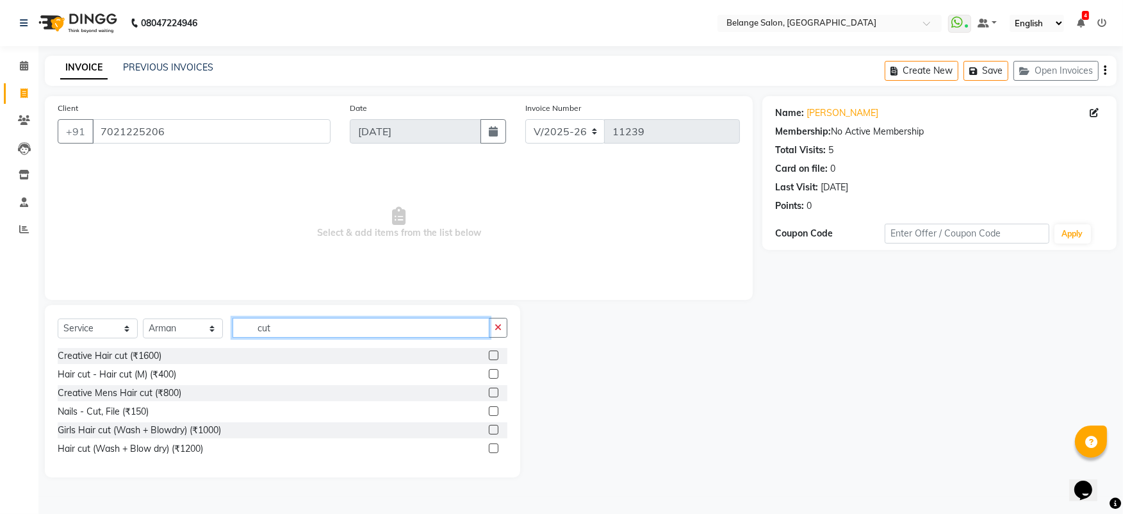
type input "cut"
click at [490, 375] on label at bounding box center [494, 374] width 10 height 10
click at [490, 375] on input "checkbox" at bounding box center [493, 374] width 8 height 8
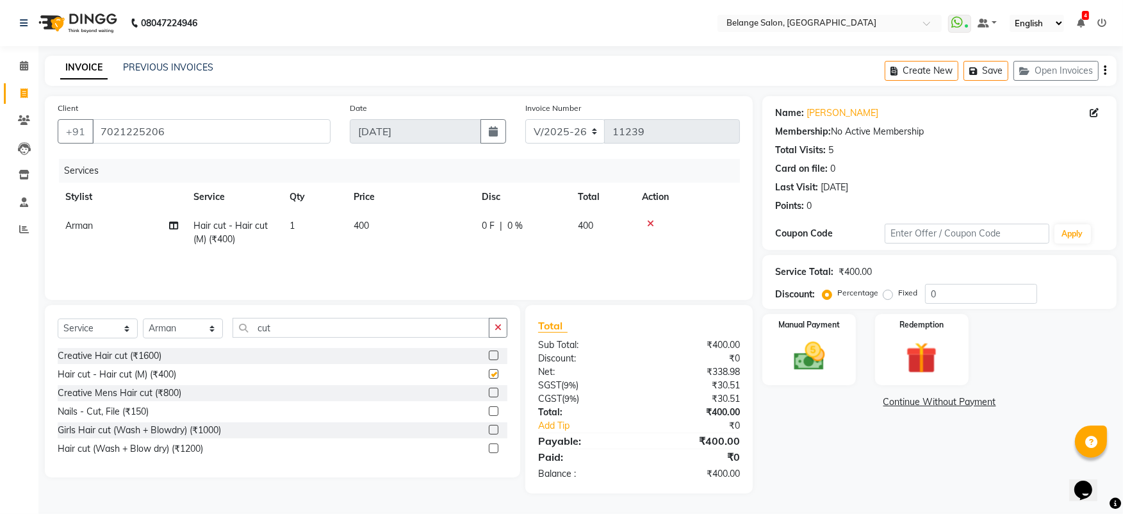
checkbox input "false"
click at [338, 327] on input "cut" at bounding box center [360, 328] width 257 height 20
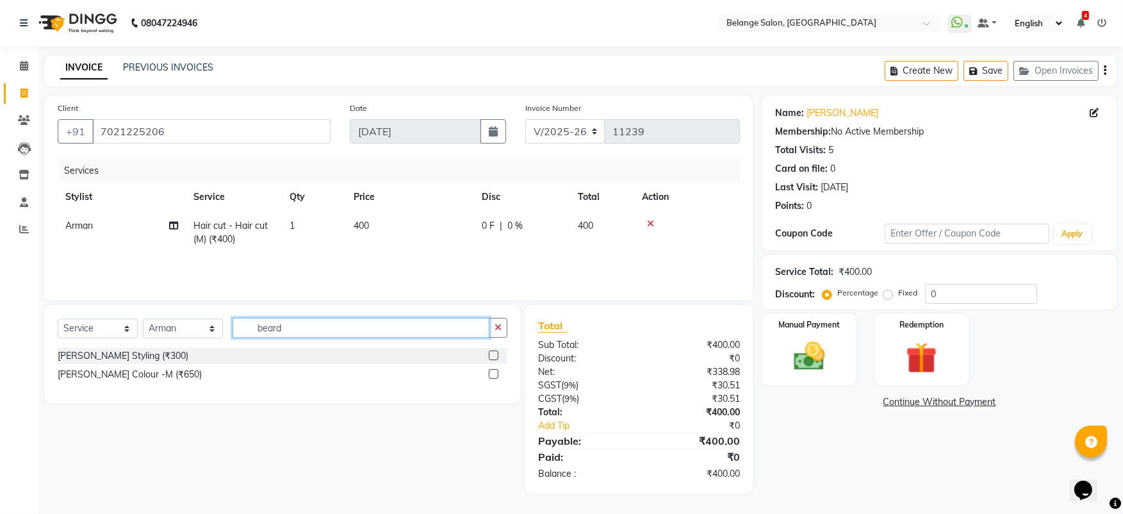
type input "beard"
click at [495, 355] on label at bounding box center [494, 355] width 10 height 10
click at [495, 355] on input "checkbox" at bounding box center [493, 356] width 8 height 8
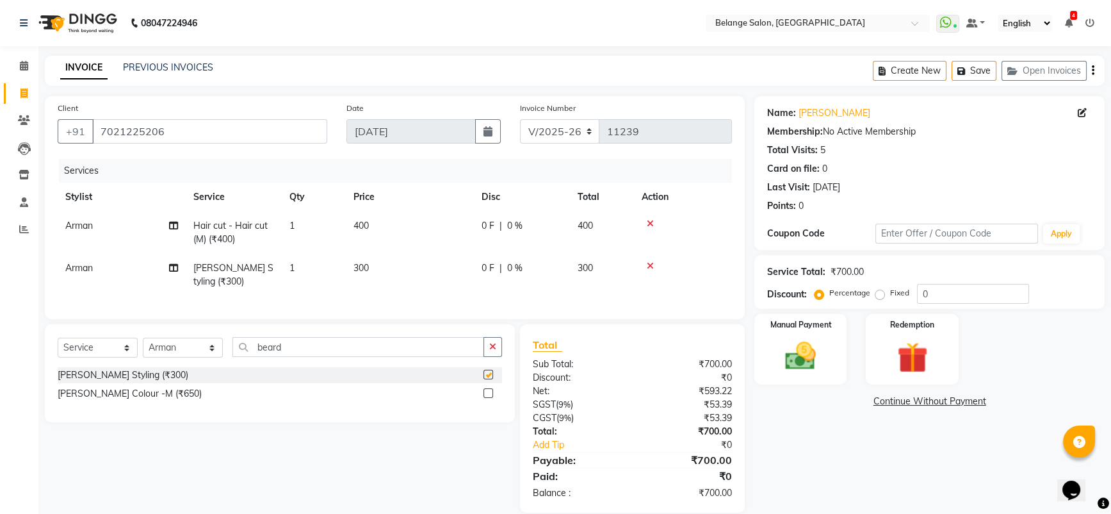
checkbox input "false"
click at [512, 219] on span "0 %" at bounding box center [514, 225] width 15 height 13
select select "78262"
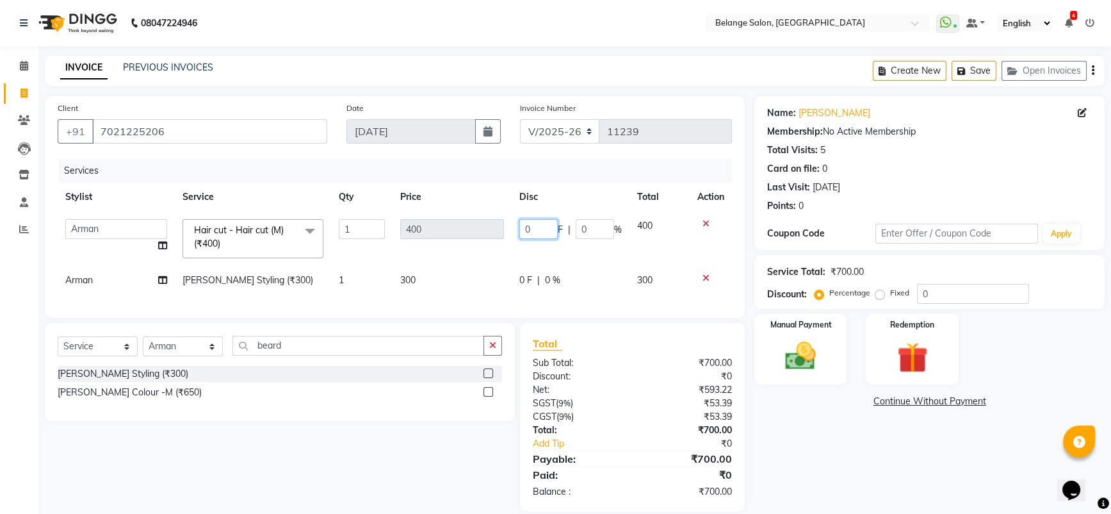
click at [537, 223] on input "0" at bounding box center [538, 229] width 38 height 20
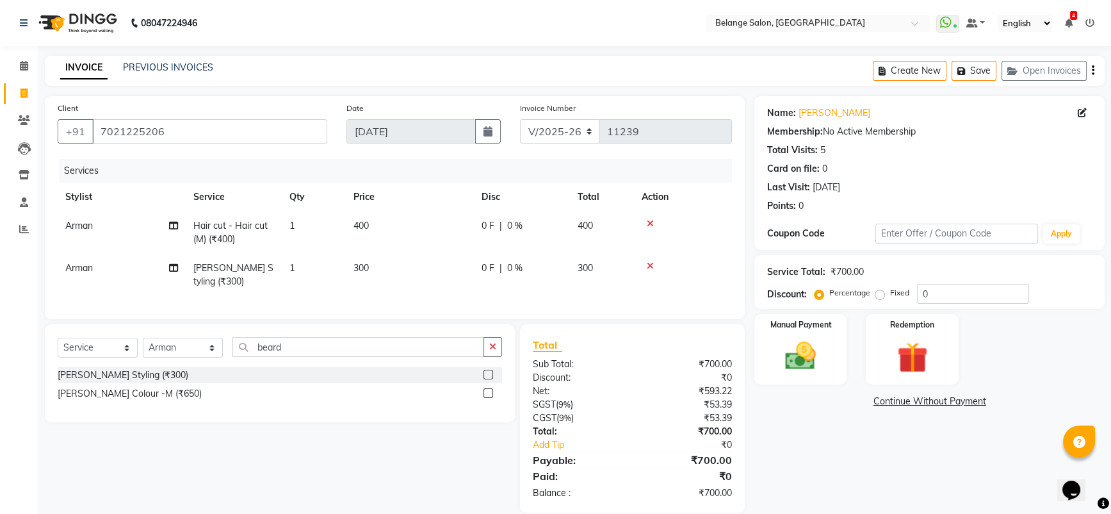
click at [509, 222] on span "0 %" at bounding box center [514, 225] width 15 height 13
select select "78262"
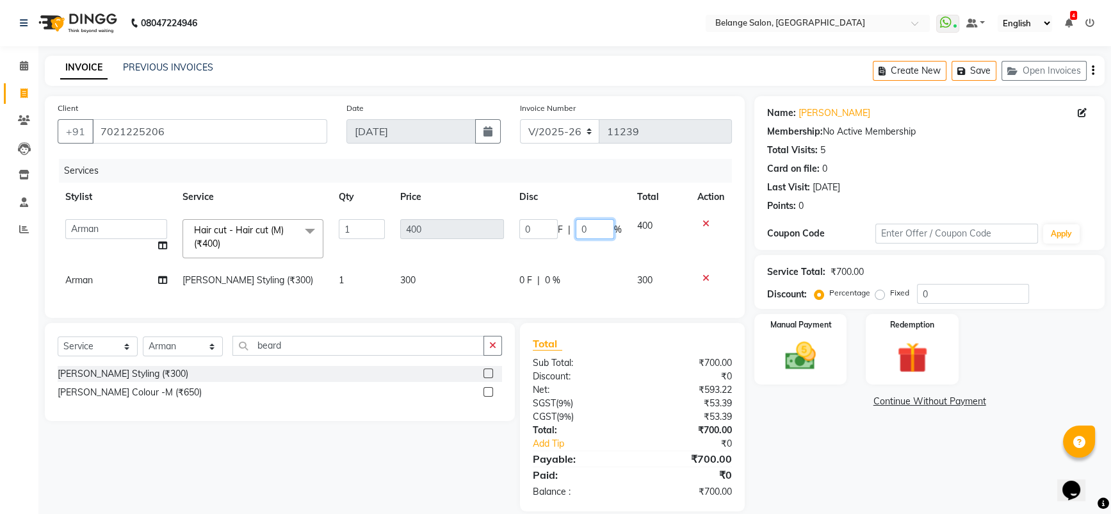
click at [587, 225] on input "0" at bounding box center [595, 229] width 38 height 20
type input "15"
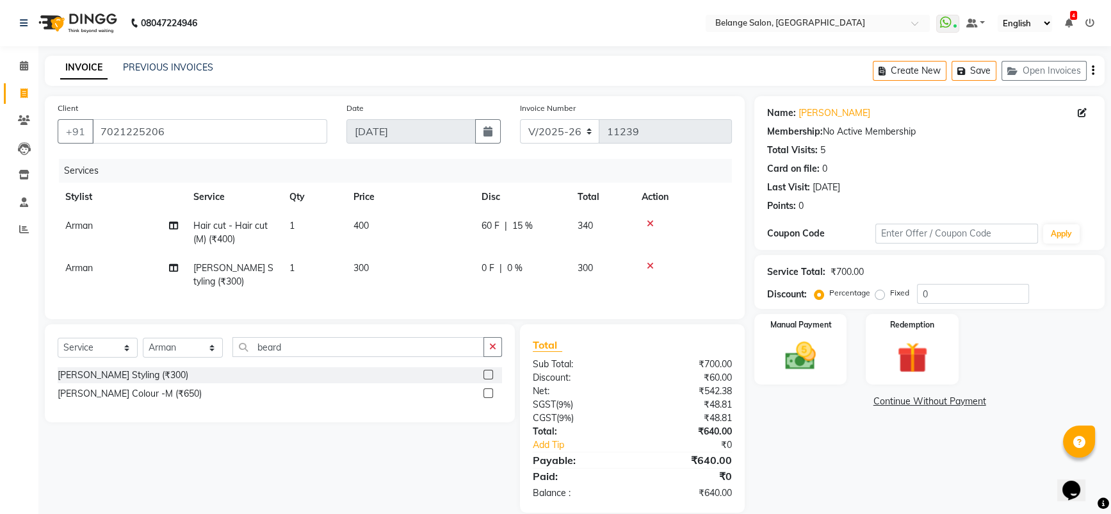
click at [548, 272] on td "0 F | 0 %" at bounding box center [522, 275] width 96 height 42
select select "78262"
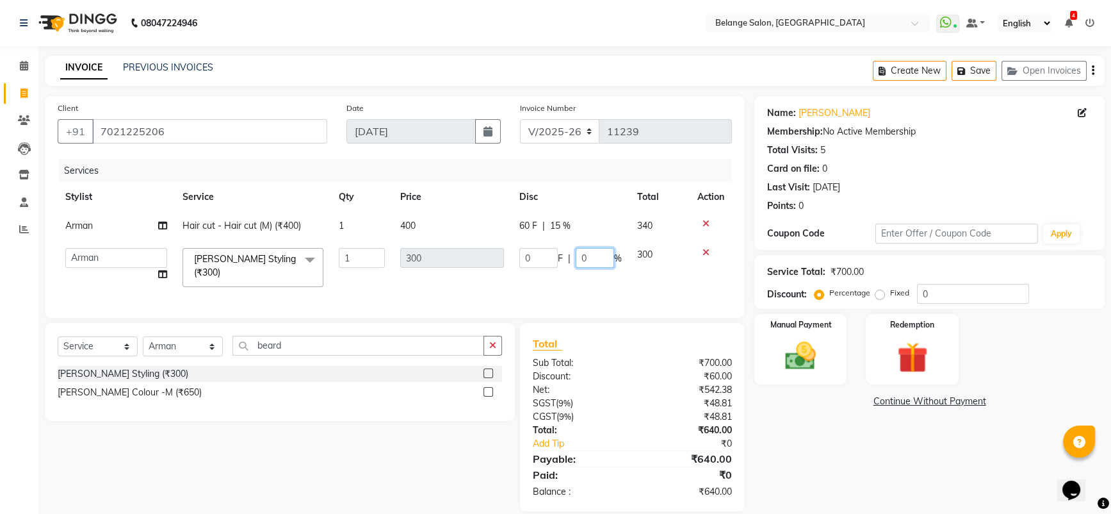
click at [589, 257] on input "0" at bounding box center [595, 258] width 38 height 20
type input "15"
click at [665, 272] on tr "aftab (U) Ali Amit ANJALI. Archana Arman Arti Belange Billing deepali dilshad J…" at bounding box center [395, 267] width 674 height 54
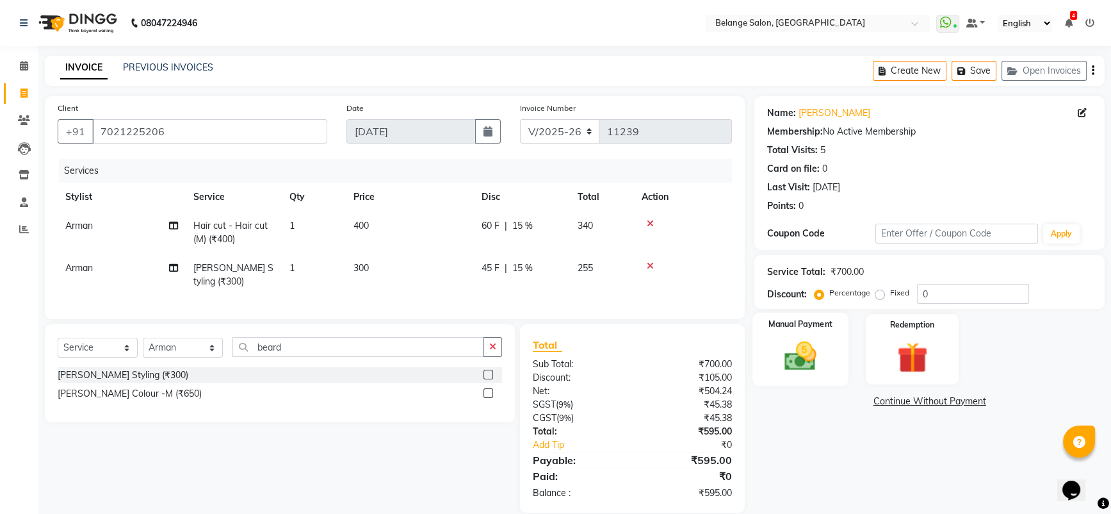
click at [804, 341] on img at bounding box center [801, 356] width 52 height 37
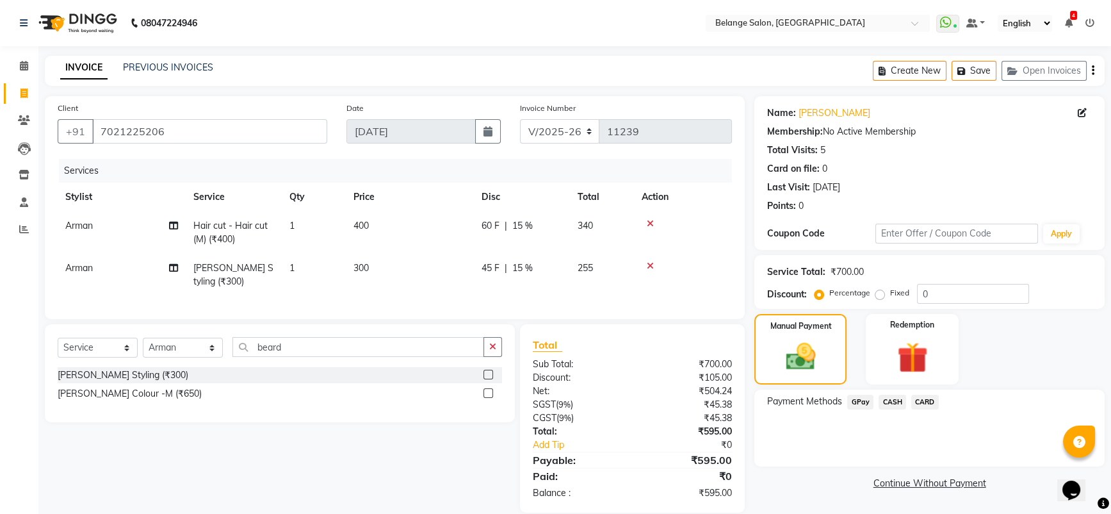
click at [858, 396] on span "GPay" at bounding box center [860, 402] width 26 height 15
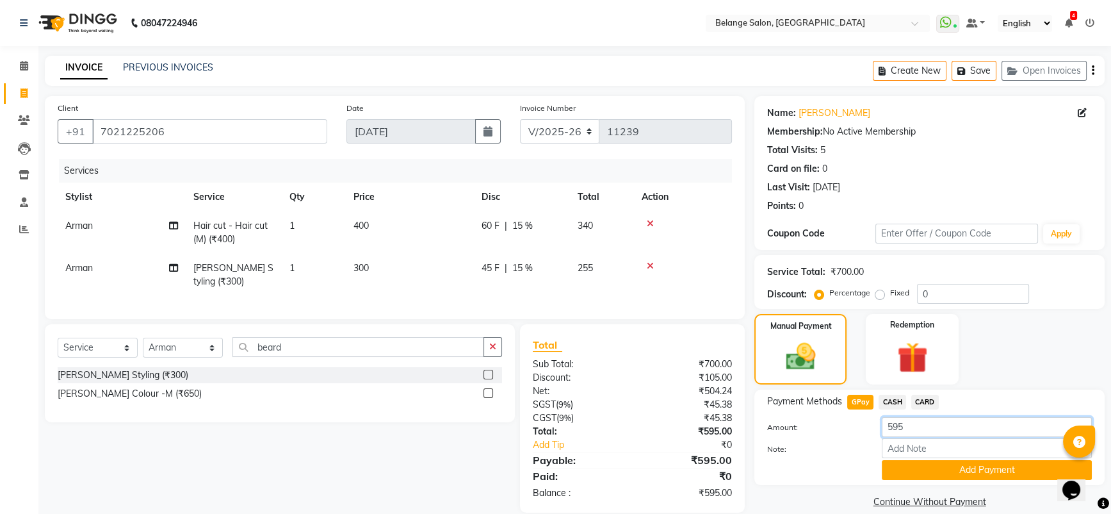
click at [908, 425] on input "595" at bounding box center [987, 427] width 210 height 20
type input "630"
click at [921, 466] on button "Add Payment" at bounding box center [987, 470] width 210 height 20
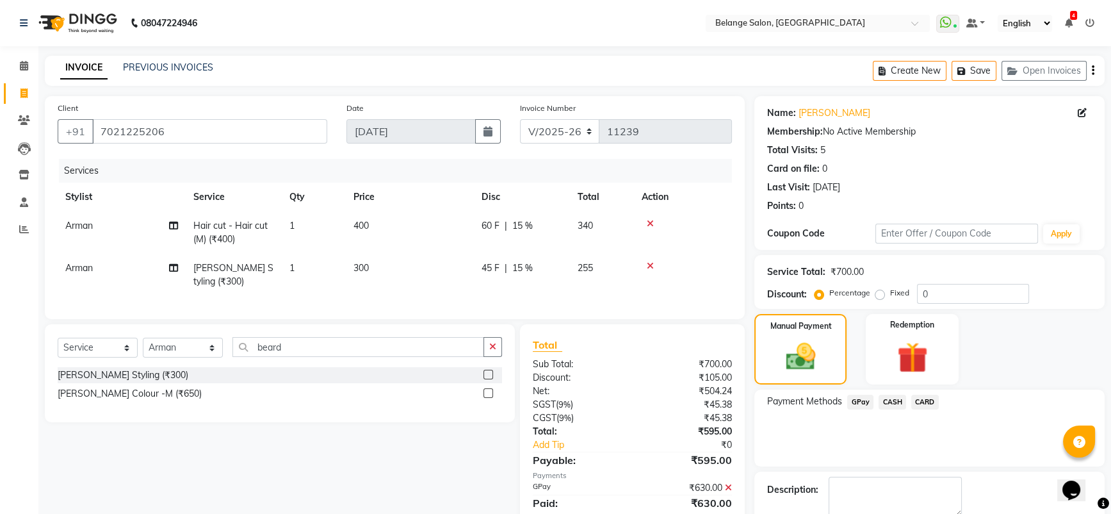
scroll to position [63, 0]
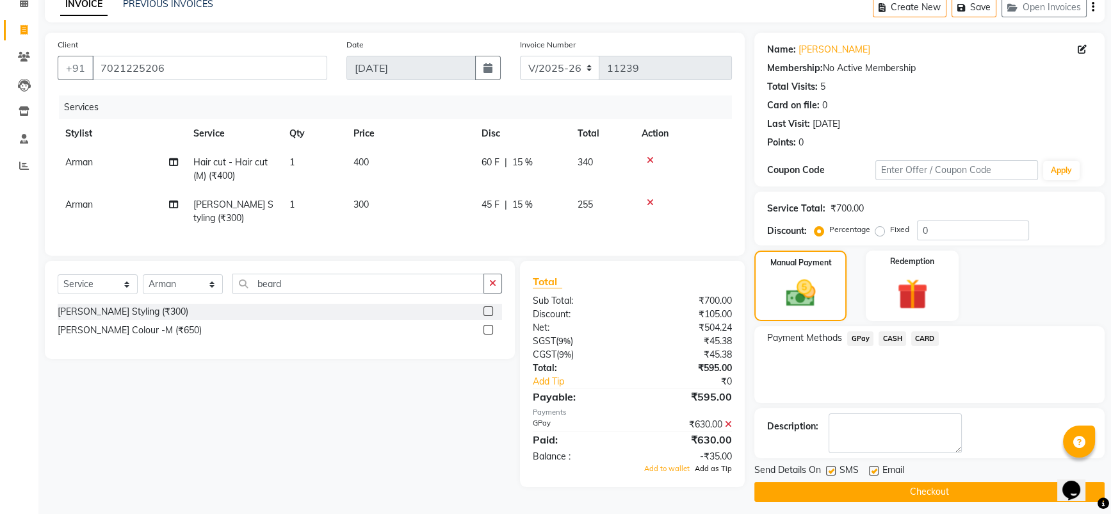
click at [718, 473] on span "Add as Tip" at bounding box center [713, 468] width 37 height 9
click at [850, 489] on button "Checkout" at bounding box center [929, 492] width 350 height 20
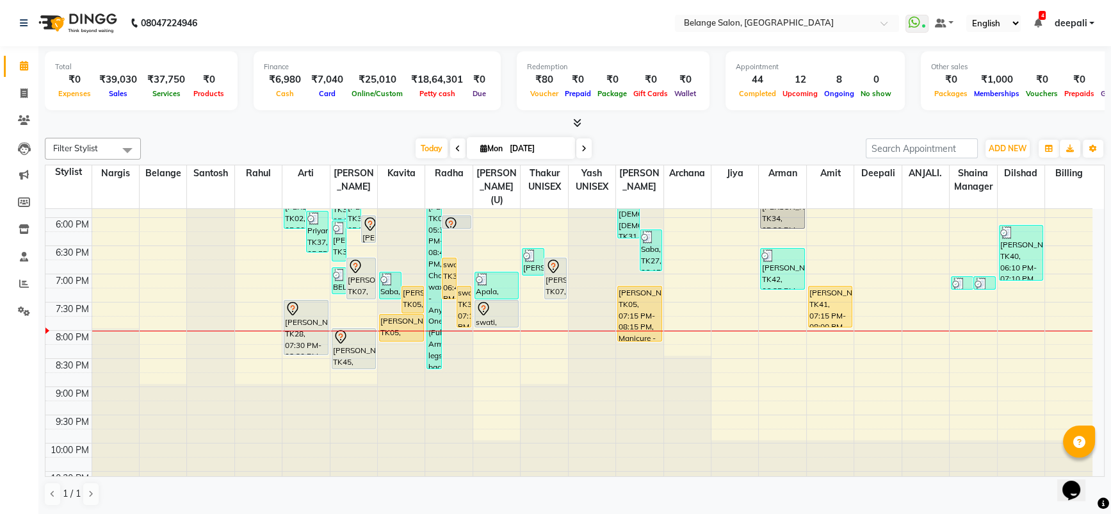
scroll to position [560, 0]
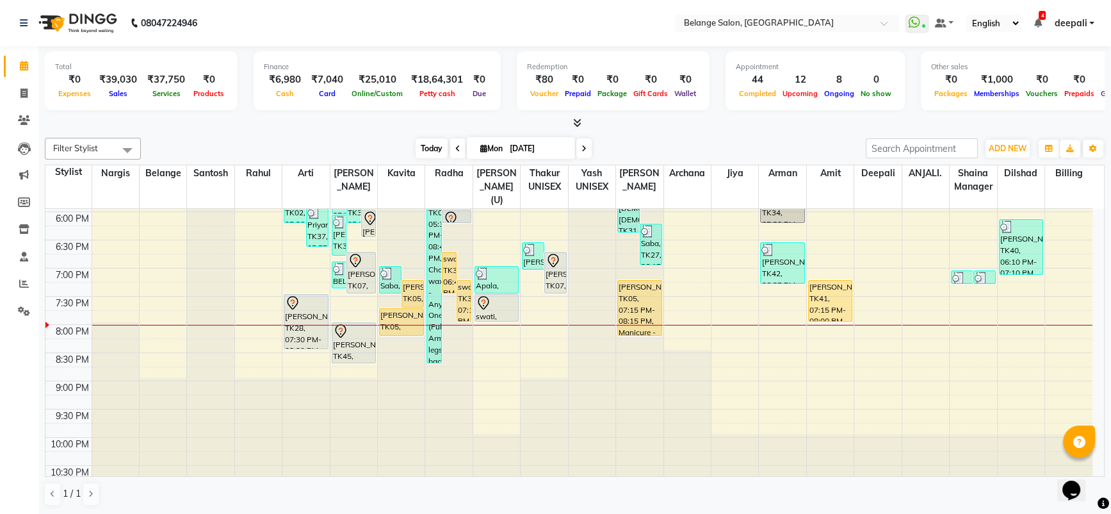
click at [428, 149] on span "Today" at bounding box center [432, 148] width 32 height 20
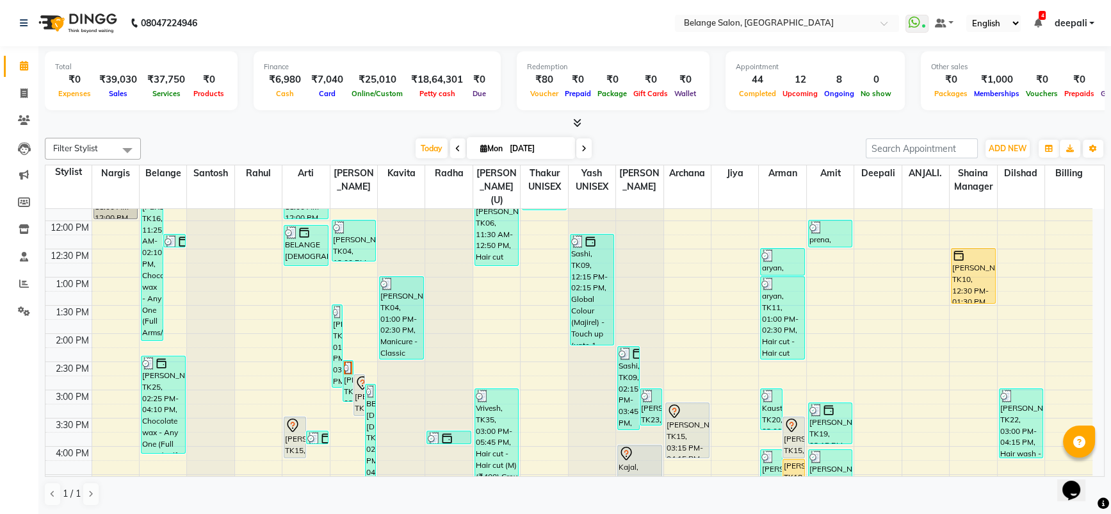
scroll to position [214, 0]
